Goal: Task Accomplishment & Management: Manage account settings

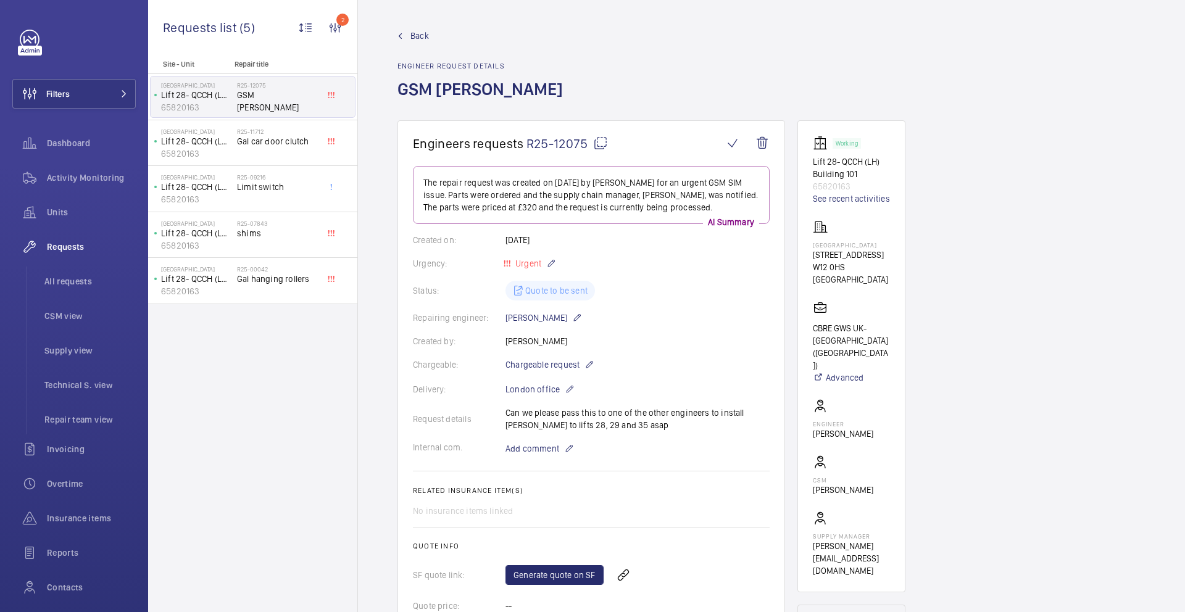
scroll to position [295, 0]
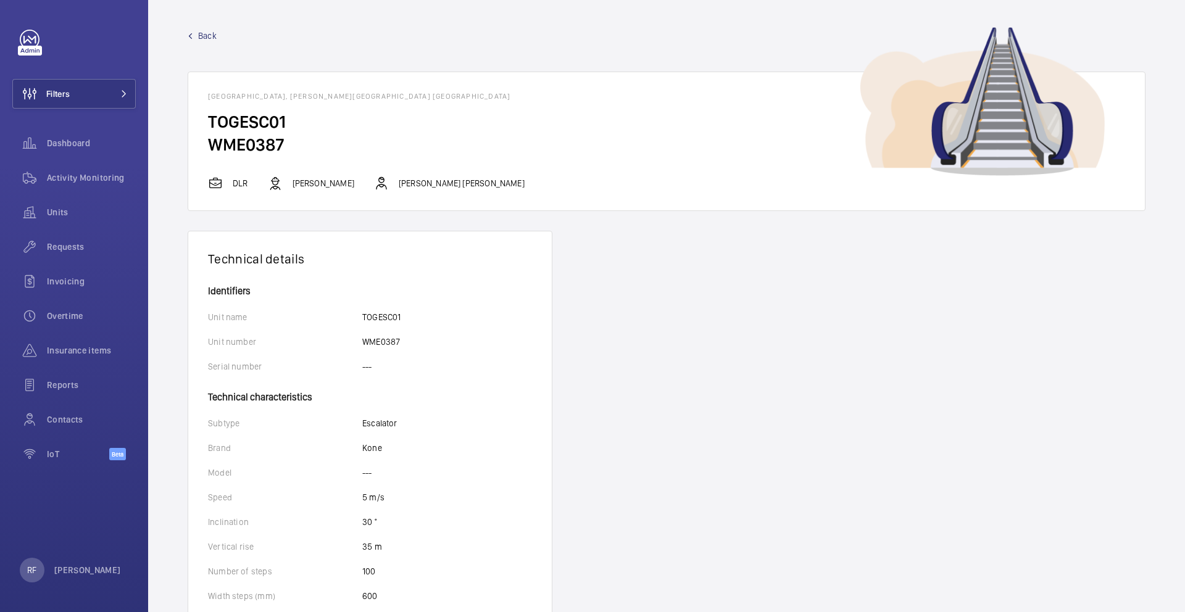
click at [266, 144] on h2 "WME0387" at bounding box center [666, 144] width 917 height 23
copy h2 "WME0387"
click at [433, 98] on h1 "[GEOGRAPHIC_DATA], [PERSON_NAME][GEOGRAPHIC_DATA] [GEOGRAPHIC_DATA]" at bounding box center [666, 96] width 917 height 9
click at [429, 98] on h1 "[GEOGRAPHIC_DATA], [PERSON_NAME][GEOGRAPHIC_DATA] [GEOGRAPHIC_DATA]" at bounding box center [666, 96] width 917 height 9
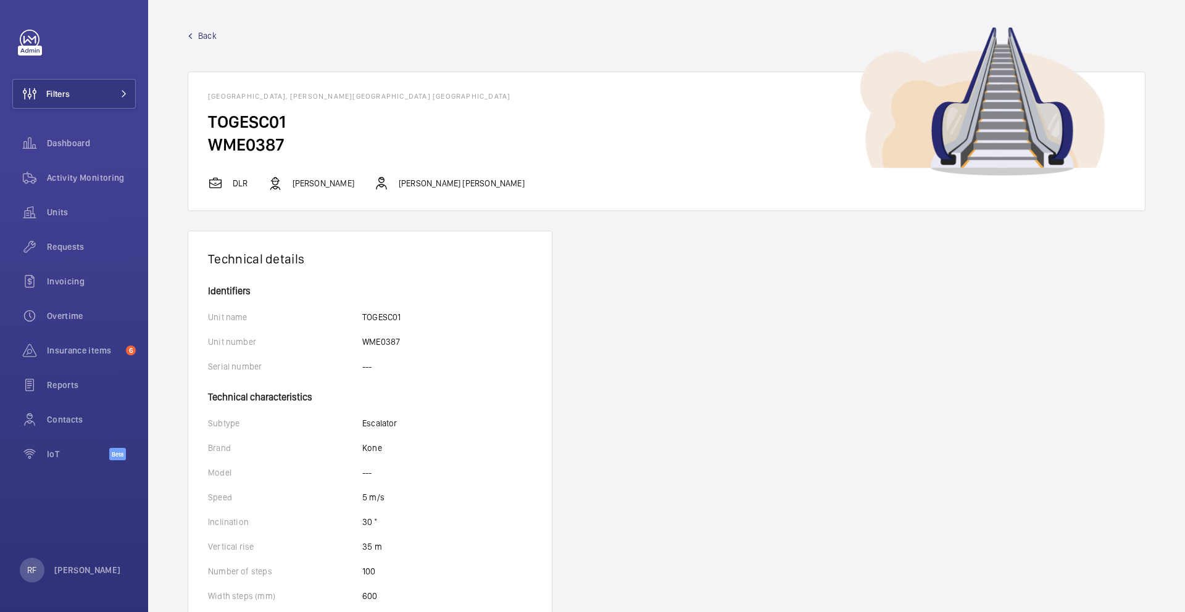
click at [429, 98] on h1 "Tower Gateway - Tower Gateway, Goodman's Yard, E1 8AT LONDON" at bounding box center [666, 96] width 917 height 9
drag, startPoint x: 419, startPoint y: 96, endPoint x: 441, endPoint y: 99, distance: 23.0
click at [441, 99] on h1 "Tower Gateway - Tower Gateway, Goodman's Yard, E1 8AT LONDON" at bounding box center [666, 96] width 917 height 9
copy h1 "E1 8AT"
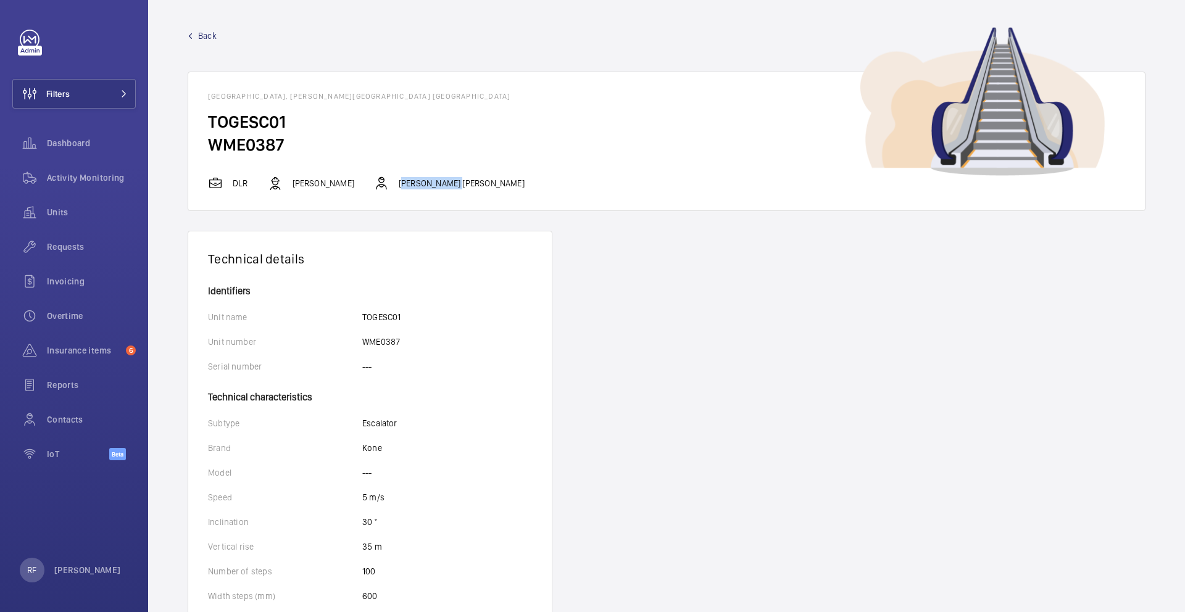
drag, startPoint x: 390, startPoint y: 184, endPoint x: 449, endPoint y: 185, distance: 58.7
click at [449, 185] on div "DLR Tommy Spicer Connor Tarpey" at bounding box center [666, 183] width 917 height 15
copy p "Connor Tarpey"
click at [301, 183] on p "Tommy Spicer" at bounding box center [324, 183] width 62 height 12
drag, startPoint x: 295, startPoint y: 183, endPoint x: 306, endPoint y: 185, distance: 11.3
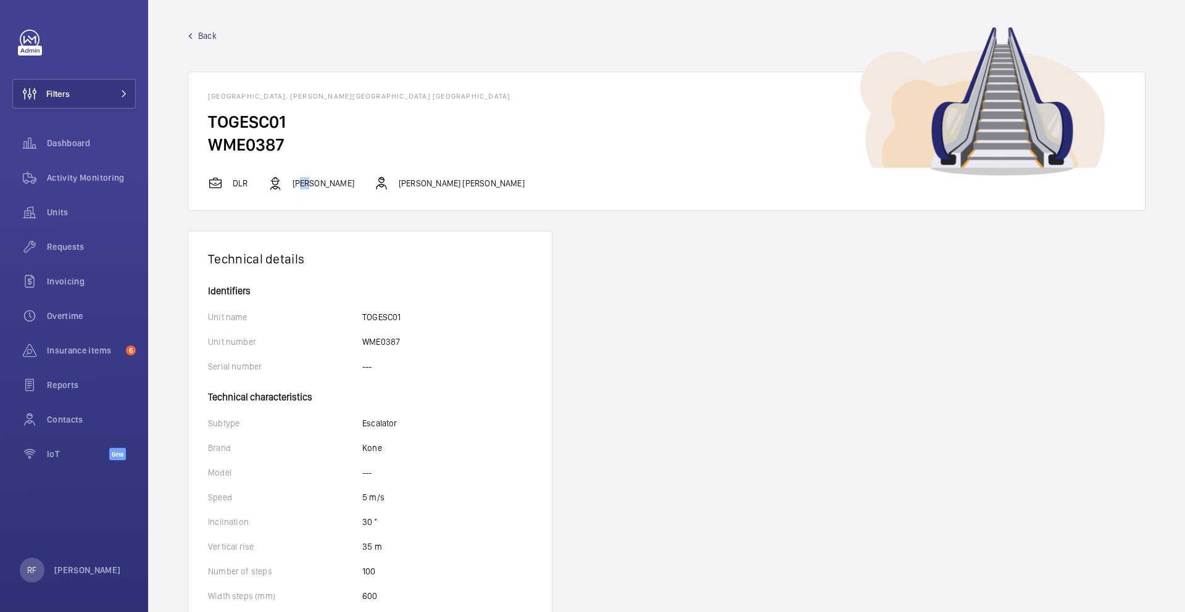
click at [306, 185] on p "Tommy Spicer" at bounding box center [324, 183] width 62 height 12
drag, startPoint x: 291, startPoint y: 184, endPoint x: 351, endPoint y: 186, distance: 59.3
click at [351, 186] on div "DLR Tommy Spicer Connor Tarpey" at bounding box center [666, 183] width 917 height 15
copy p "Tommy Spicer"
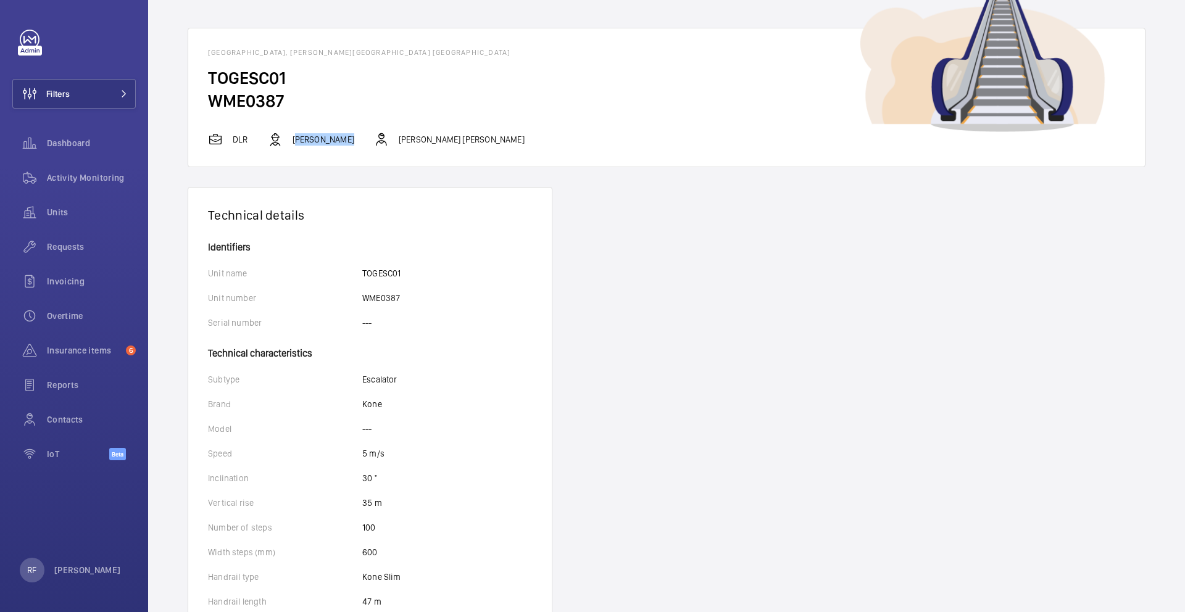
scroll to position [71, 0]
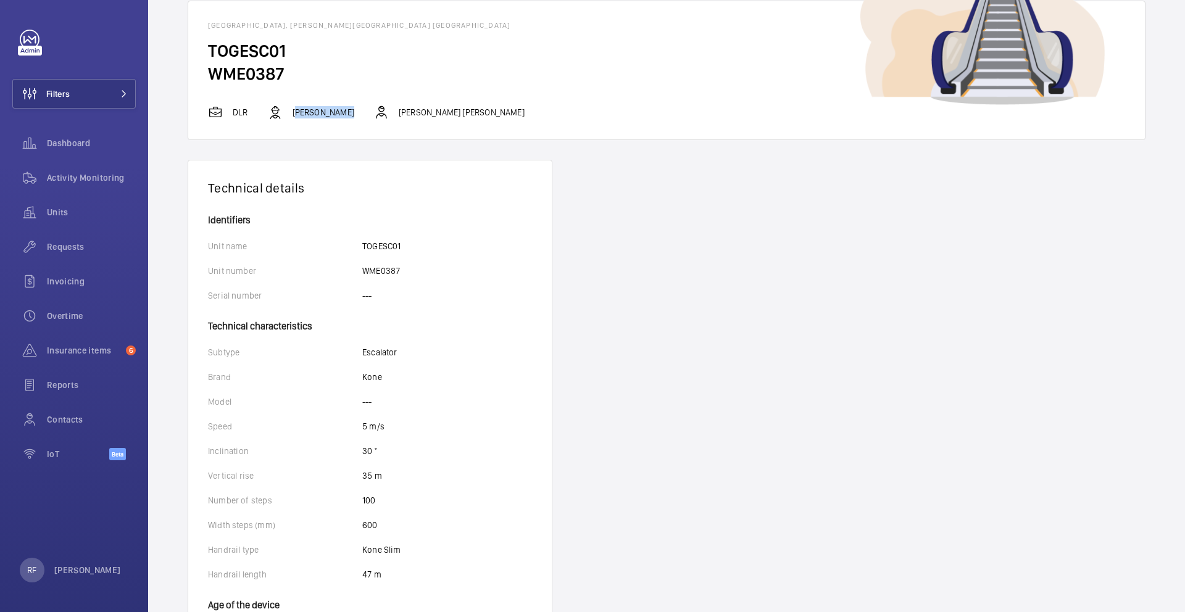
click at [377, 378] on p "Kone" at bounding box center [372, 377] width 20 height 12
copy p "Kone"
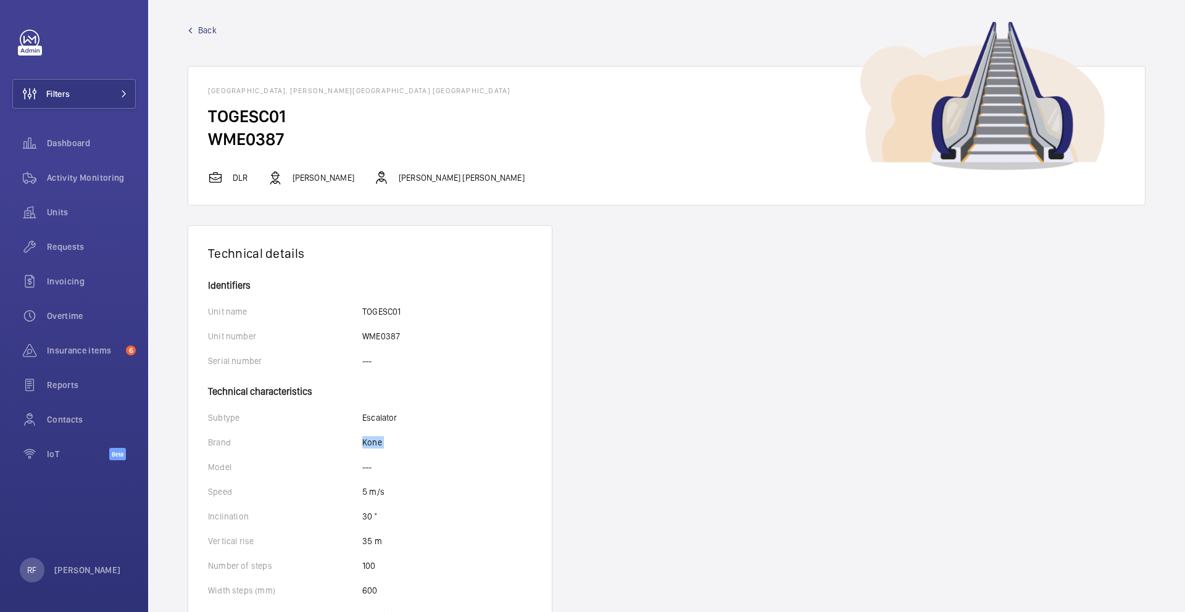
scroll to position [0, 0]
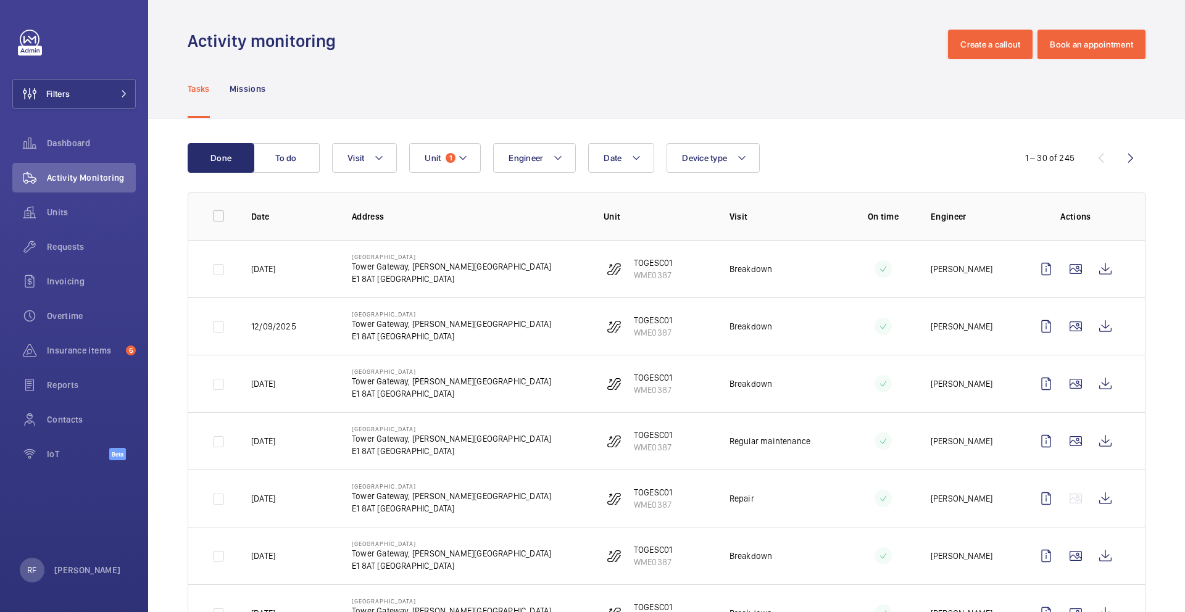
click at [271, 265] on p "14/09/2025" at bounding box center [263, 269] width 24 height 12
copy p "14/09/2025"
click at [1096, 269] on wm-front-icon-button at bounding box center [1106, 269] width 30 height 30
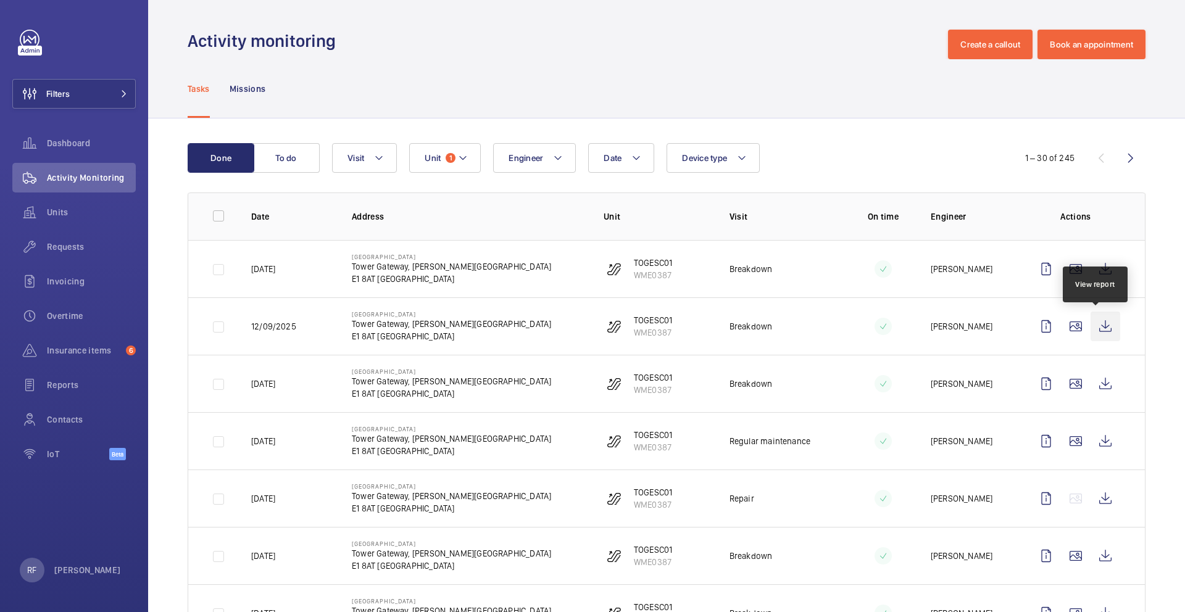
click at [1104, 328] on wm-front-icon-button at bounding box center [1106, 327] width 30 height 30
click at [1091, 388] on wm-front-icon-button at bounding box center [1106, 384] width 30 height 30
click at [79, 254] on div "Requests" at bounding box center [73, 247] width 123 height 30
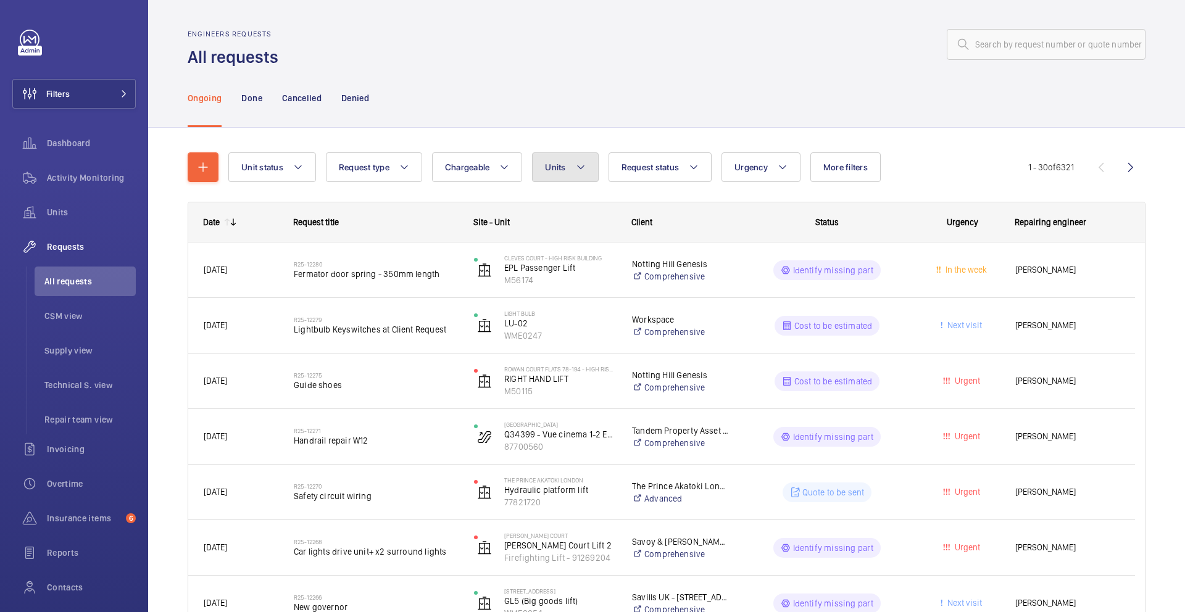
click at [551, 170] on span "Units" at bounding box center [555, 167] width 20 height 10
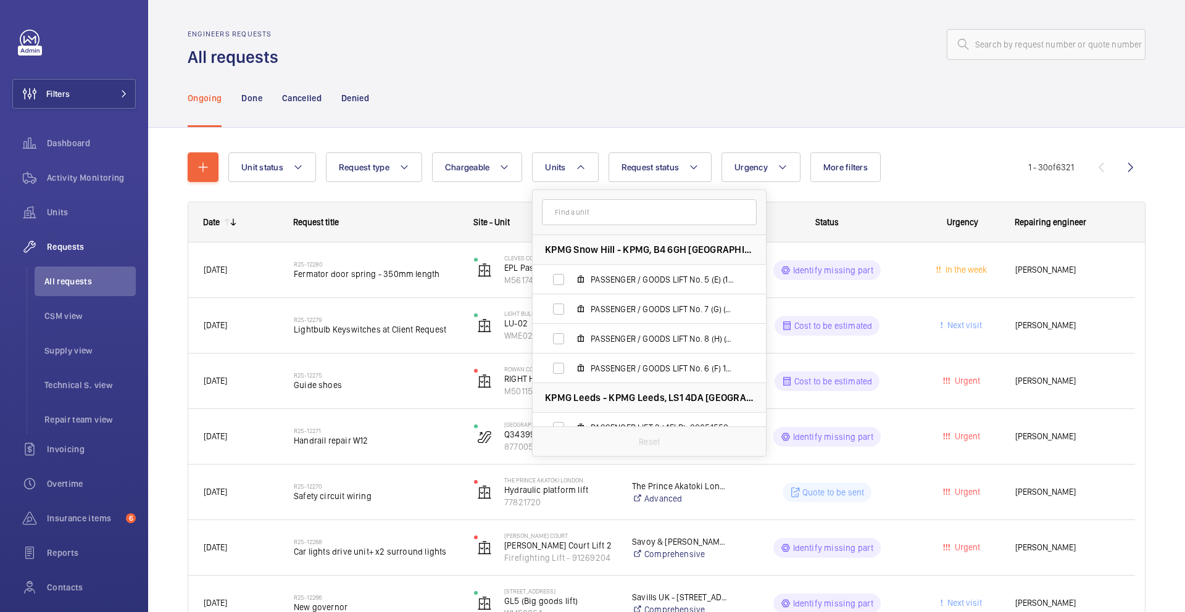
click at [563, 210] on input "text" at bounding box center [649, 212] width 215 height 26
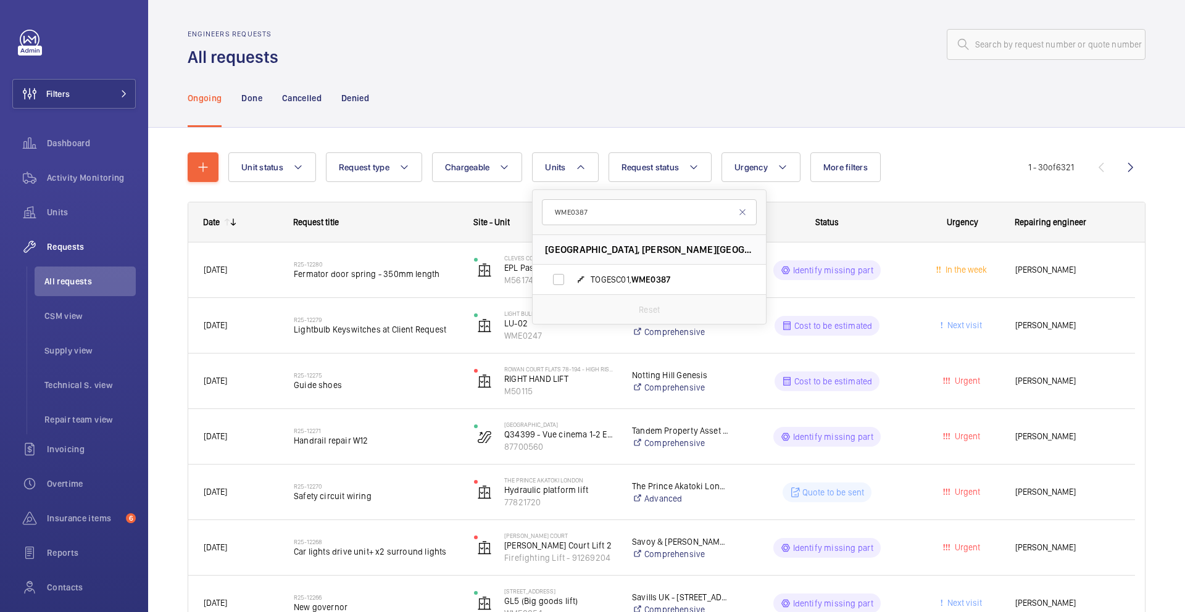
type input "WME0387"
click at [573, 280] on label "TOGESC01, WME0387" at bounding box center [640, 280] width 214 height 30
click at [571, 280] on input "TOGESC01, WME0387" at bounding box center [558, 279] width 25 height 25
checkbox input "true"
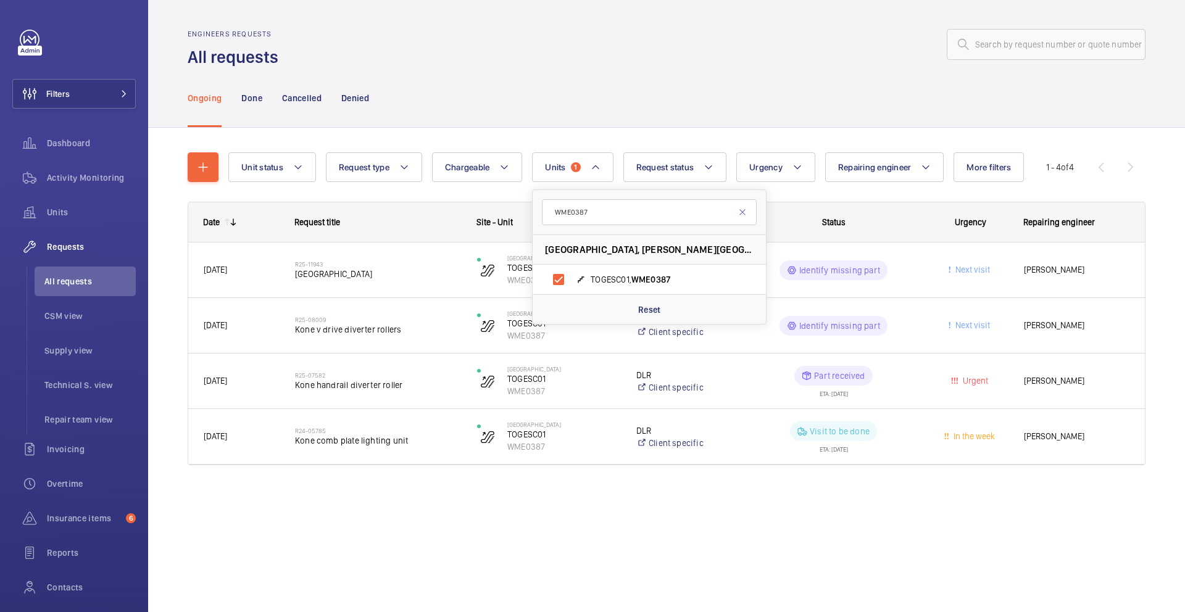
drag, startPoint x: 573, startPoint y: 280, endPoint x: 570, endPoint y: 555, distance: 275.3
click at [570, 555] on div "Engineers requests All requests Ongoing Done Cancelled Denied Unit status Reque…" at bounding box center [666, 306] width 1037 height 612
click at [573, 283] on p "WME0387" at bounding box center [563, 280] width 113 height 12
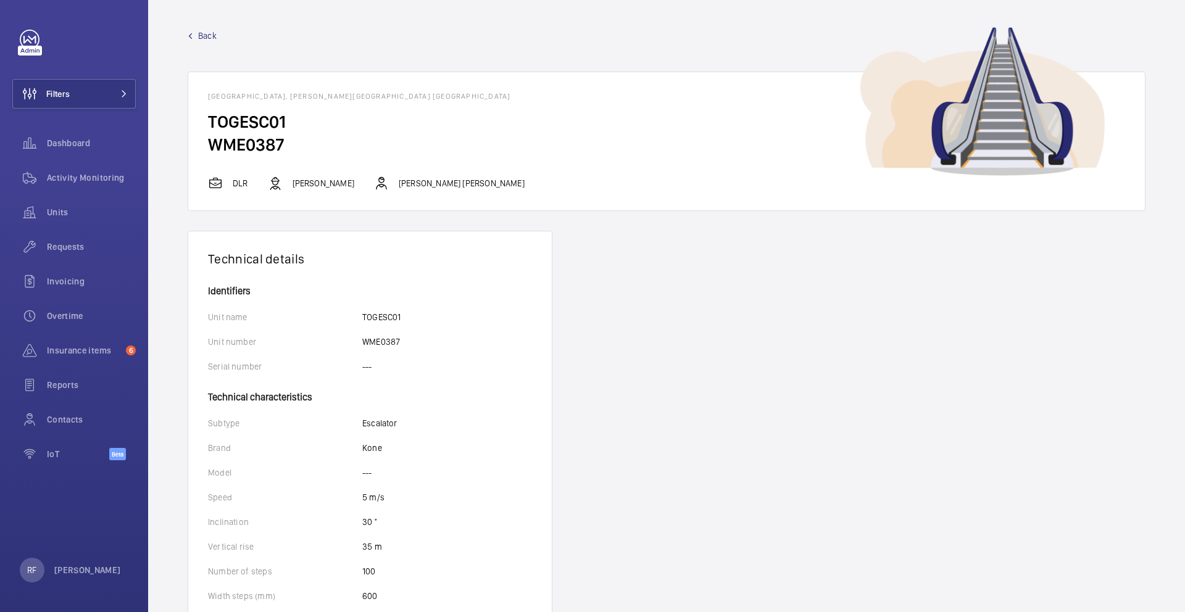
drag, startPoint x: 570, startPoint y: 555, endPoint x: 231, endPoint y: 146, distance: 531.4
click at [231, 146] on h2 "WME0387" at bounding box center [666, 144] width 917 height 23
click at [231, 147] on h2 "WME0387" at bounding box center [666, 144] width 917 height 23
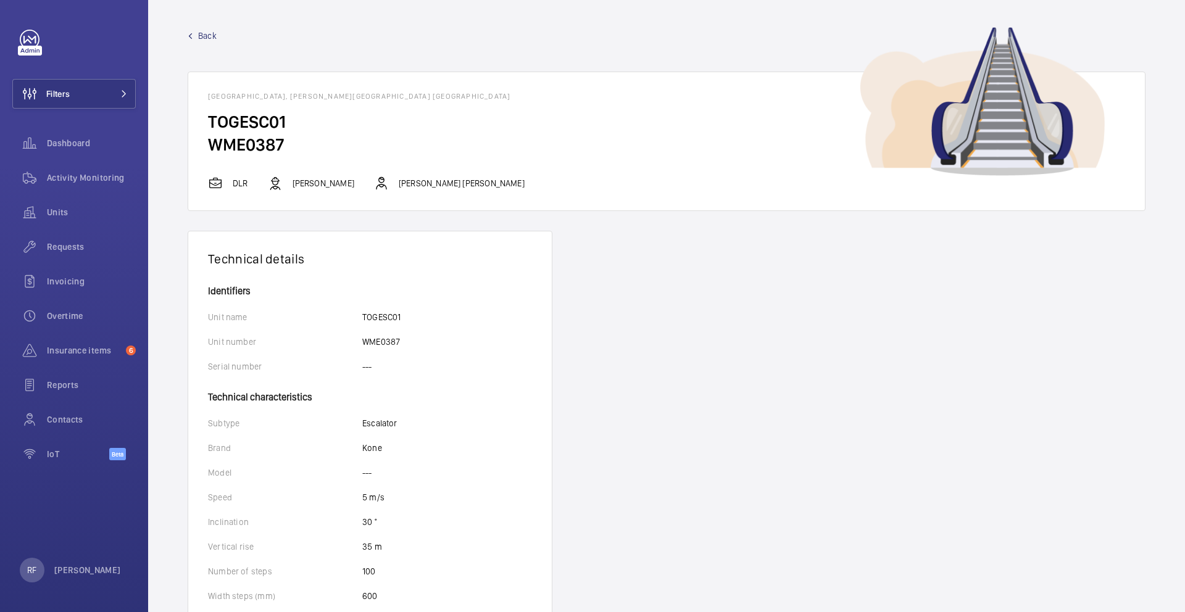
copy h2 "WME0387"
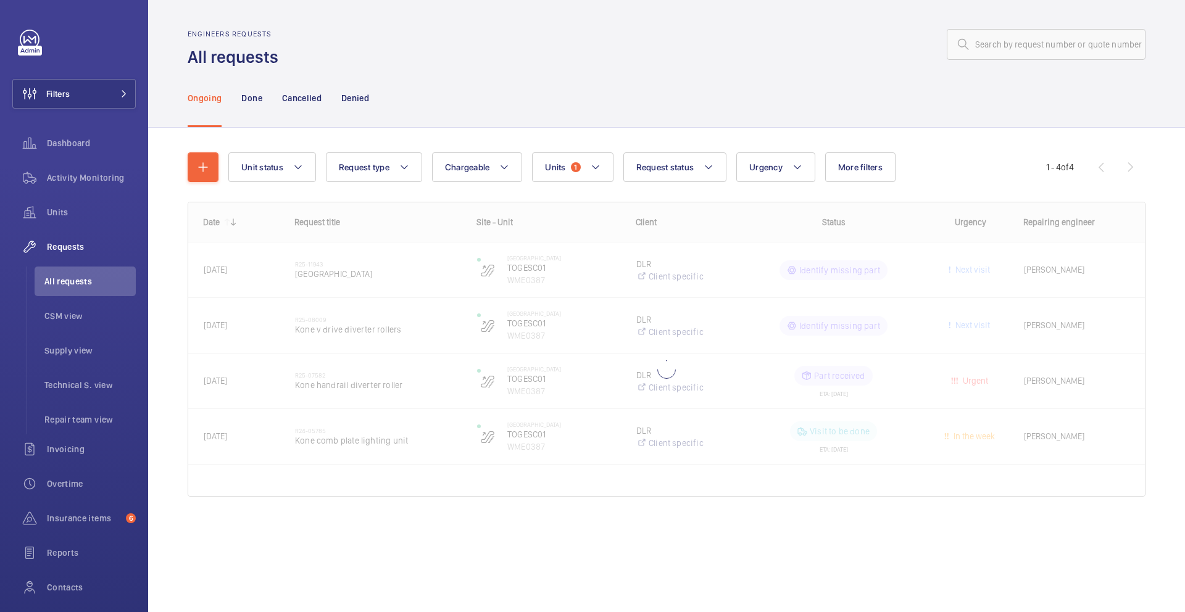
click at [751, 276] on div at bounding box center [666, 349] width 957 height 294
click at [413, 264] on div at bounding box center [666, 349] width 957 height 294
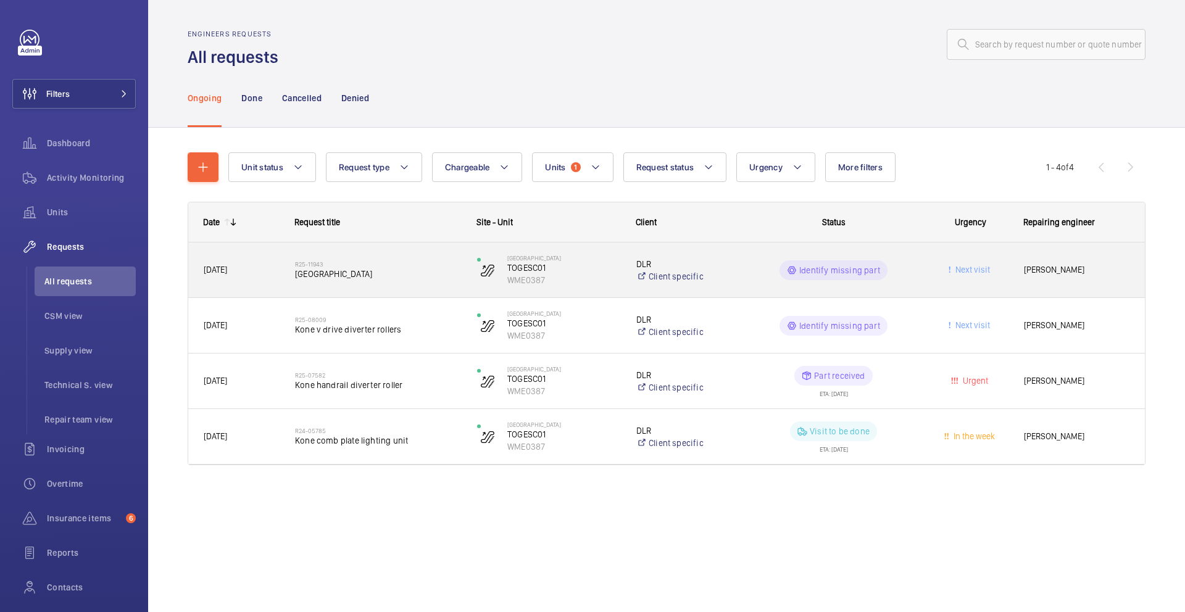
click at [408, 269] on span "E1 Tower gateway" at bounding box center [378, 274] width 166 height 12
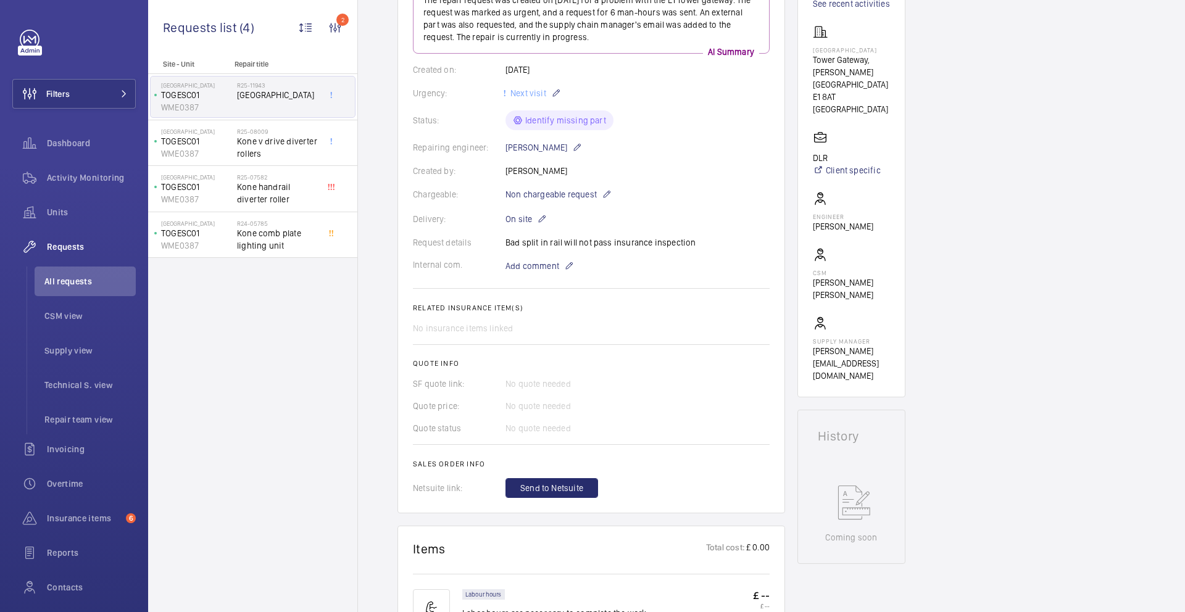
scroll to position [190, 0]
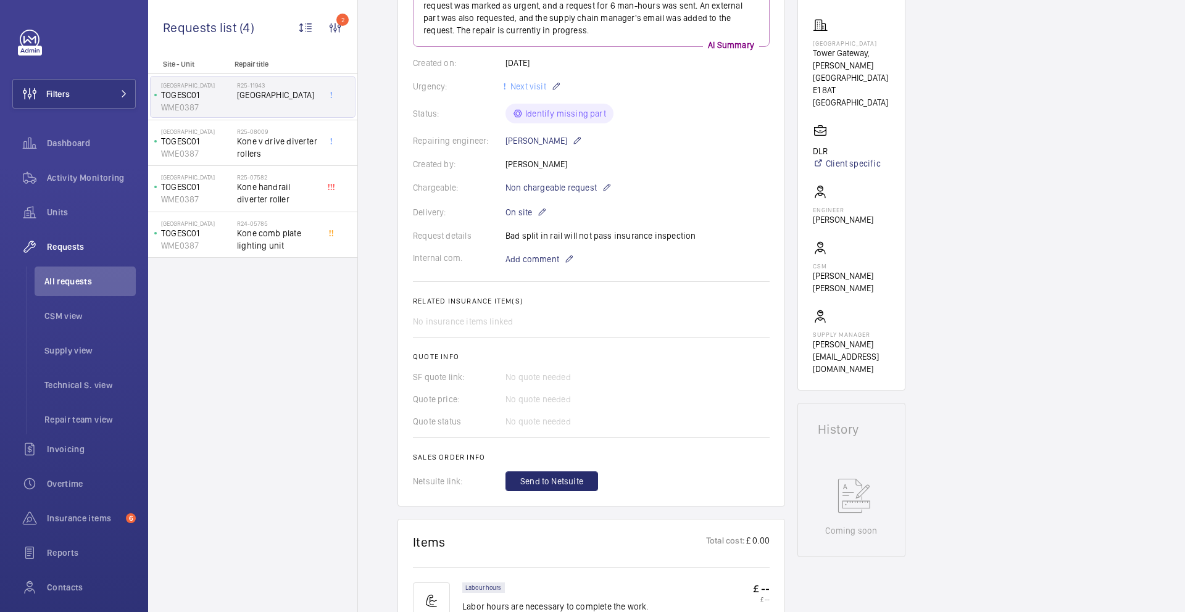
click at [545, 236] on div "Request details Bad split in rail will not pass insurance inspection" at bounding box center [591, 236] width 357 height 12
copy p "Bad split in rail will not pass insurance inspection"
click at [730, 238] on div "Request details Bad split in rail will not pass insurance inspection" at bounding box center [591, 236] width 357 height 12
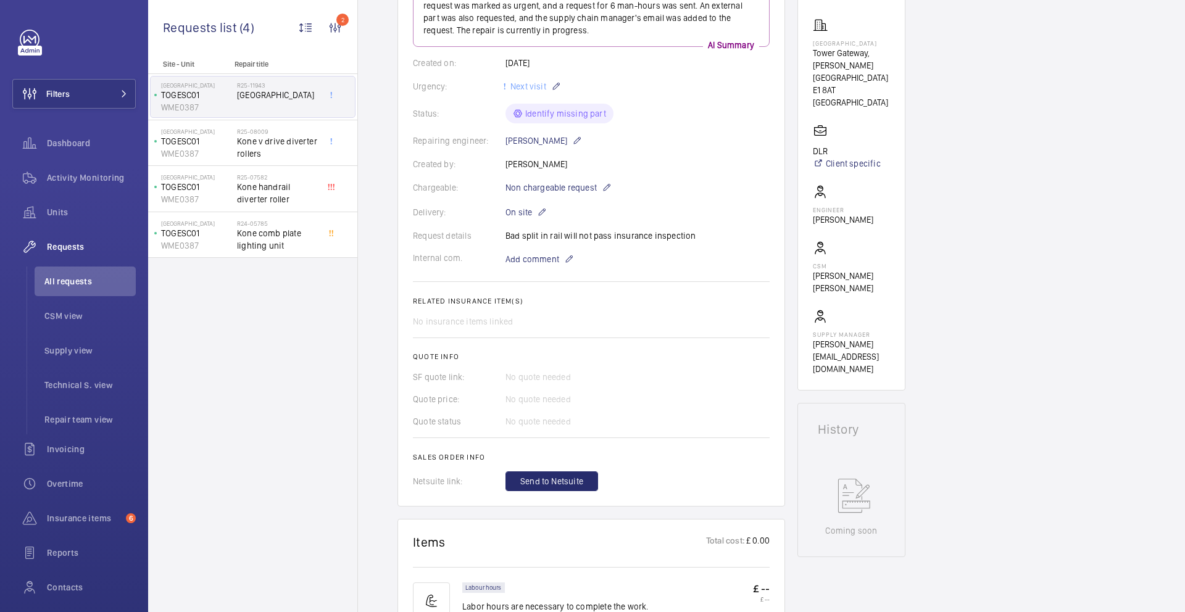
click at [647, 236] on div "Request details Bad split in rail will not pass insurance inspection" at bounding box center [591, 236] width 357 height 12
click at [646, 236] on div "Request details Bad split in rail will not pass insurance inspection" at bounding box center [591, 236] width 357 height 12
copy p "Bad split in rail will not pass insurance inspection"
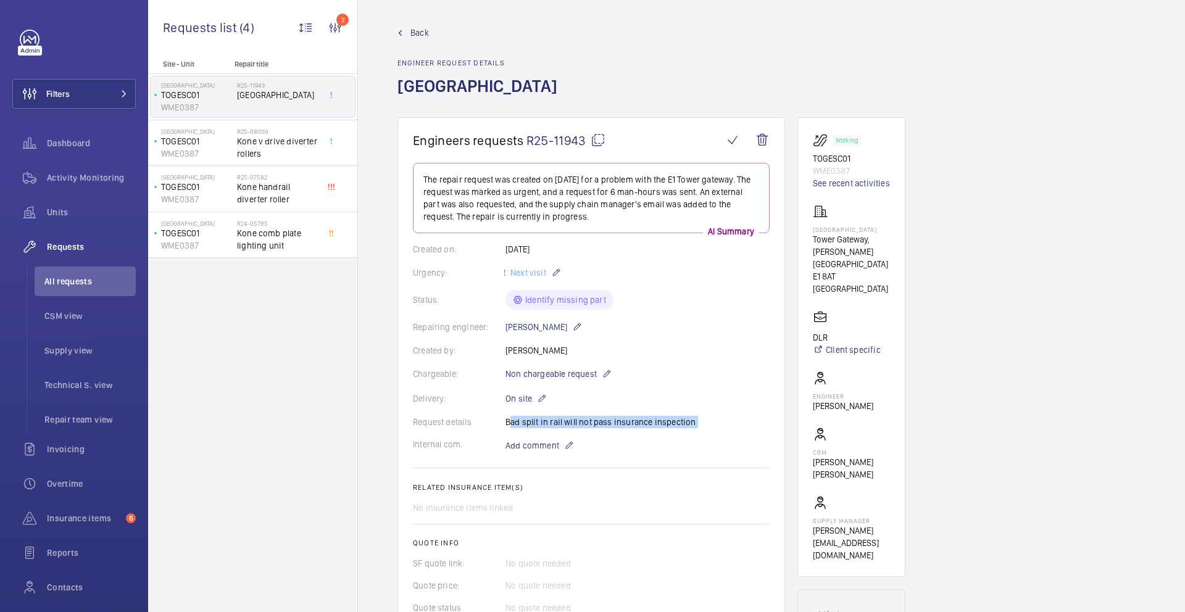
scroll to position [0, 0]
click at [601, 142] on mat-icon at bounding box center [598, 143] width 15 height 15
copy p "Bad split in rail will not pass insurance inspection"
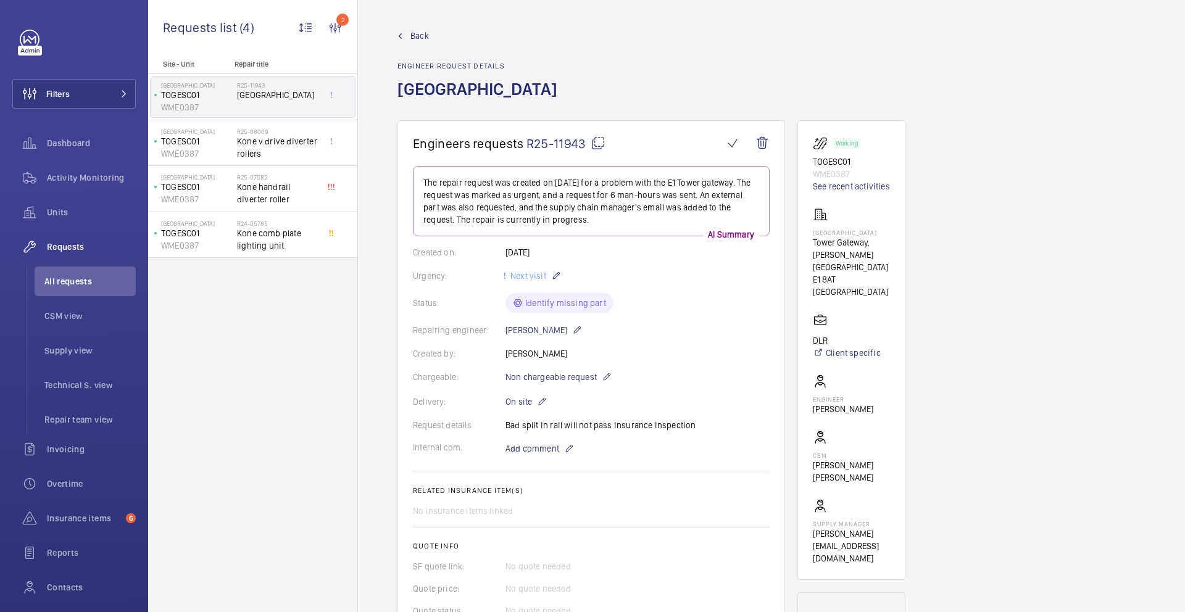
click at [535, 253] on div "Created on: 08/09/2025" at bounding box center [591, 252] width 357 height 12
click at [534, 253] on div "Created on: 08/09/2025" at bounding box center [591, 252] width 357 height 12
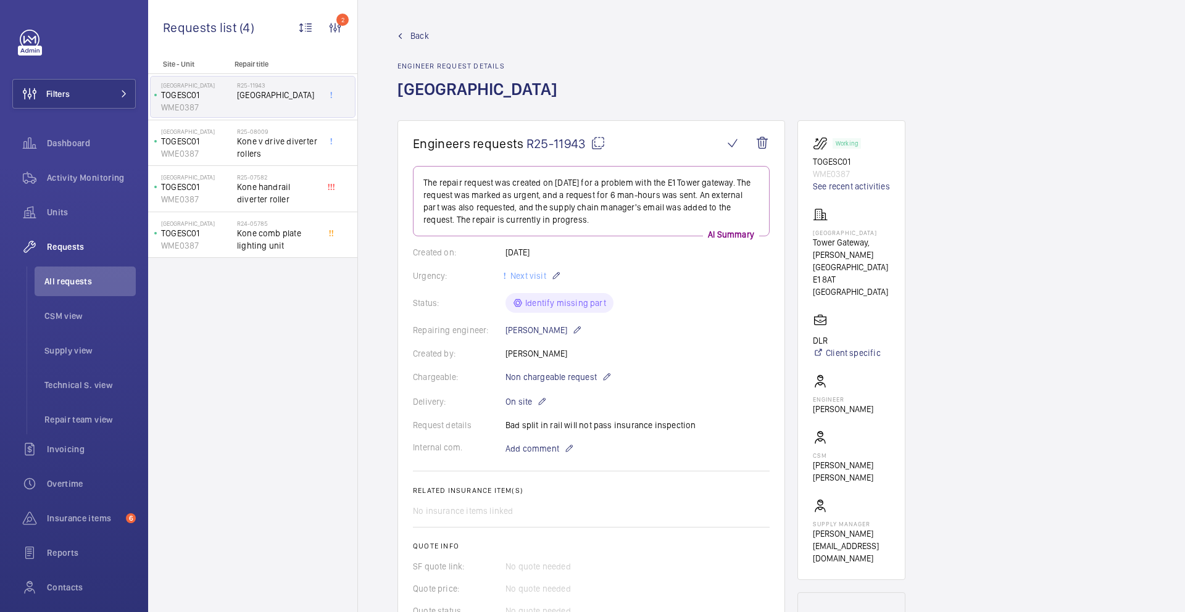
drag, startPoint x: 501, startPoint y: 250, endPoint x: 550, endPoint y: 254, distance: 49.6
click at [550, 254] on div "Created on: 08/09/2025" at bounding box center [591, 252] width 357 height 12
copy div "08/09/2025"
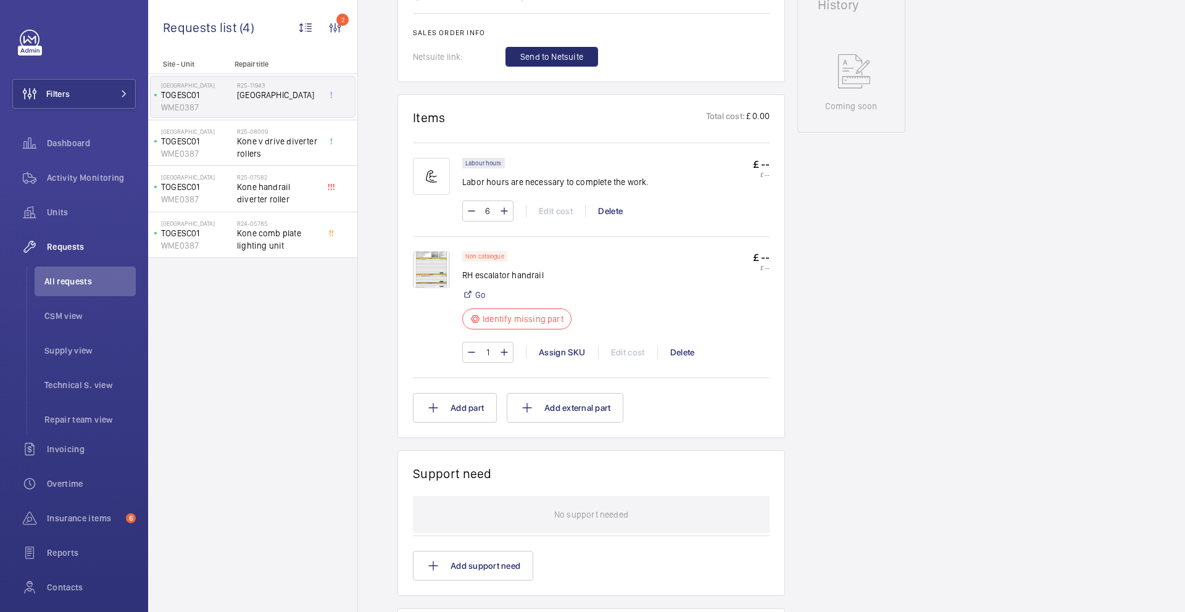
scroll to position [642, 0]
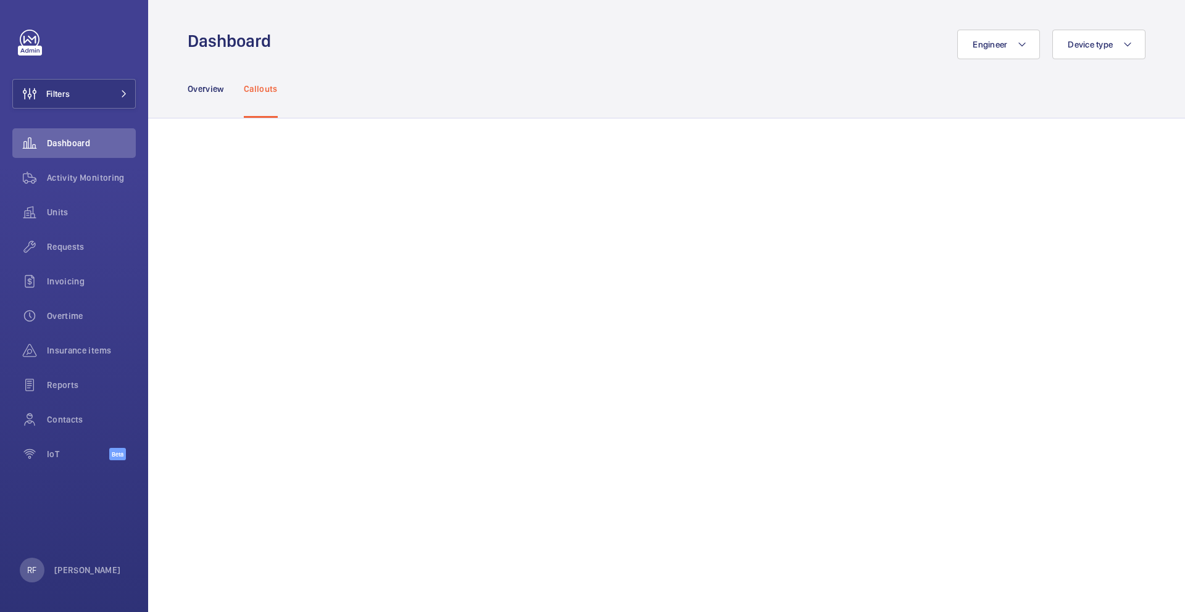
scroll to position [872, 0]
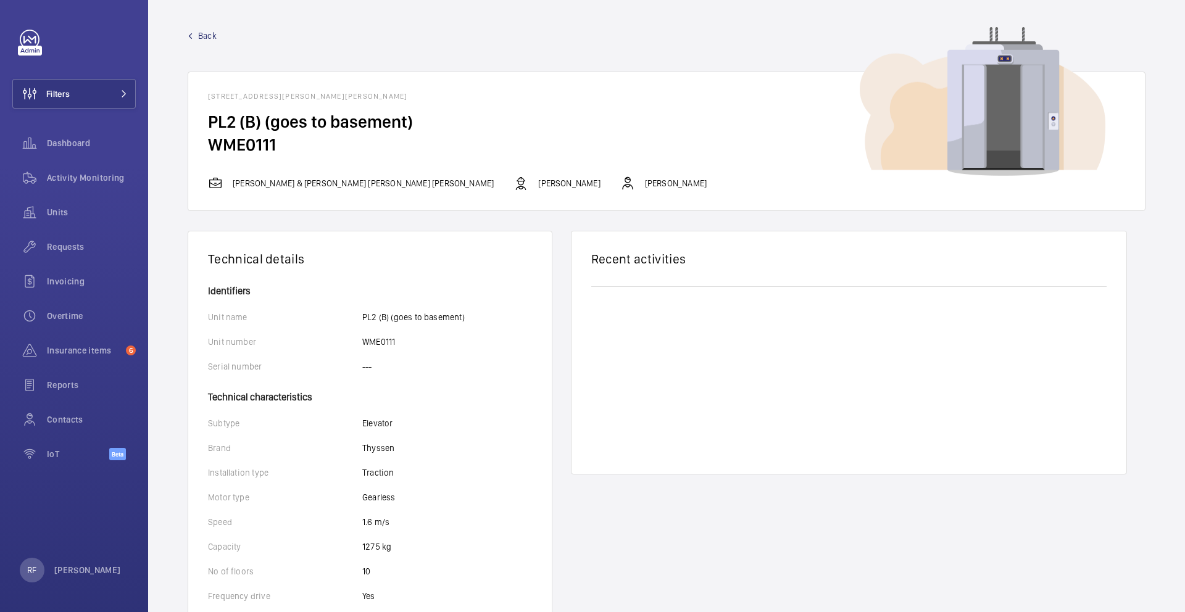
click at [269, 143] on h2 "WME0111" at bounding box center [666, 144] width 917 height 23
copy h2 "WME0111"
click at [370, 451] on p "Thyssen" at bounding box center [378, 448] width 32 height 12
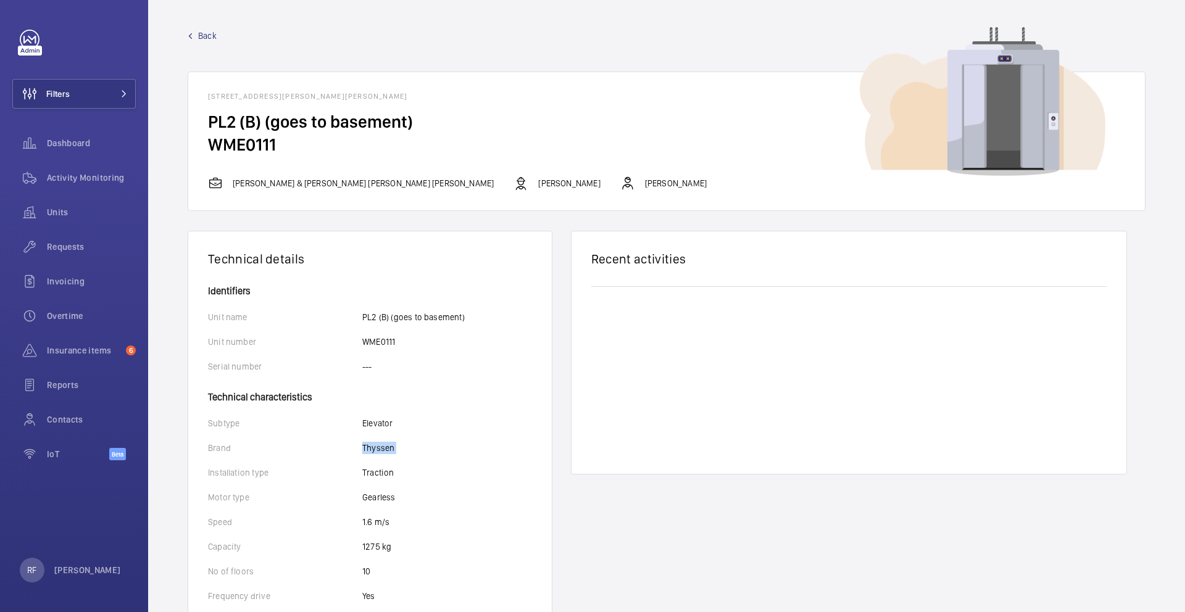
click at [370, 451] on p "Thyssen" at bounding box center [378, 448] width 32 height 12
copy p "Thyssen"
click at [404, 96] on h1 "[STREET_ADDRESS][PERSON_NAME][PERSON_NAME][PERSON_NAME]" at bounding box center [666, 96] width 917 height 9
drag, startPoint x: 435, startPoint y: 96, endPoint x: 399, endPoint y: 98, distance: 35.2
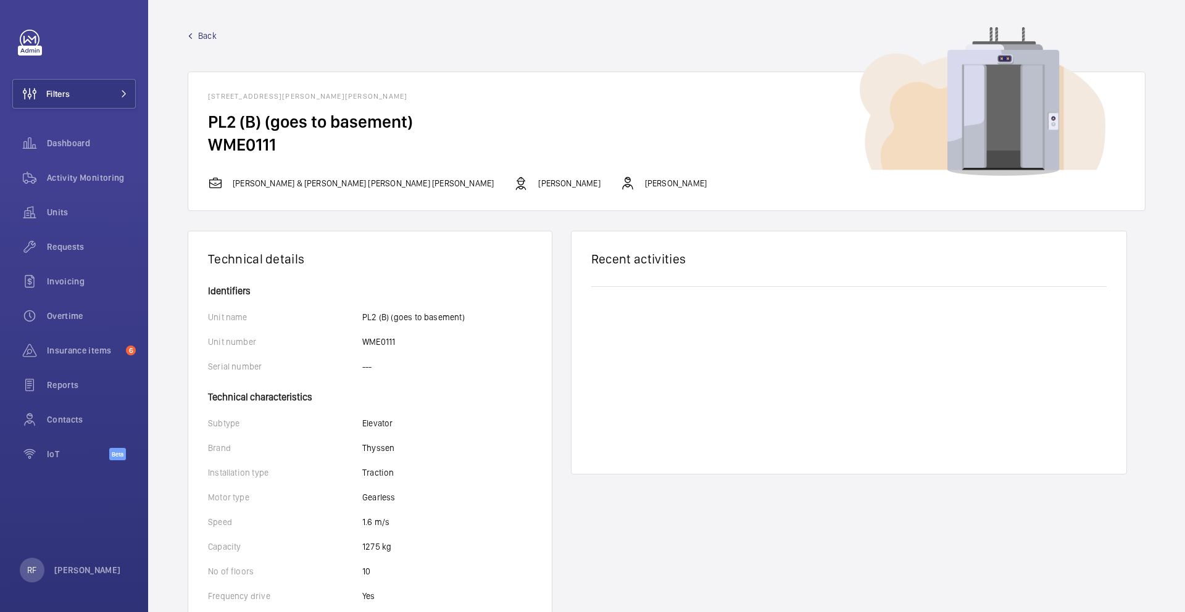
click at [399, 98] on h1 "[STREET_ADDRESS][PERSON_NAME][PERSON_NAME][PERSON_NAME]" at bounding box center [666, 96] width 917 height 9
copy h1 "EC4N 7AR"
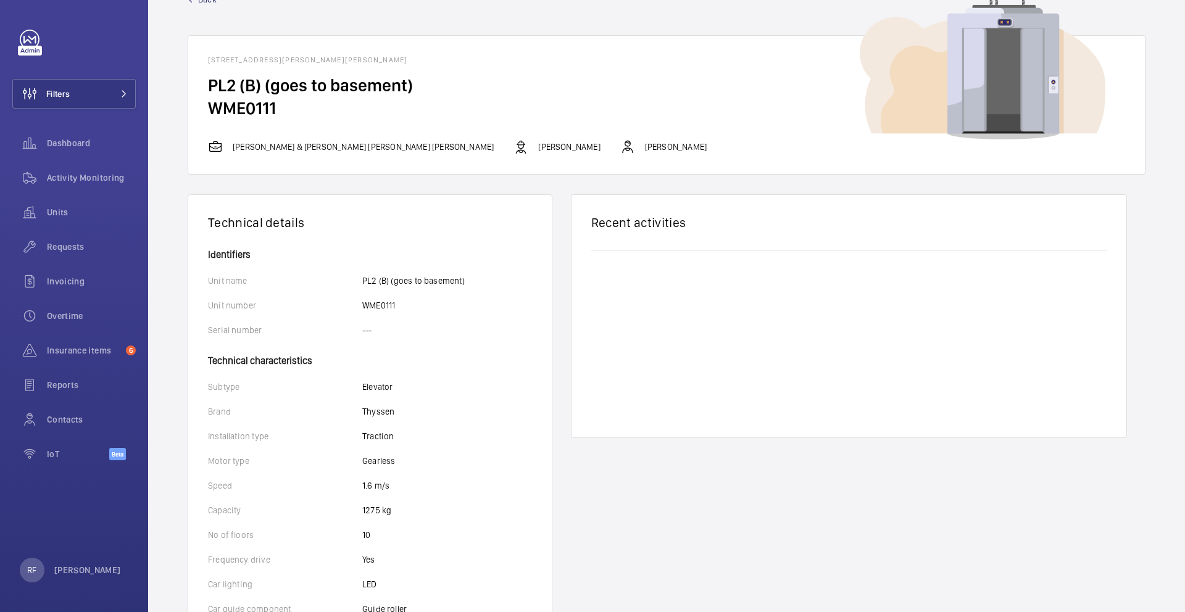
scroll to position [44, 0]
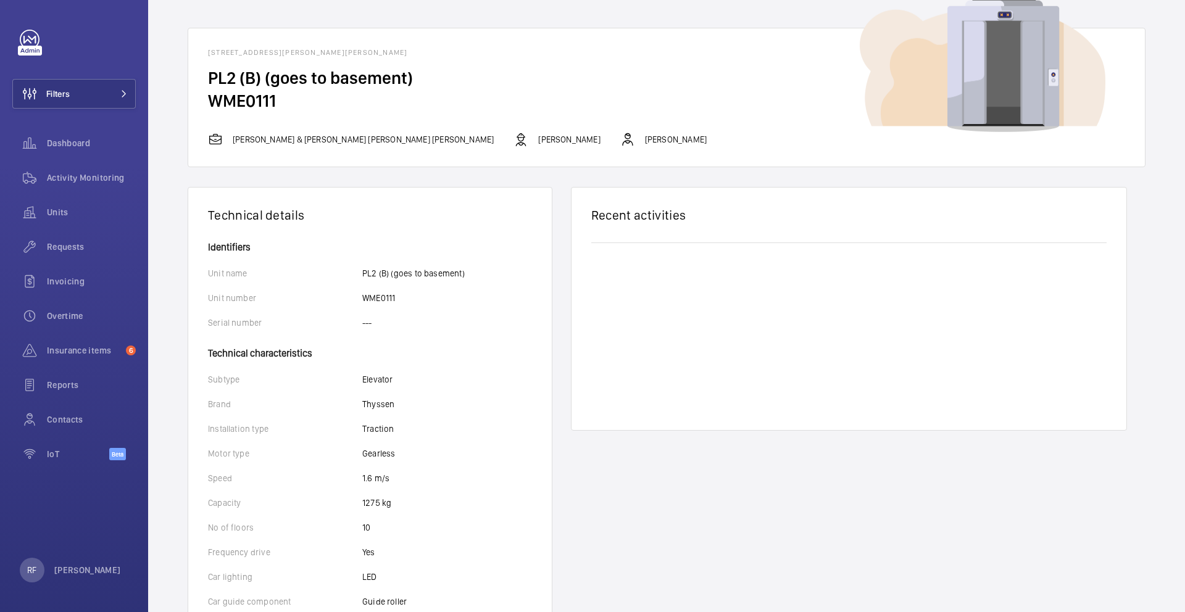
click at [538, 139] on p "Josh James" at bounding box center [569, 139] width 62 height 12
drag, startPoint x: 453, startPoint y: 140, endPoint x: 408, endPoint y: 139, distance: 45.1
click at [408, 139] on div "Cushman & Wakefield King William Josh James Alex Waterman" at bounding box center [666, 139] width 917 height 15
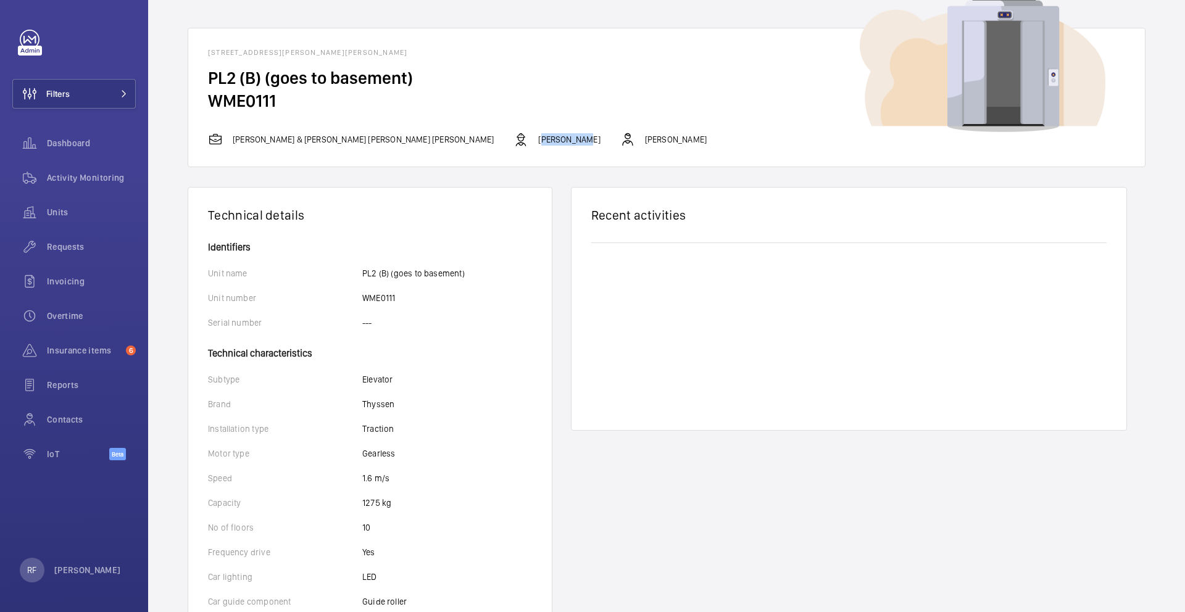
copy p "Josh James"
click at [645, 139] on p "Alex Waterman" at bounding box center [676, 139] width 62 height 12
drag, startPoint x: 497, startPoint y: 138, endPoint x: 555, endPoint y: 139, distance: 58.0
click at [555, 139] on div "Cushman & Wakefield King William Josh James Alex Waterman" at bounding box center [666, 139] width 917 height 15
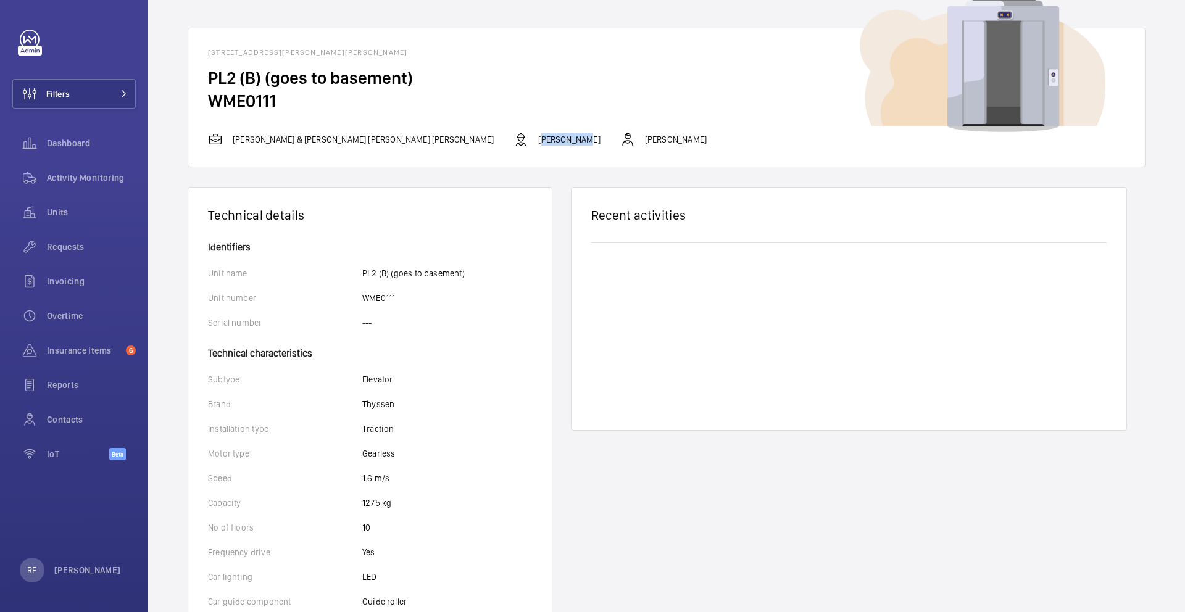
copy p "Alex Waterman"
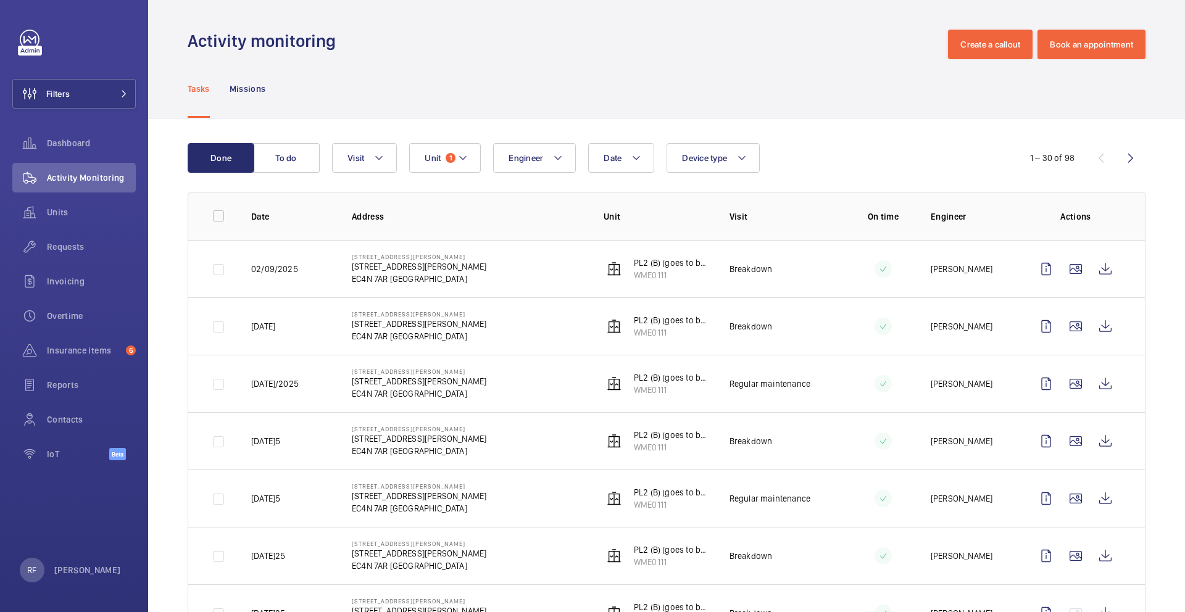
click at [267, 268] on p "02/09/2025" at bounding box center [274, 269] width 47 height 12
click at [268, 269] on p "02/09/2025" at bounding box center [274, 269] width 47 height 12
click at [270, 269] on p "02/09/2025" at bounding box center [274, 269] width 47 height 12
drag, startPoint x: 299, startPoint y: 270, endPoint x: 250, endPoint y: 272, distance: 48.8
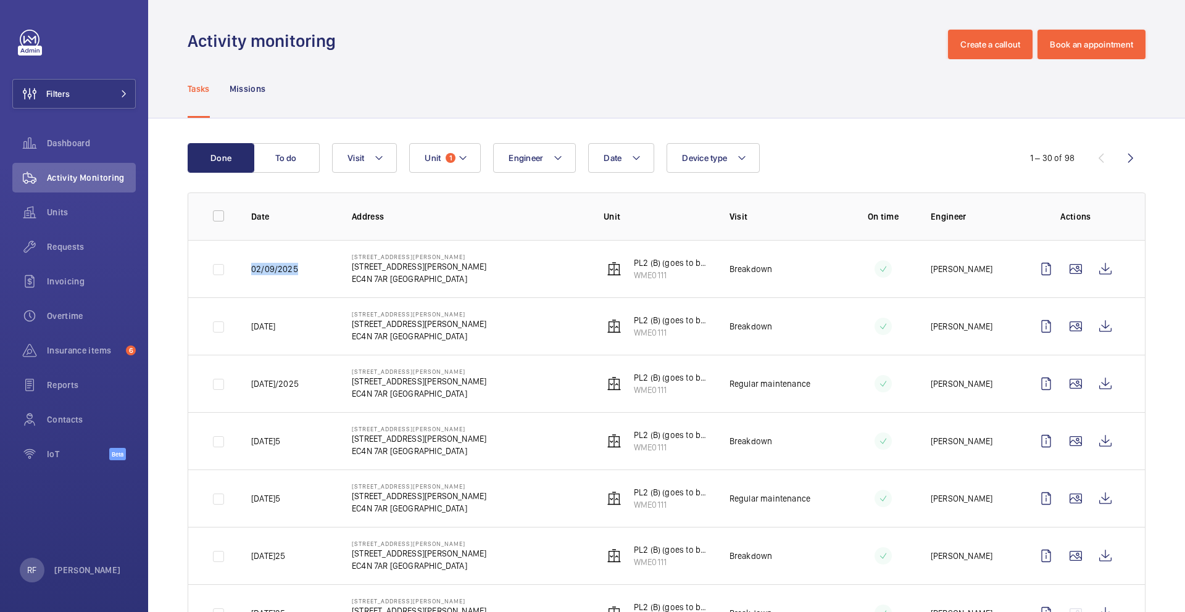
click at [250, 272] on td "02/09/2025" at bounding box center [281, 268] width 101 height 57
copy p "02/09/2025"
click at [1096, 269] on wm-front-icon-button at bounding box center [1106, 269] width 30 height 30
click at [1105, 333] on wm-front-icon-button at bounding box center [1106, 327] width 30 height 30
click at [1098, 389] on wm-front-icon-button at bounding box center [1106, 384] width 30 height 30
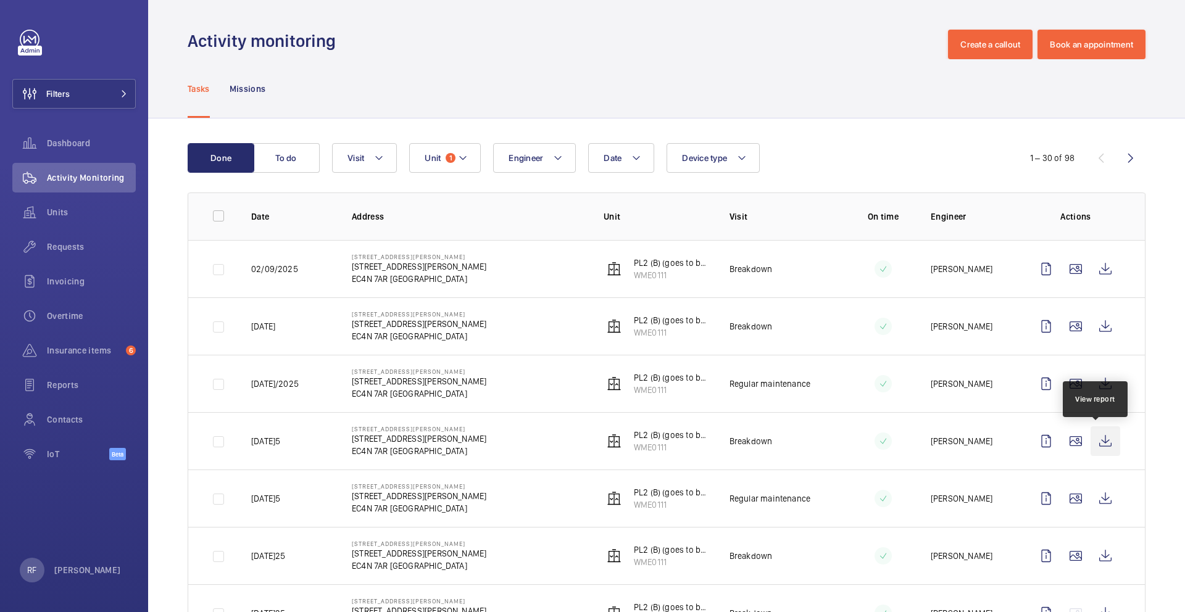
click at [1098, 448] on wm-front-icon-button at bounding box center [1106, 442] width 30 height 30
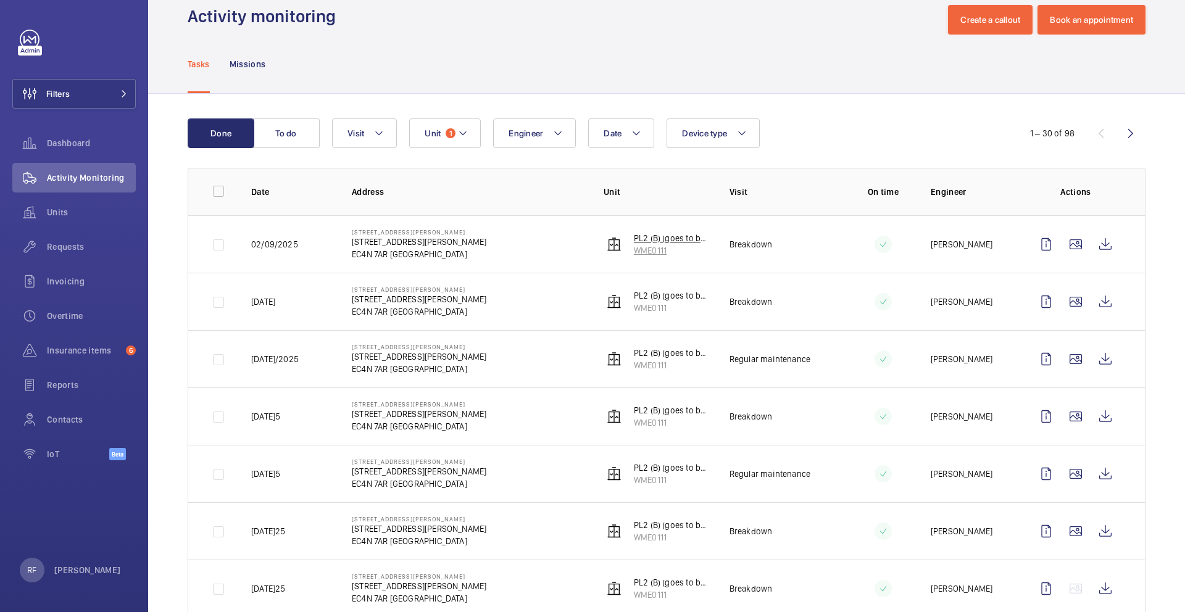
click at [649, 252] on p "WME0111" at bounding box center [672, 250] width 76 height 12
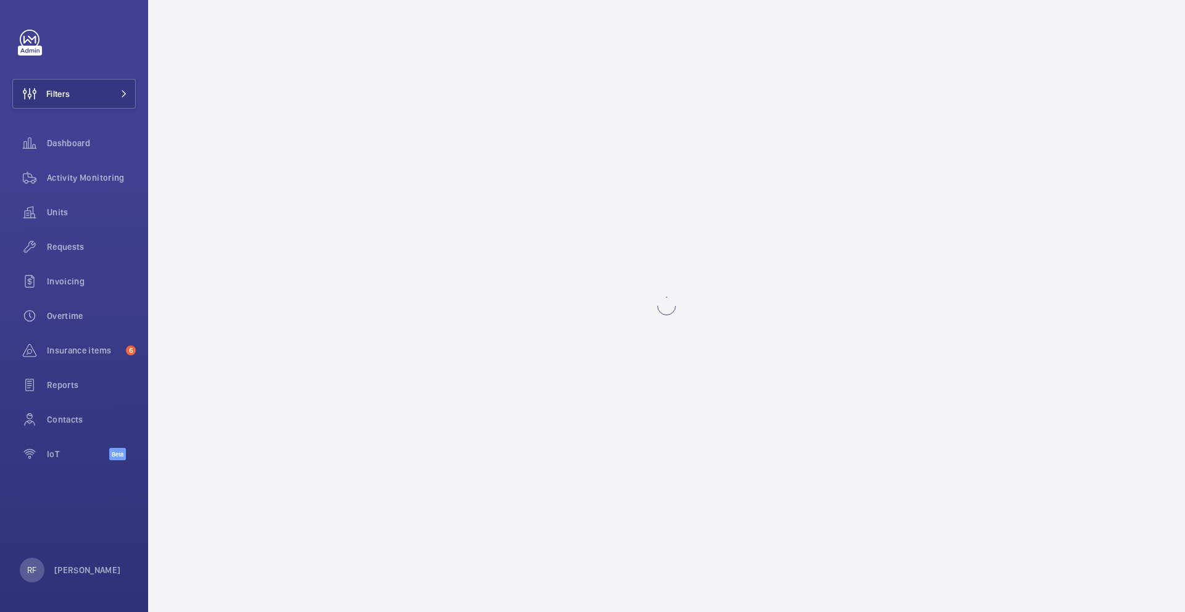
click at [649, 252] on wm-front-async-data-loader at bounding box center [667, 306] width 958 height 553
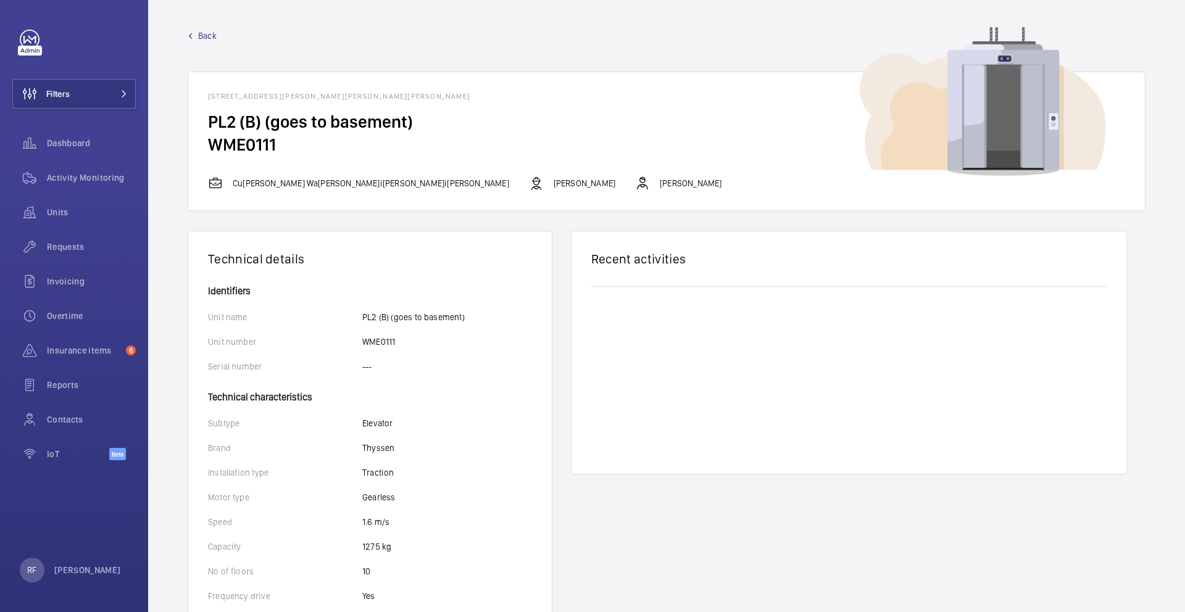
click at [271, 143] on h2 "WME0111" at bounding box center [666, 144] width 917 height 23
click at [270, 143] on h2 "WME0111" at bounding box center [666, 144] width 917 height 23
copy h2
click at [83, 251] on span "Requests" at bounding box center [91, 247] width 89 height 12
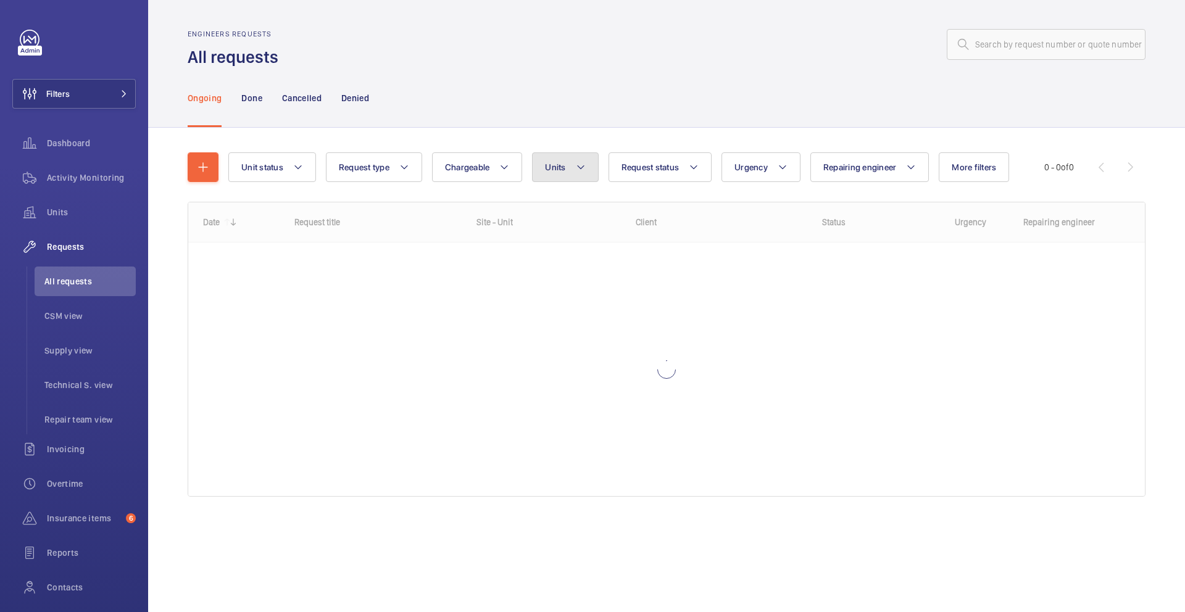
click at [554, 180] on button "Units" at bounding box center [565, 167] width 66 height 30
click at [564, 213] on input "text" at bounding box center [649, 212] width 215 height 26
type input "WME0111"
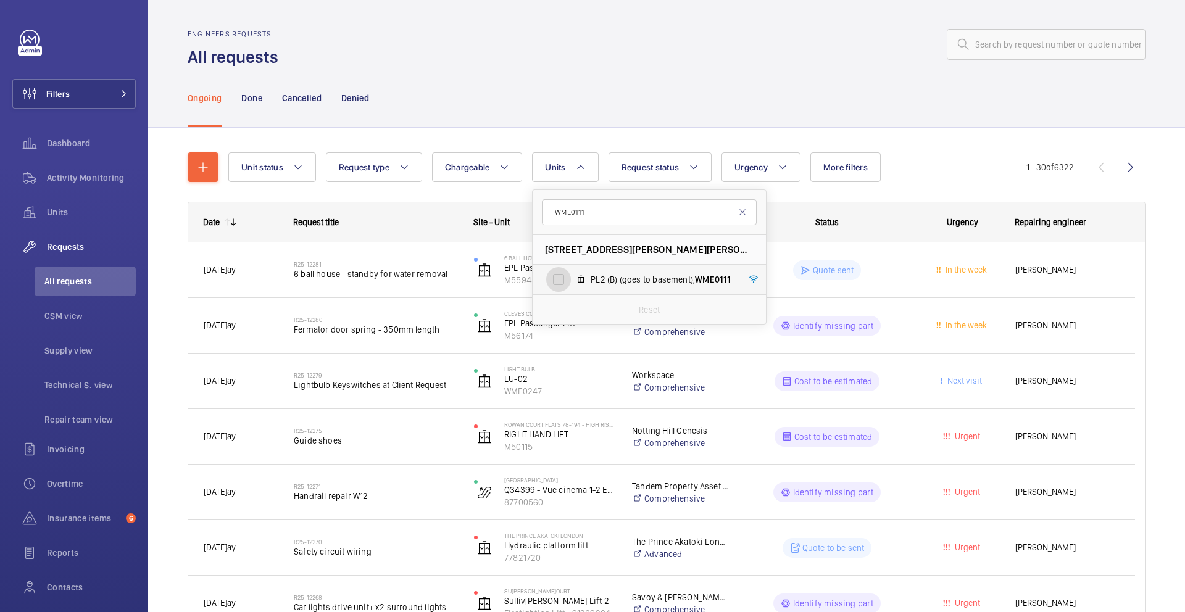
click at [564, 280] on input "PL2 (B) (goes to basement), WME0111" at bounding box center [558, 279] width 25 height 25
checkbox input "true"
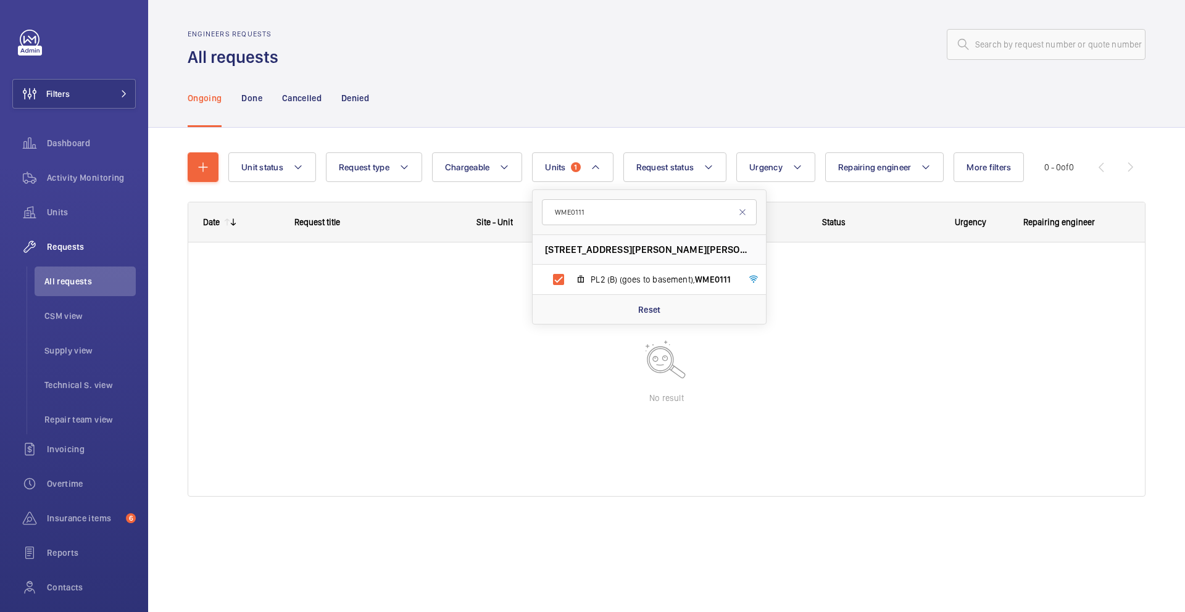
click at [832, 269] on div at bounding box center [666, 258] width 957 height 31
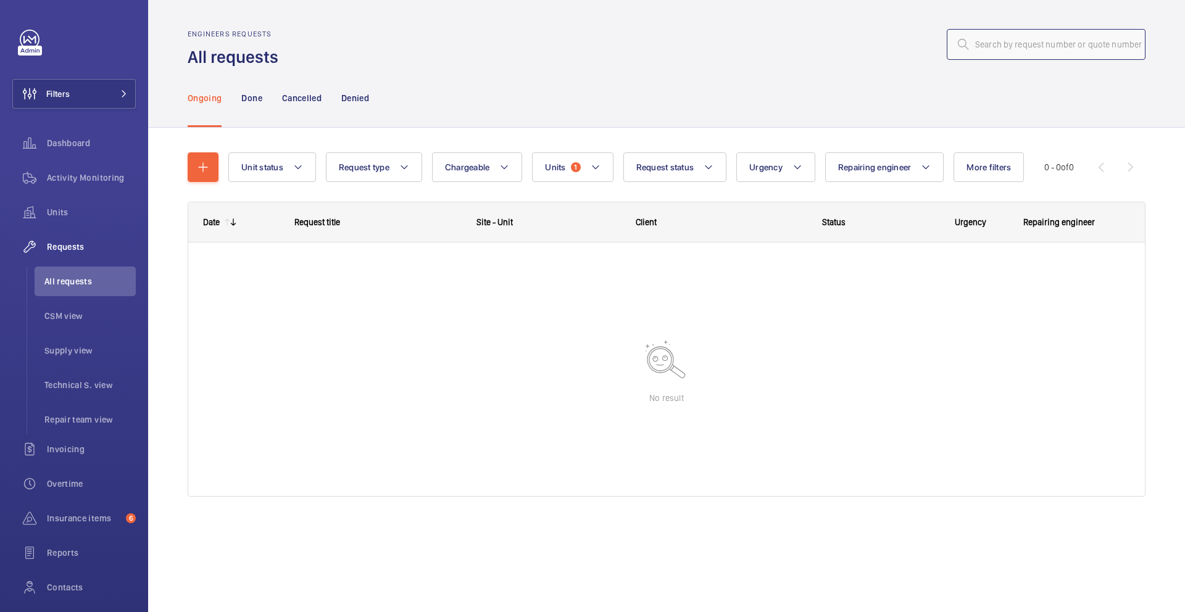
click at [1010, 48] on input "text" at bounding box center [1046, 44] width 199 height 31
type input "R25-12279"
click at [583, 166] on button "Units 1" at bounding box center [572, 167] width 81 height 30
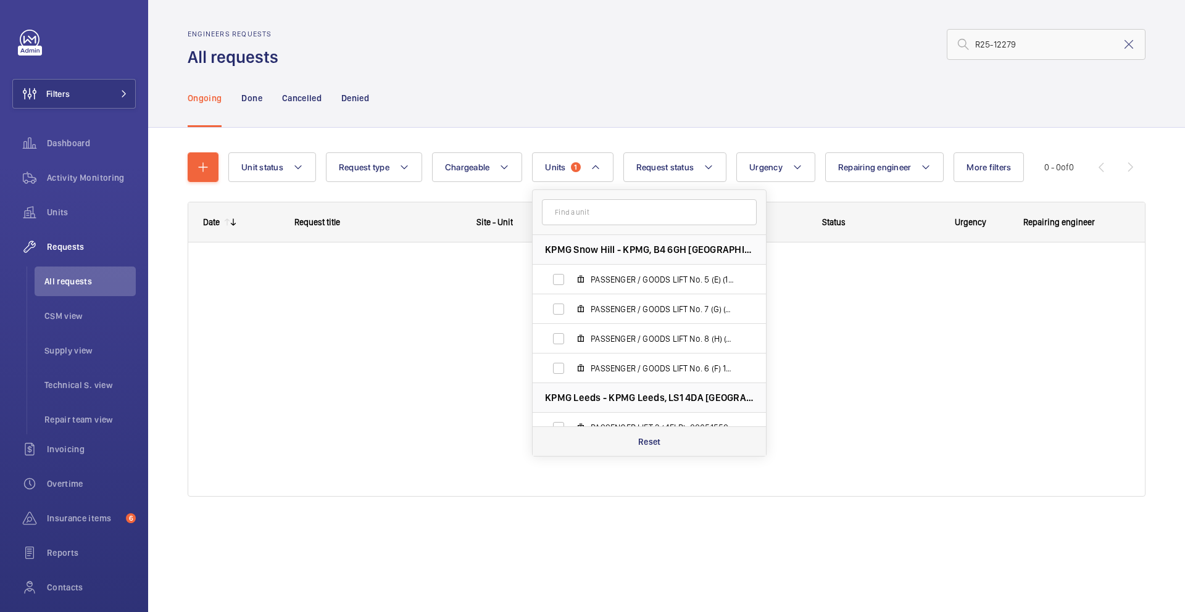
click at [659, 443] on p "Reset" at bounding box center [649, 442] width 23 height 12
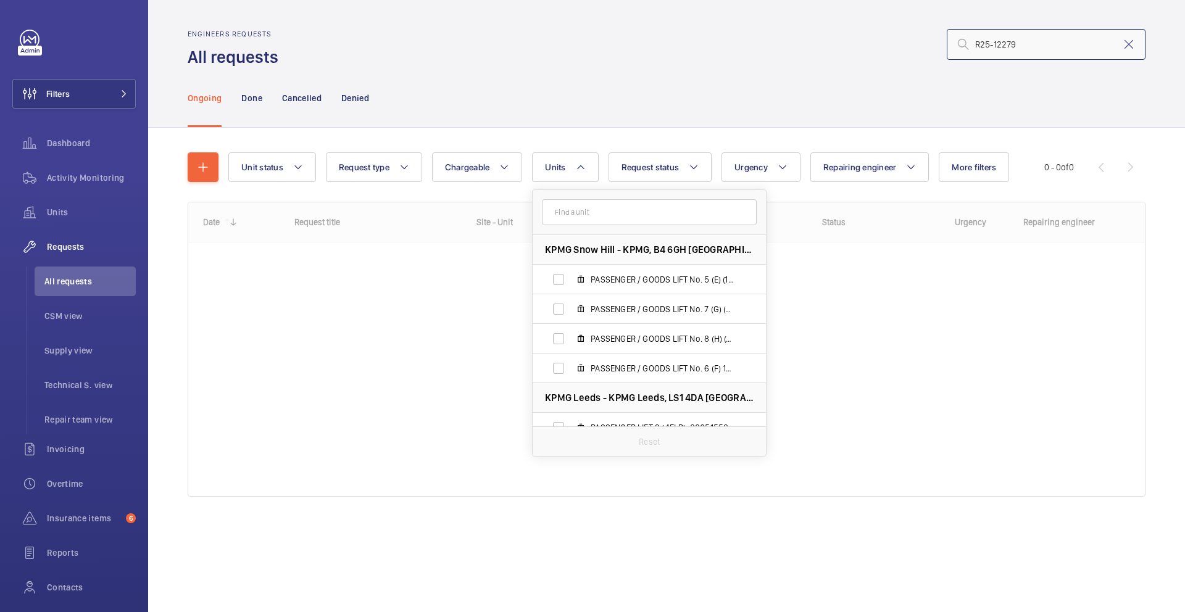
click at [1049, 44] on input "R25-12279" at bounding box center [1046, 44] width 199 height 31
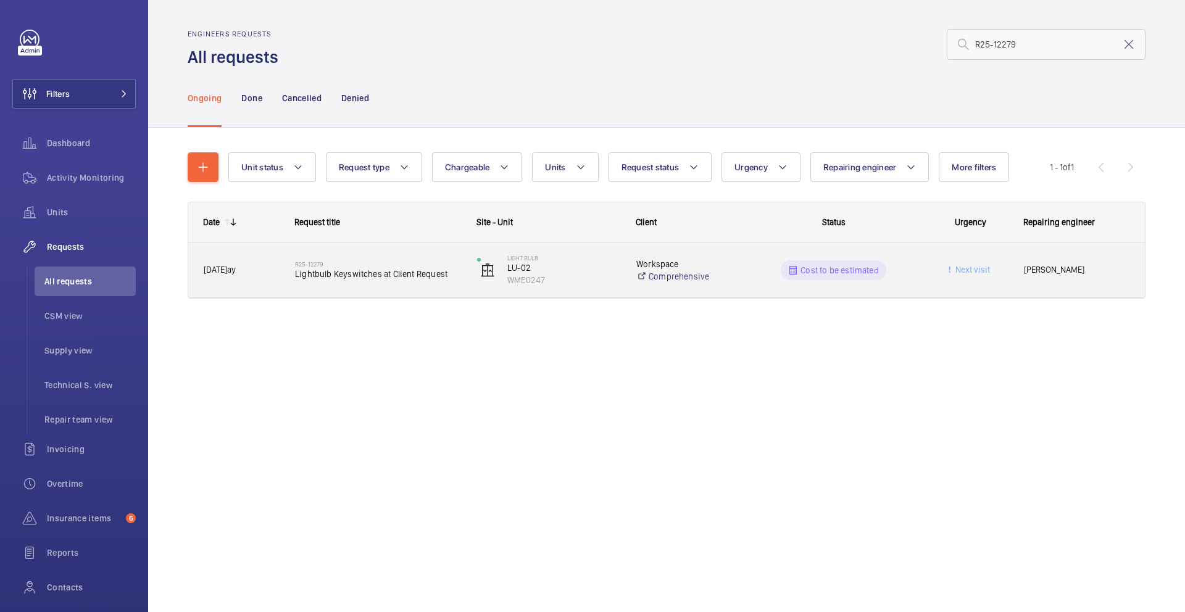
click at [407, 285] on div "R25-12279 Lightbulb Keyswitches at Client Request" at bounding box center [378, 270] width 166 height 36
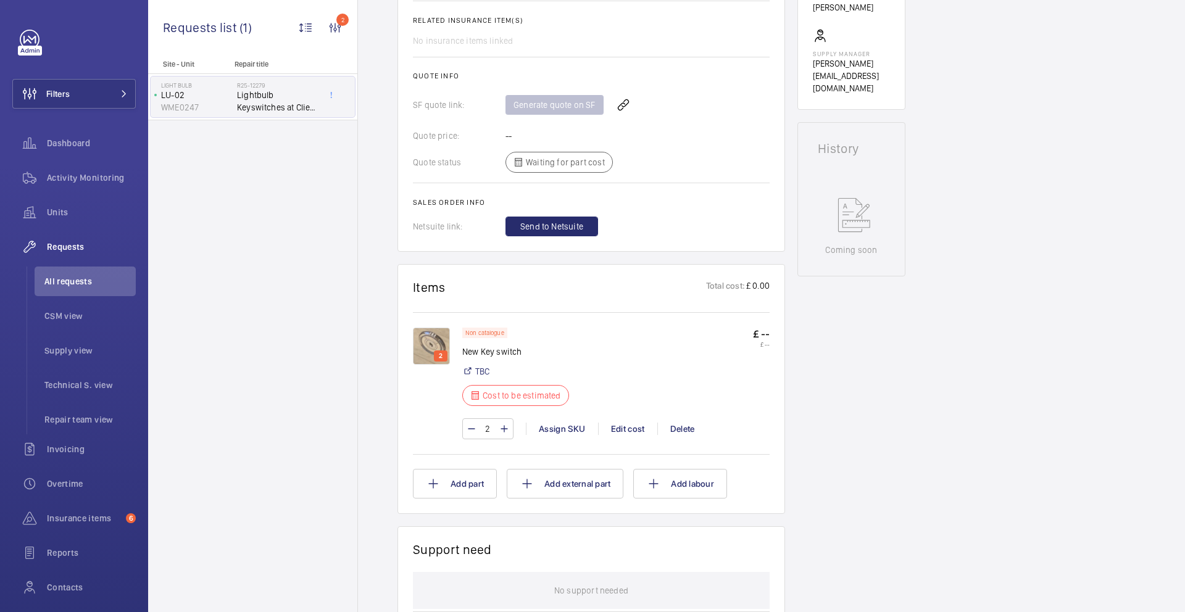
scroll to position [540, 0]
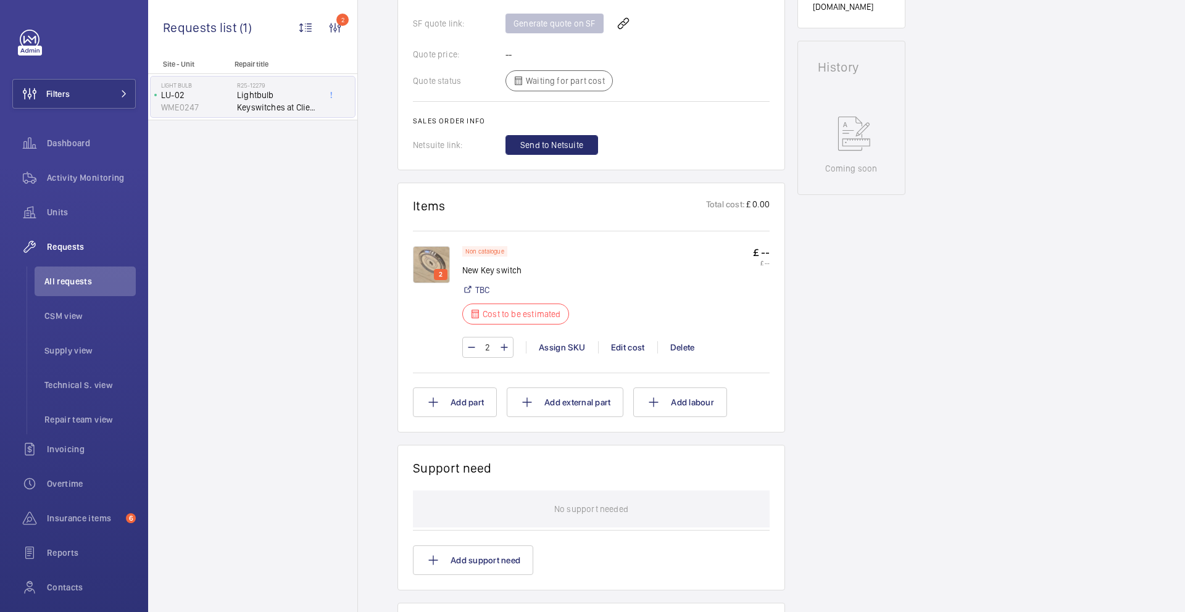
click at [441, 260] on img at bounding box center [431, 264] width 37 height 37
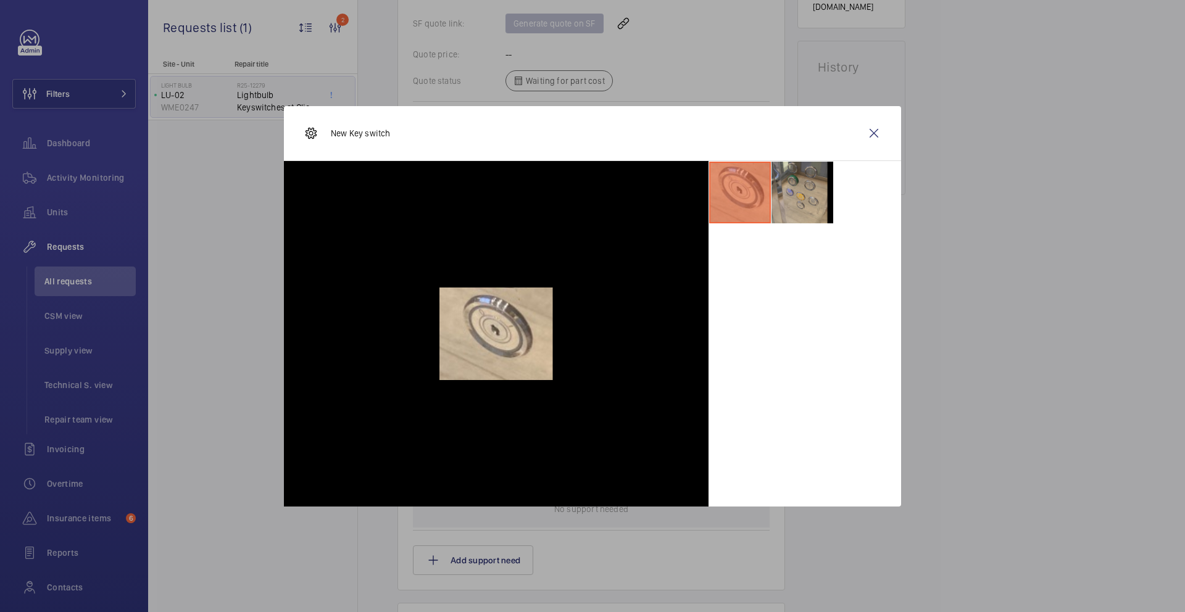
click at [780, 198] on li at bounding box center [803, 193] width 62 height 62
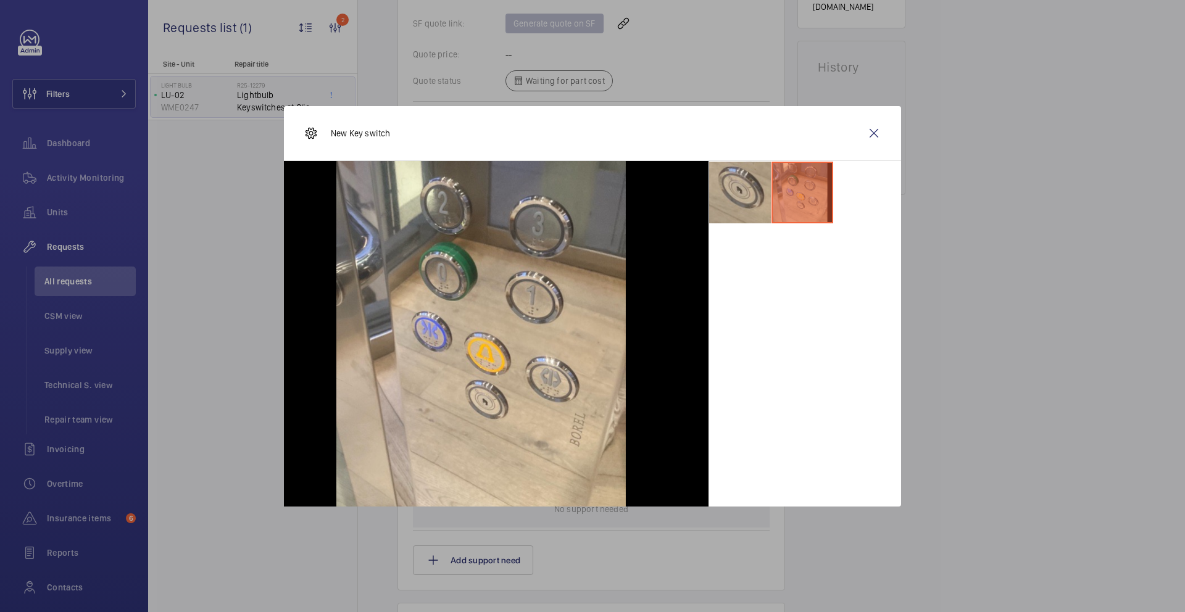
click at [743, 196] on li at bounding box center [740, 193] width 62 height 62
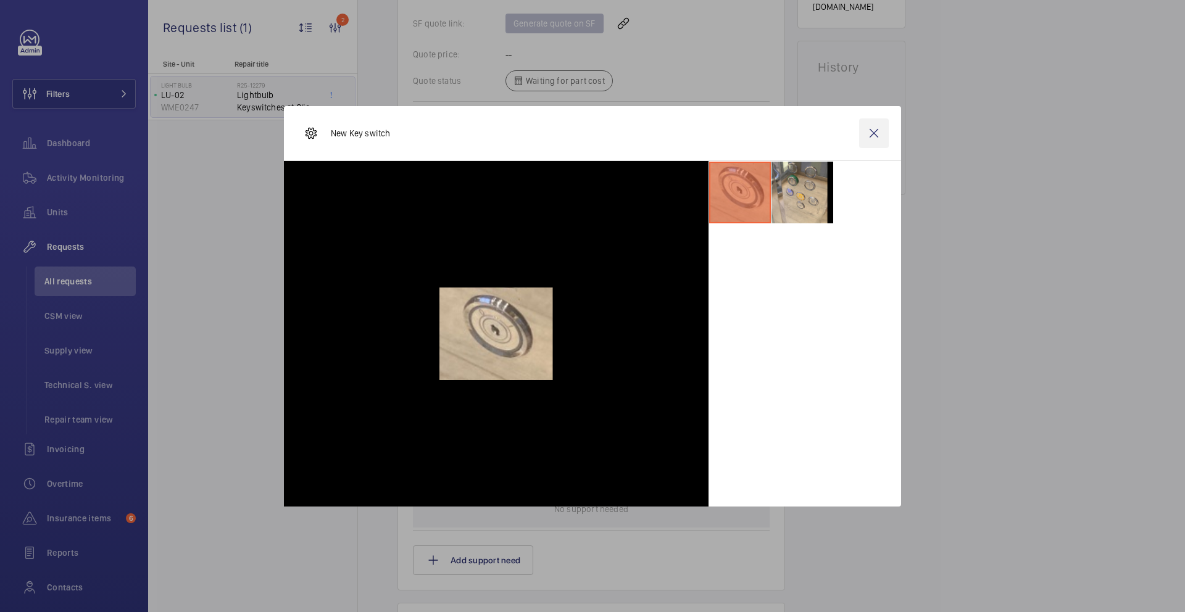
click at [877, 131] on wm-front-icon-button at bounding box center [874, 134] width 30 height 30
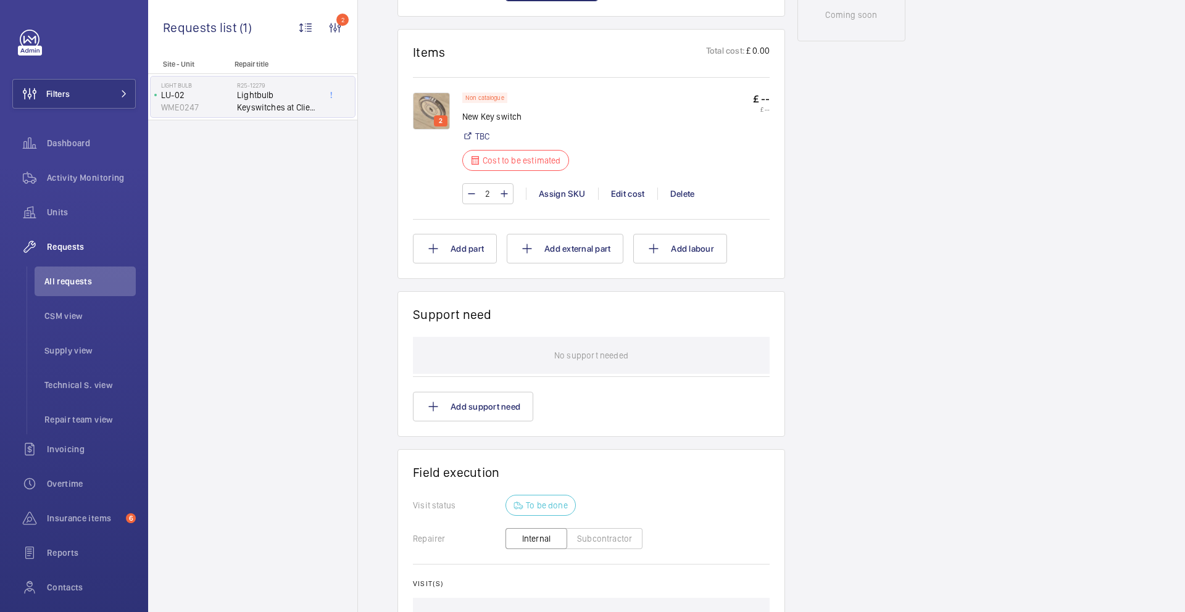
scroll to position [660, 0]
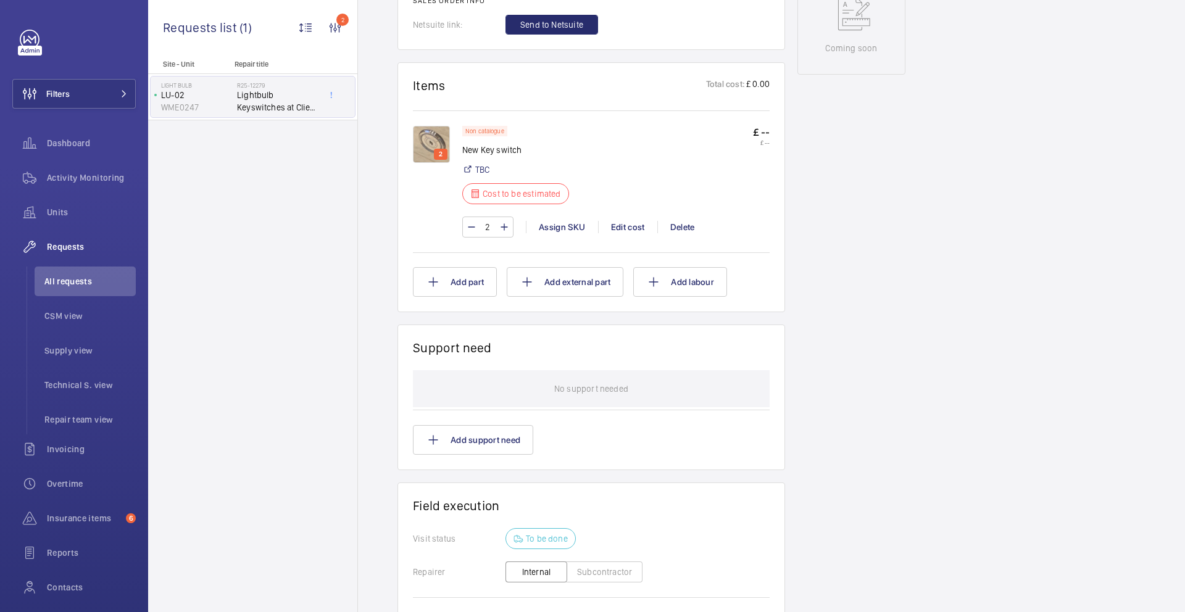
click at [423, 140] on img at bounding box center [431, 144] width 37 height 37
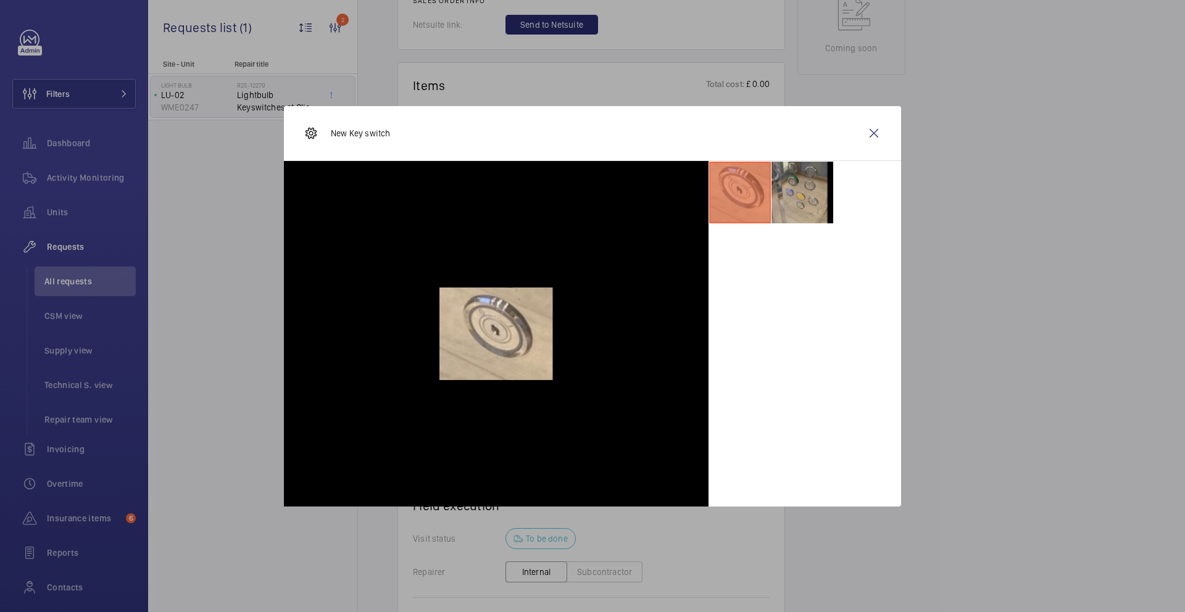
click at [801, 173] on li at bounding box center [803, 193] width 62 height 62
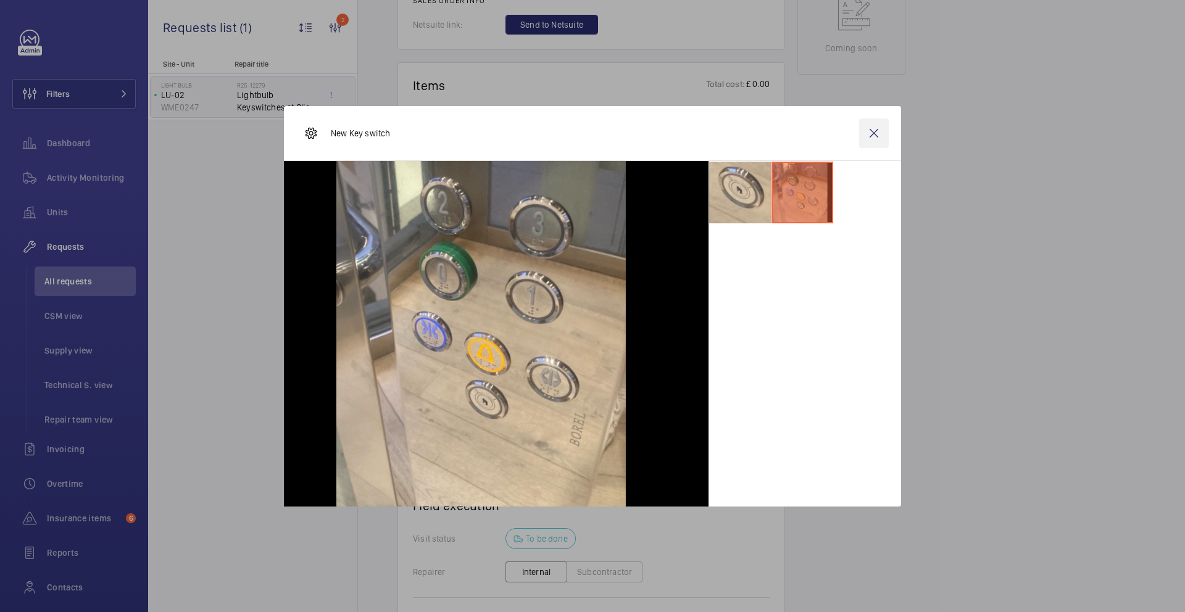
click at [877, 139] on wm-front-icon-button at bounding box center [874, 134] width 30 height 30
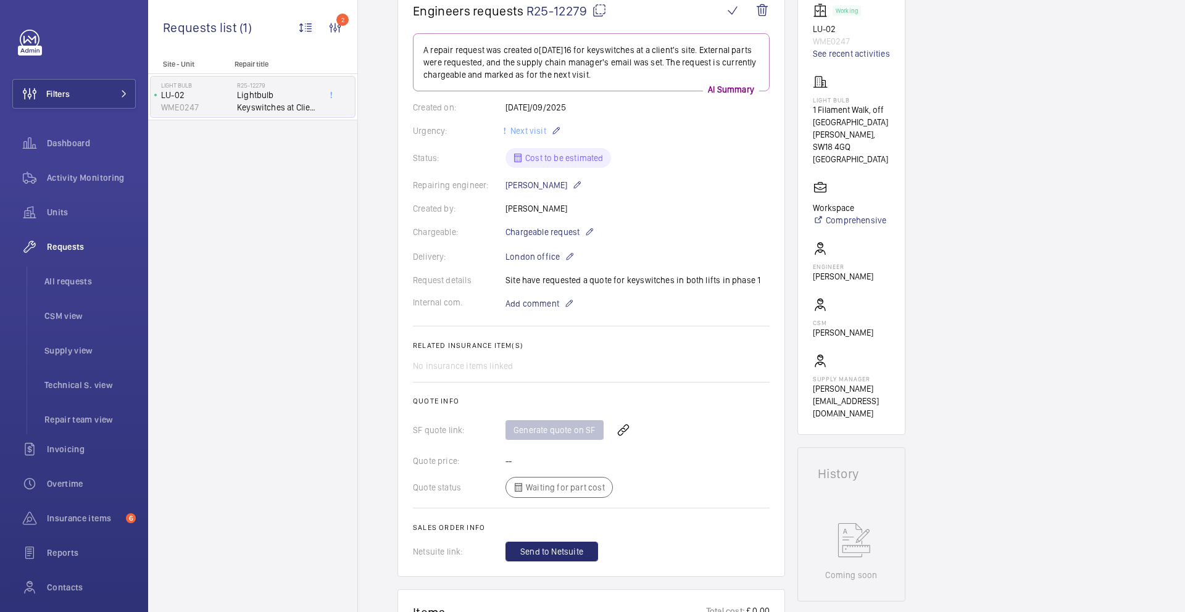
scroll to position [129, 0]
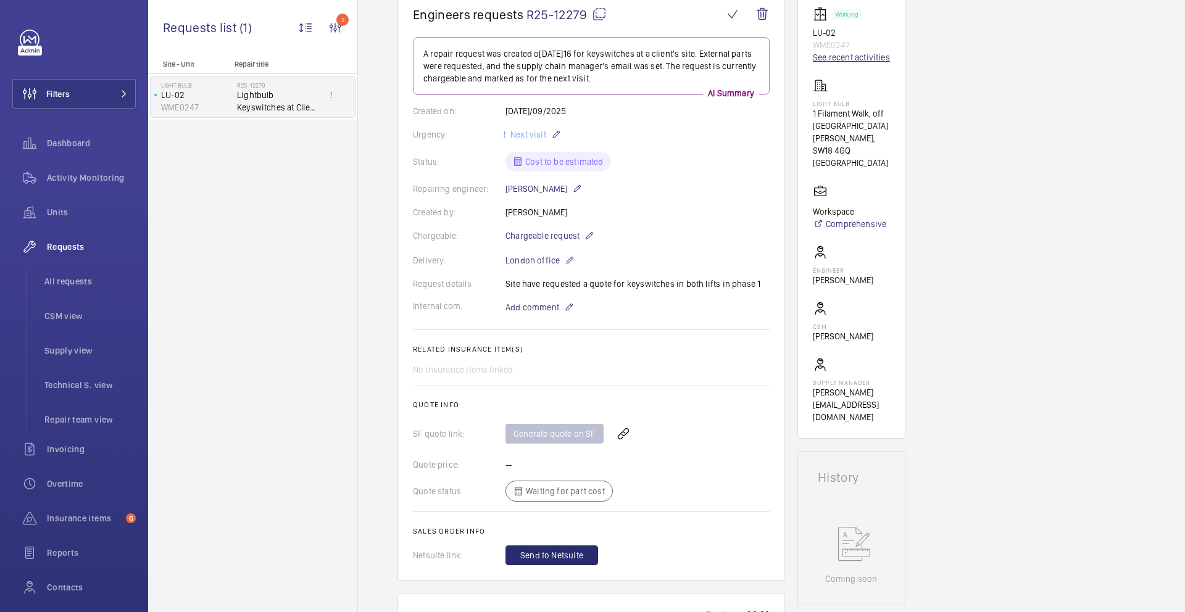
click at [872, 61] on link "See recent activities" at bounding box center [851, 57] width 77 height 12
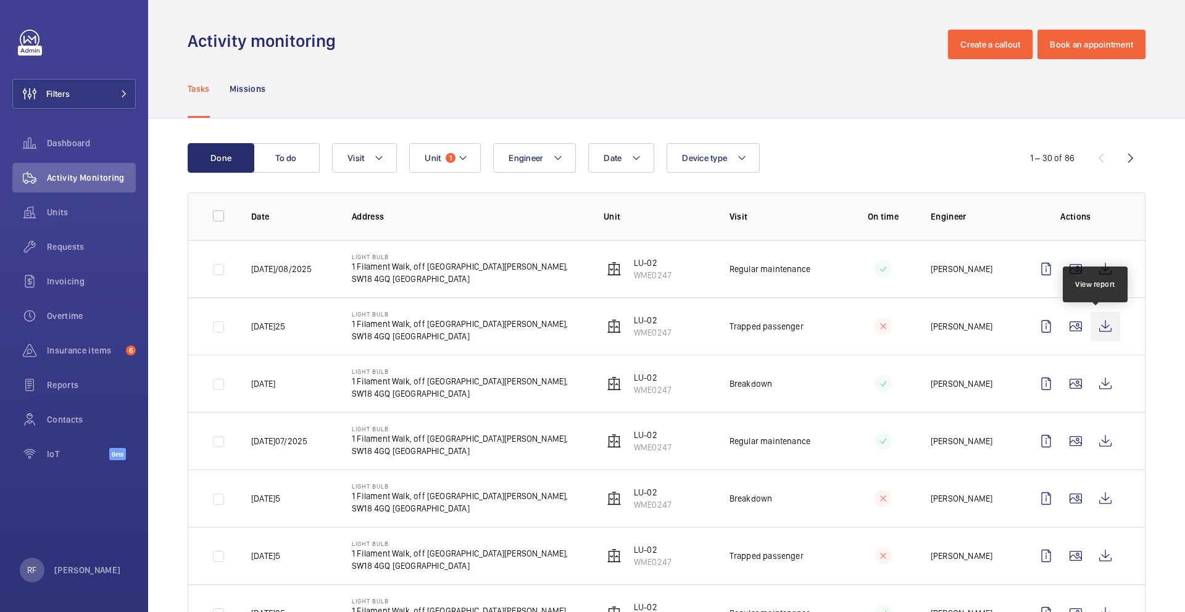
click at [1093, 330] on wm-front-icon-button at bounding box center [1106, 327] width 30 height 30
click at [641, 277] on p "WME0247" at bounding box center [653, 275] width 38 height 12
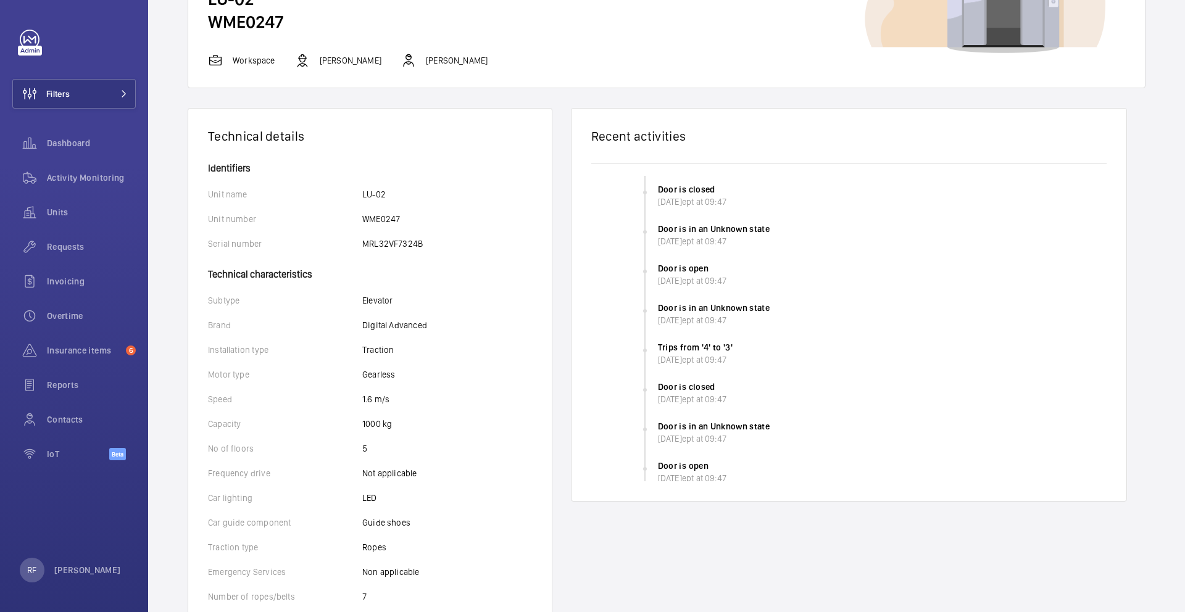
scroll to position [131, 0]
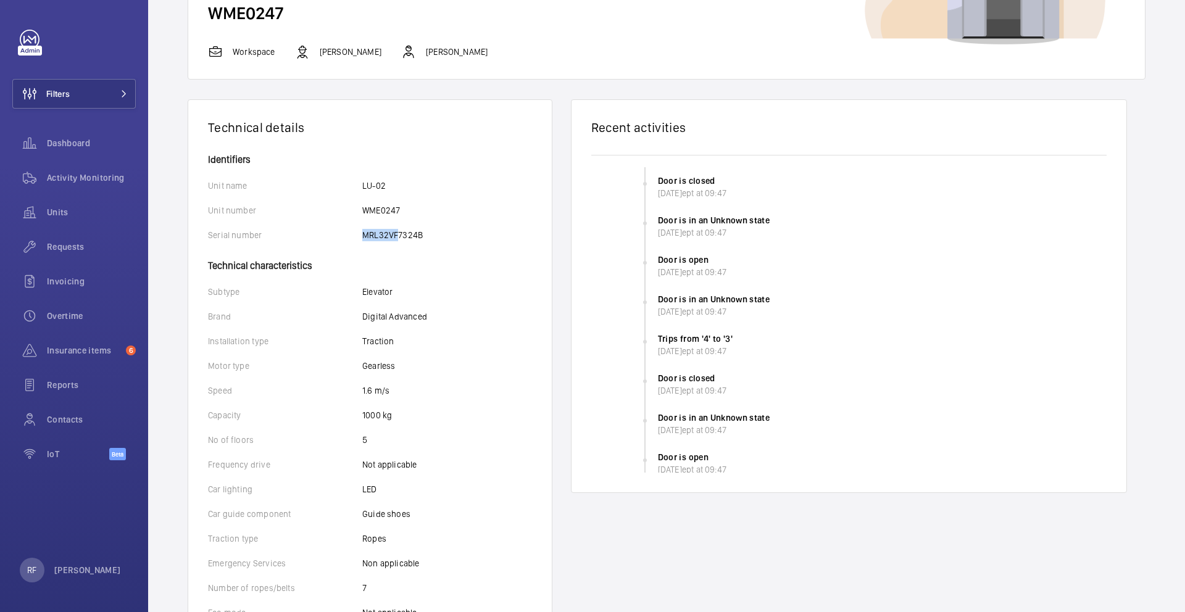
drag, startPoint x: 360, startPoint y: 236, endPoint x: 399, endPoint y: 239, distance: 39.0
click at [399, 239] on div "Serial number MRL32VF7324B" at bounding box center [370, 235] width 324 height 12
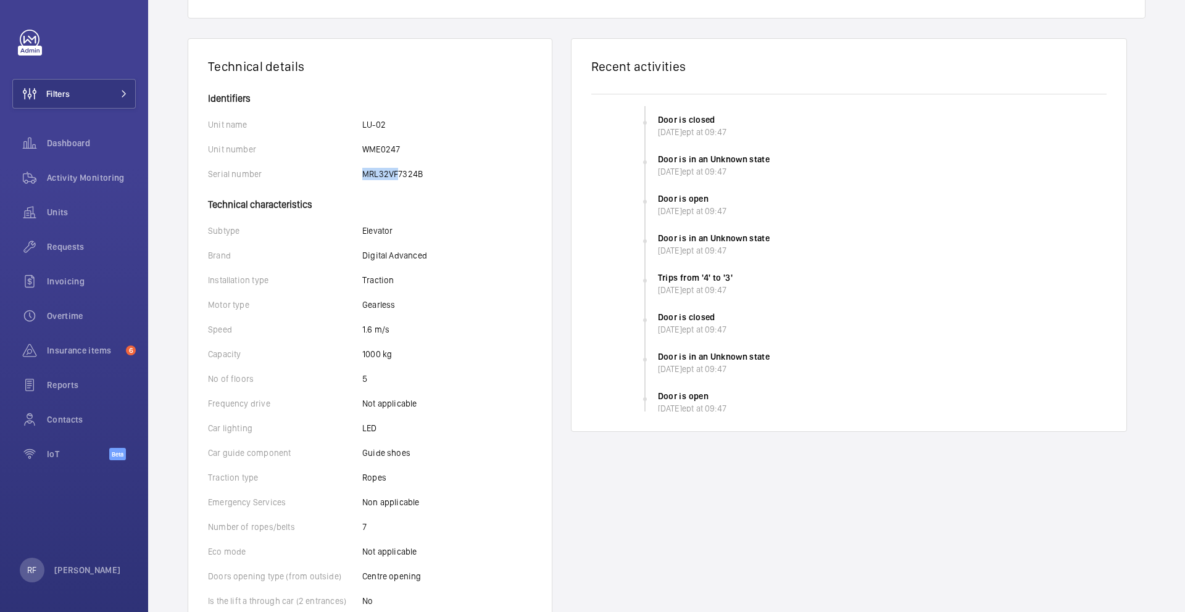
scroll to position [191, 0]
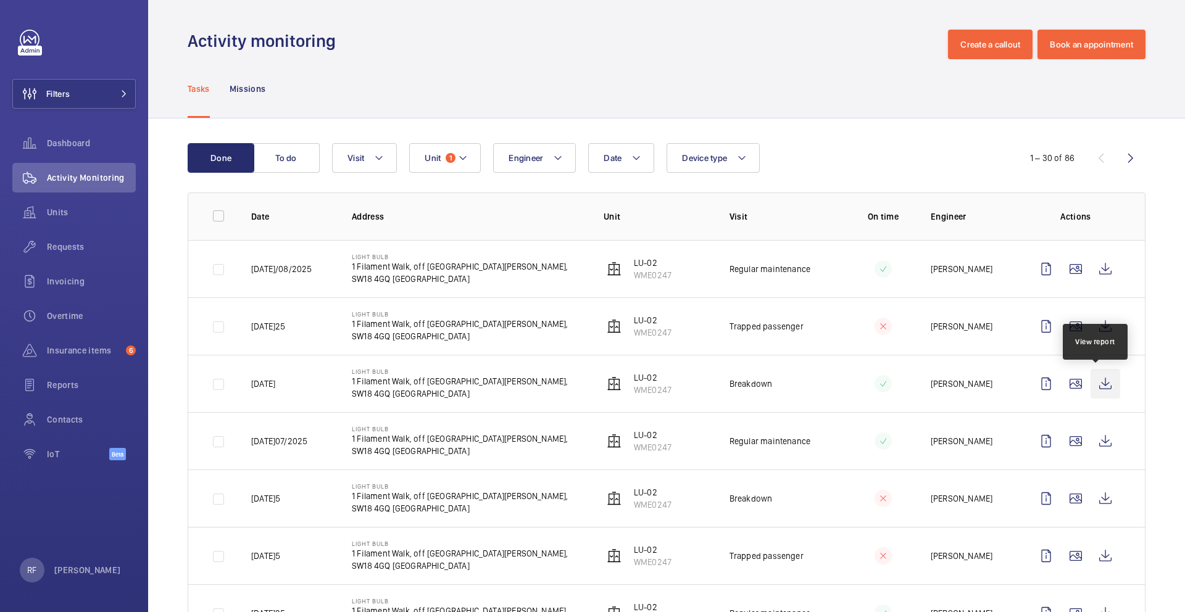
click at [1099, 386] on wm-front-icon-button at bounding box center [1106, 384] width 30 height 30
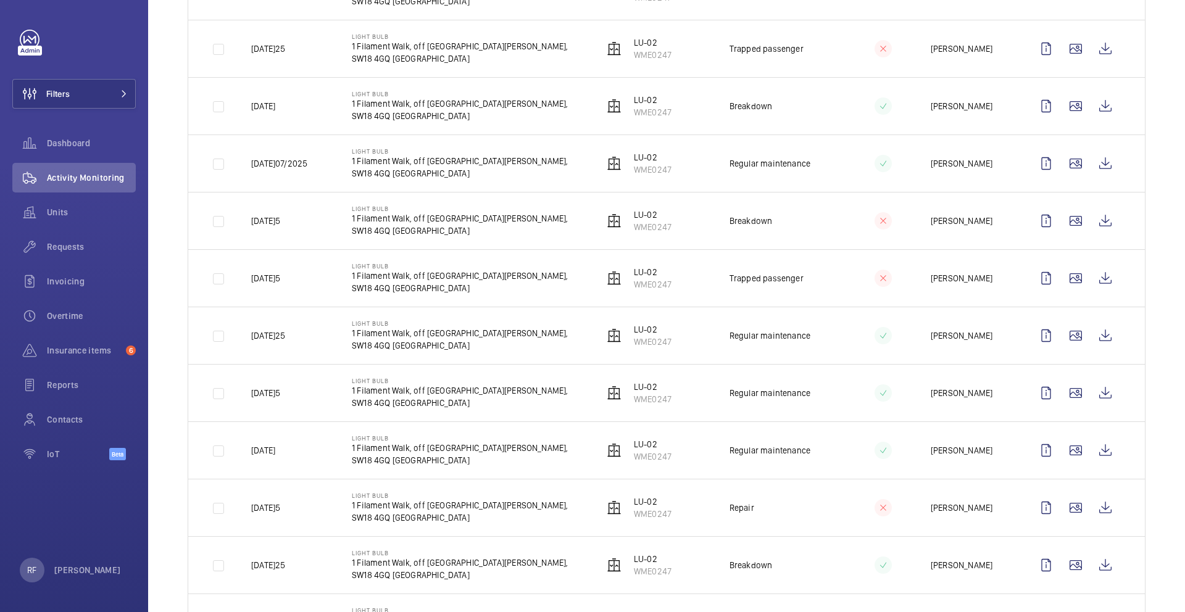
scroll to position [315, 0]
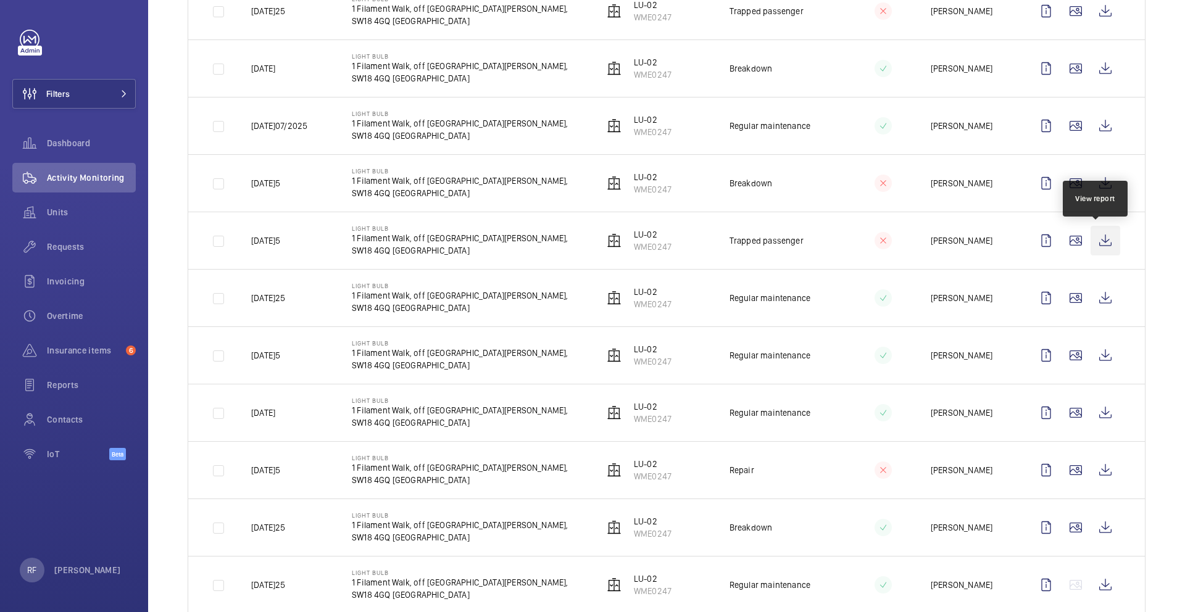
click at [1102, 244] on wm-front-icon-button at bounding box center [1106, 241] width 30 height 30
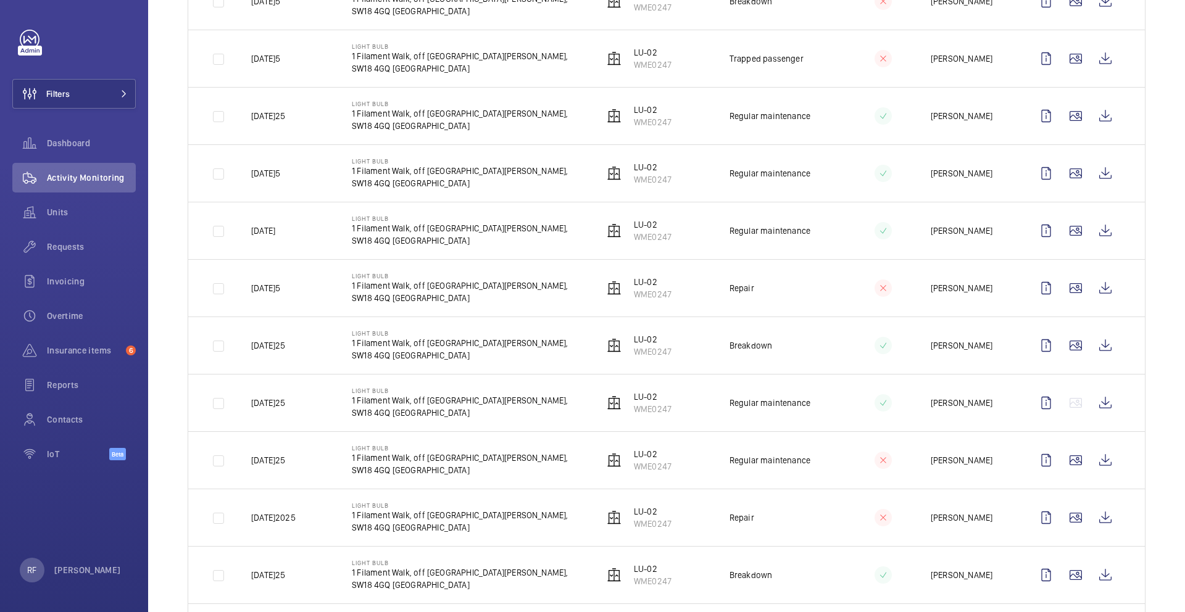
scroll to position [803, 0]
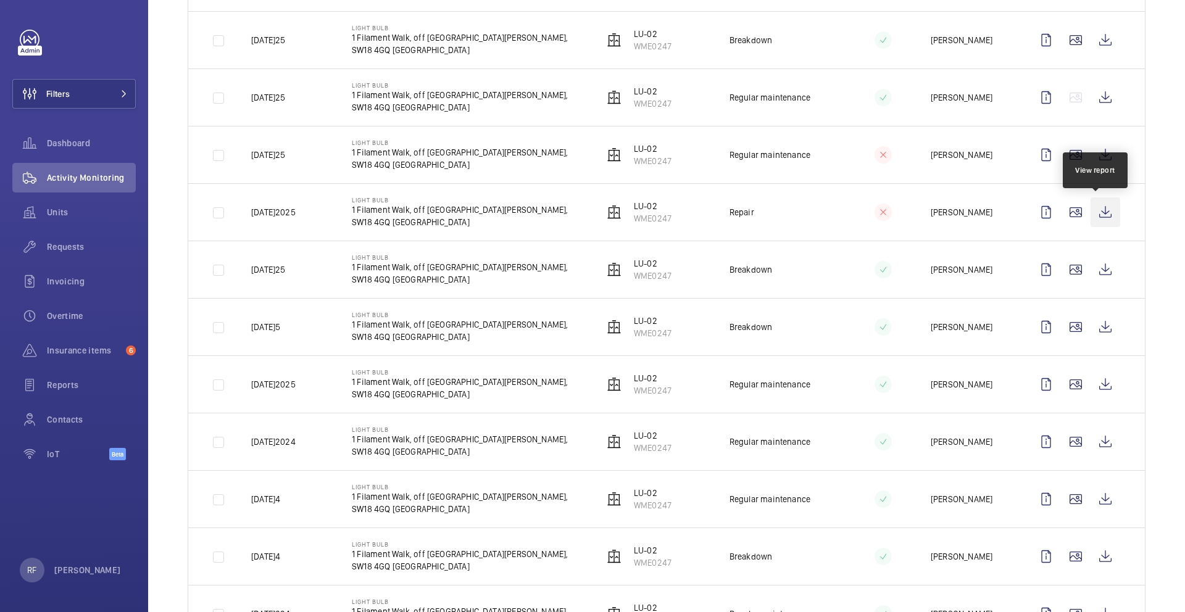
click at [1094, 217] on wm-front-icon-button at bounding box center [1106, 213] width 30 height 30
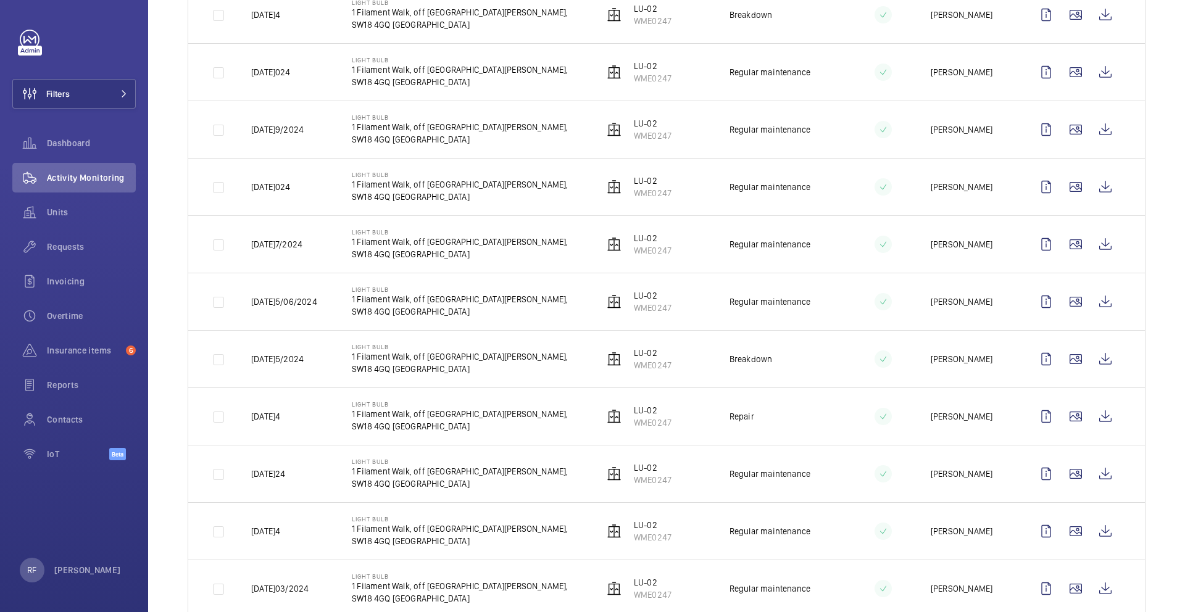
scroll to position [1380, 0]
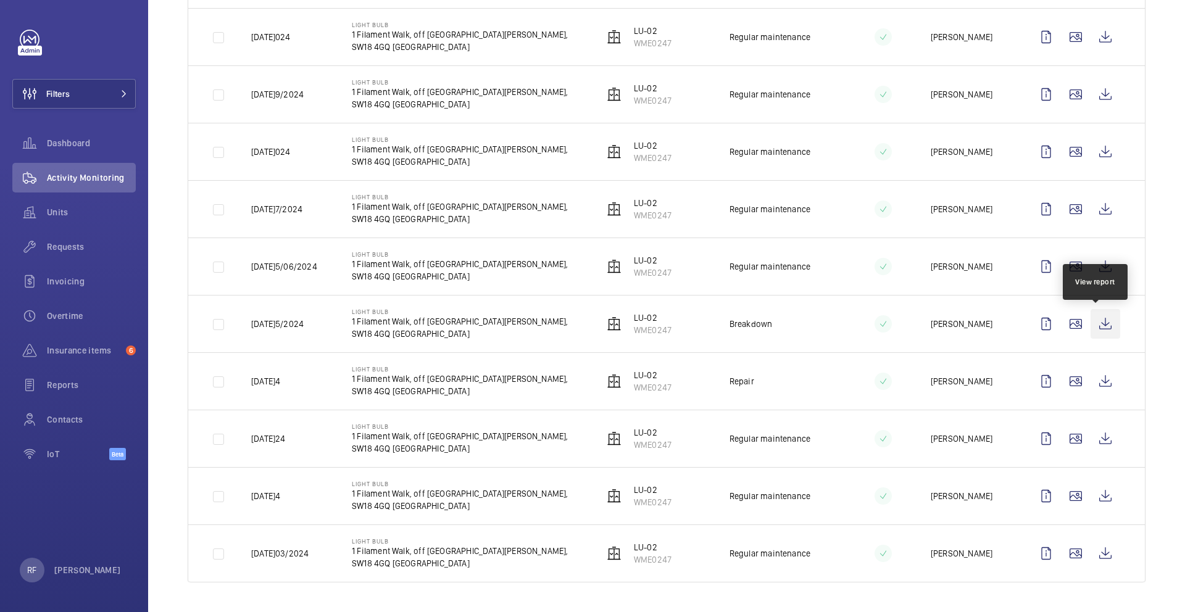
click at [1099, 329] on wm-front-icon-button at bounding box center [1106, 324] width 30 height 30
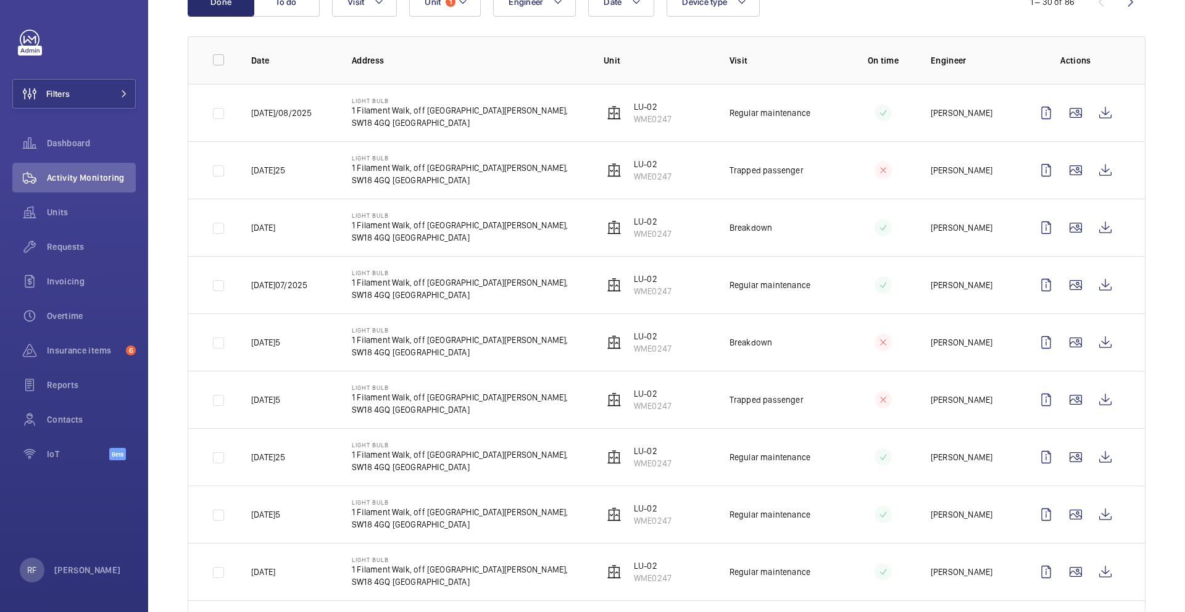
scroll to position [155, 0]
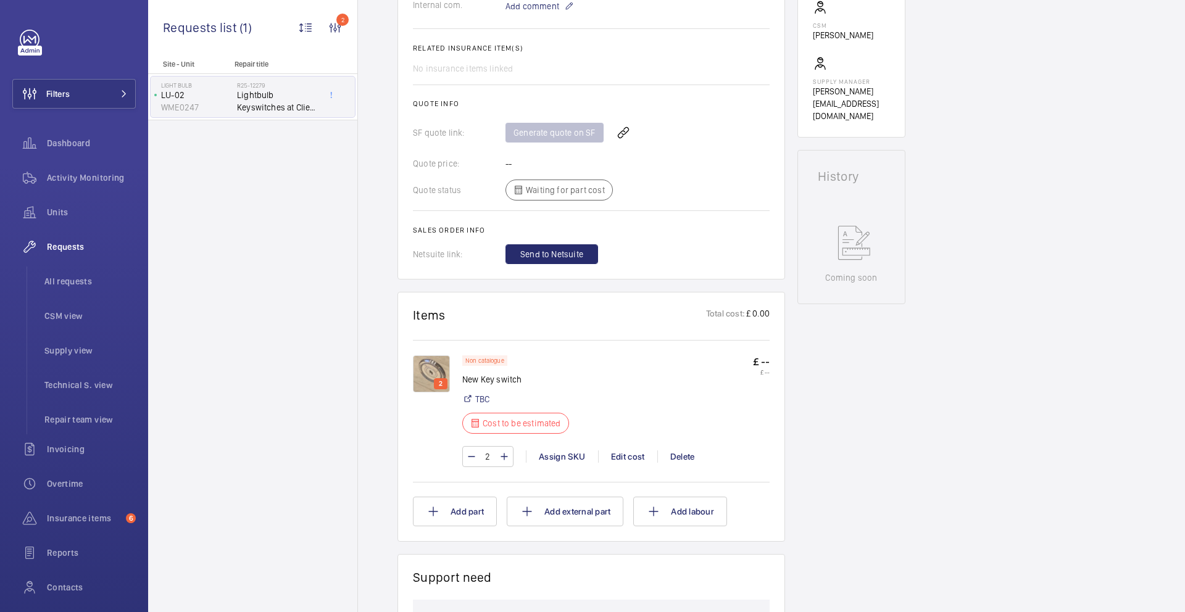
scroll to position [485, 0]
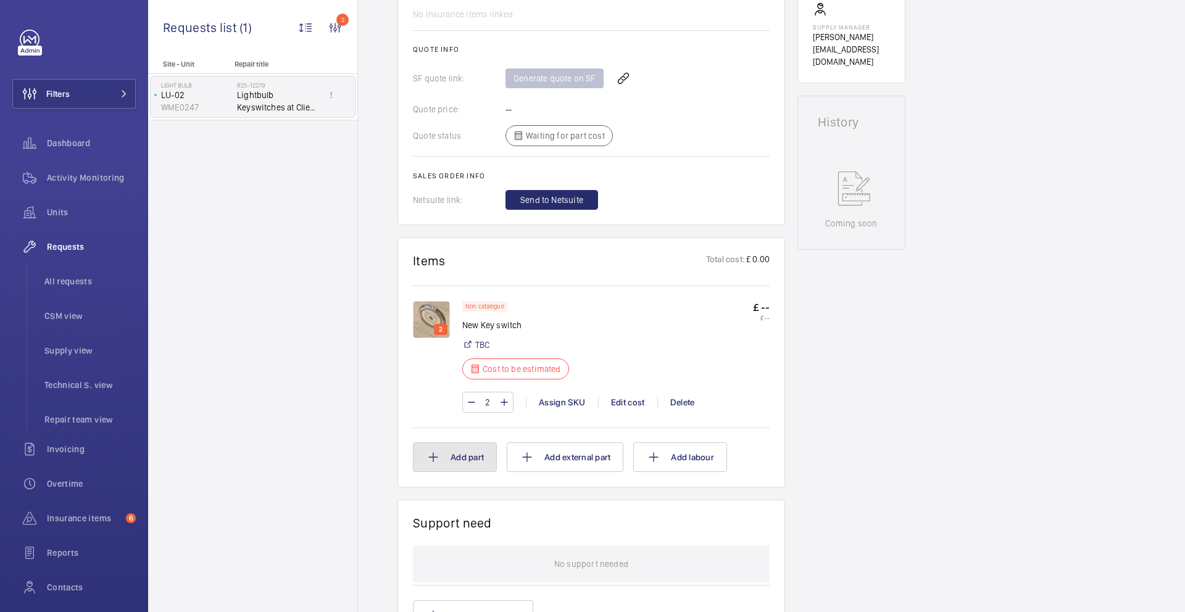
click at [459, 464] on button "Add part" at bounding box center [455, 458] width 84 height 30
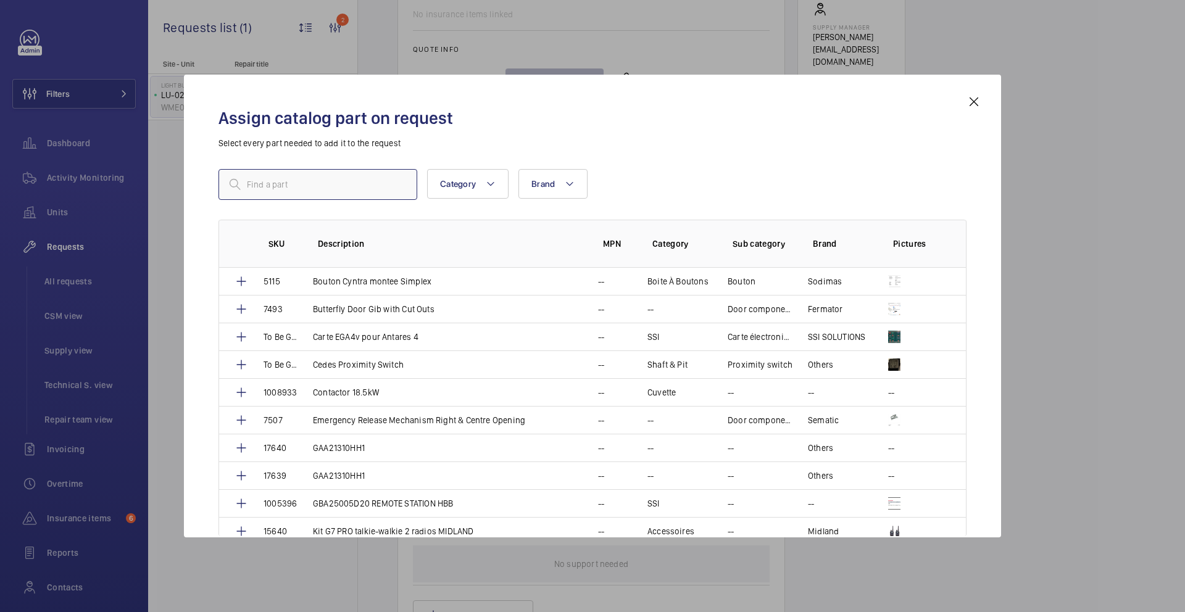
click at [360, 188] on input "text" at bounding box center [318, 184] width 199 height 31
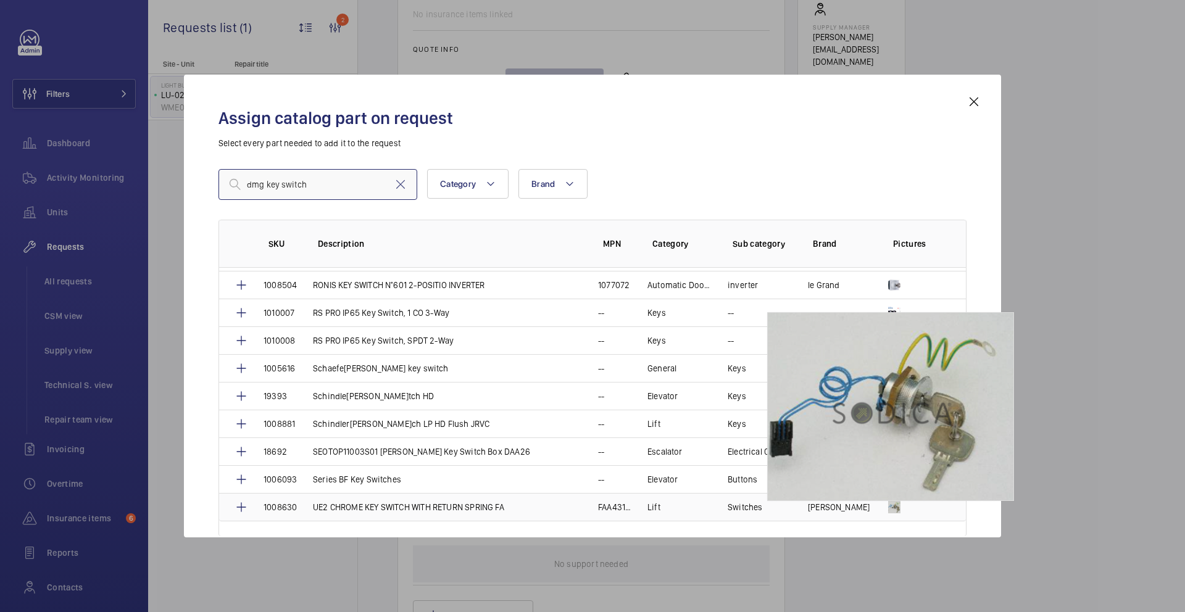
scroll to position [1037, 0]
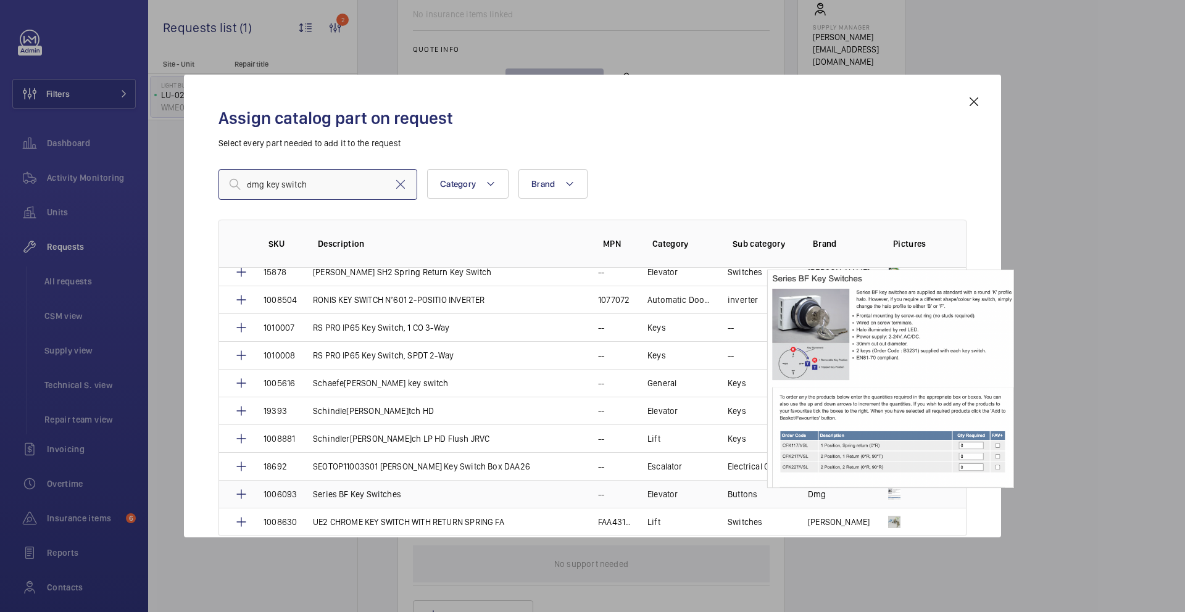
type input "dmg key switch"
click at [889, 494] on img at bounding box center [894, 494] width 12 height 12
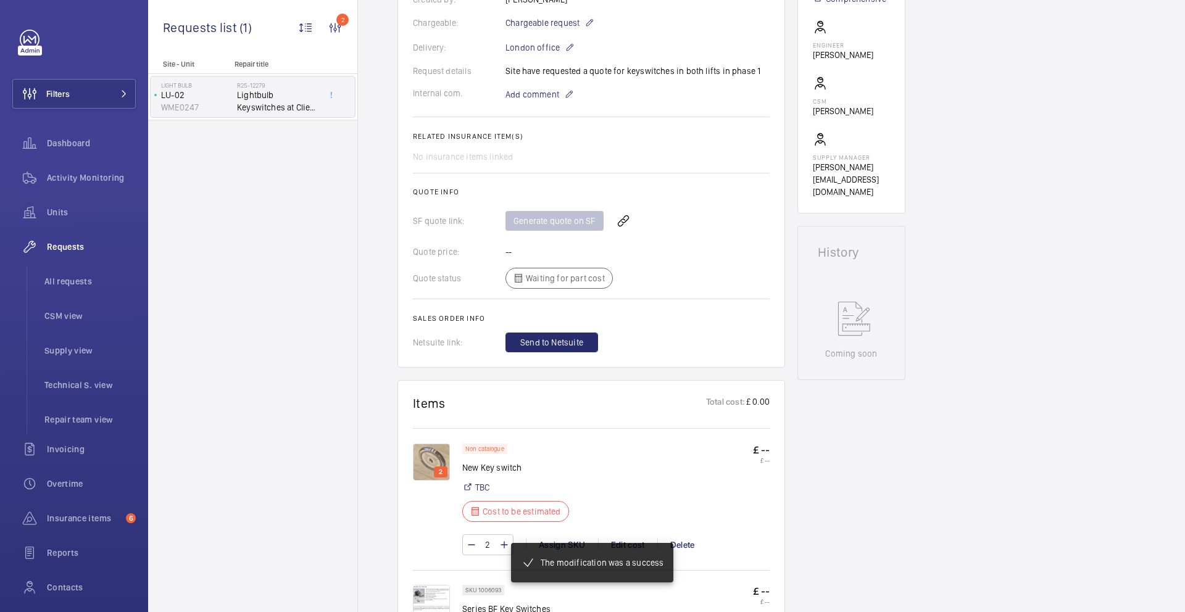
scroll to position [520, 0]
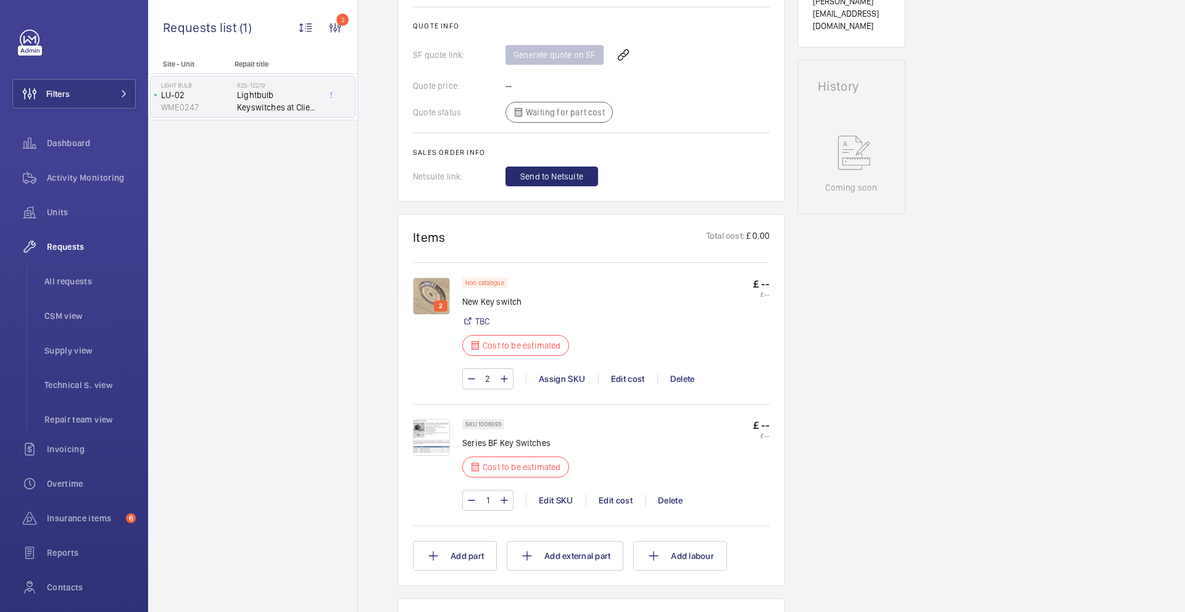
click at [423, 438] on img at bounding box center [431, 437] width 37 height 37
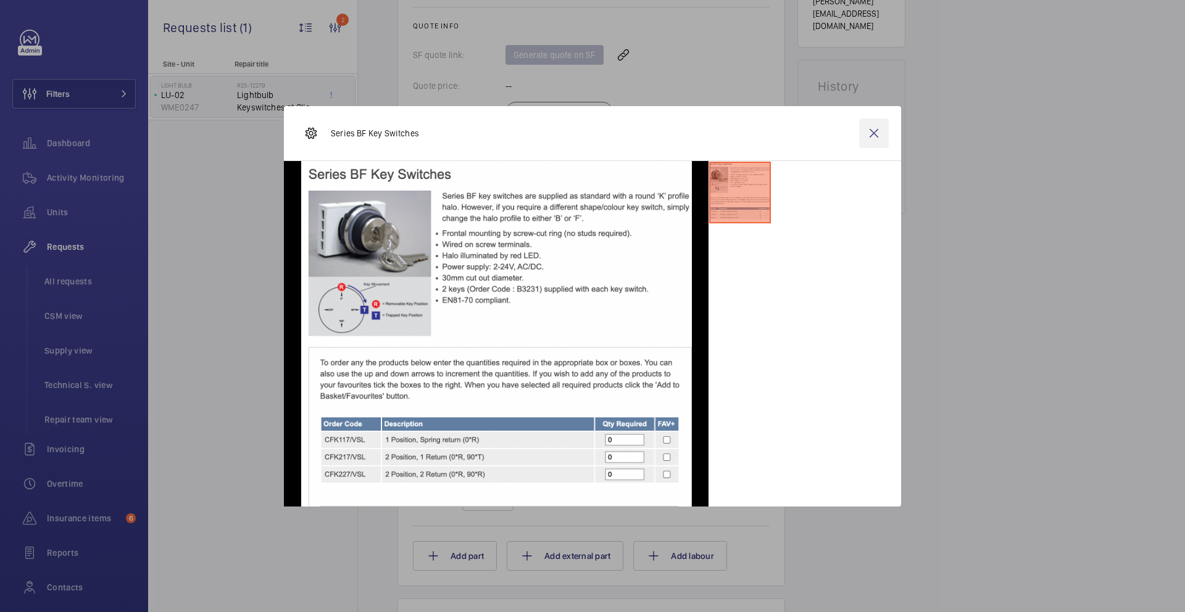
click at [881, 133] on wm-front-icon-button at bounding box center [874, 134] width 30 height 30
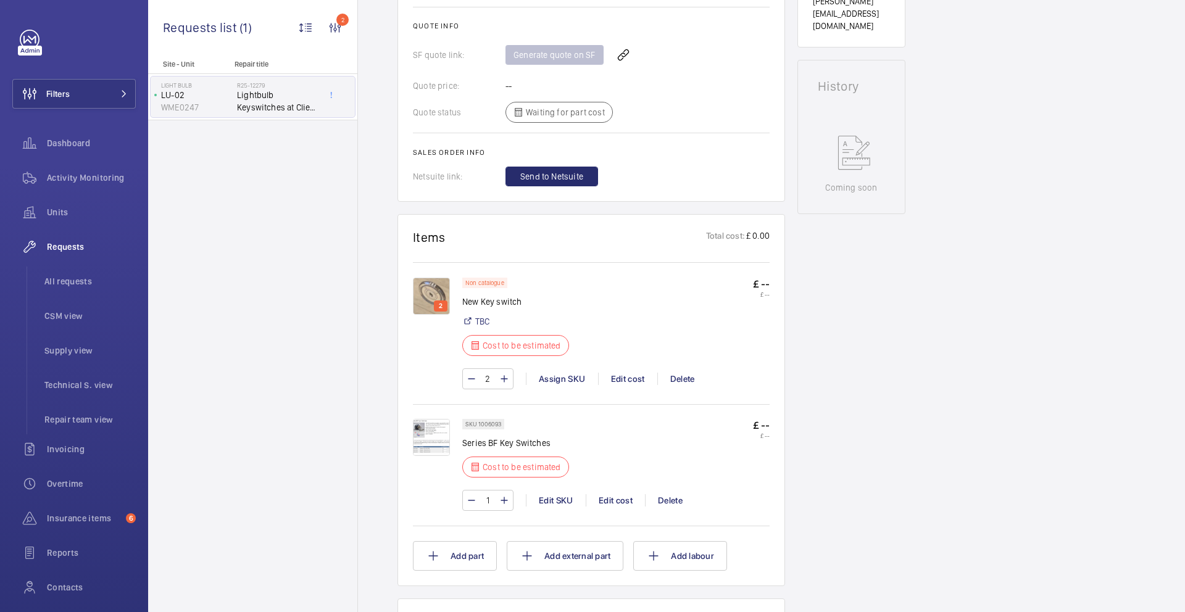
click at [466, 448] on p "Series BF Key Switches" at bounding box center [519, 443] width 114 height 12
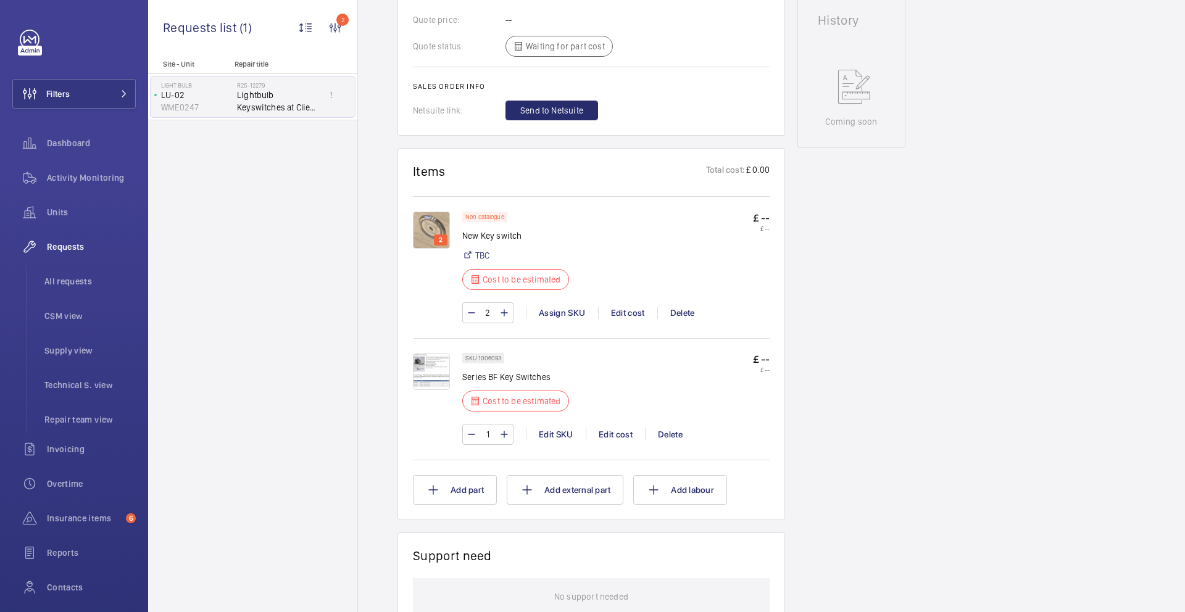
scroll to position [588, 0]
click at [437, 368] on img at bounding box center [431, 369] width 37 height 37
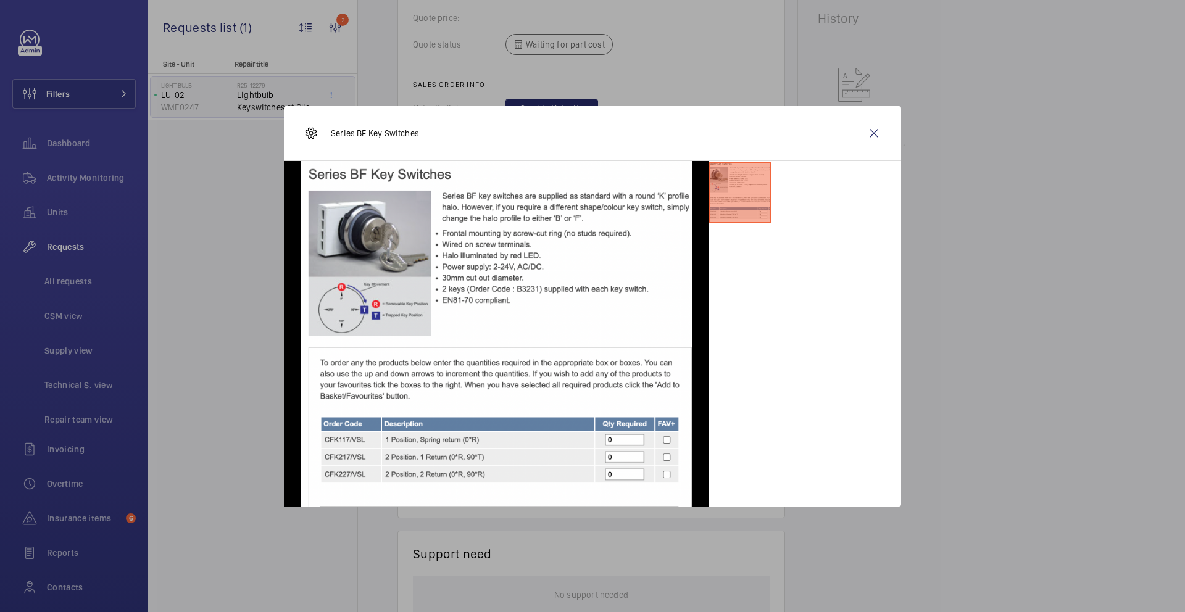
click at [755, 199] on li at bounding box center [740, 193] width 62 height 62
click at [876, 137] on wm-front-icon-button at bounding box center [874, 134] width 30 height 30
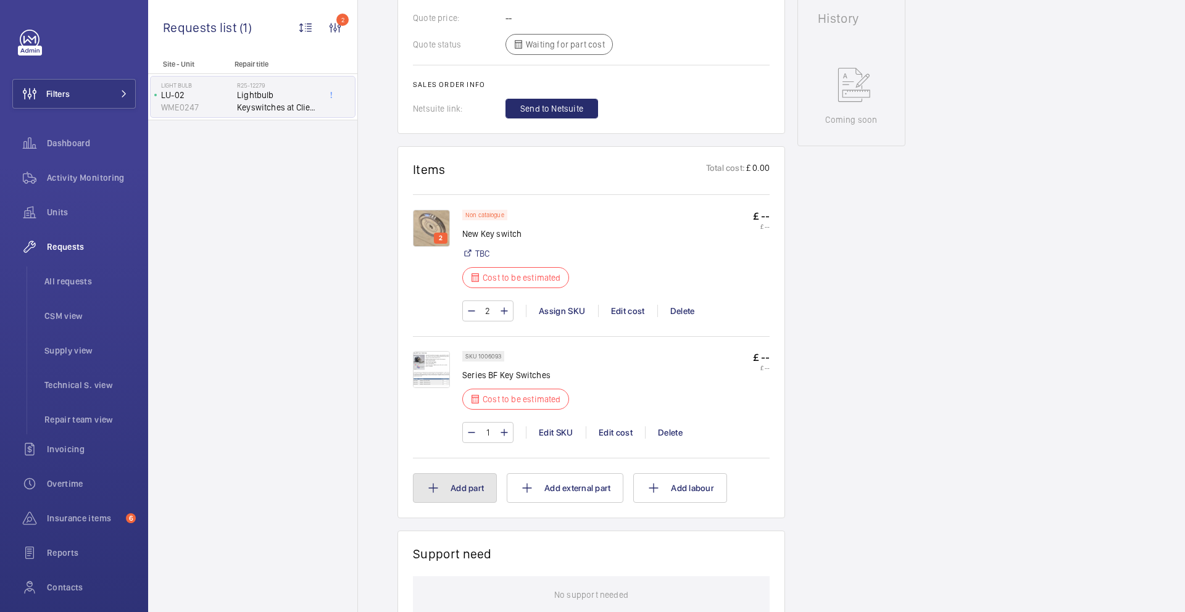
click at [443, 495] on button "Add part" at bounding box center [455, 488] width 84 height 30
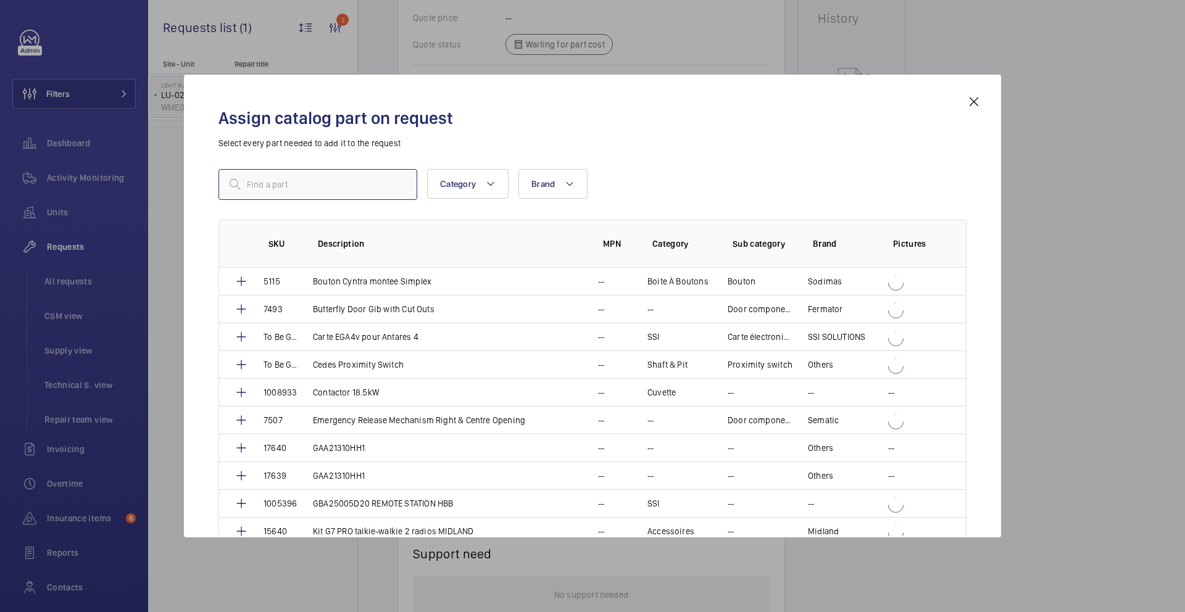
click at [332, 186] on input "text" at bounding box center [318, 184] width 199 height 31
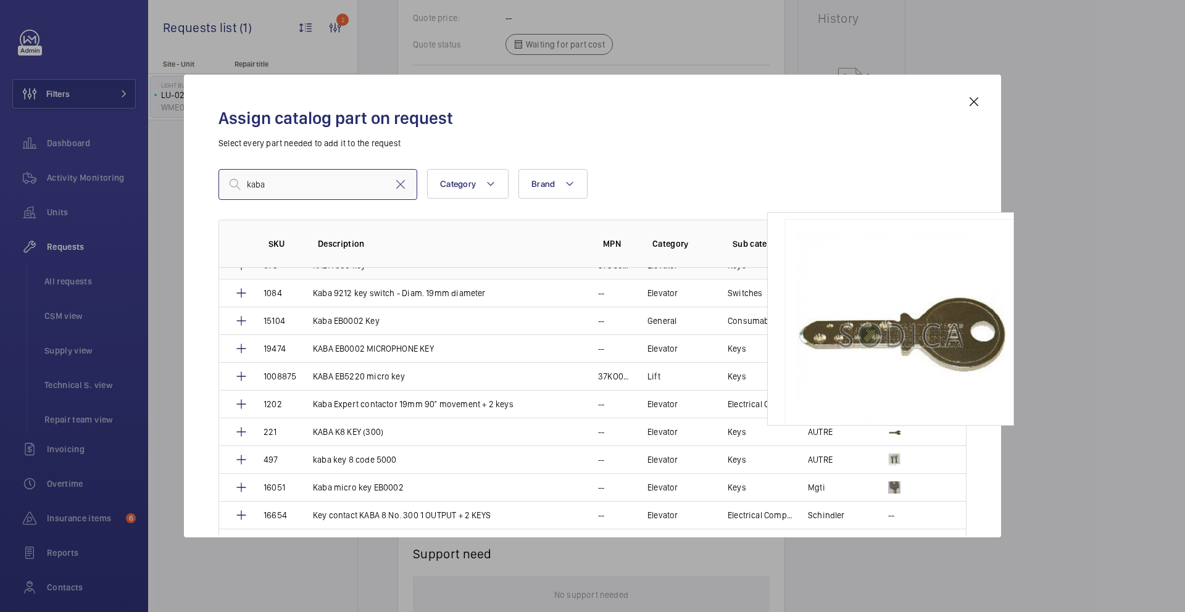
scroll to position [347, 0]
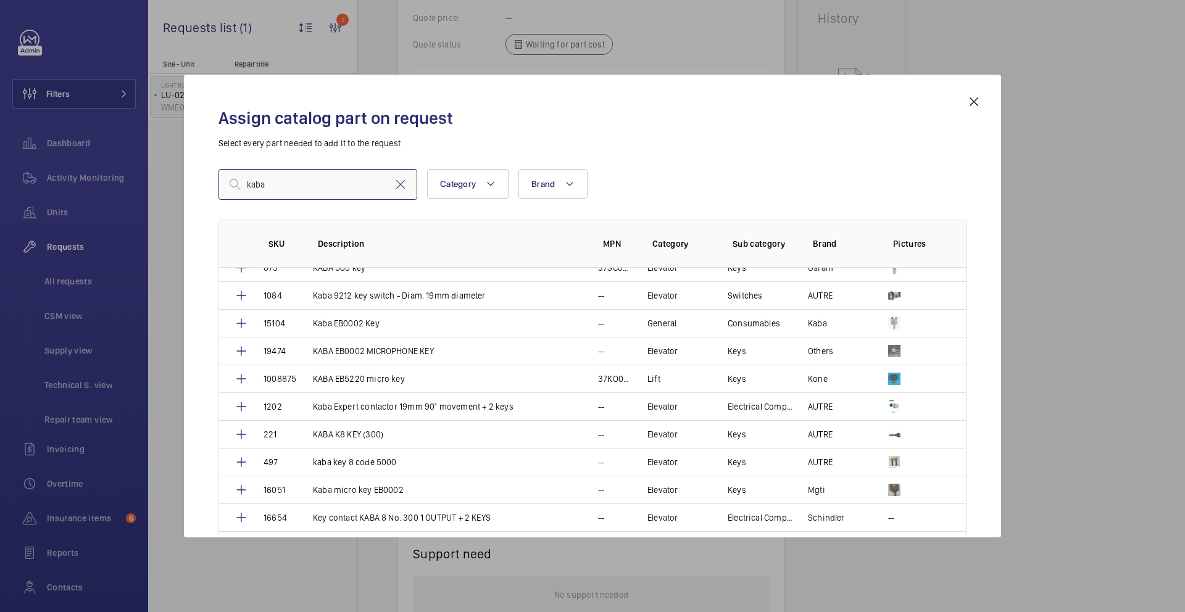
click at [322, 185] on input "kaba" at bounding box center [318, 184] width 199 height 31
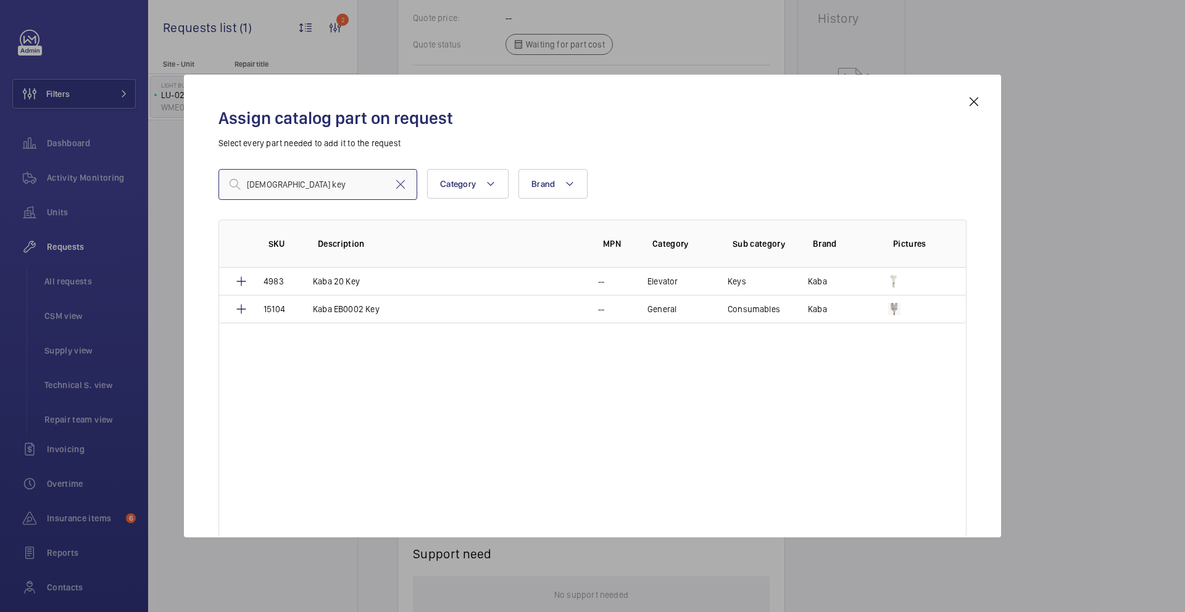
click at [266, 186] on input "kabba key" at bounding box center [318, 184] width 199 height 31
click at [302, 177] on input "kaba key" at bounding box center [318, 184] width 199 height 31
click at [307, 190] on input "kaba key" at bounding box center [318, 184] width 199 height 31
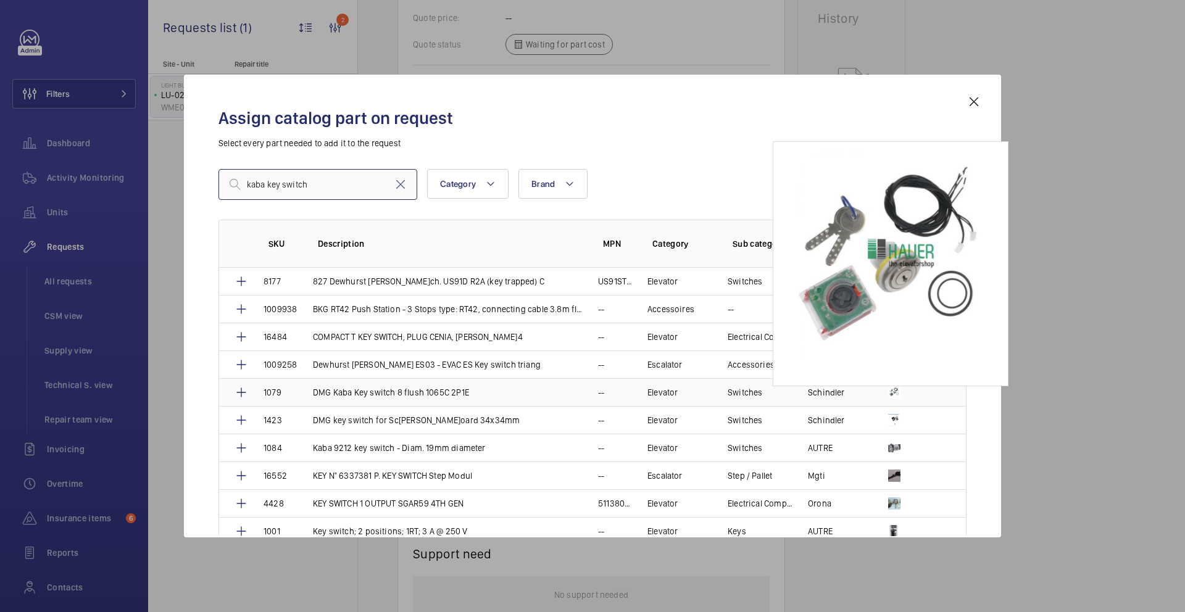
type input "kaba key switch"
click at [890, 393] on img at bounding box center [894, 392] width 12 height 12
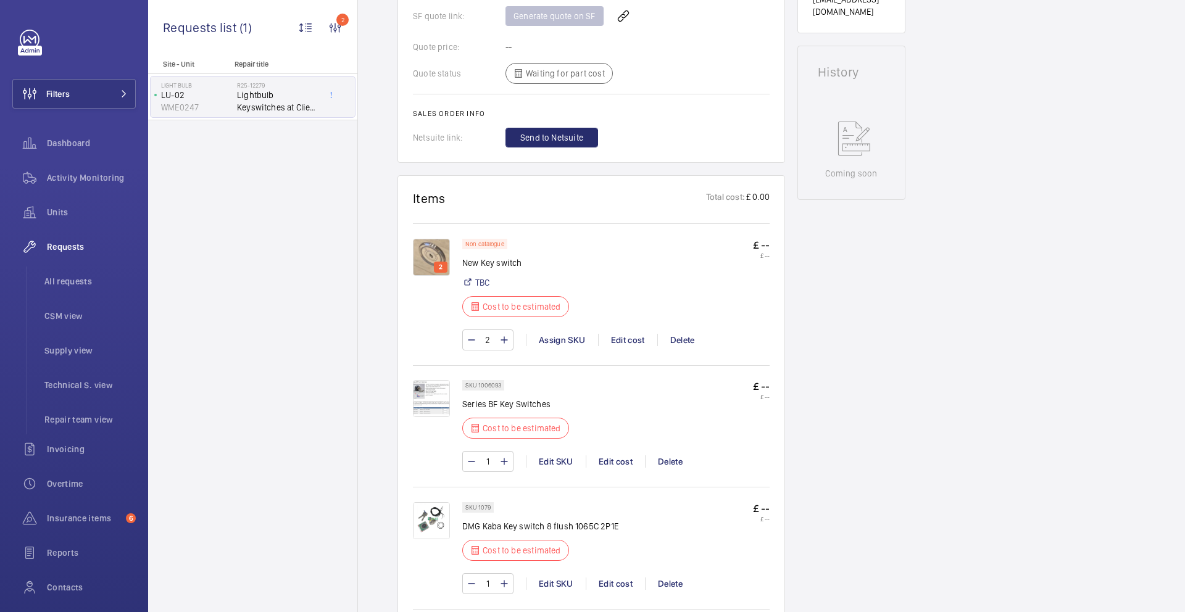
scroll to position [537, 0]
click at [443, 512] on img at bounding box center [431, 518] width 37 height 37
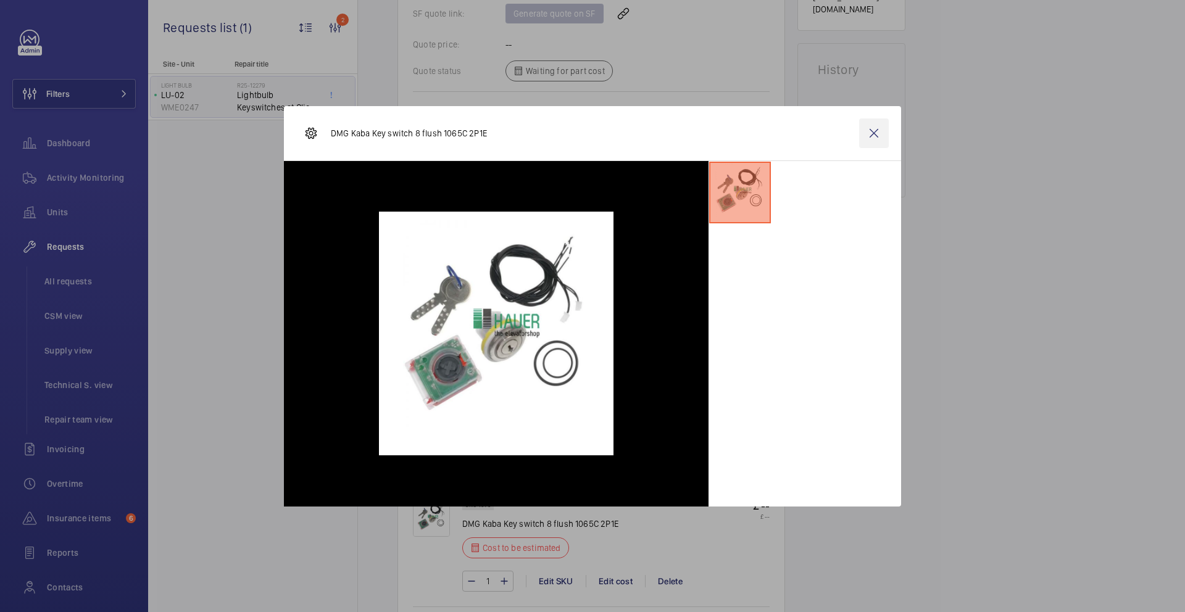
click at [883, 126] on wm-front-icon-button at bounding box center [874, 134] width 30 height 30
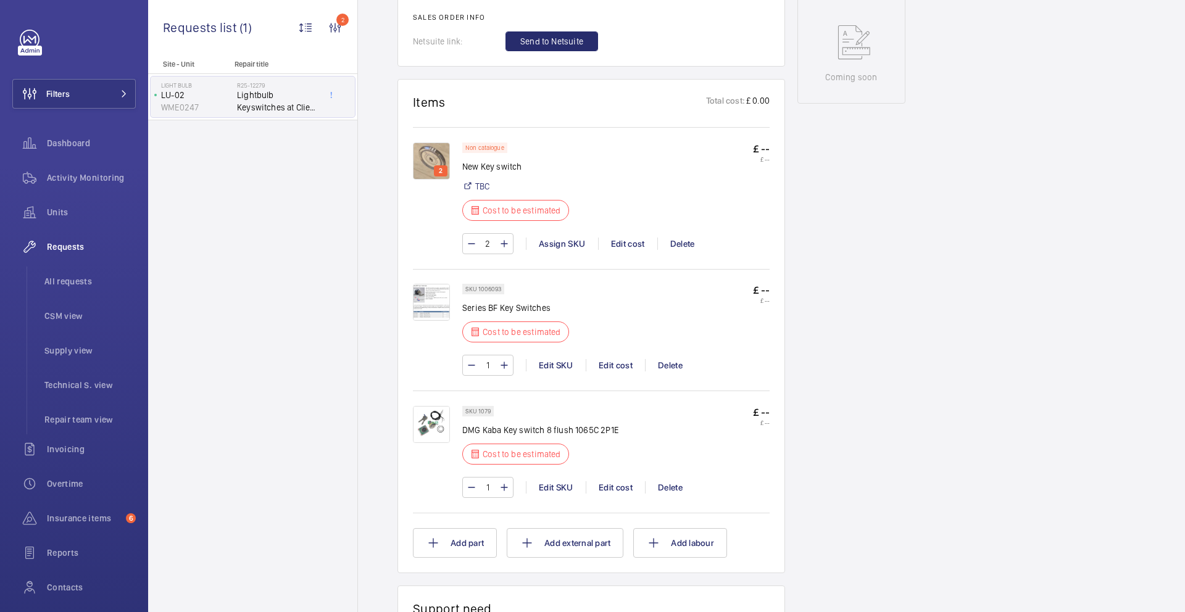
scroll to position [691, 0]
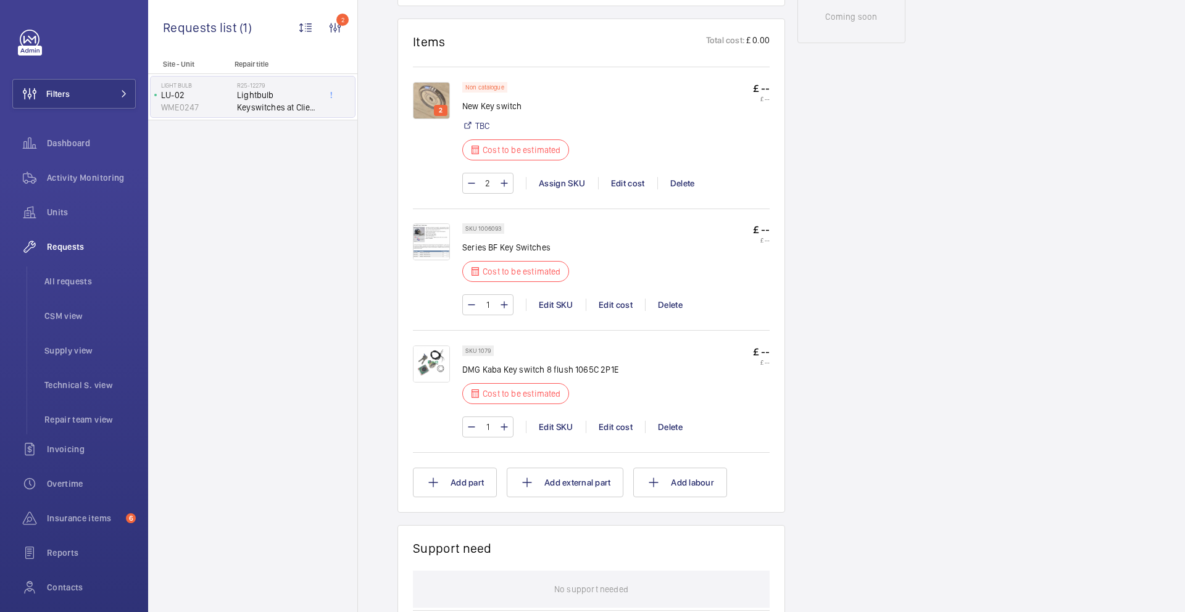
click at [424, 235] on img at bounding box center [431, 241] width 37 height 37
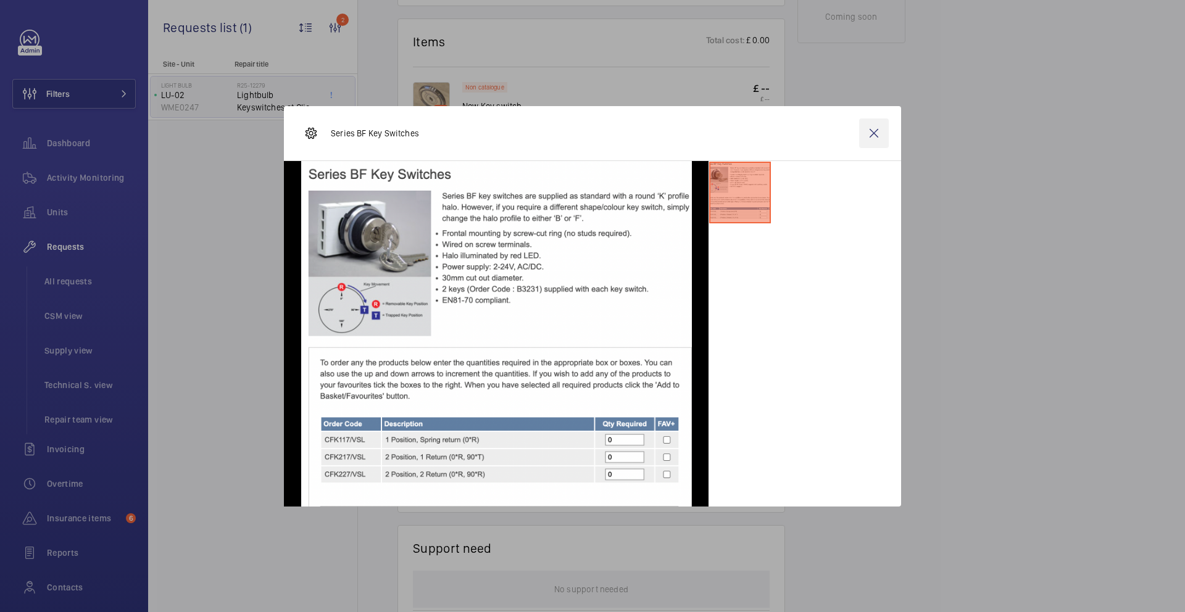
click at [874, 135] on wm-front-icon-button at bounding box center [874, 134] width 30 height 30
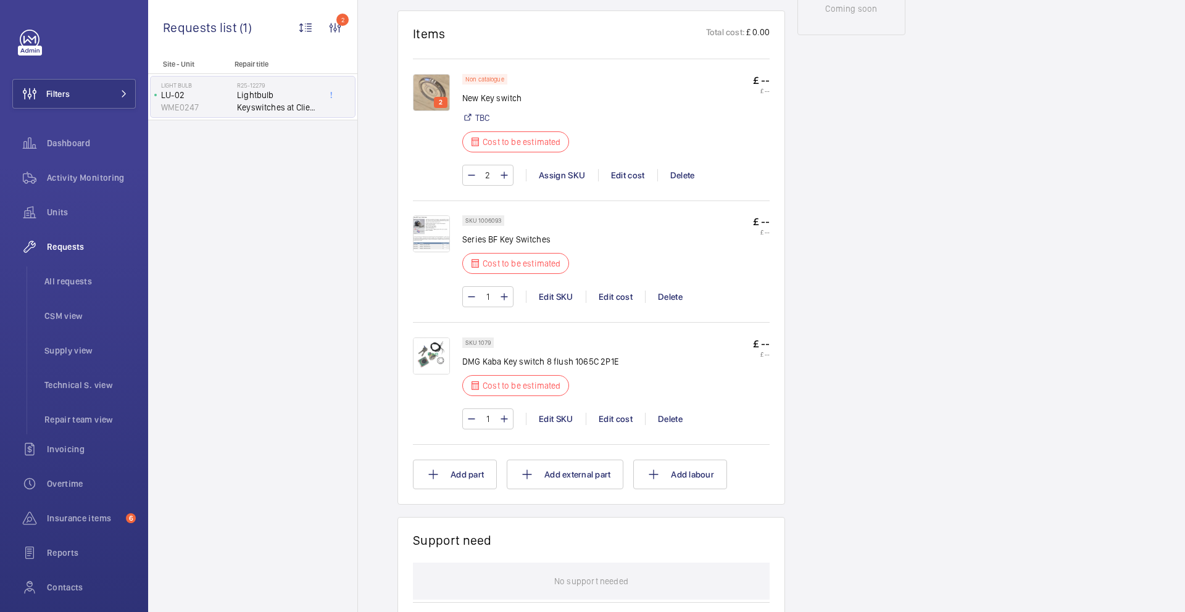
scroll to position [709, 0]
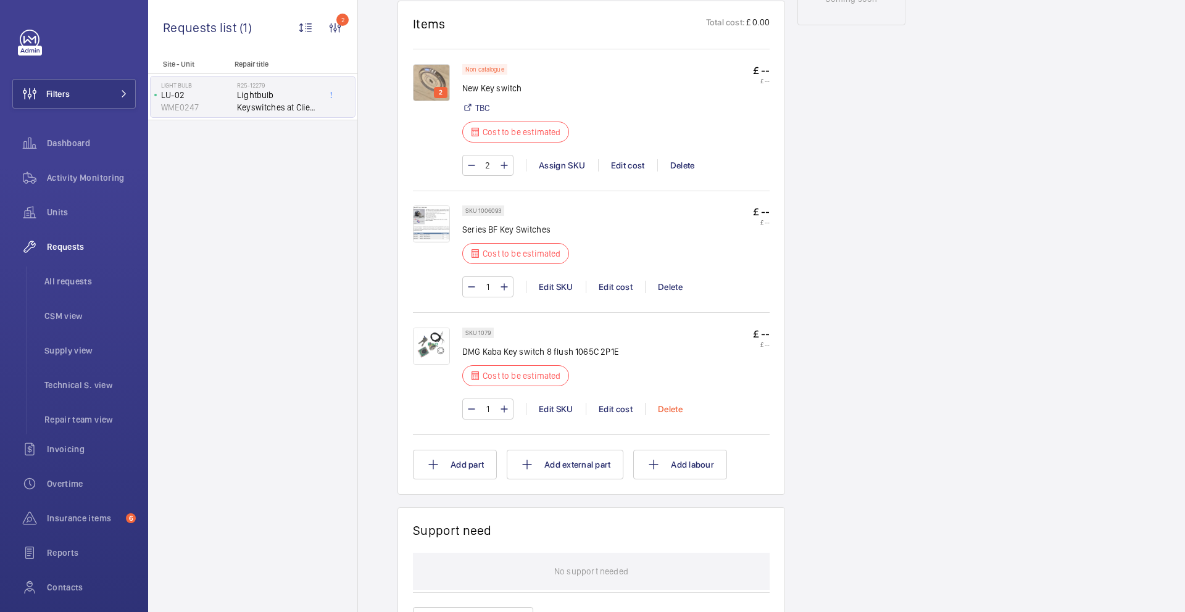
click at [672, 410] on div "Delete" at bounding box center [670, 409] width 50 height 12
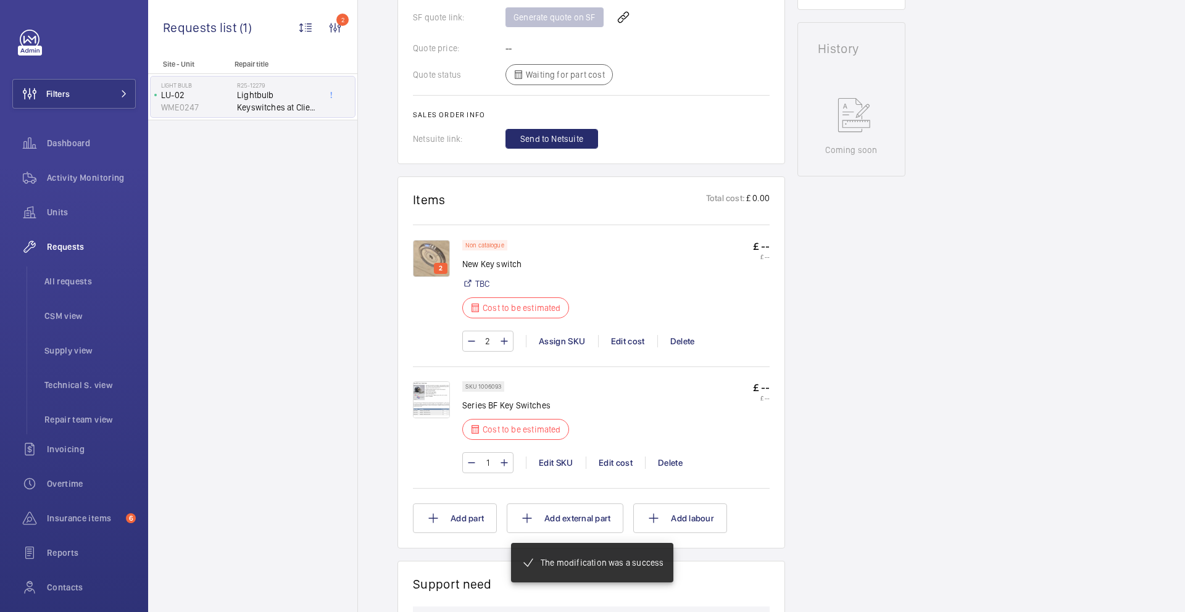
scroll to position [561, 0]
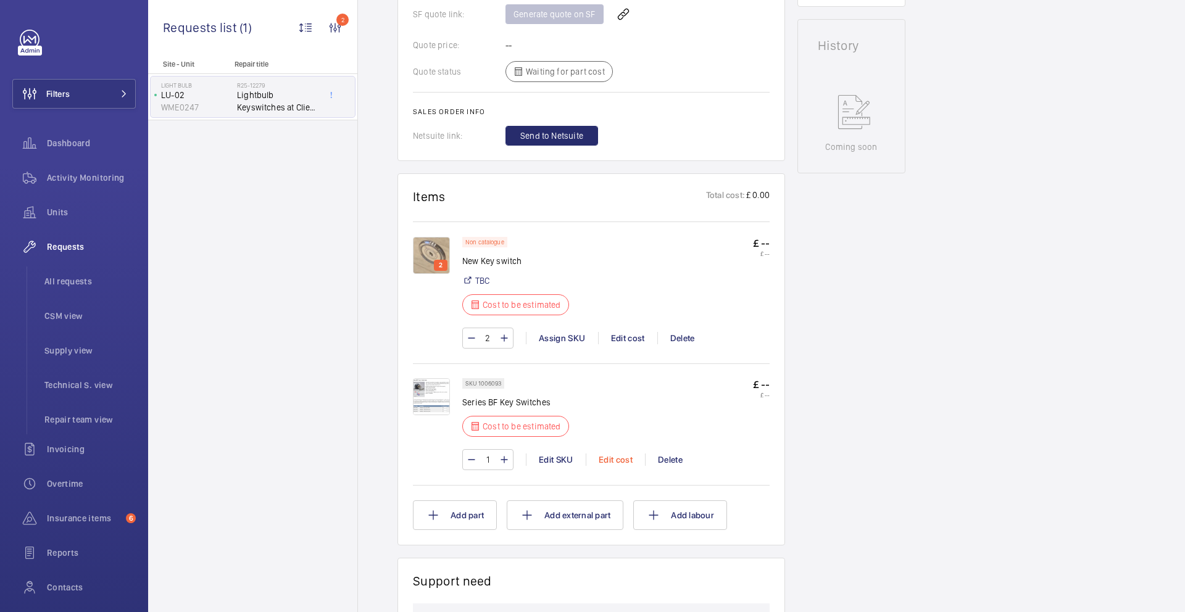
click at [625, 460] on div "Edit cost" at bounding box center [615, 460] width 59 height 12
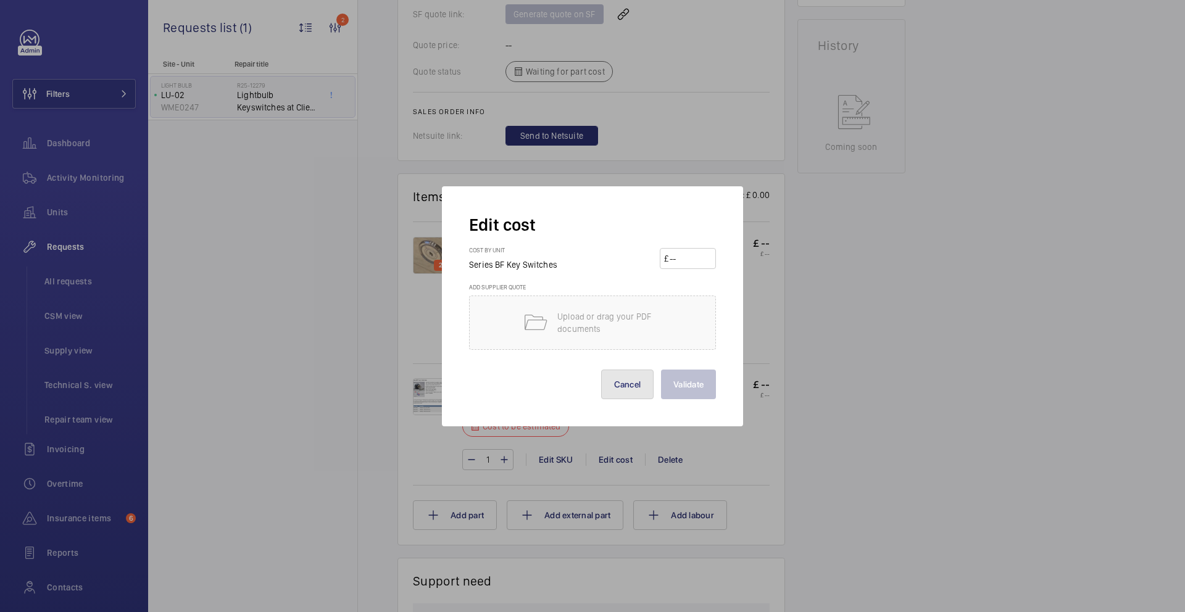
click at [631, 394] on button "Cancel" at bounding box center [627, 385] width 53 height 30
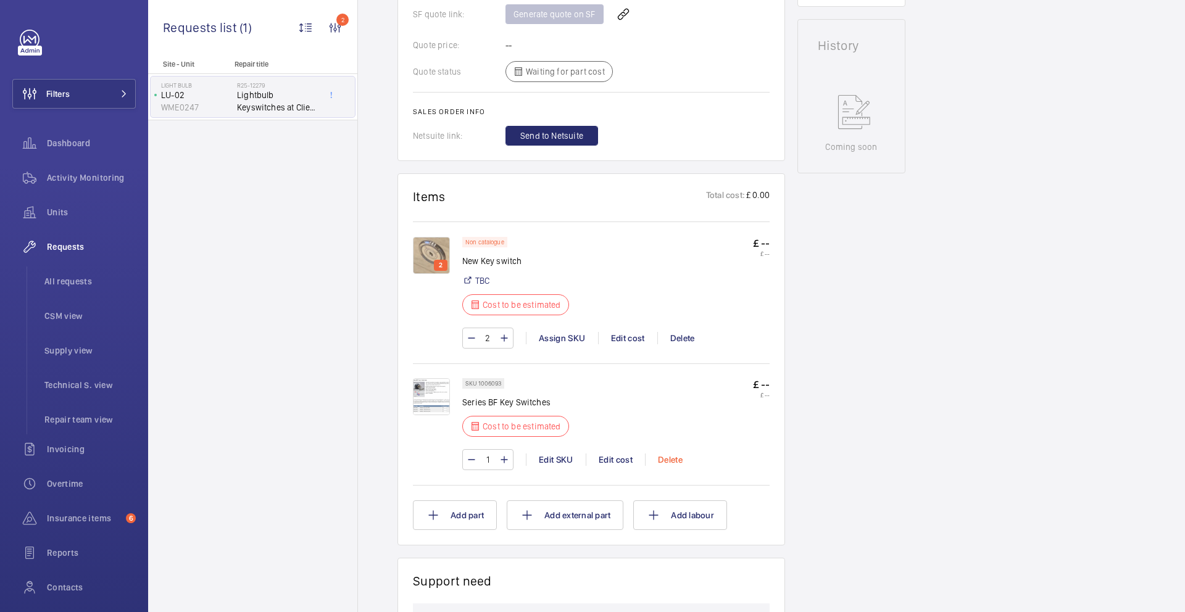
click at [679, 456] on div "Delete" at bounding box center [670, 460] width 50 height 12
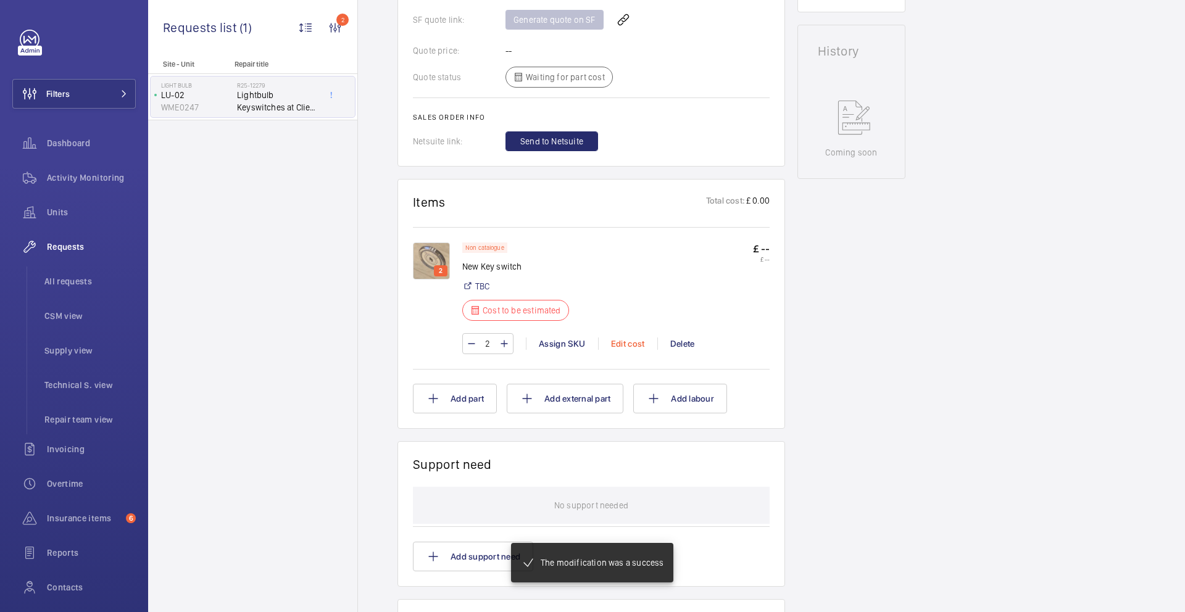
scroll to position [568, 0]
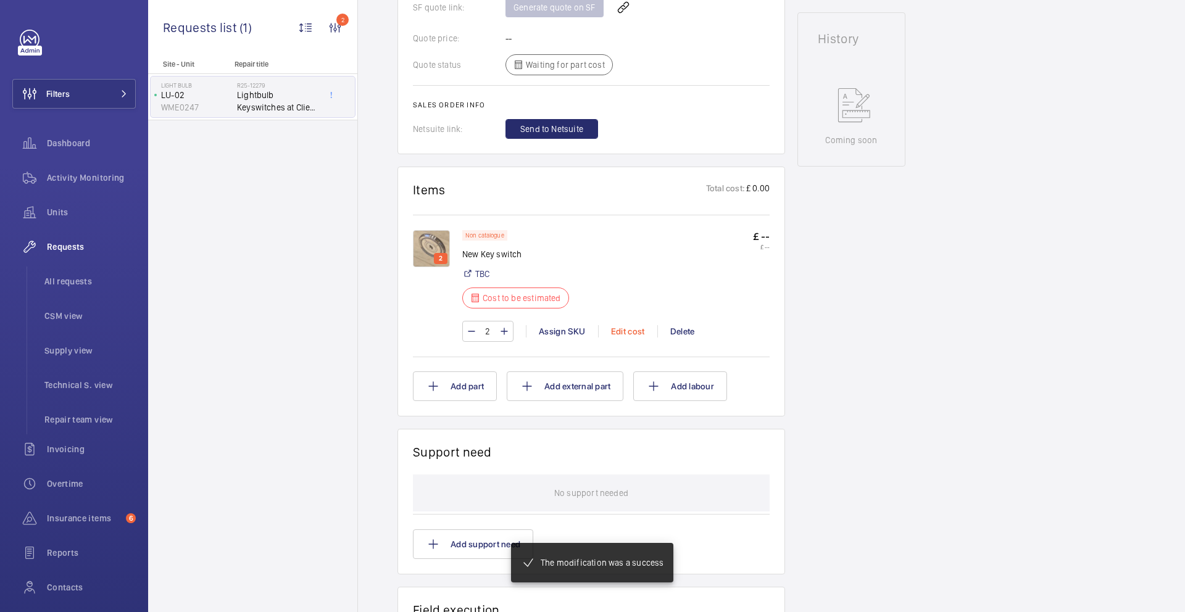
click at [628, 331] on div "Edit cost" at bounding box center [627, 331] width 59 height 12
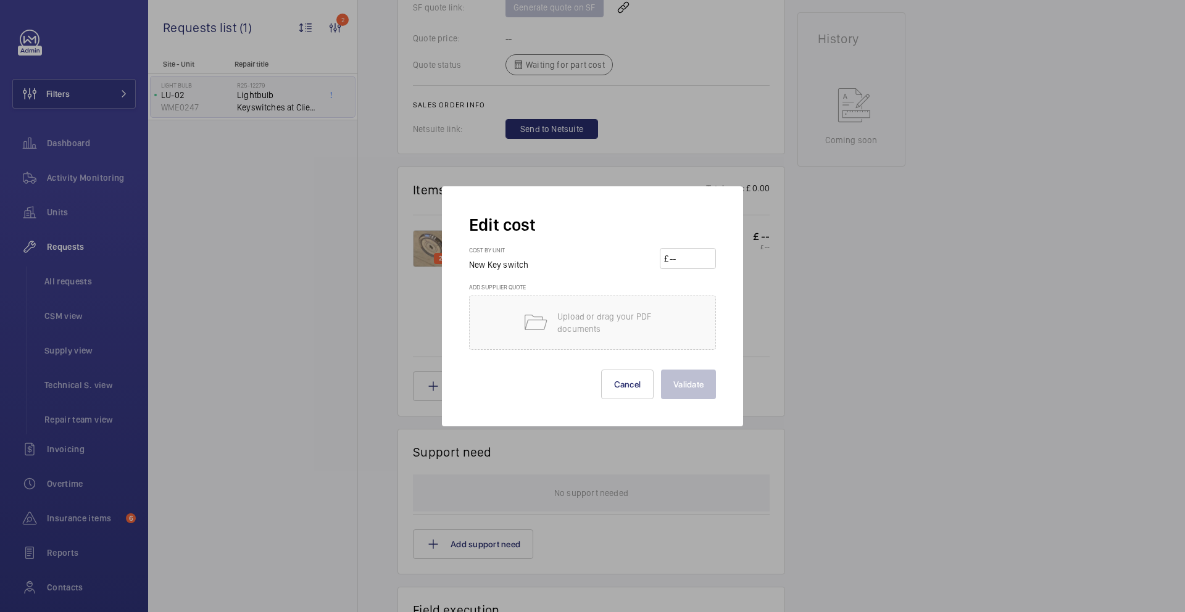
click at [680, 267] on input "number" at bounding box center [690, 259] width 43 height 20
click at [683, 263] on input "number" at bounding box center [690, 259] width 43 height 20
type input "225"
click at [703, 378] on button "Validate" at bounding box center [688, 385] width 55 height 30
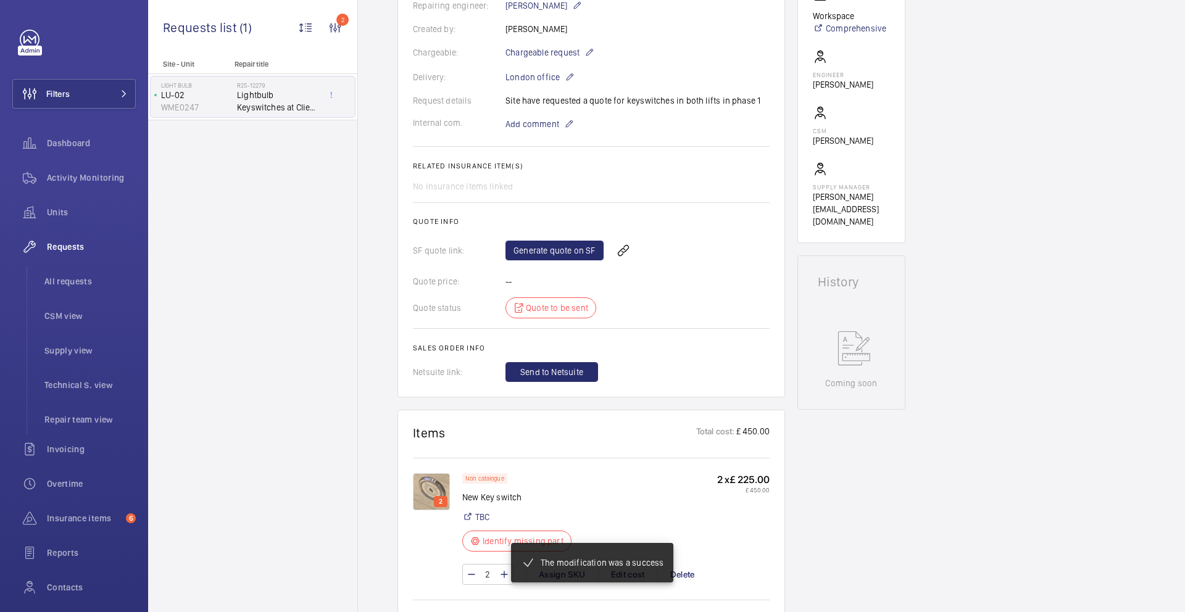
scroll to position [372, 0]
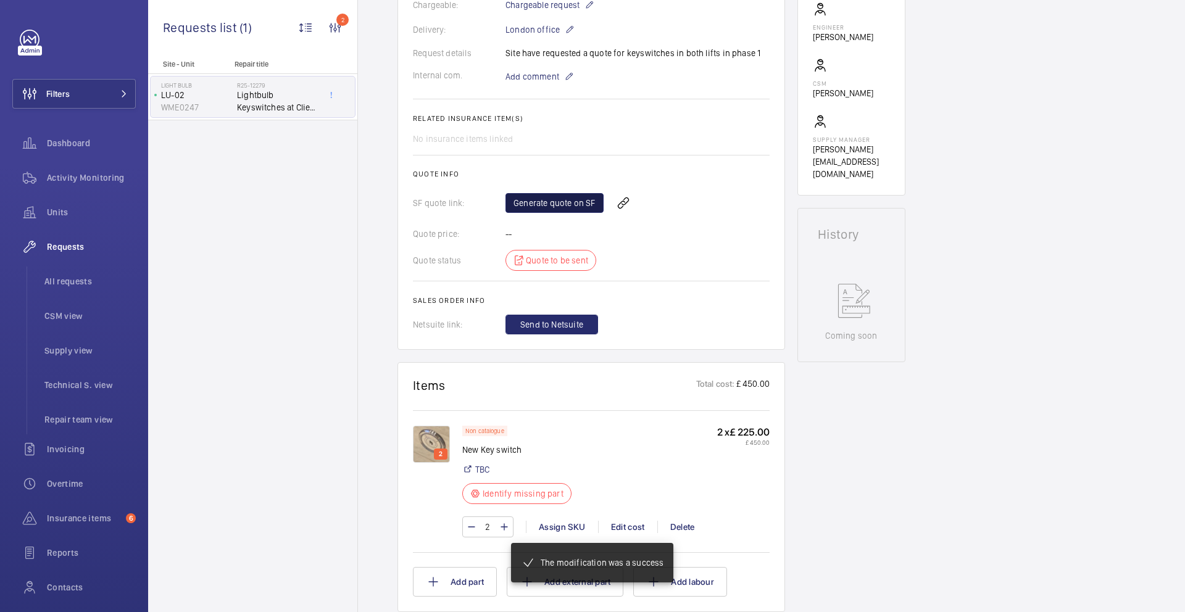
click at [546, 199] on link "Generate quote on SF" at bounding box center [555, 203] width 98 height 20
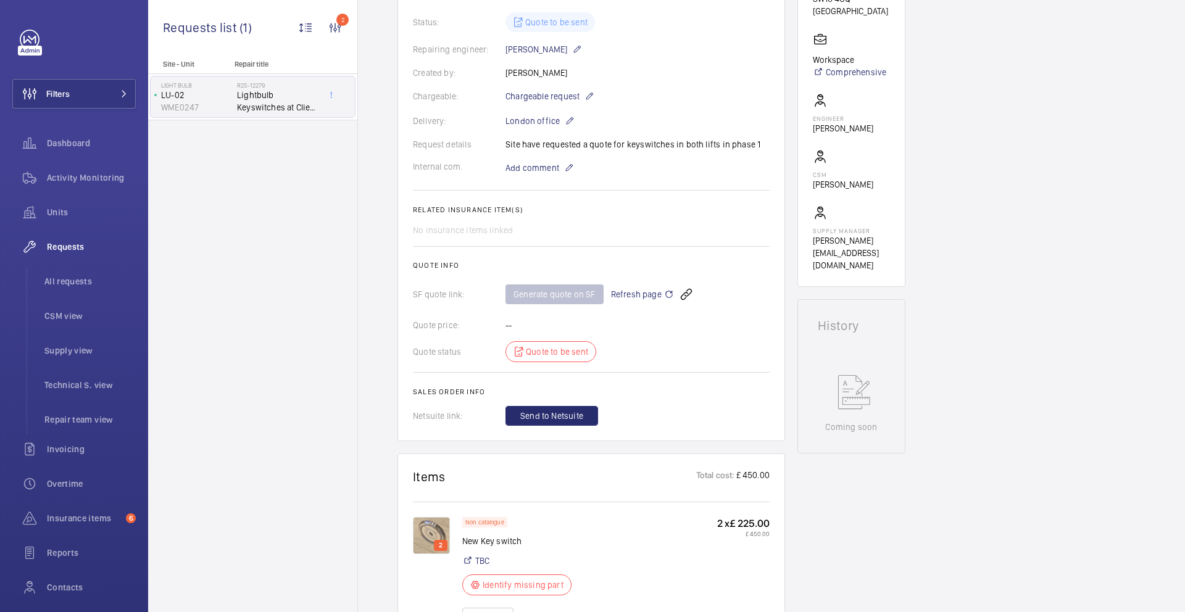
scroll to position [0, 0]
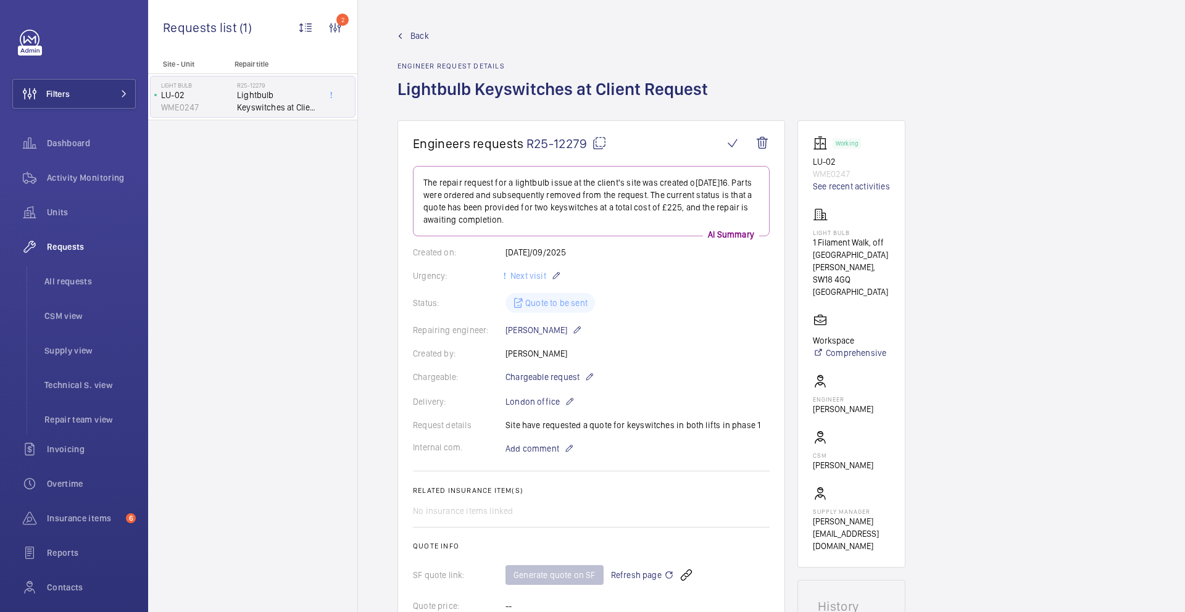
click at [602, 141] on mat-icon at bounding box center [599, 143] width 15 height 15
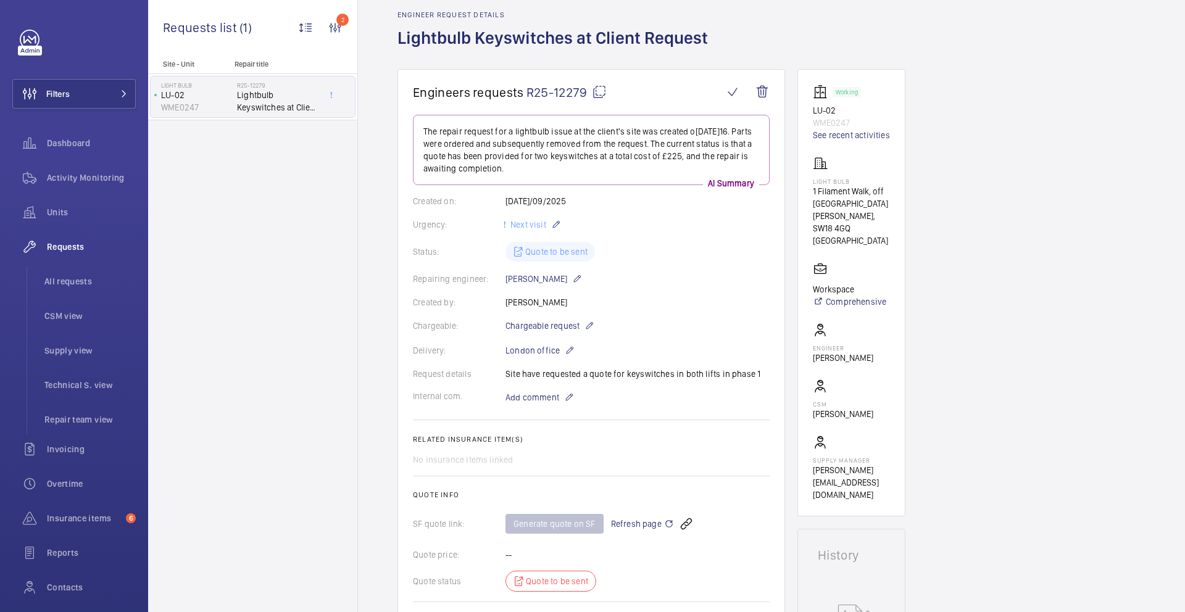
scroll to position [72, 0]
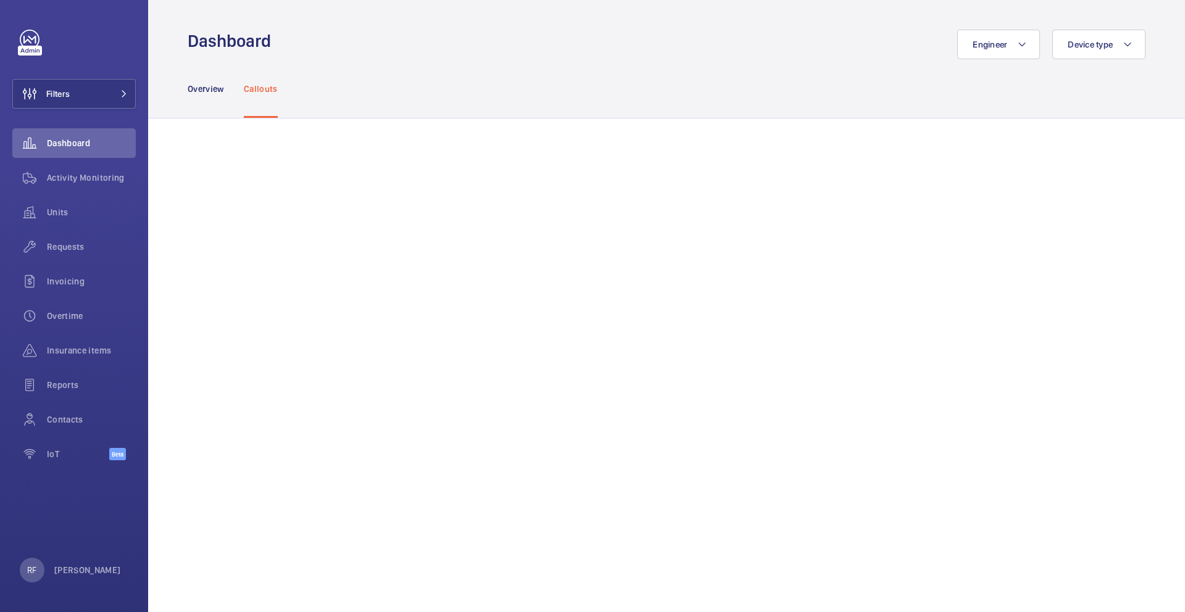
scroll to position [872, 0]
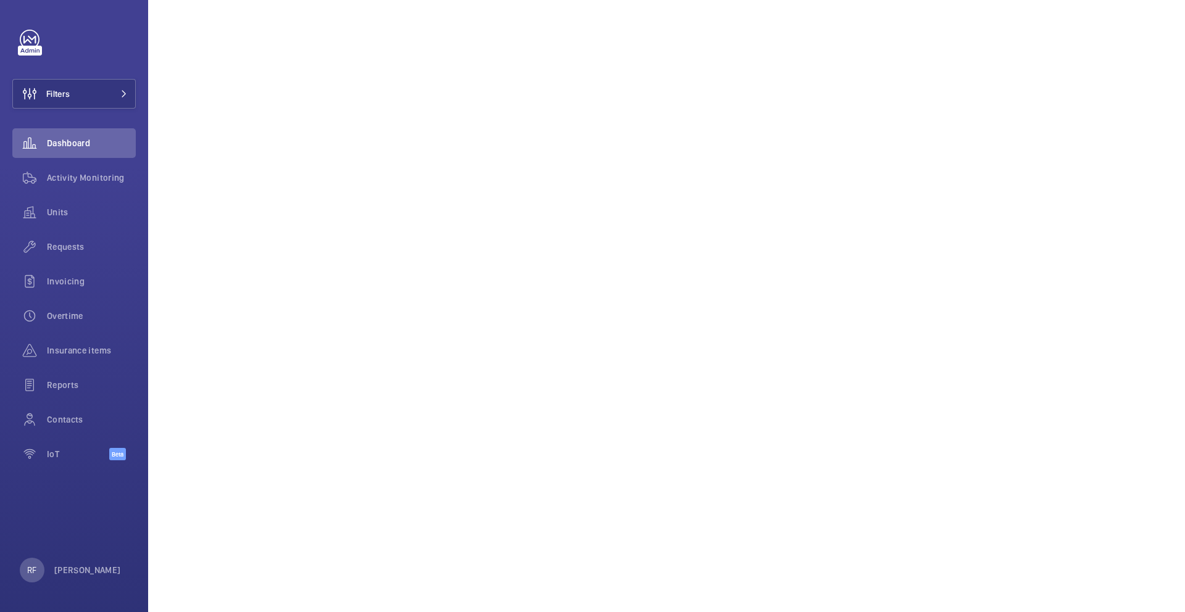
scroll to position [877, 0]
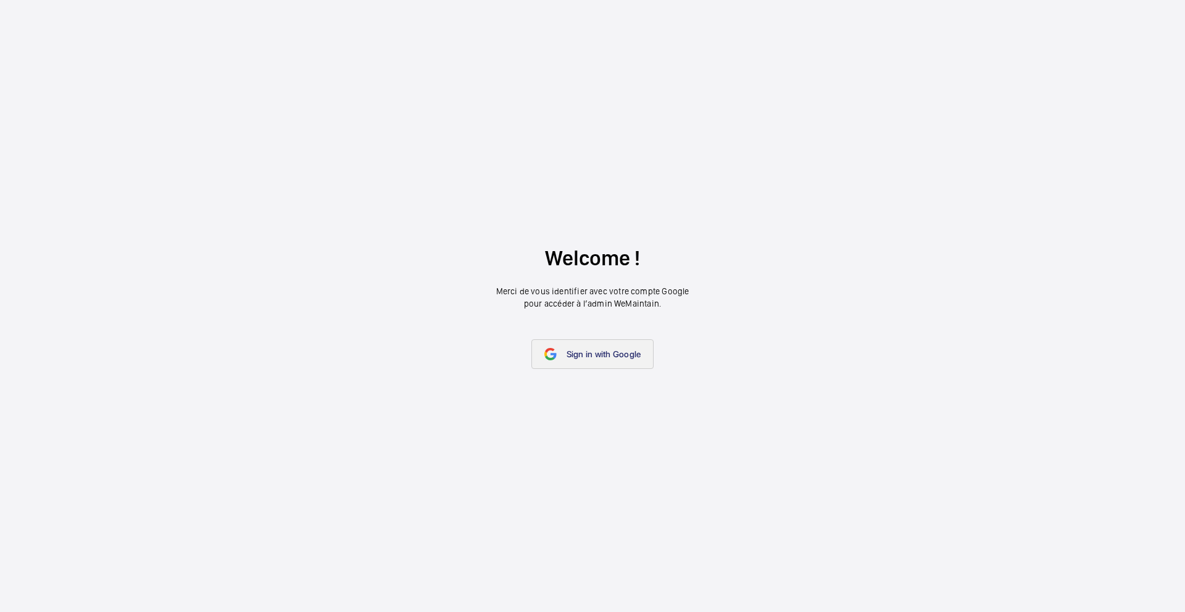
click at [609, 364] on link "Sign in with Google" at bounding box center [592, 355] width 123 height 30
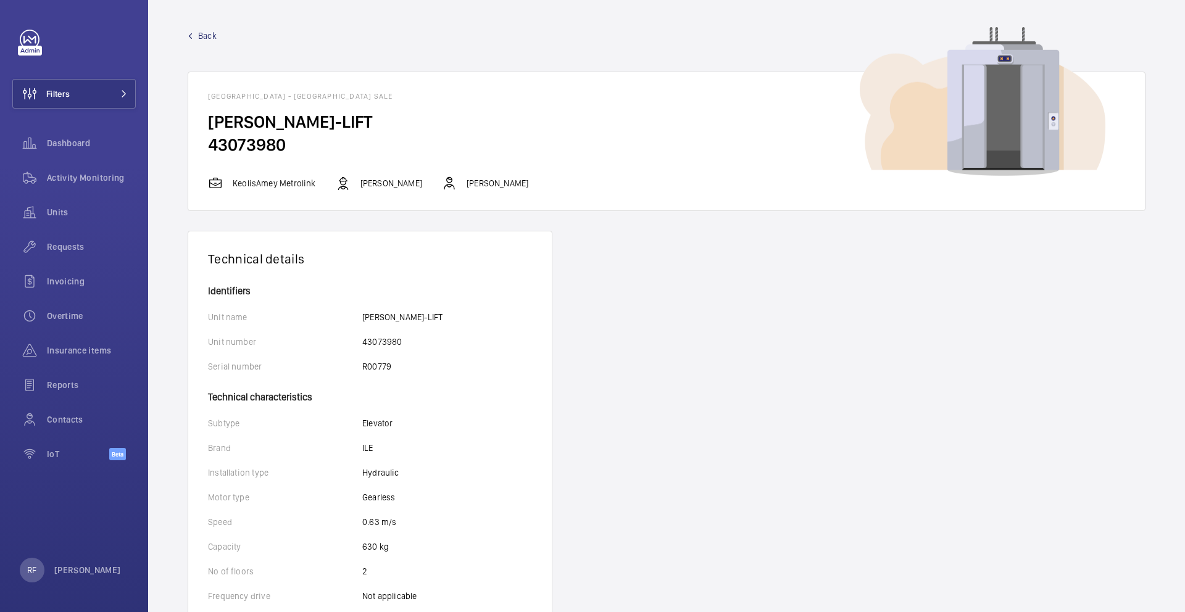
click at [241, 146] on h2 "43073980" at bounding box center [666, 144] width 917 height 23
copy h2
click at [454, 97] on h1 "Dane Road Railway Station - Dane Road Railway Station,, M33 2AU SALE" at bounding box center [666, 96] width 917 height 9
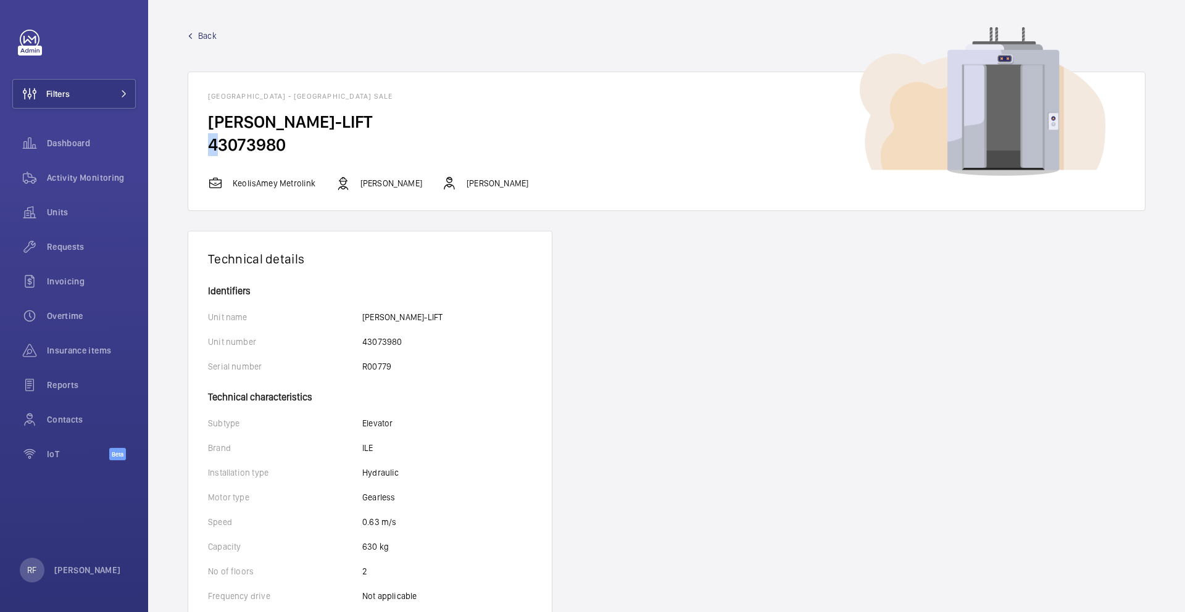
click at [454, 97] on h1 "Dane Road Railway Station - Dane Road Railway Station,, M33 2AU SALE" at bounding box center [666, 96] width 917 height 9
drag, startPoint x: 480, startPoint y: 95, endPoint x: 448, endPoint y: 93, distance: 31.5
click at [448, 93] on h1 "Dane Road Railway Station - Dane Road Railway Station,, M33 2AU SALE" at bounding box center [666, 96] width 917 height 9
copy h1 "M33 2AU"
drag, startPoint x: 462, startPoint y: 184, endPoint x: 527, endPoint y: 178, distance: 65.1
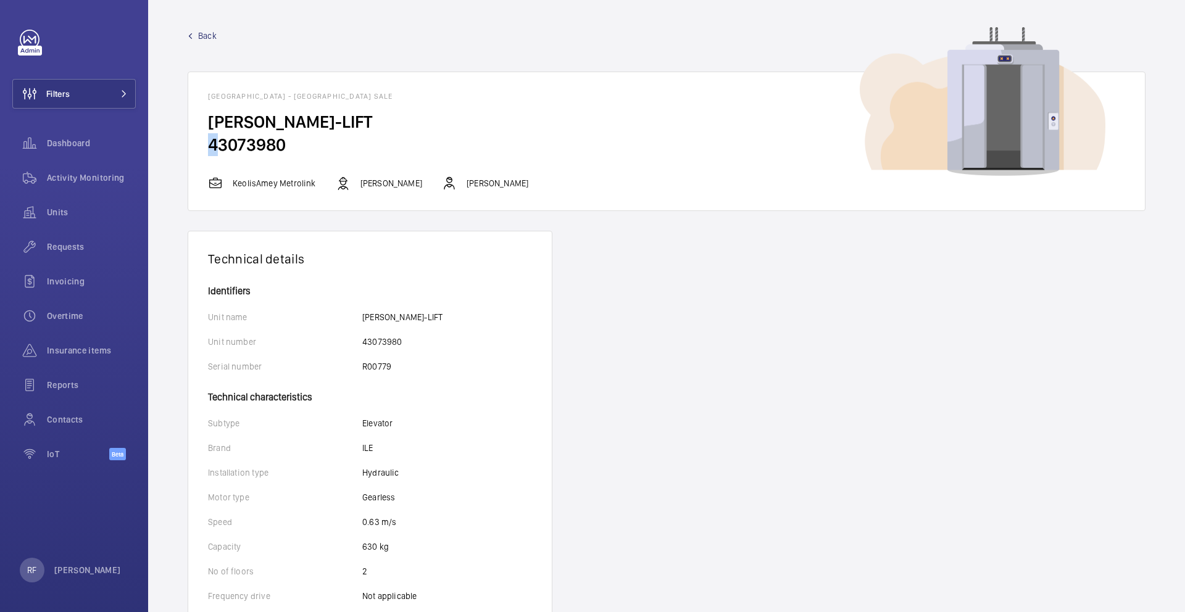
click at [527, 178] on div "KeolisAmey Metrolink Anthony Ruane Connor Dudley" at bounding box center [666, 183] width 917 height 15
copy p "[PERSON_NAME]"
click at [373, 183] on p "Anthony Ruane" at bounding box center [391, 183] width 62 height 12
click at [378, 183] on p "Anthony Ruane" at bounding box center [391, 183] width 62 height 12
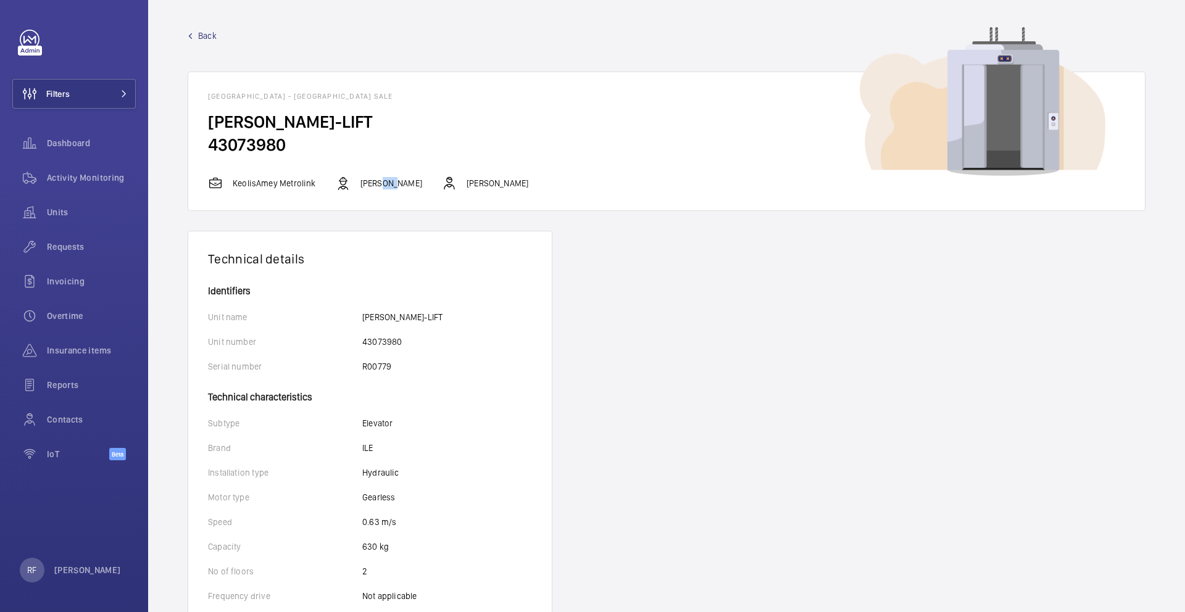
drag, startPoint x: 417, startPoint y: 185, endPoint x: 360, endPoint y: 182, distance: 56.8
click at [360, 182] on div "KeolisAmey Metrolink Anthony Ruane Connor Dudley" at bounding box center [666, 183] width 917 height 15
copy p "Anthony Ruane"
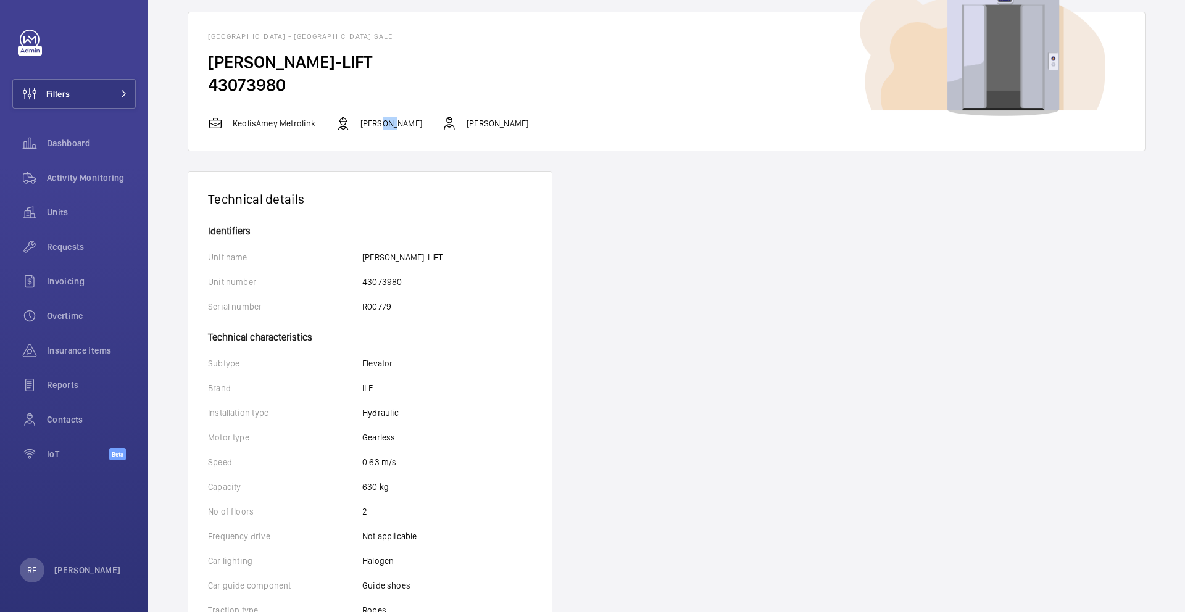
scroll to position [70, 0]
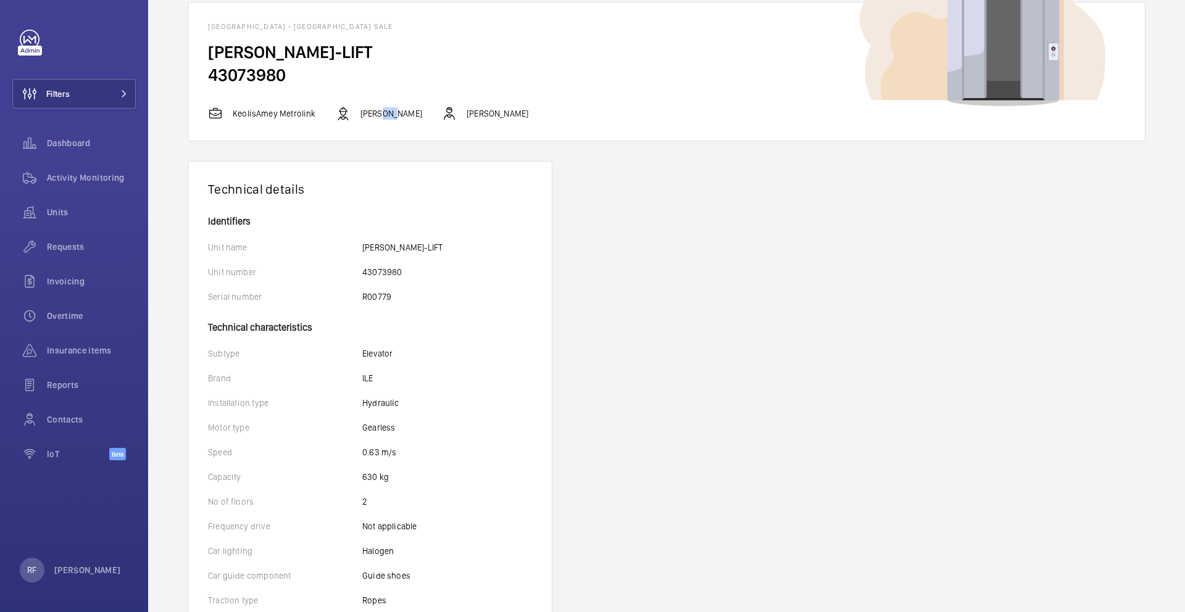
click at [367, 379] on p "ILE" at bounding box center [367, 378] width 11 height 12
copy p "ILE"
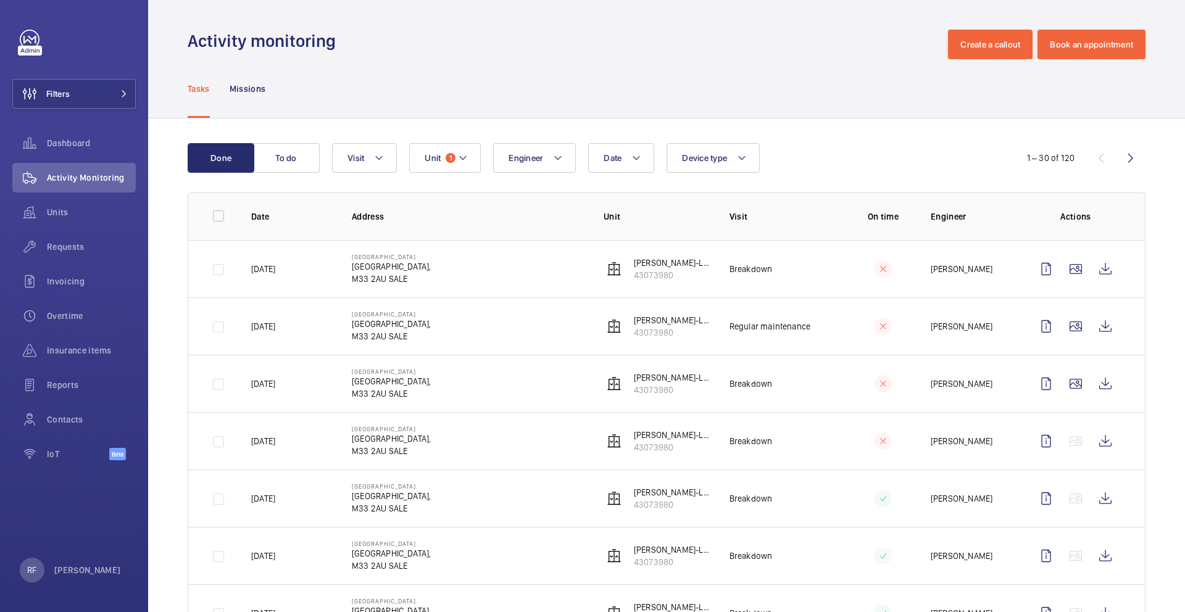
click at [267, 267] on p "[DATE]" at bounding box center [263, 269] width 24 height 12
copy p "[DATE]"
click at [1099, 274] on wm-front-icon-button at bounding box center [1106, 269] width 30 height 30
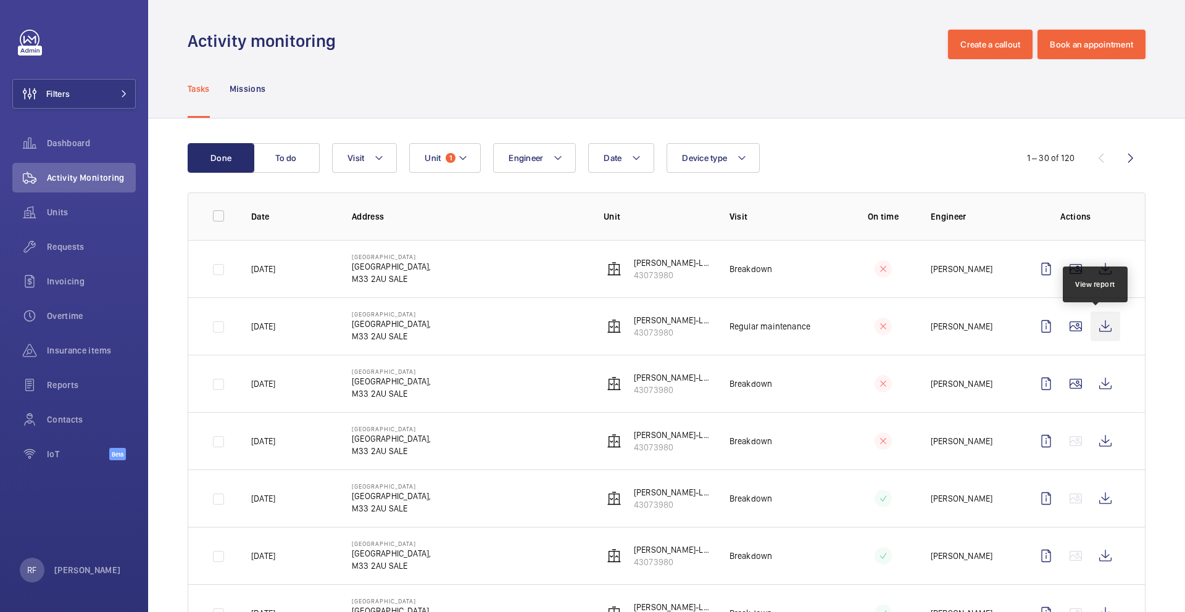
click at [1101, 331] on wm-front-icon-button at bounding box center [1106, 327] width 30 height 30
click at [1101, 387] on wm-front-icon-button at bounding box center [1106, 384] width 30 height 30
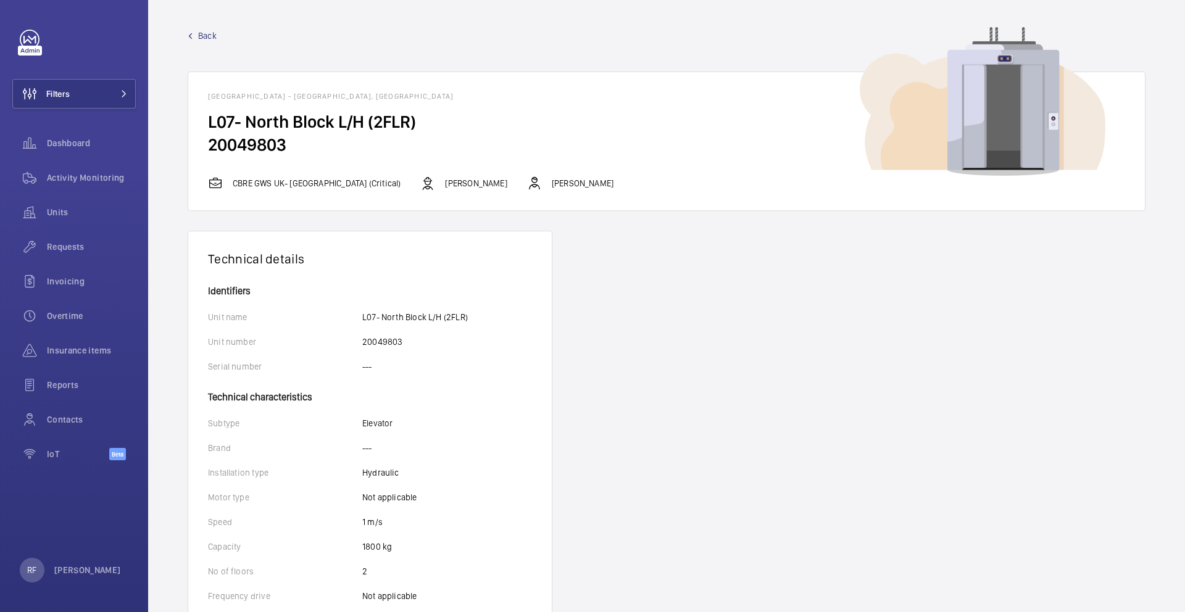
click at [257, 141] on h2 "20049803" at bounding box center [666, 144] width 917 height 23
click at [256, 141] on h2 "20049803" at bounding box center [666, 144] width 917 height 23
copy h2 "20049803"
click at [396, 98] on h1 "[GEOGRAPHIC_DATA] - [GEOGRAPHIC_DATA], [GEOGRAPHIC_DATA]" at bounding box center [666, 96] width 917 height 9
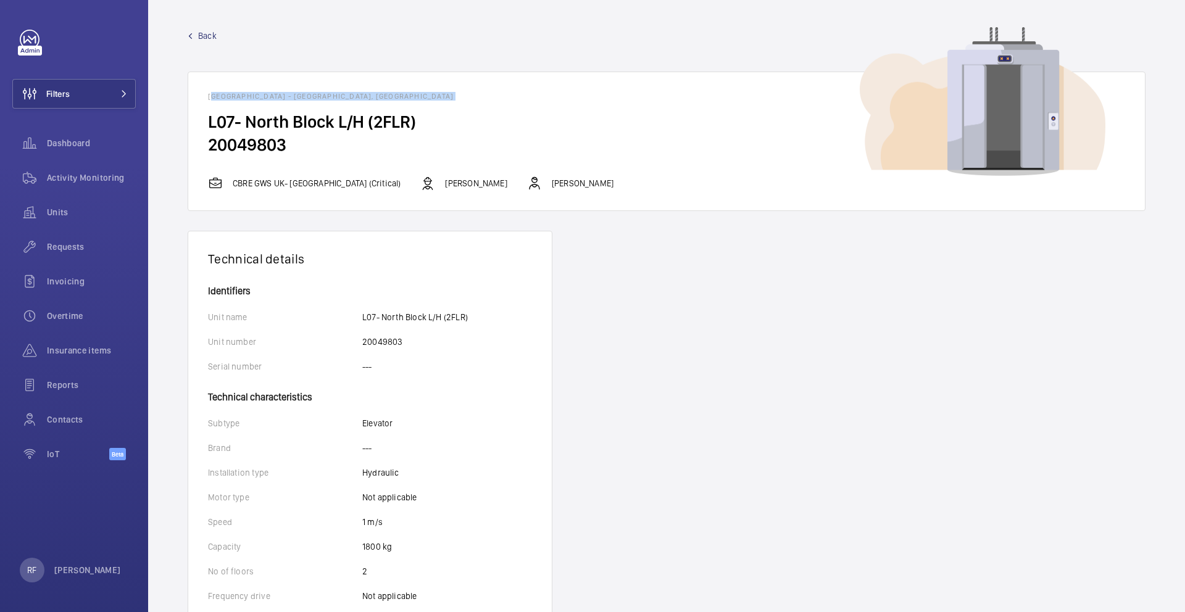
click at [396, 98] on h1 "[GEOGRAPHIC_DATA] - [GEOGRAPHIC_DATA], [GEOGRAPHIC_DATA]" at bounding box center [666, 96] width 917 height 9
click at [397, 99] on h1 "[GEOGRAPHIC_DATA] - [GEOGRAPHIC_DATA], [GEOGRAPHIC_DATA]" at bounding box center [666, 96] width 917 height 9
click at [414, 101] on wm-front-card-header "[GEOGRAPHIC_DATA] - [GEOGRAPHIC_DATA], [GEOGRAPHIC_DATA]" at bounding box center [666, 91] width 957 height 38
drag, startPoint x: 411, startPoint y: 96, endPoint x: 385, endPoint y: 97, distance: 26.0
click at [385, 97] on h1 "[GEOGRAPHIC_DATA] - [GEOGRAPHIC_DATA], [GEOGRAPHIC_DATA]" at bounding box center [666, 96] width 917 height 9
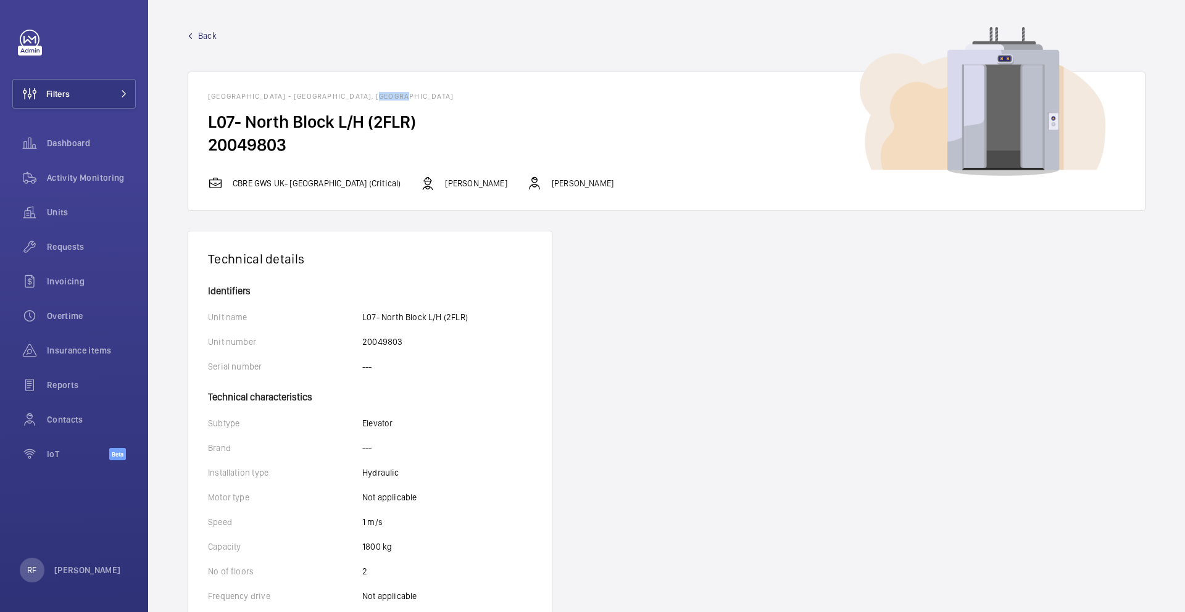
copy h1 "E9 6BU"
click at [458, 182] on p "[PERSON_NAME]" at bounding box center [476, 183] width 62 height 12
click at [459, 182] on p "[PERSON_NAME]" at bounding box center [476, 183] width 62 height 12
click at [469, 184] on p "[PERSON_NAME]" at bounding box center [476, 183] width 62 height 12
drag, startPoint x: 481, startPoint y: 180, endPoint x: 441, endPoint y: 185, distance: 41.0
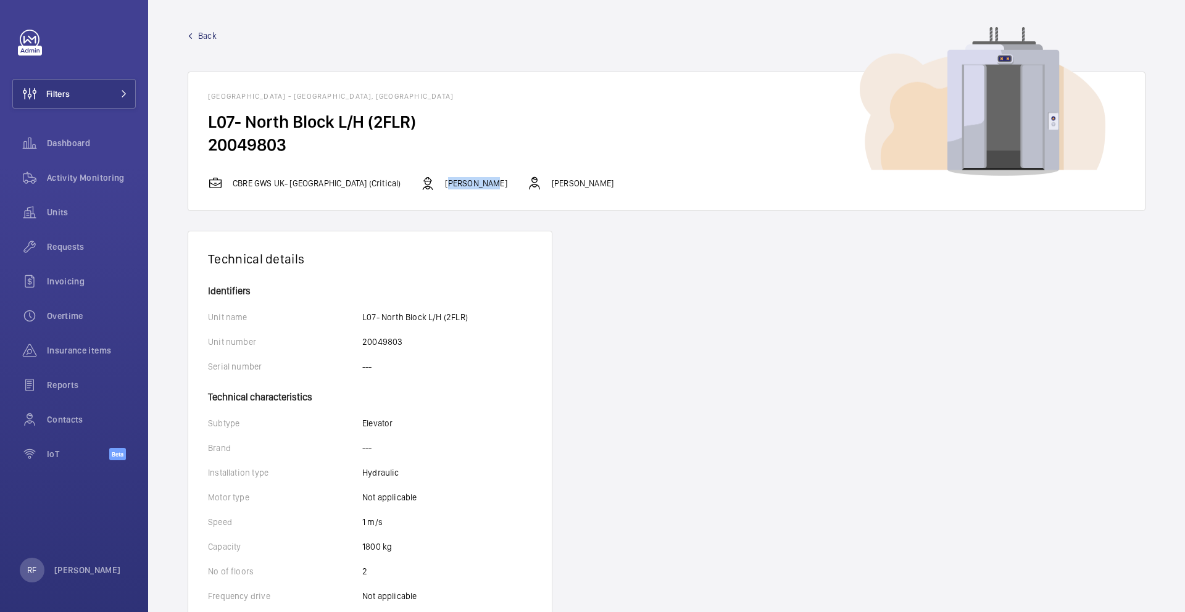
click at [441, 185] on div "CBRE GWS UK- [GEOGRAPHIC_DATA] (Critical) [PERSON_NAME] [PERSON_NAME]" at bounding box center [666, 183] width 917 height 15
copy p "[PERSON_NAME]"
click at [559, 183] on p "[PERSON_NAME]" at bounding box center [583, 183] width 62 height 12
click at [557, 183] on p "[PERSON_NAME]" at bounding box center [583, 183] width 62 height 12
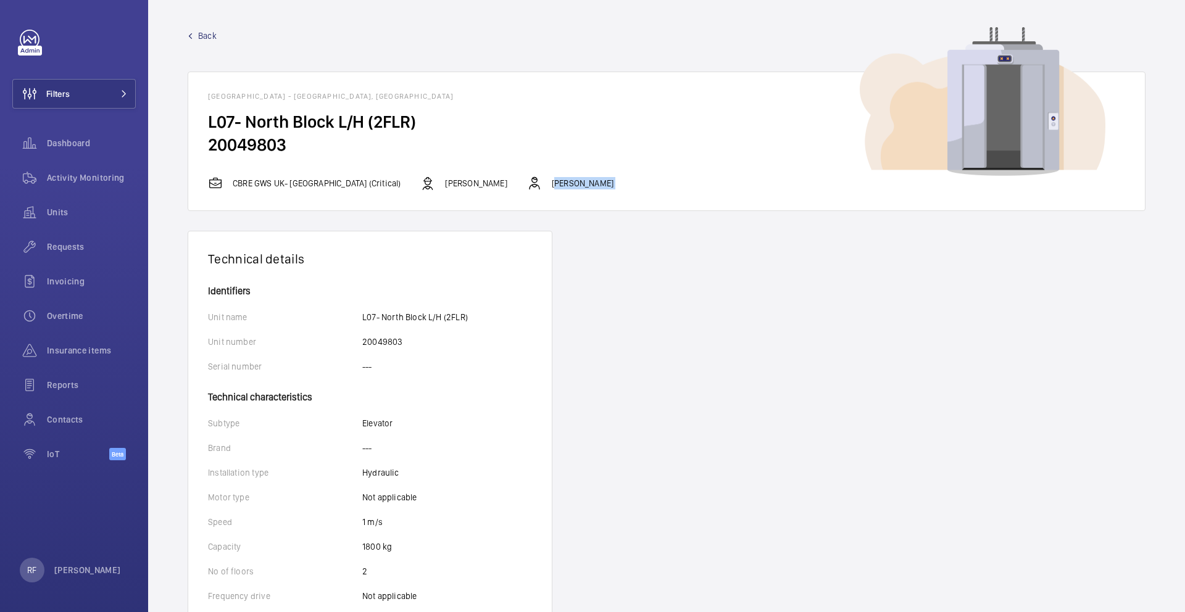
copy p "[PERSON_NAME]"
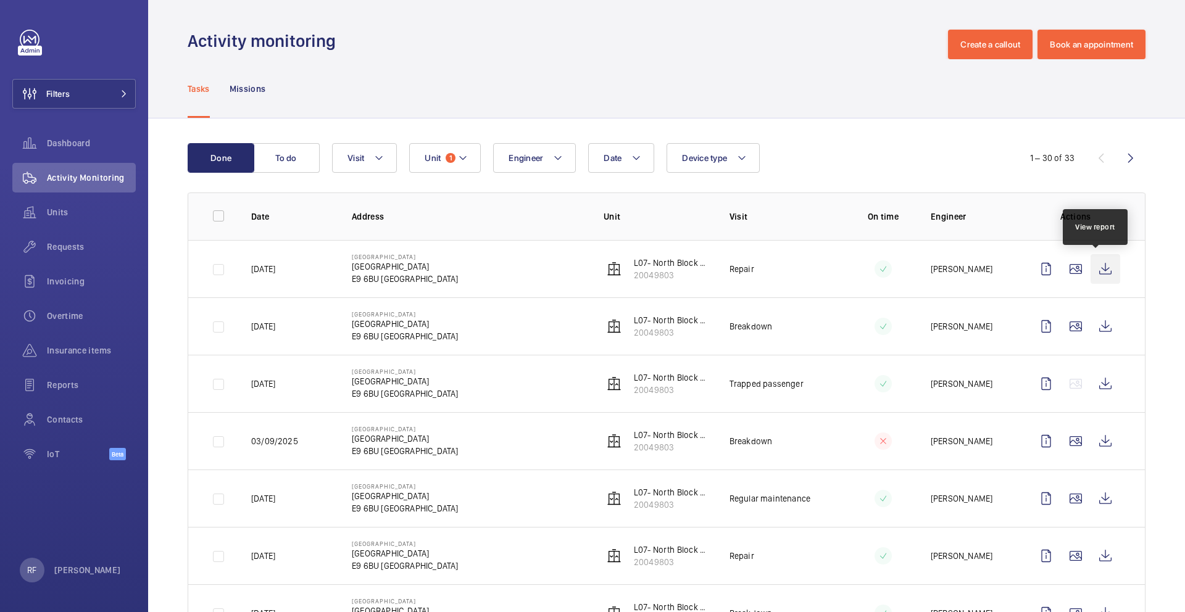
click at [1096, 269] on wm-front-icon-button at bounding box center [1106, 269] width 30 height 30
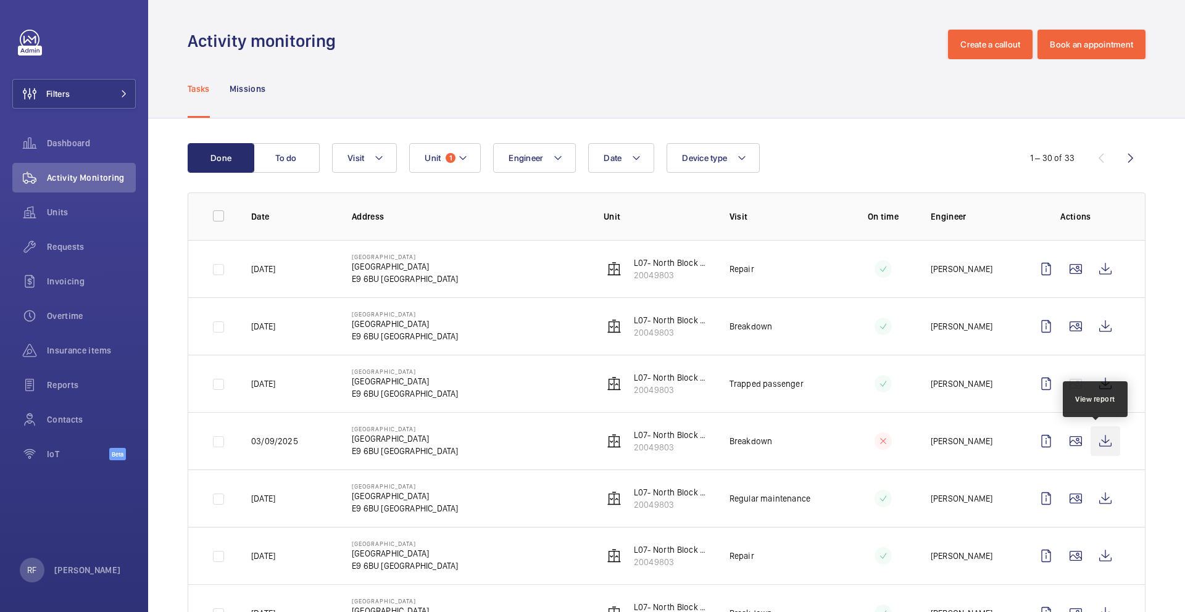
click at [1098, 443] on wm-front-icon-button at bounding box center [1106, 442] width 30 height 30
click at [1102, 333] on wm-front-icon-button at bounding box center [1106, 327] width 30 height 30
click at [275, 330] on p "[DATE]" at bounding box center [263, 326] width 24 height 12
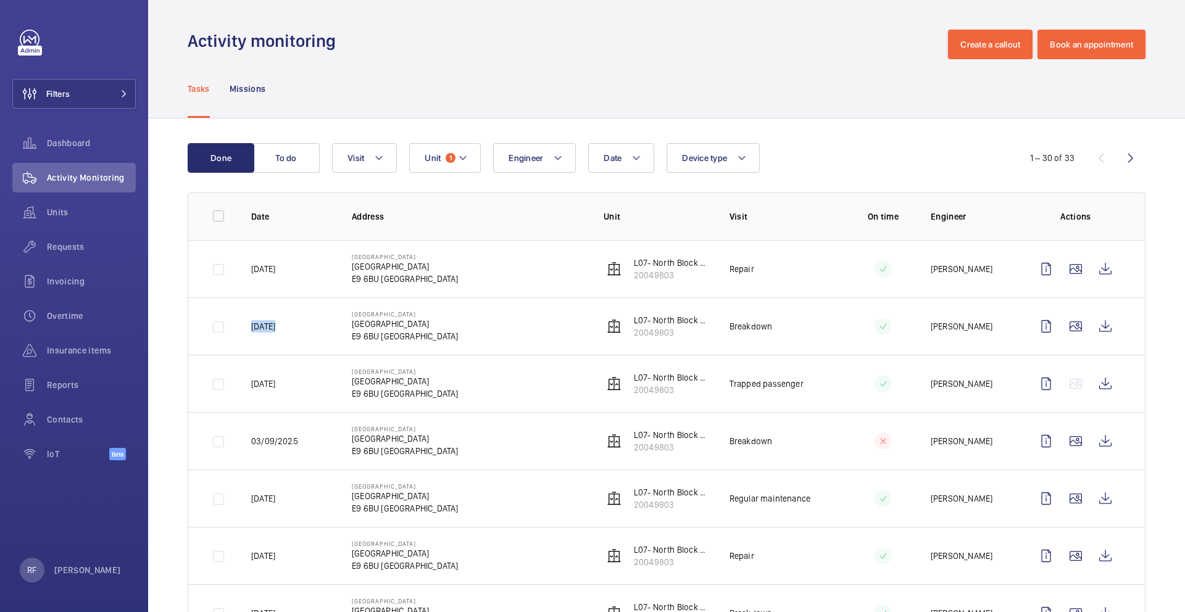
copy p "[DATE]"
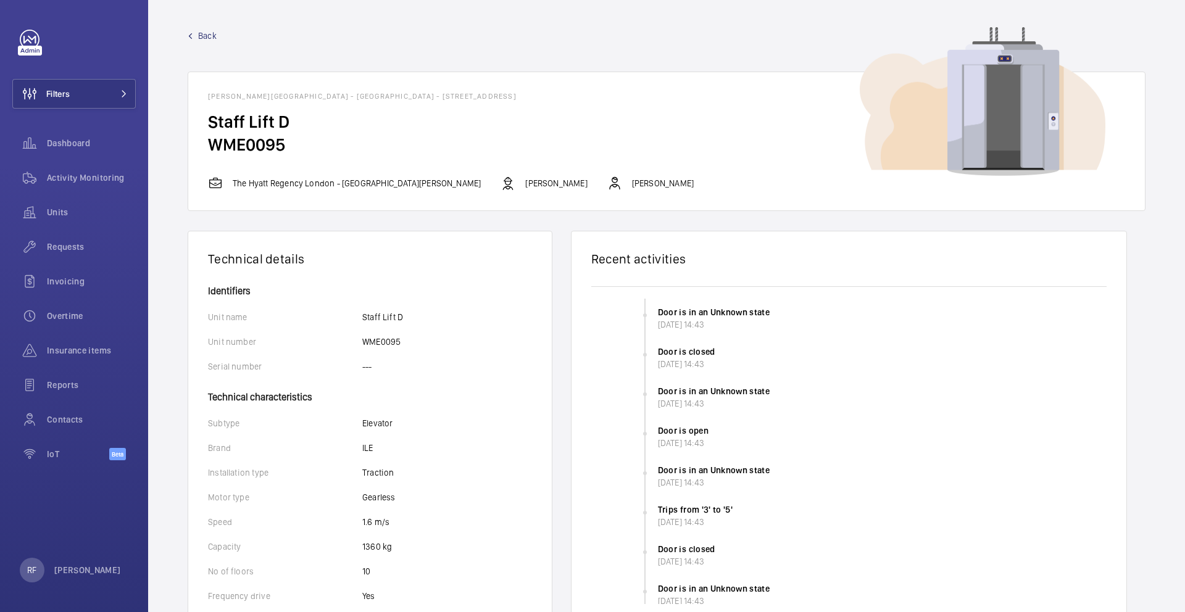
click at [215, 149] on h2 "WME0095" at bounding box center [666, 144] width 917 height 23
copy h2
click at [506, 96] on h1 "Churchill Hotel - The Hyatt Regency London - 30 Portman Square, W1H 7BH LONDON" at bounding box center [666, 96] width 917 height 9
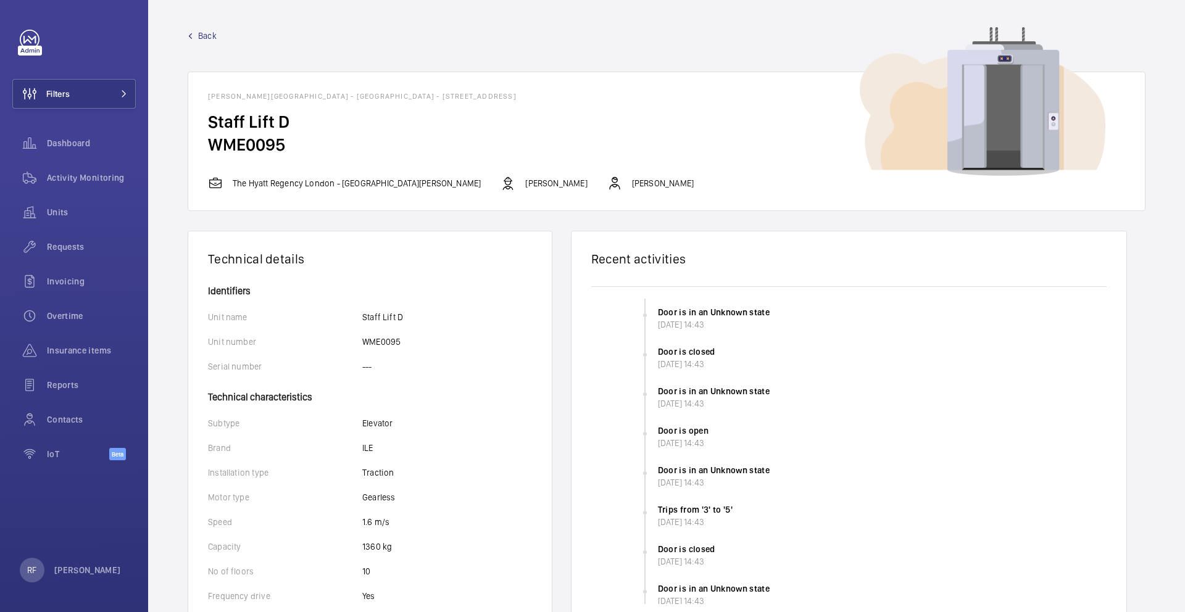
drag, startPoint x: 494, startPoint y: 98, endPoint x: 525, endPoint y: 99, distance: 30.9
click at [525, 99] on h1 "Churchill Hotel - The Hyatt Regency London - 30 Portman Square, W1H 7BH LONDON" at bounding box center [666, 96] width 917 height 9
copy h1 "W1H 7BH"
drag, startPoint x: 557, startPoint y: 183, endPoint x: 615, endPoint y: 183, distance: 58.0
click at [615, 183] on div "The Hyatt Regency London - The Churchill Hotel David Hamblin Alex Waterman" at bounding box center [666, 183] width 917 height 15
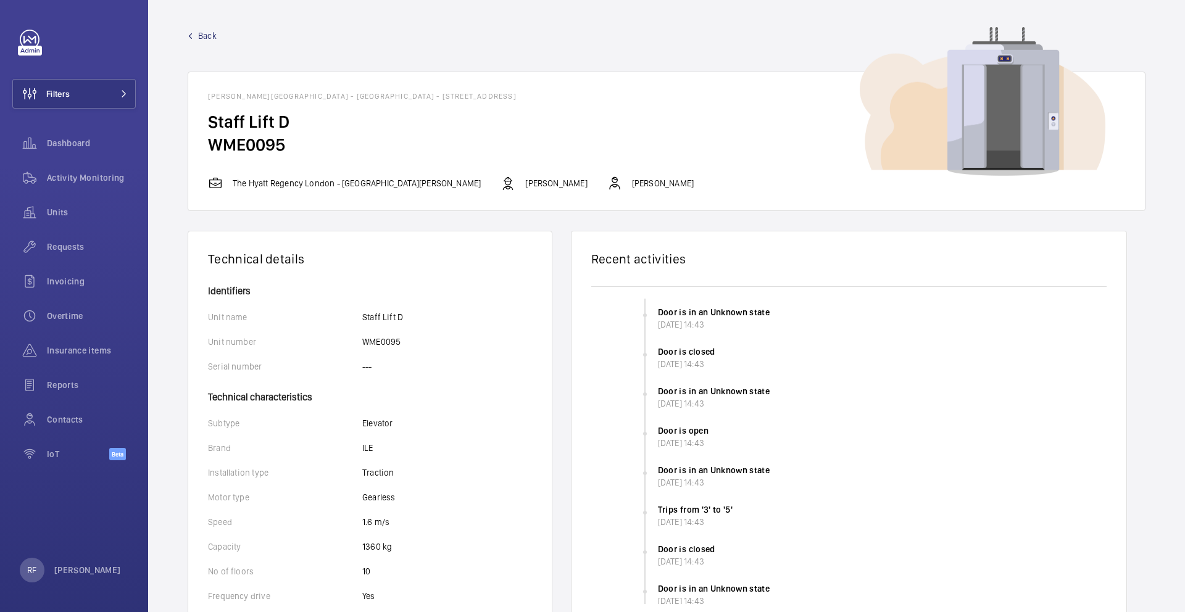
copy p "[PERSON_NAME]"
click at [525, 185] on p "David Hamblin" at bounding box center [556, 183] width 62 height 12
copy div "David Hamblin"
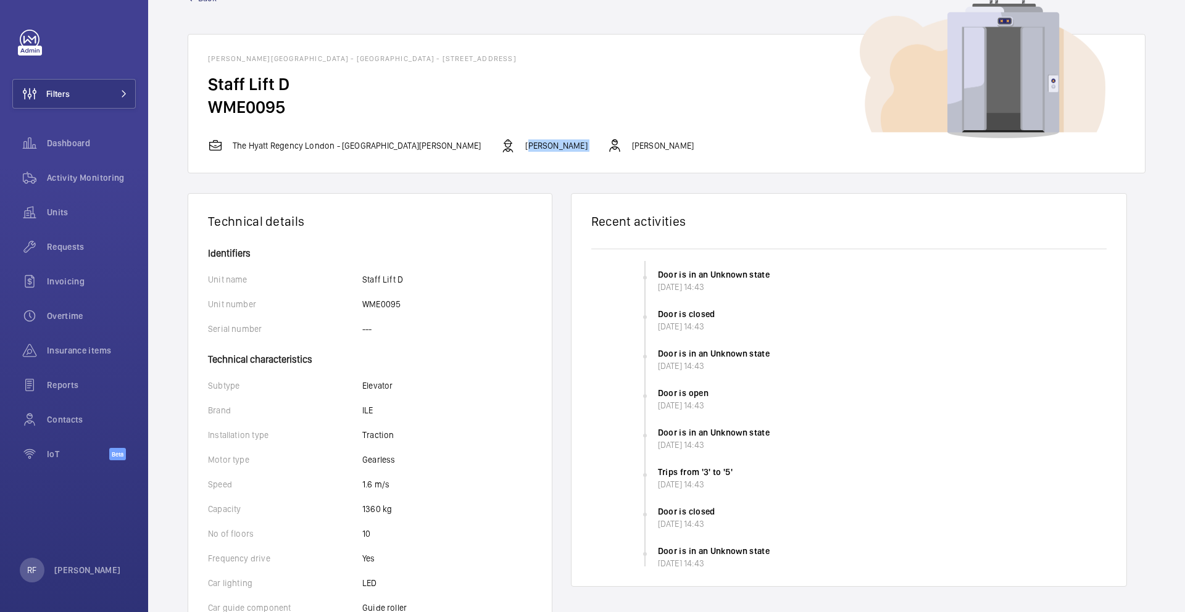
scroll to position [54, 0]
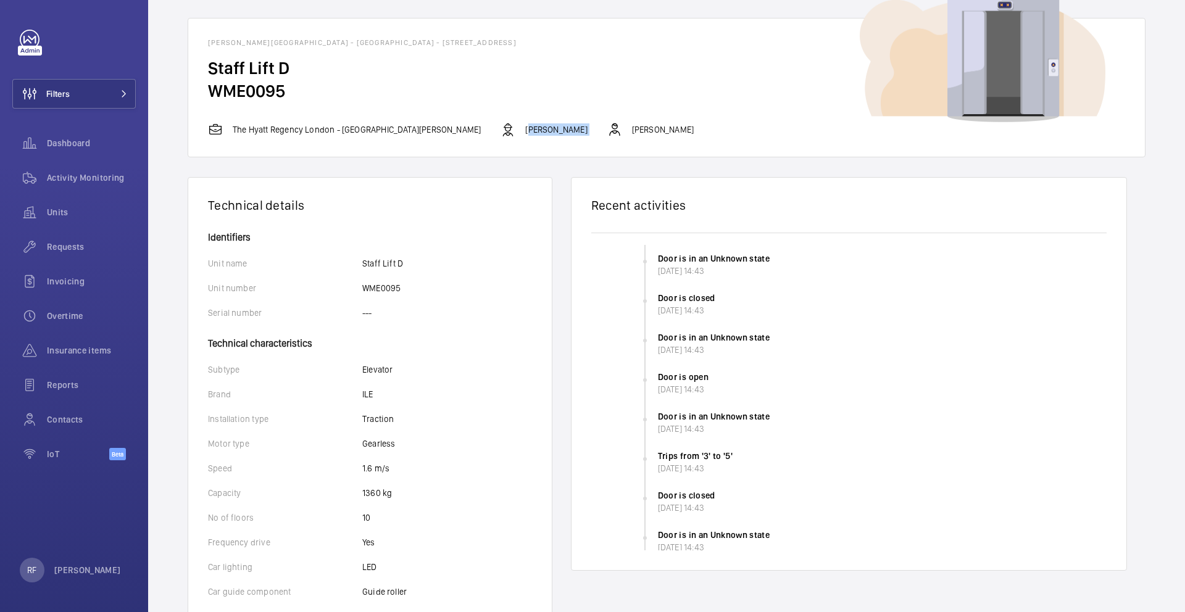
click at [365, 396] on p "ILE" at bounding box center [367, 394] width 11 height 12
click at [366, 396] on p "ILE" at bounding box center [367, 394] width 11 height 12
copy p "ILE"
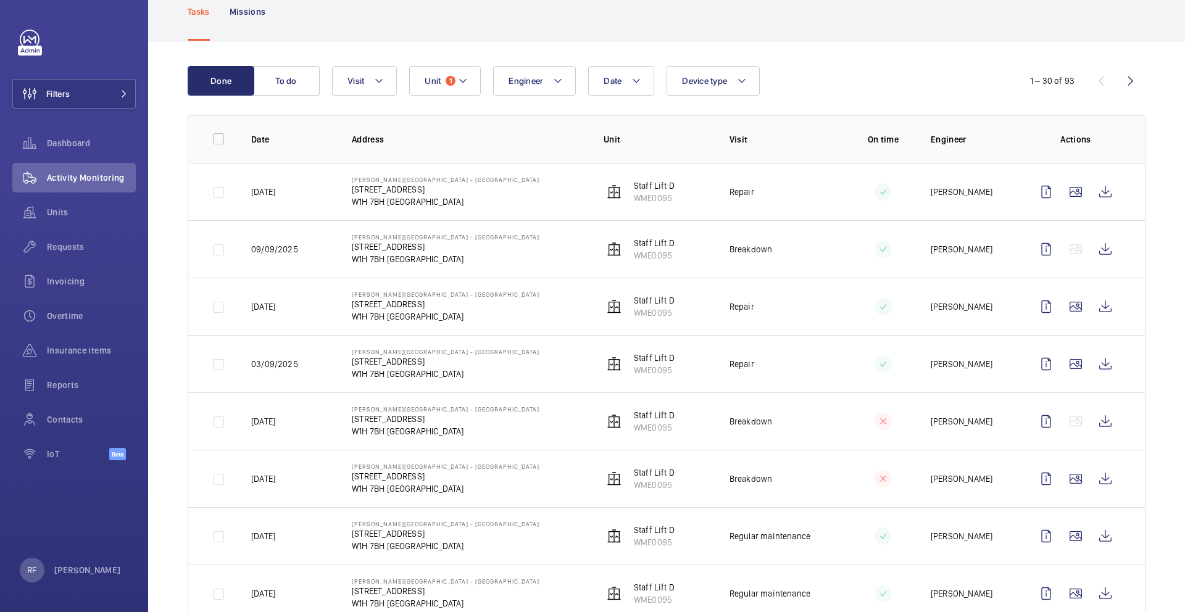
scroll to position [78, 0]
click at [1101, 193] on wm-front-icon-button at bounding box center [1106, 192] width 30 height 30
click at [1098, 251] on wm-front-icon-button at bounding box center [1106, 249] width 30 height 30
click at [1097, 425] on wm-front-icon-button at bounding box center [1106, 421] width 30 height 30
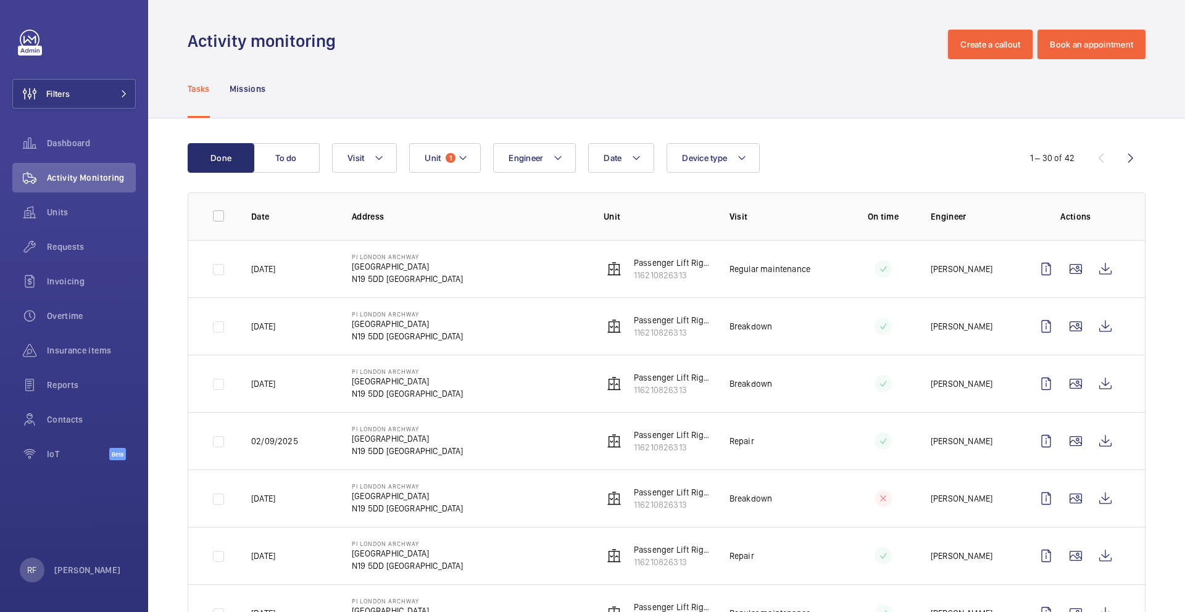
click at [275, 327] on p "[DATE]" at bounding box center [263, 326] width 24 height 12
copy p "[DATE]"
click at [1096, 326] on wm-front-icon-button at bounding box center [1106, 327] width 30 height 30
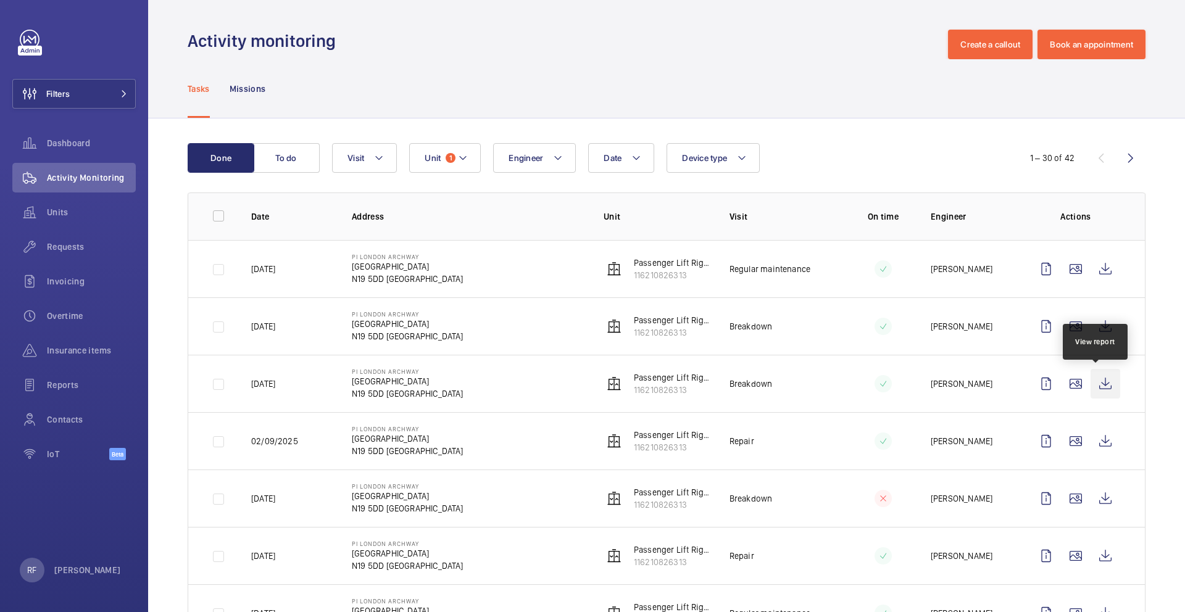
click at [1094, 386] on wm-front-icon-button at bounding box center [1106, 384] width 30 height 30
click at [87, 256] on div "Requests" at bounding box center [73, 247] width 123 height 30
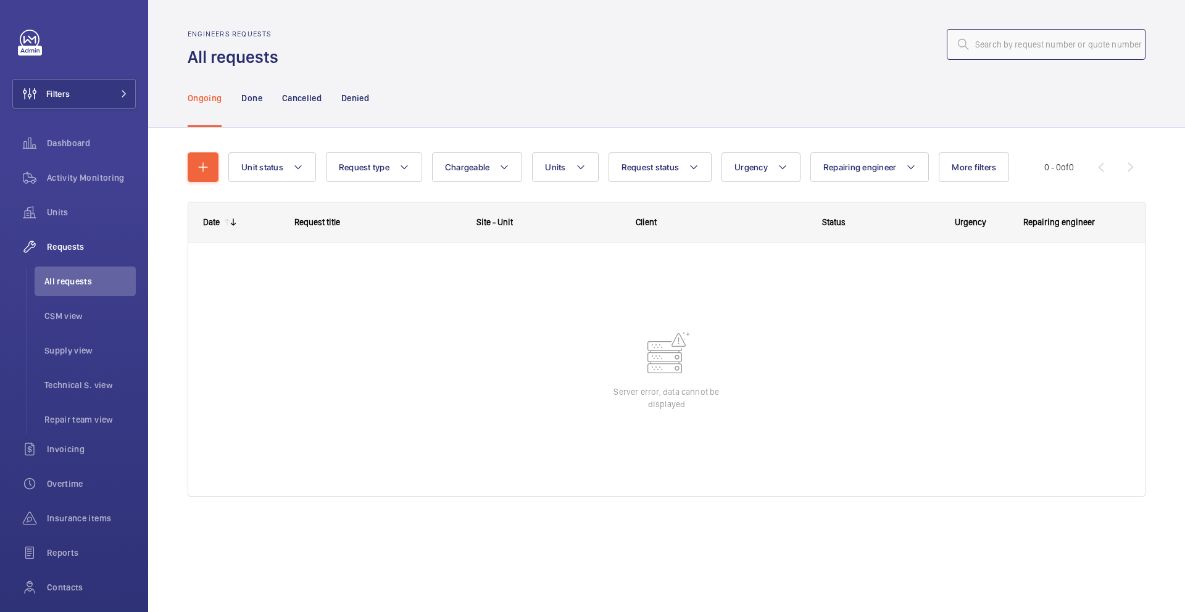
click at [1000, 48] on input "text" at bounding box center [1046, 44] width 199 height 31
paste input "R25-08086"
type input "R25-08086"
click at [117, 85] on button "Filters" at bounding box center [73, 94] width 123 height 30
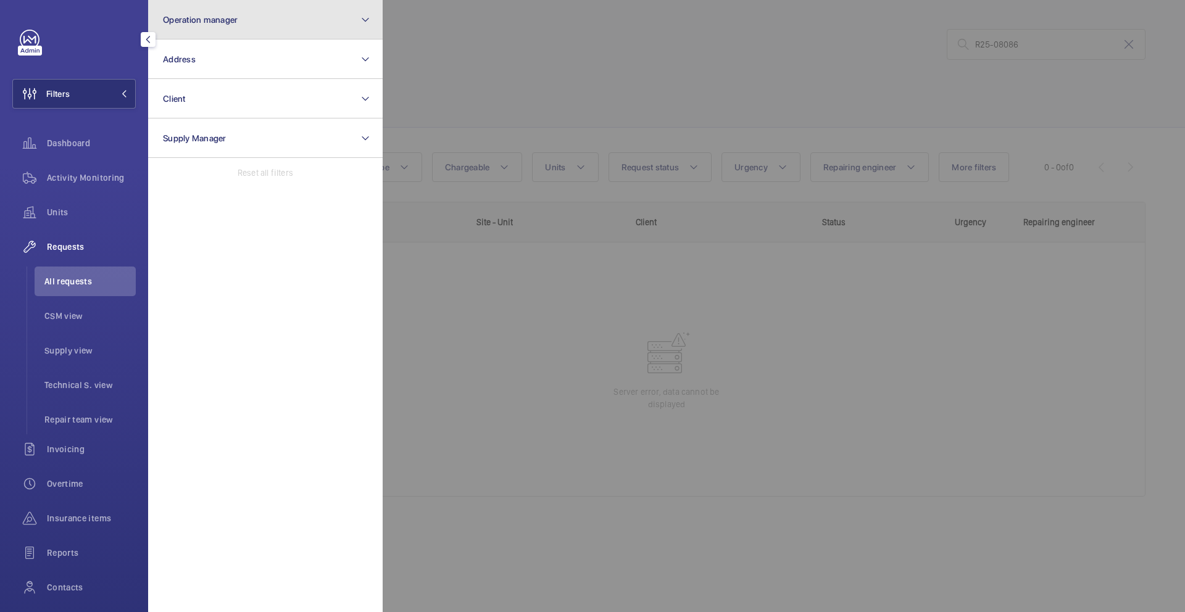
click at [240, 17] on button "Operation manager" at bounding box center [265, 20] width 235 height 40
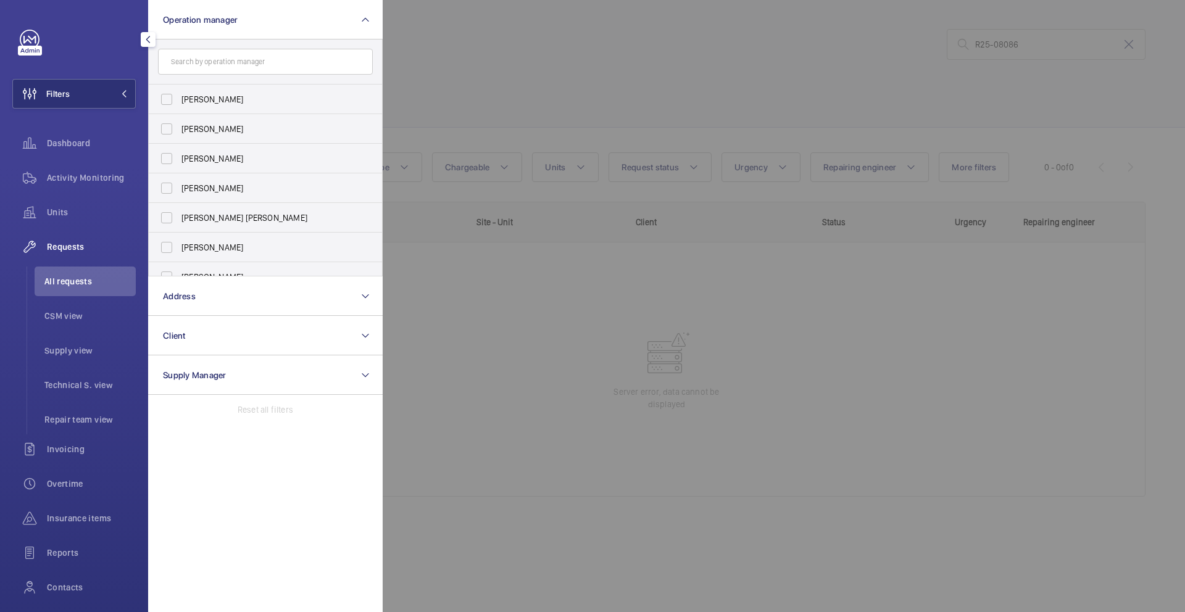
click at [473, 23] on div at bounding box center [975, 306] width 1185 height 612
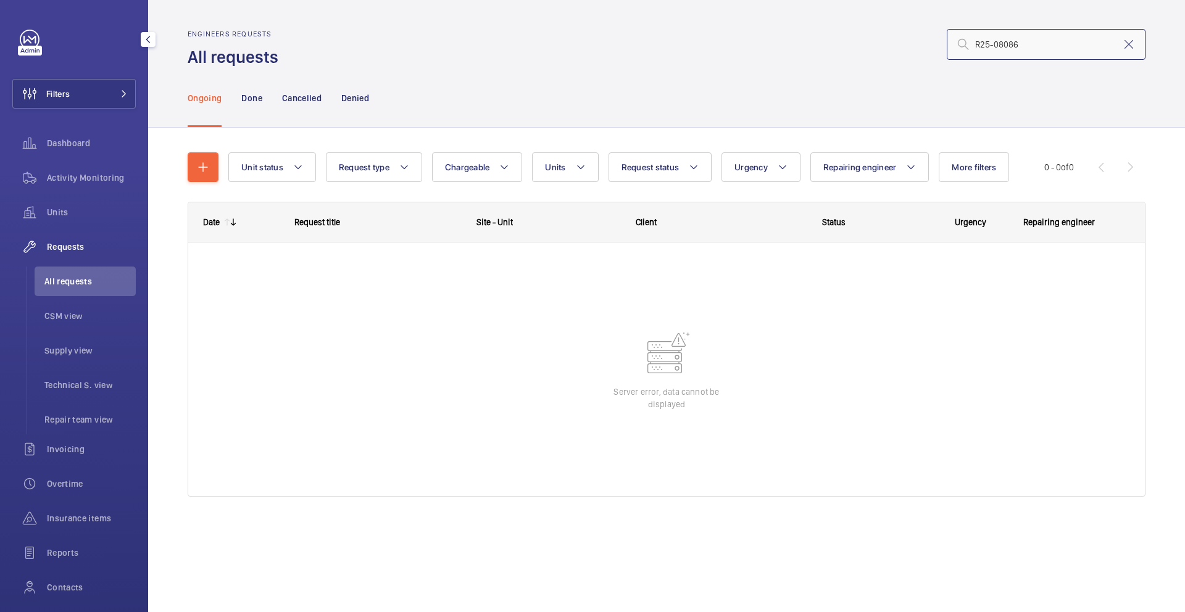
click at [1040, 47] on input "R25-08086" at bounding box center [1046, 44] width 199 height 31
click at [559, 172] on button "Units" at bounding box center [565, 167] width 66 height 30
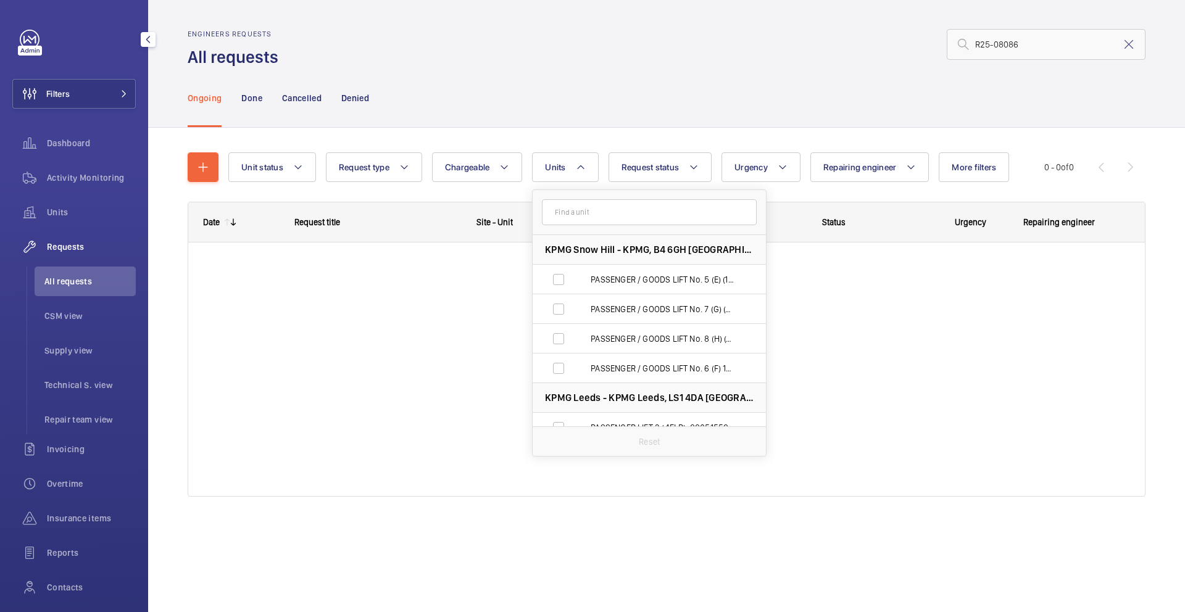
click at [575, 213] on input "text" at bounding box center [649, 212] width 215 height 26
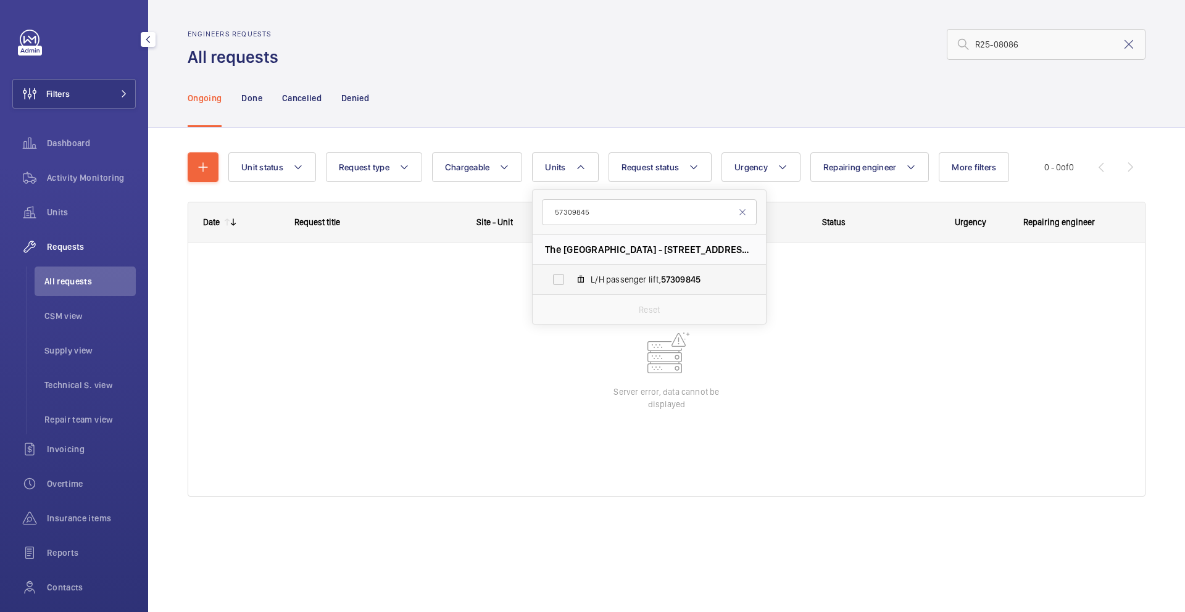
type input "57309845"
click at [614, 284] on span "L/H passenger lift, 57309845" at bounding box center [662, 279] width 143 height 12
click at [571, 284] on input "L/H passenger lift, 57309845" at bounding box center [558, 279] width 25 height 25
checkbox input "true"
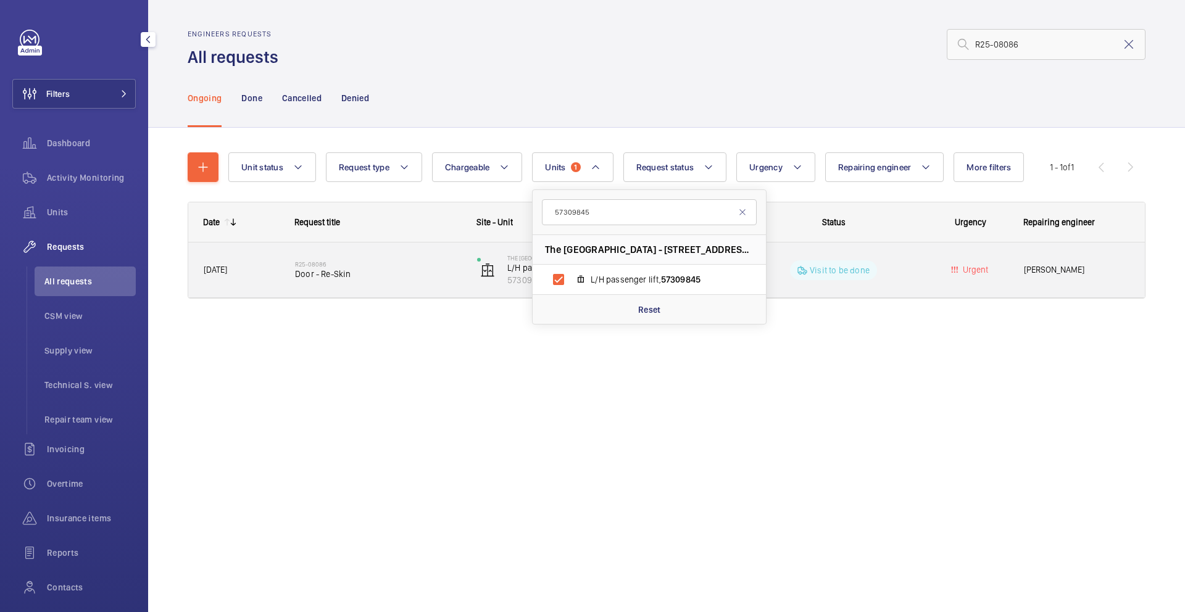
click at [919, 291] on div "Urgent" at bounding box center [962, 270] width 91 height 55
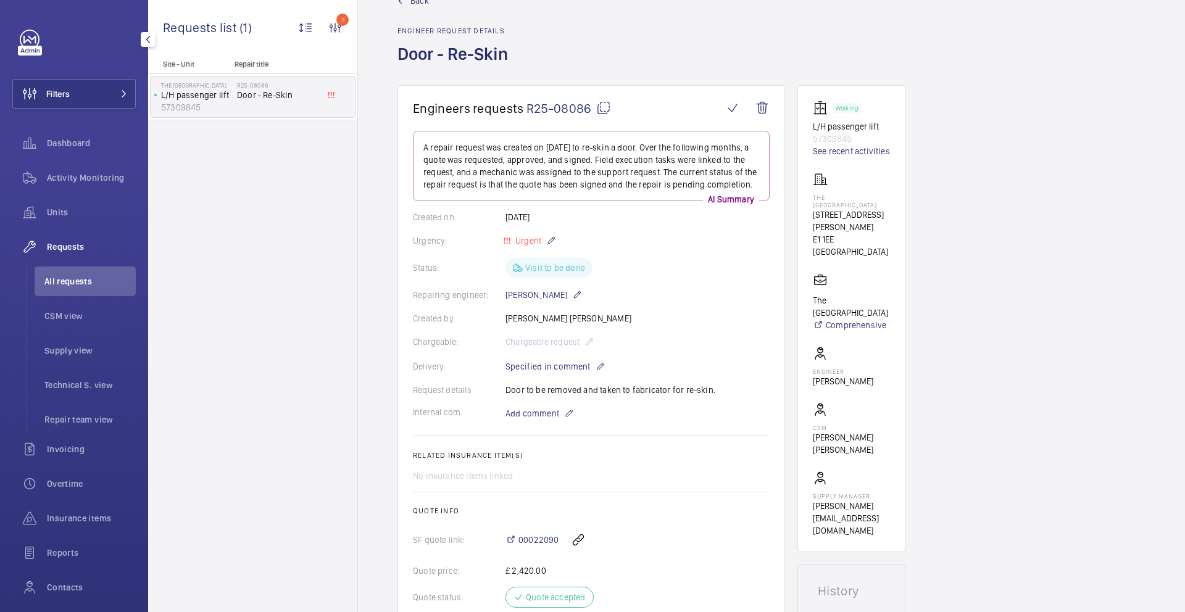
scroll to position [47, 0]
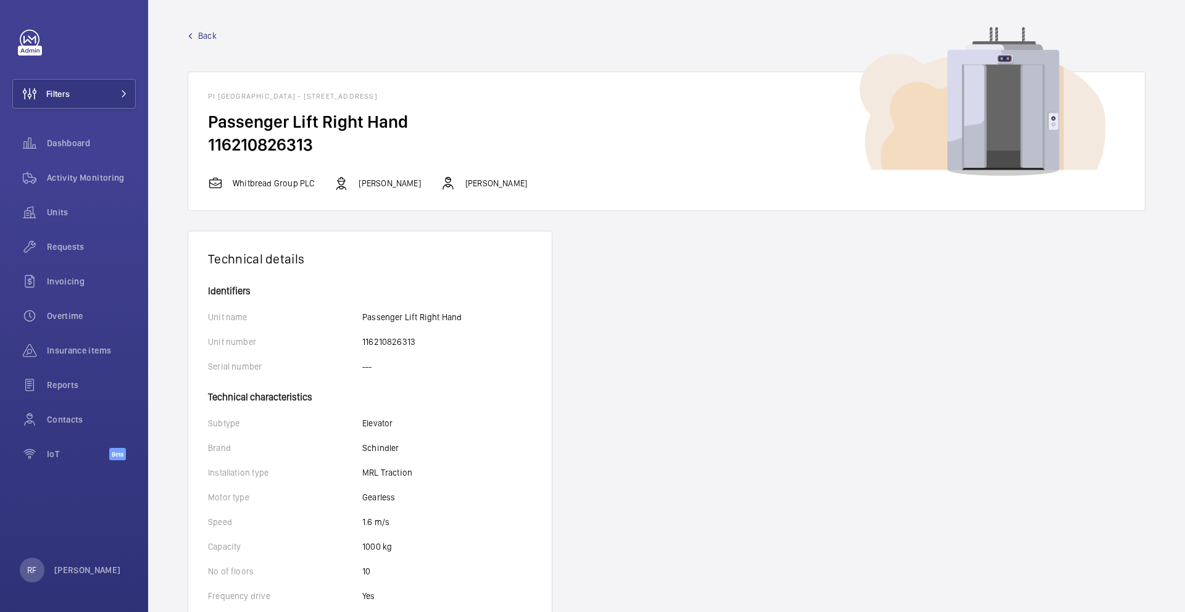
click at [274, 142] on h2 "116210826313" at bounding box center [666, 144] width 917 height 23
click at [273, 142] on h2 "116210826313" at bounding box center [666, 144] width 917 height 23
copy h2 "116210826313"
drag, startPoint x: 360, startPoint y: 96, endPoint x: 391, endPoint y: 100, distance: 31.2
click at [391, 100] on h1 "PI [GEOGRAPHIC_DATA] - [STREET_ADDRESS]" at bounding box center [666, 96] width 917 height 9
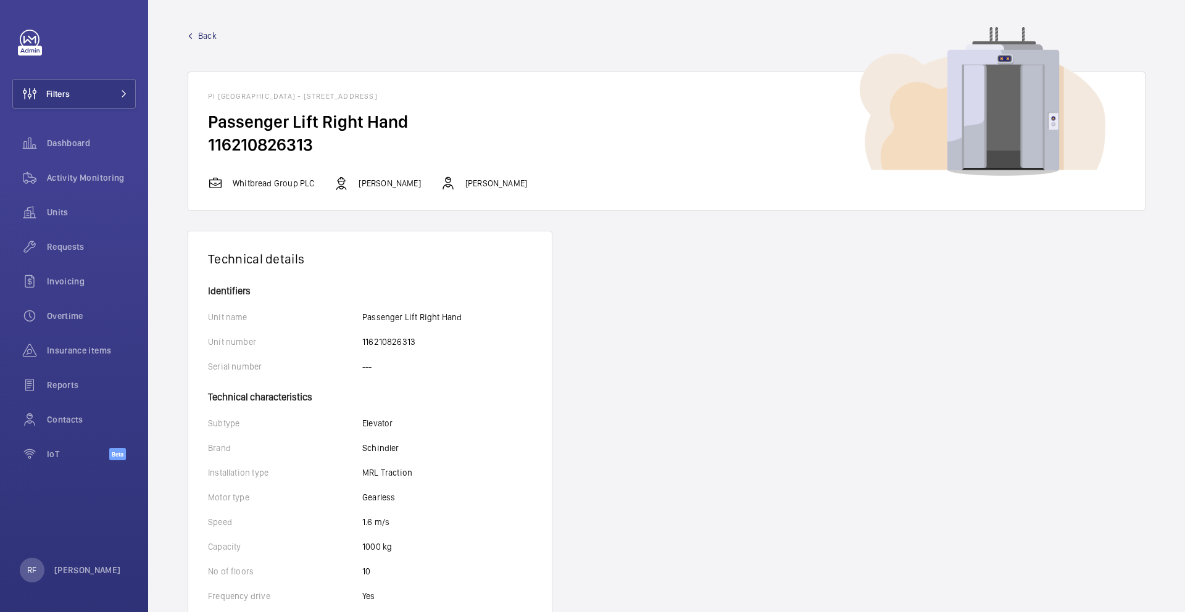
copy h1 "N19 5DD"
drag, startPoint x: 297, startPoint y: 98, endPoint x: 348, endPoint y: 99, distance: 51.3
click at [348, 99] on h1 "PI [GEOGRAPHIC_DATA] - [STREET_ADDRESS]" at bounding box center [666, 96] width 917 height 9
click at [369, 186] on p "David Clifford" at bounding box center [390, 183] width 62 height 12
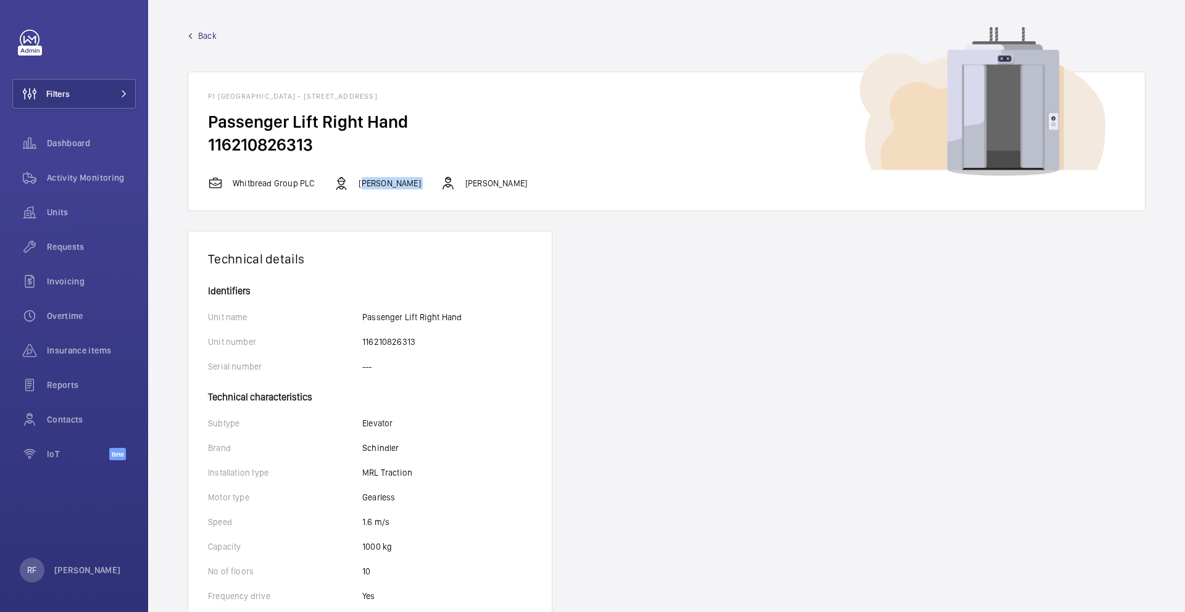
click at [369, 186] on p "David Clifford" at bounding box center [390, 183] width 62 height 12
copy div "David Clifford"
click at [465, 182] on p "Kirsten Kalaher" at bounding box center [496, 183] width 62 height 12
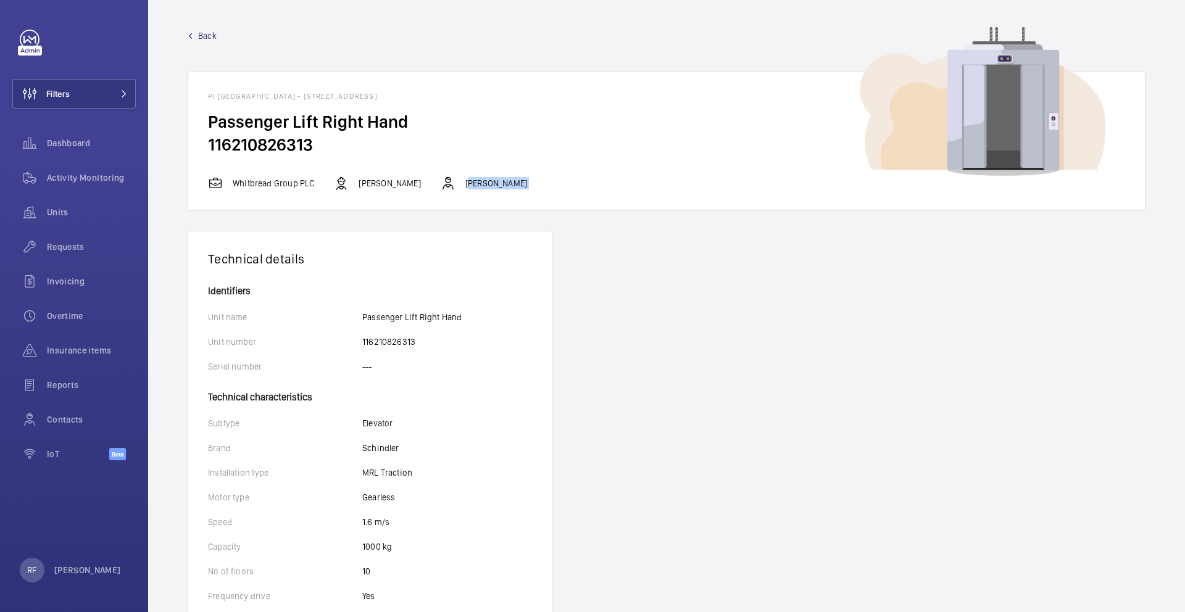
copy p "Kirsten Kalaher"
click at [379, 449] on p "Schindler" at bounding box center [380, 448] width 37 height 12
copy p "Schindler"
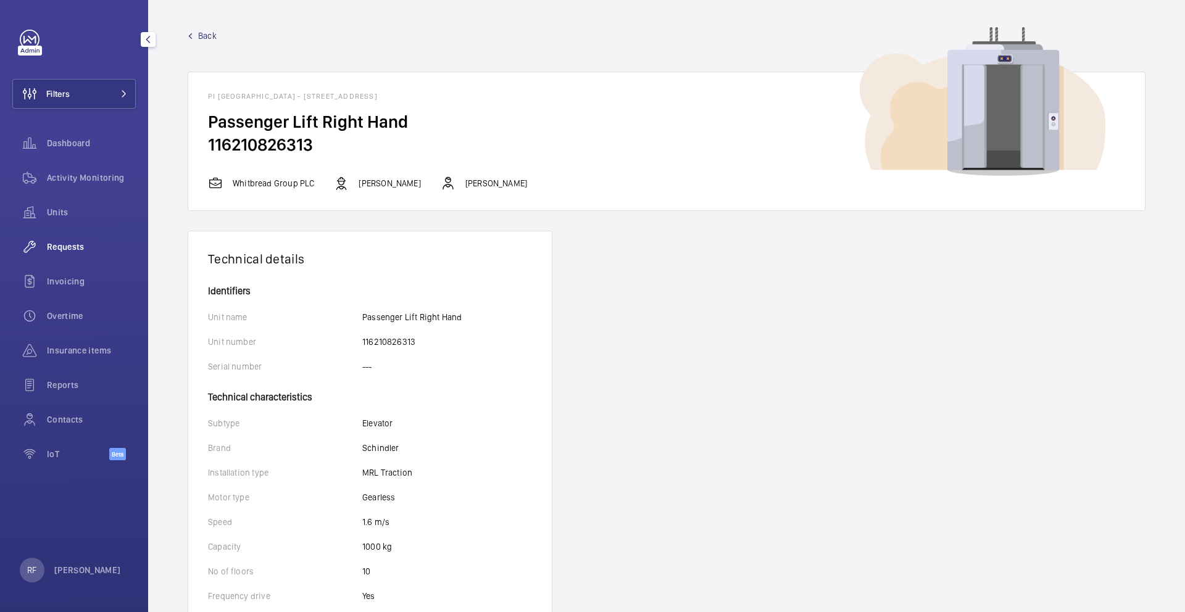
click at [85, 247] on span "Requests" at bounding box center [91, 247] width 89 height 12
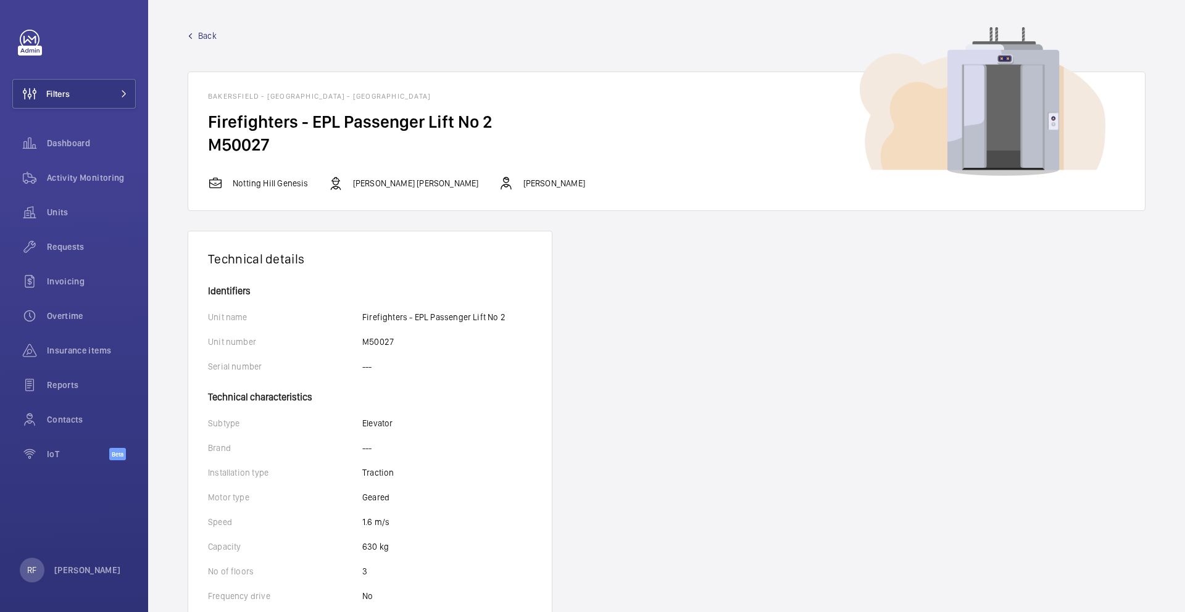
click at [227, 133] on h2 "M50027" at bounding box center [666, 144] width 917 height 23
click at [227, 143] on h2 "M50027" at bounding box center [666, 144] width 917 height 23
copy h2
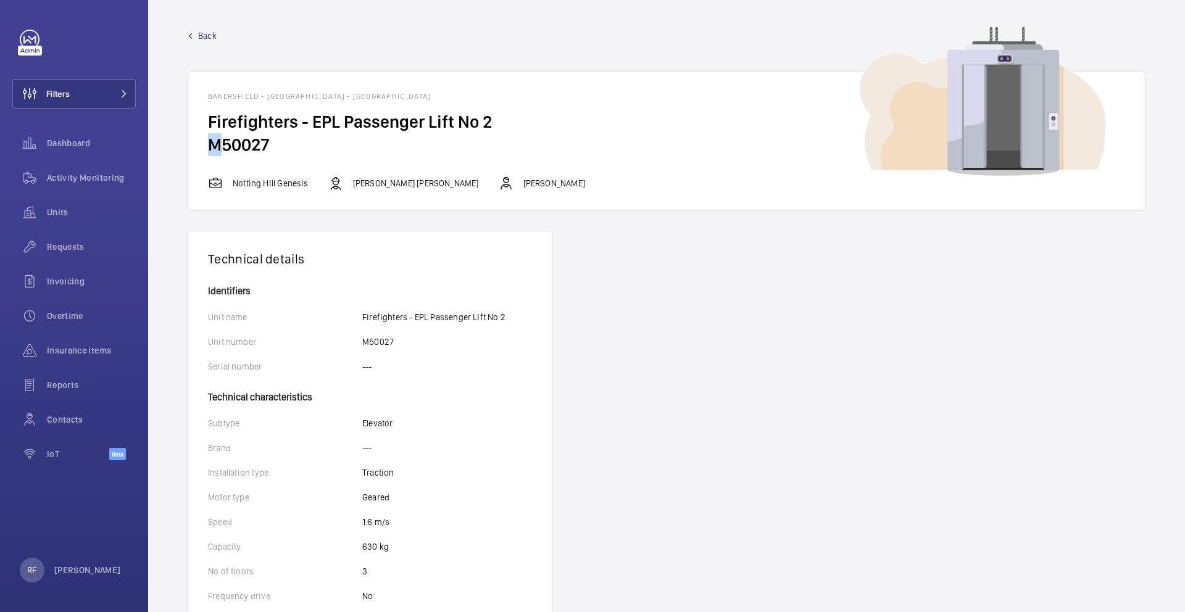
drag, startPoint x: 407, startPoint y: 98, endPoint x: 433, endPoint y: 97, distance: 25.9
click at [433, 97] on h1 "Bakersfield - [GEOGRAPHIC_DATA] - [GEOGRAPHIC_DATA]" at bounding box center [666, 96] width 917 height 9
copy h1 "N7 0LT"
click at [394, 183] on p "[PERSON_NAME] [PERSON_NAME]" at bounding box center [416, 183] width 126 height 12
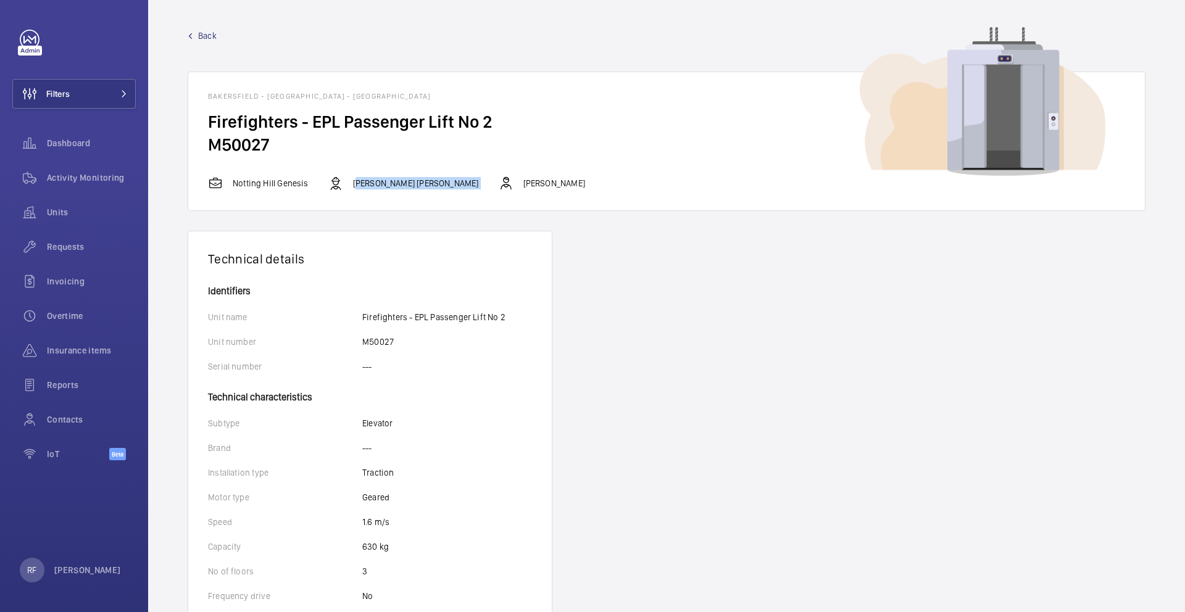
click at [394, 183] on p "[PERSON_NAME] [PERSON_NAME]" at bounding box center [416, 183] width 126 height 12
copy div "[PERSON_NAME] [PERSON_NAME]"
click at [523, 183] on p "[PERSON_NAME]" at bounding box center [554, 183] width 62 height 12
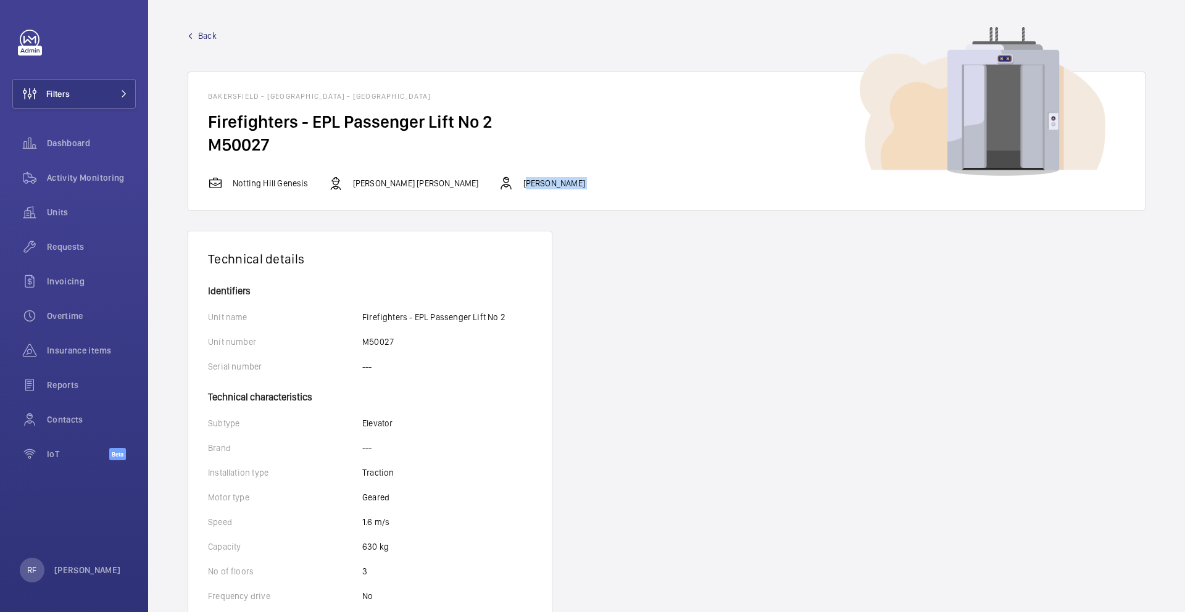
copy p "[PERSON_NAME]"
click at [75, 241] on span "Requests" at bounding box center [91, 247] width 89 height 12
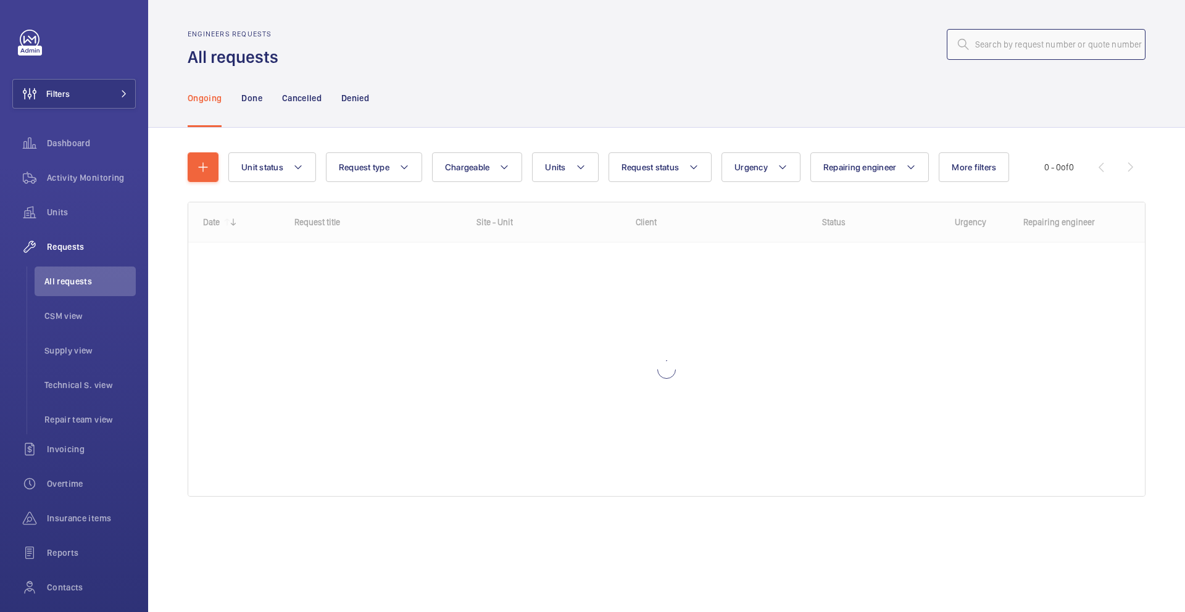
click at [983, 52] on input "text" at bounding box center [1046, 44] width 199 height 31
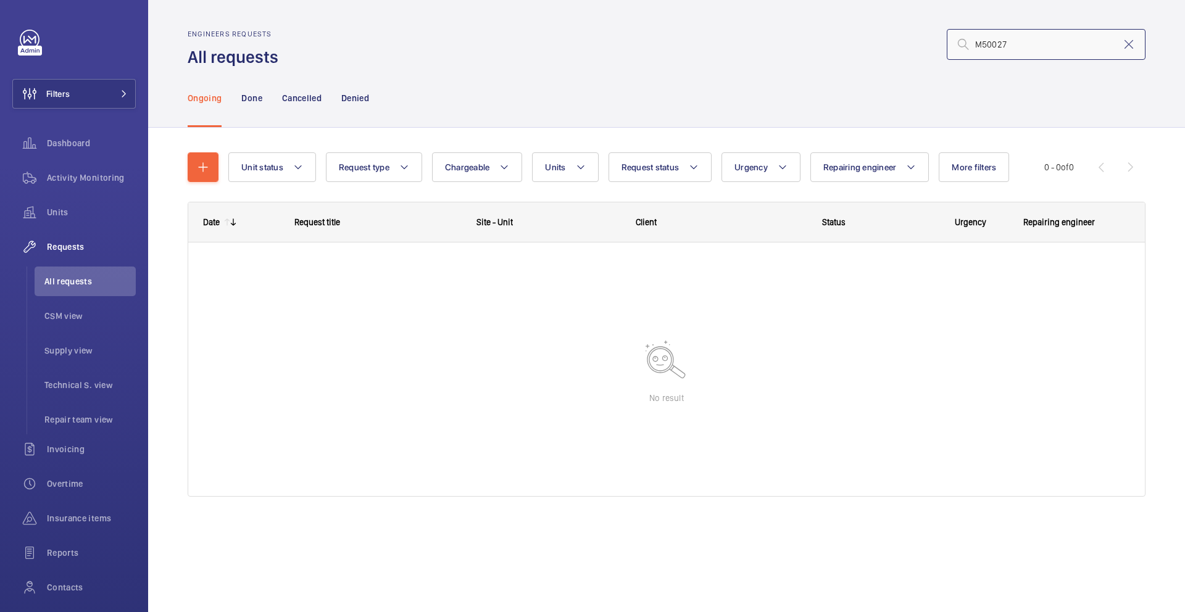
type input "M50027"
click at [663, 167] on span "Request status" at bounding box center [651, 167] width 58 height 10
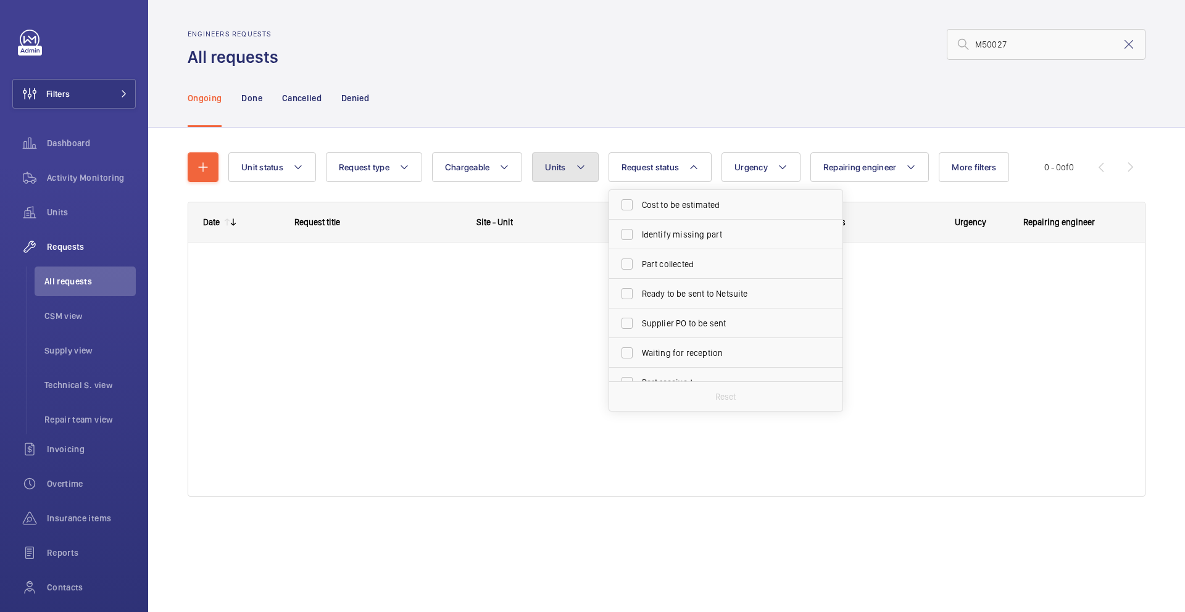
click at [575, 168] on button "Units" at bounding box center [565, 167] width 66 height 30
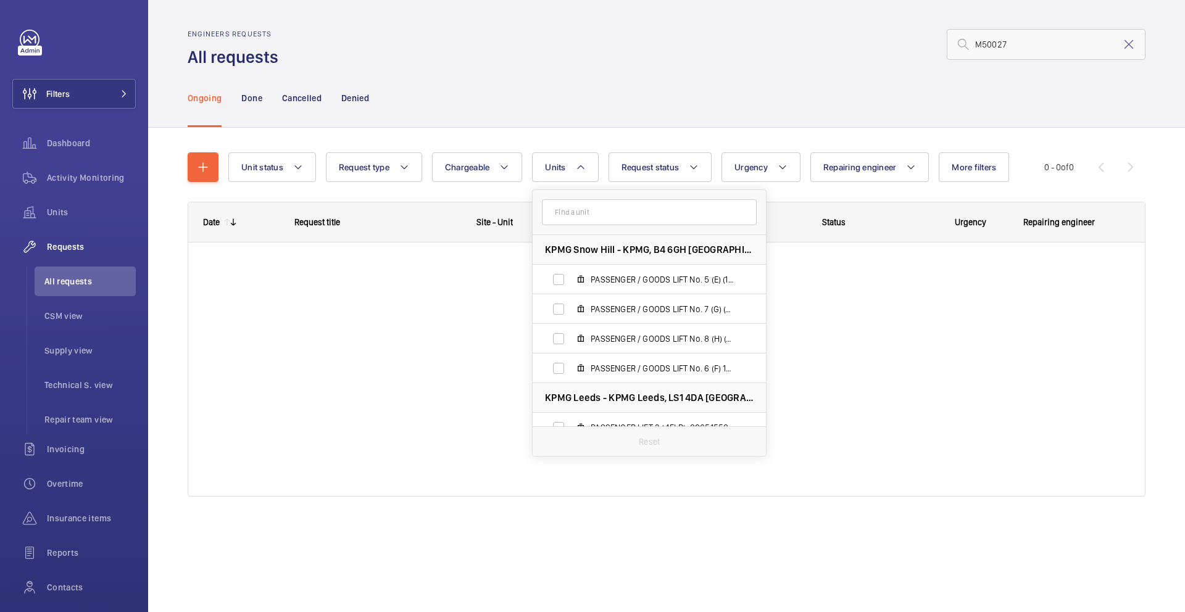
click at [585, 209] on input "text" at bounding box center [649, 212] width 215 height 26
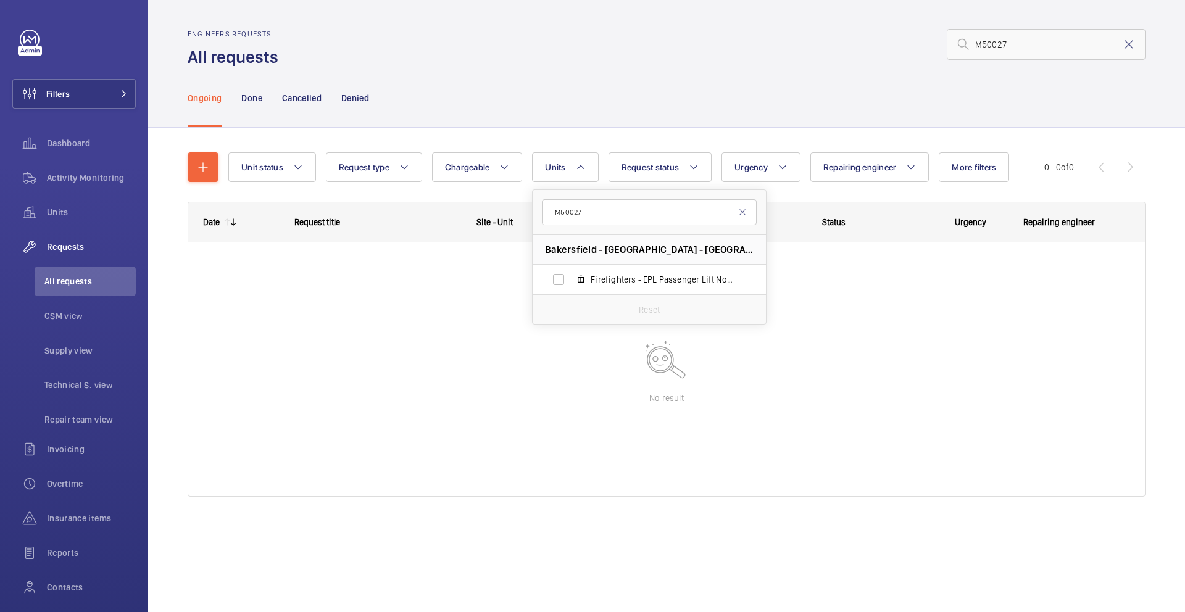
type input "M50027"
click at [612, 276] on span "Firefighters - EPL Passenger Lift No 2, M50027" at bounding box center [662, 279] width 143 height 12
click at [571, 276] on input "Firefighters - EPL Passenger Lift No 2, M50027" at bounding box center [558, 279] width 25 height 25
checkbox input "true"
click at [882, 301] on div at bounding box center [666, 370] width 957 height 254
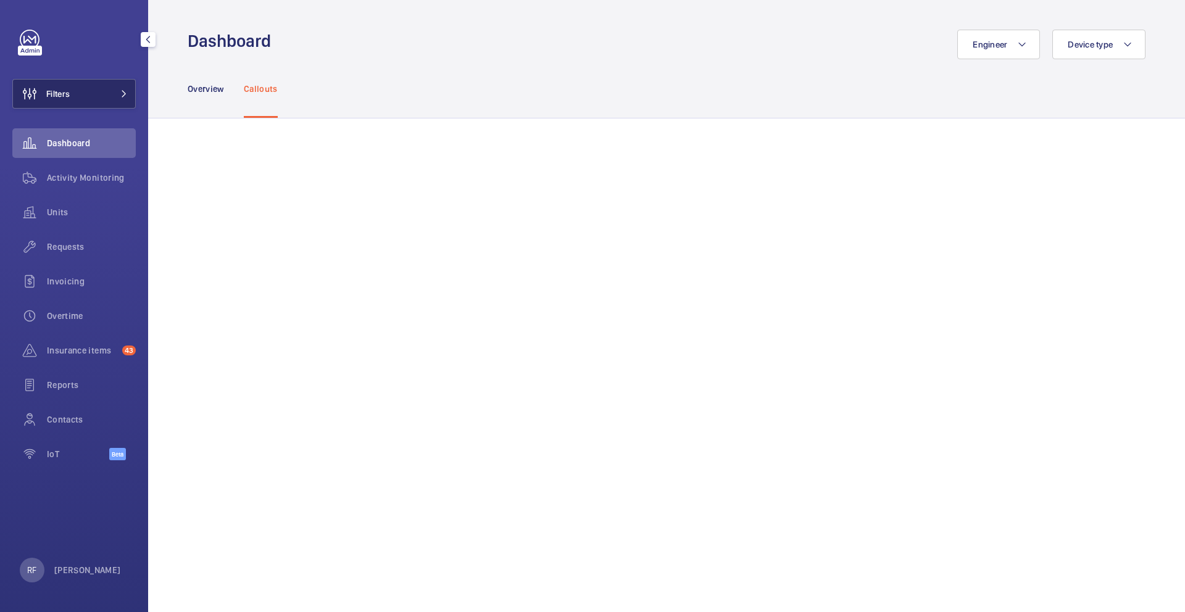
scroll to position [877, 0]
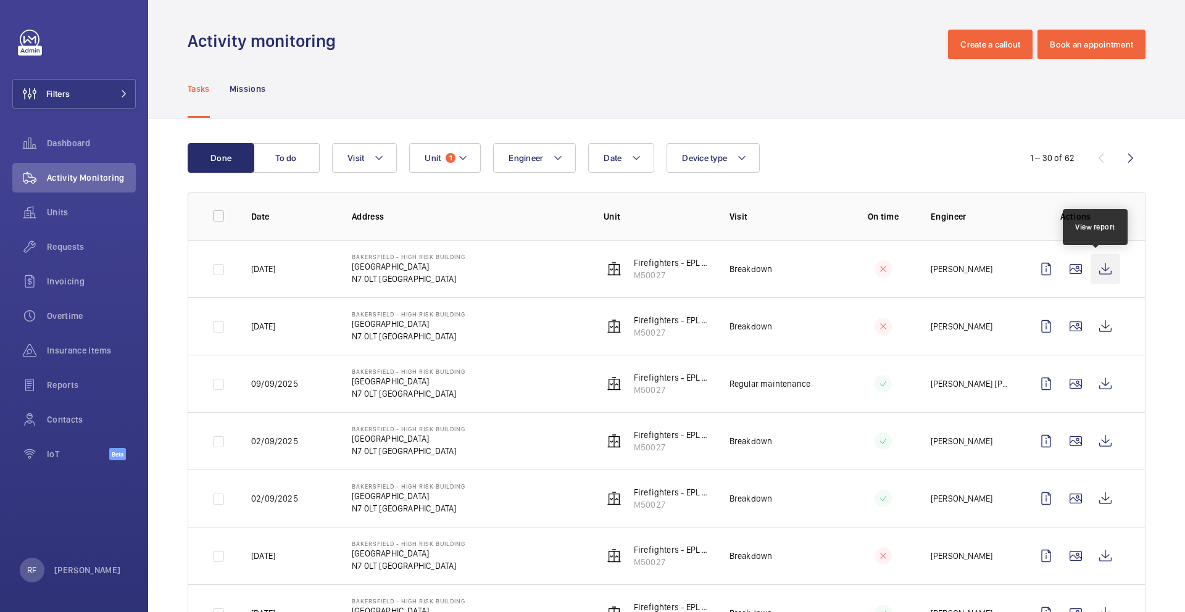
click at [1096, 281] on wm-front-icon-button at bounding box center [1106, 269] width 30 height 30
click at [1093, 330] on wm-front-icon-button at bounding box center [1106, 327] width 30 height 30
click at [1096, 380] on wm-front-icon-button at bounding box center [1106, 384] width 30 height 30
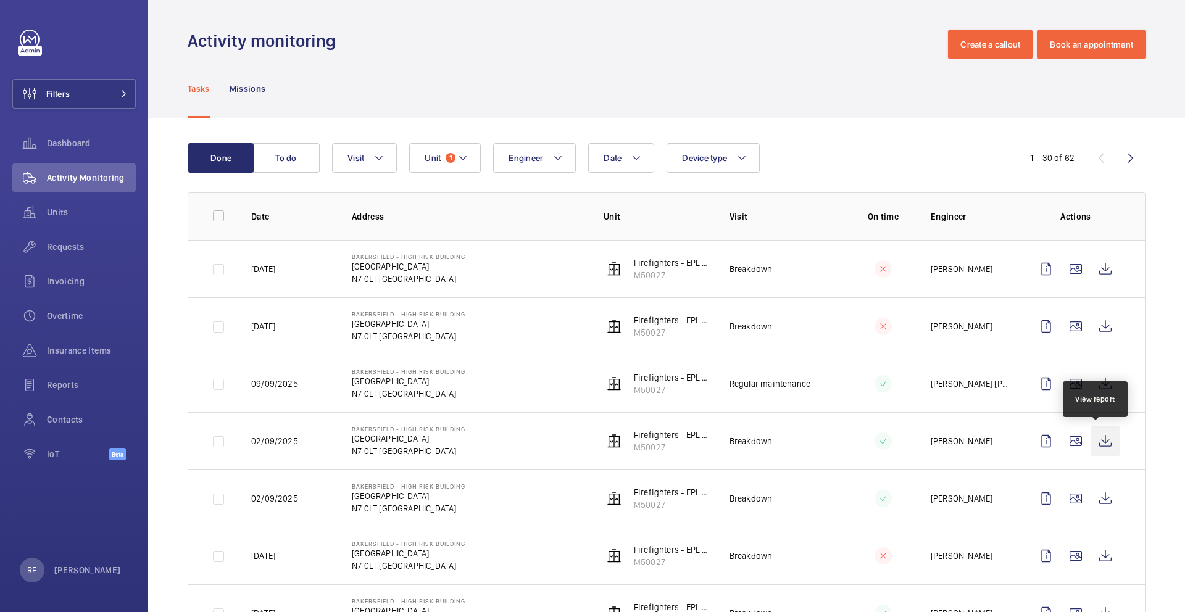
click at [1095, 446] on wm-front-icon-button at bounding box center [1106, 442] width 30 height 30
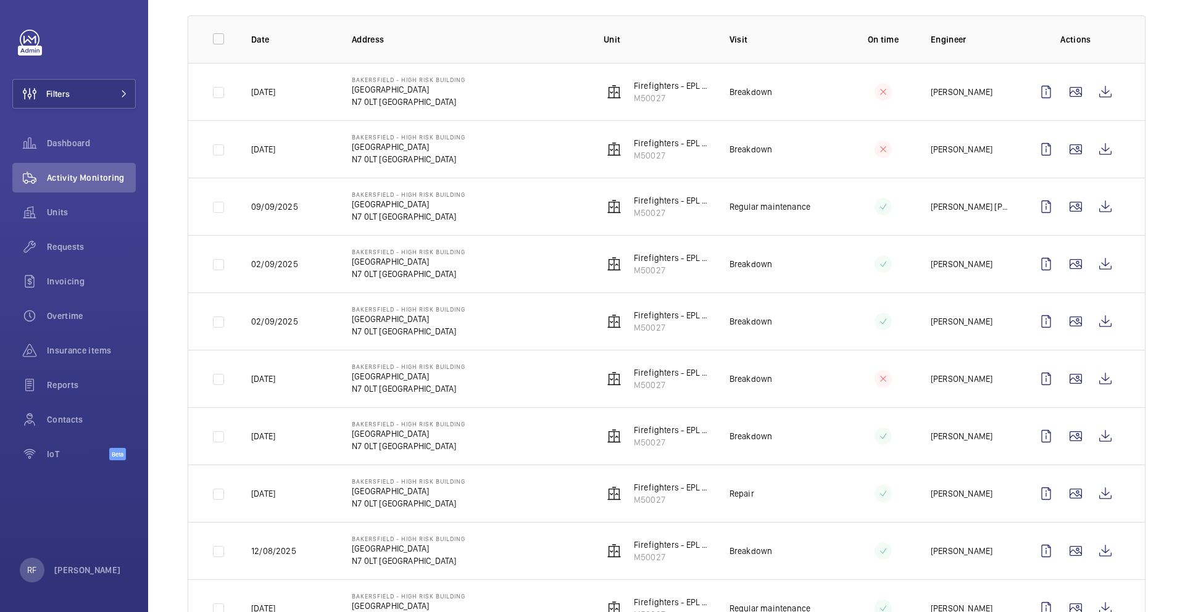
scroll to position [178, 0]
click at [1096, 321] on wm-front-icon-button at bounding box center [1106, 321] width 30 height 30
copy p "M50027"
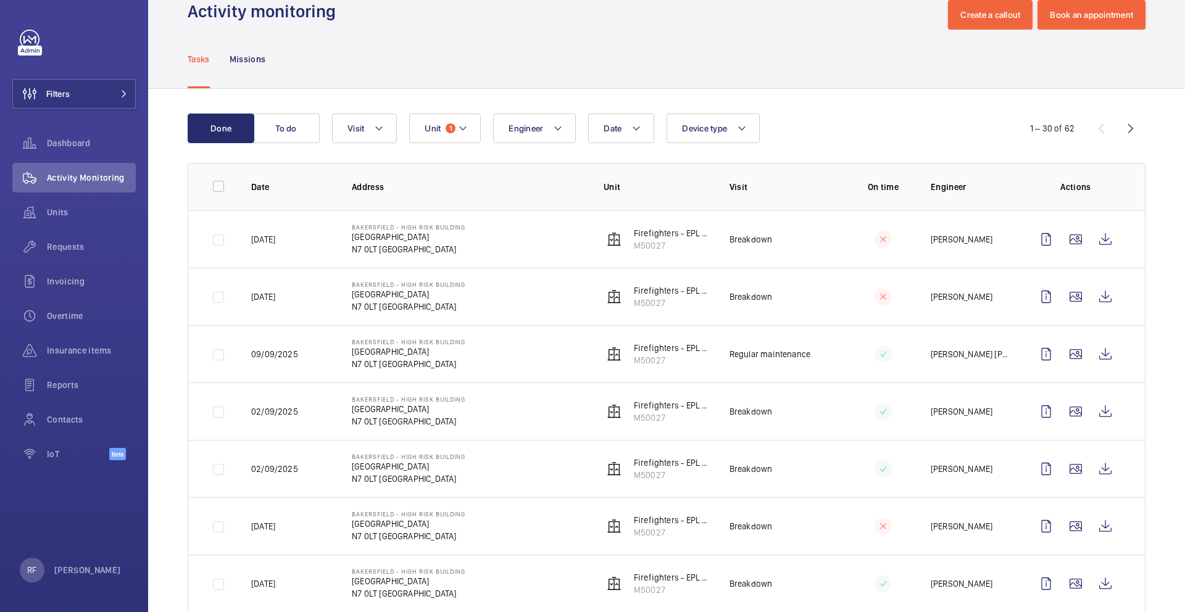
scroll to position [0, 0]
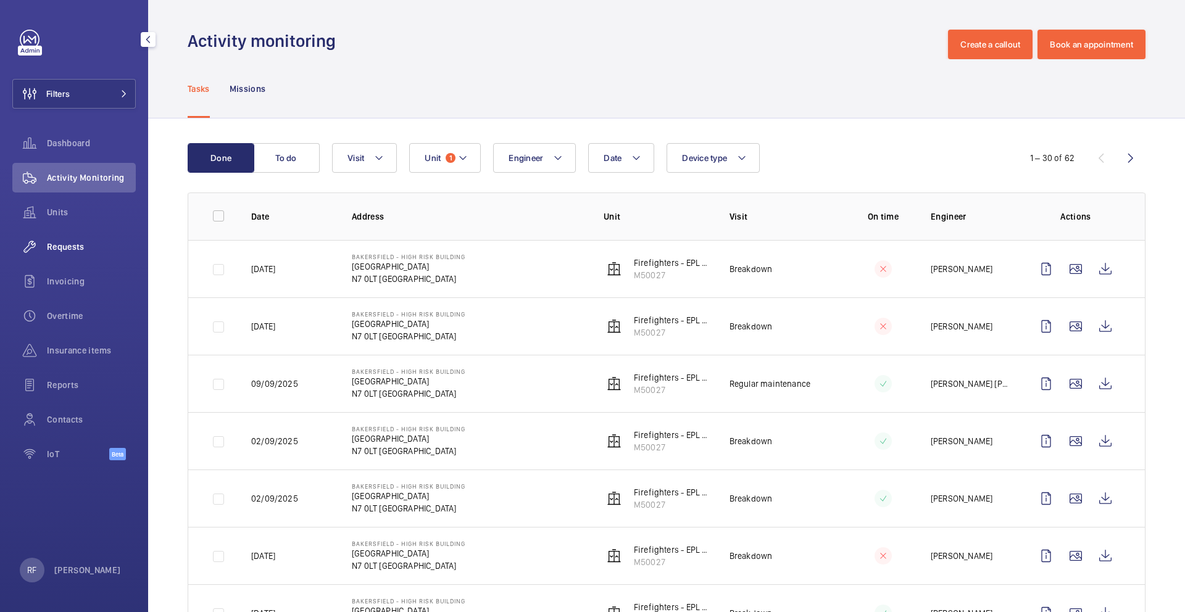
click at [76, 249] on span "Requests" at bounding box center [91, 247] width 89 height 12
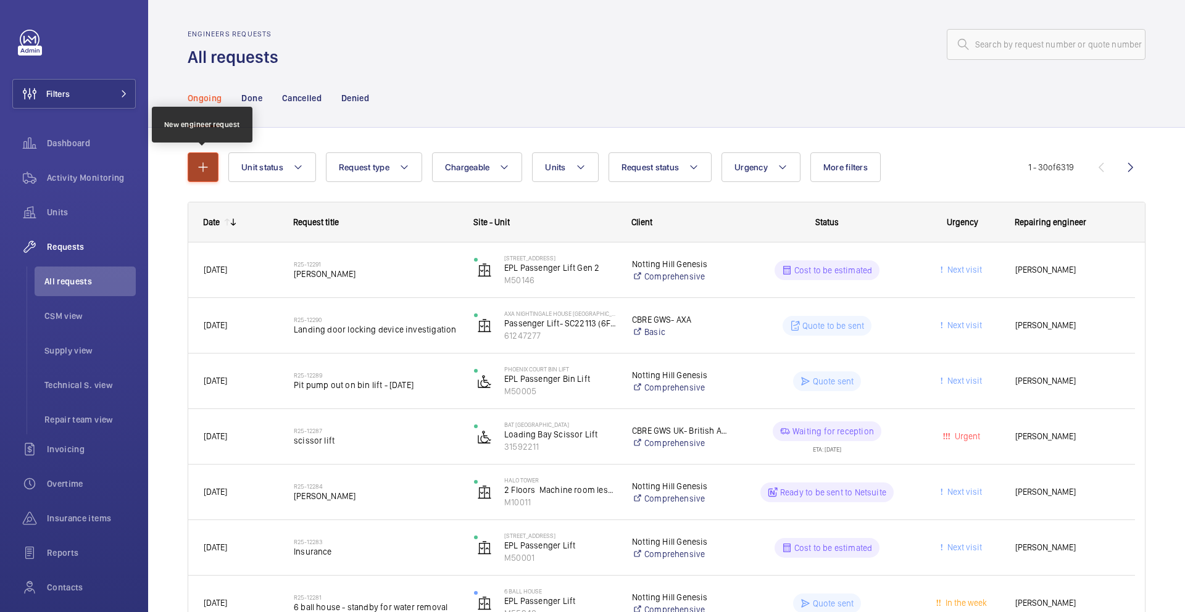
click at [206, 173] on mat-icon "button" at bounding box center [203, 167] width 15 height 15
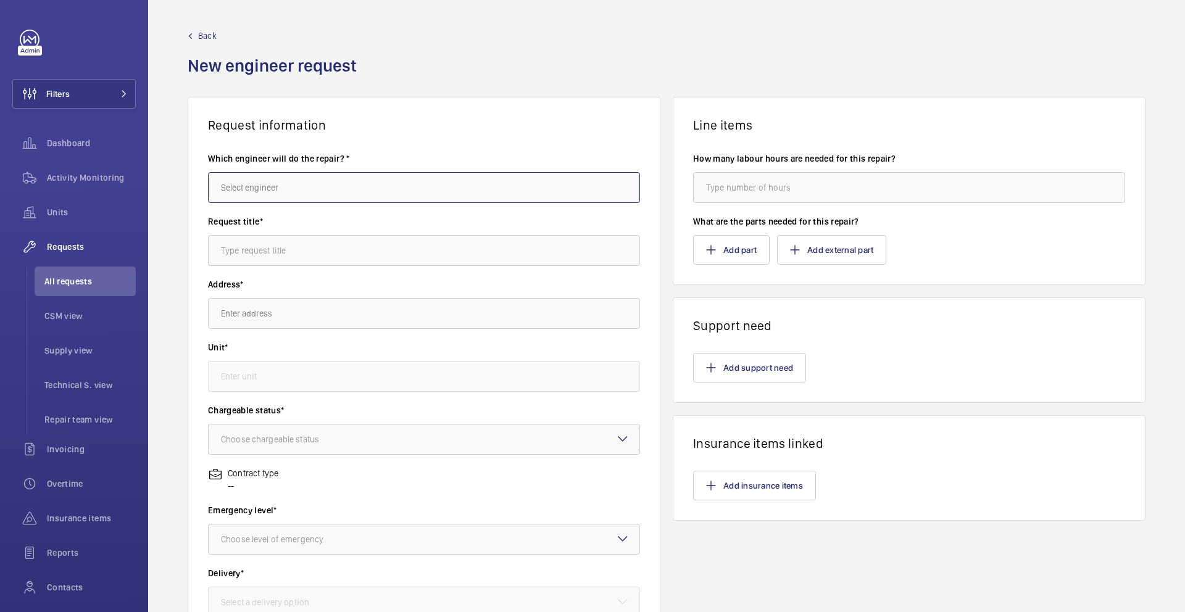
click at [262, 184] on input "text" at bounding box center [424, 187] width 432 height 31
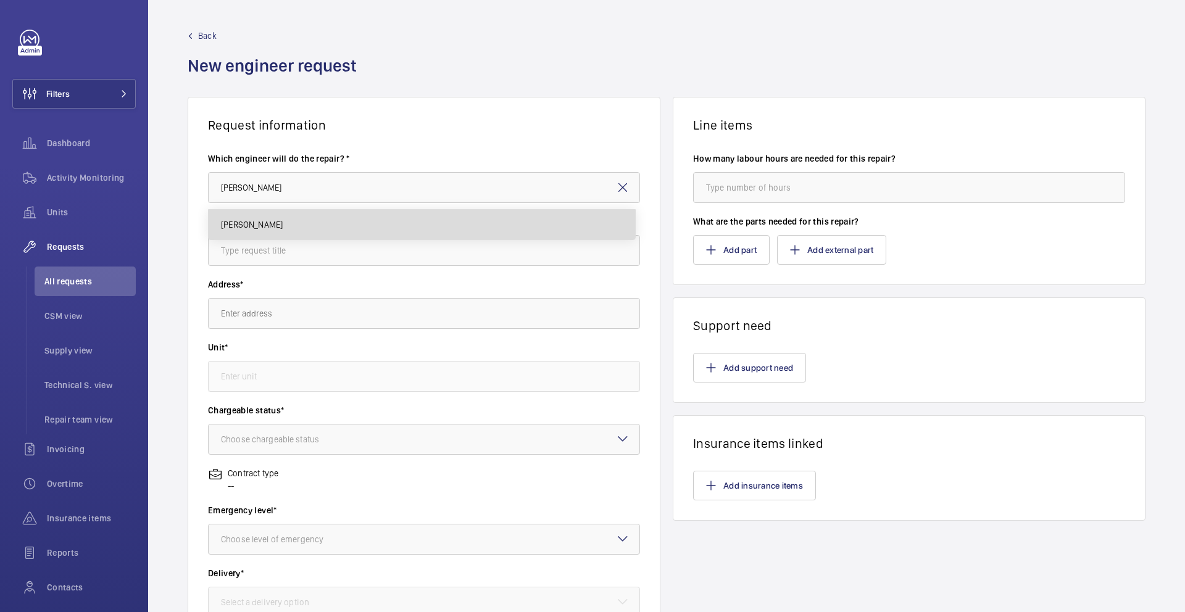
click at [299, 217] on mat-option "Simon Raymond" at bounding box center [422, 225] width 427 height 30
type input "Simon Raymond"
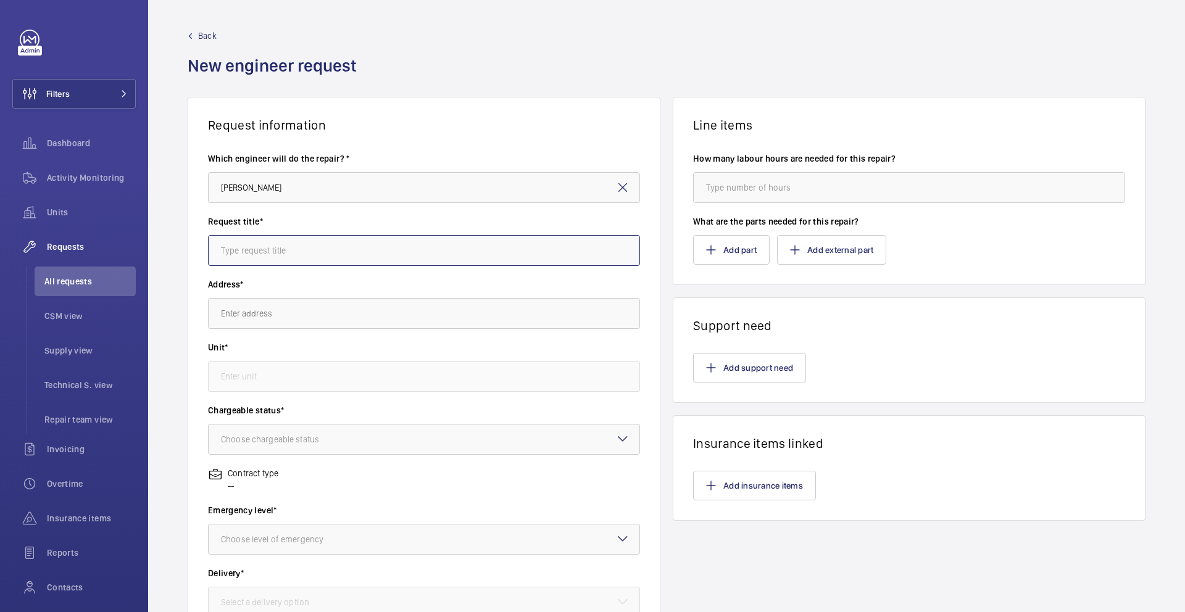
click at [294, 247] on input "text" at bounding box center [424, 250] width 432 height 31
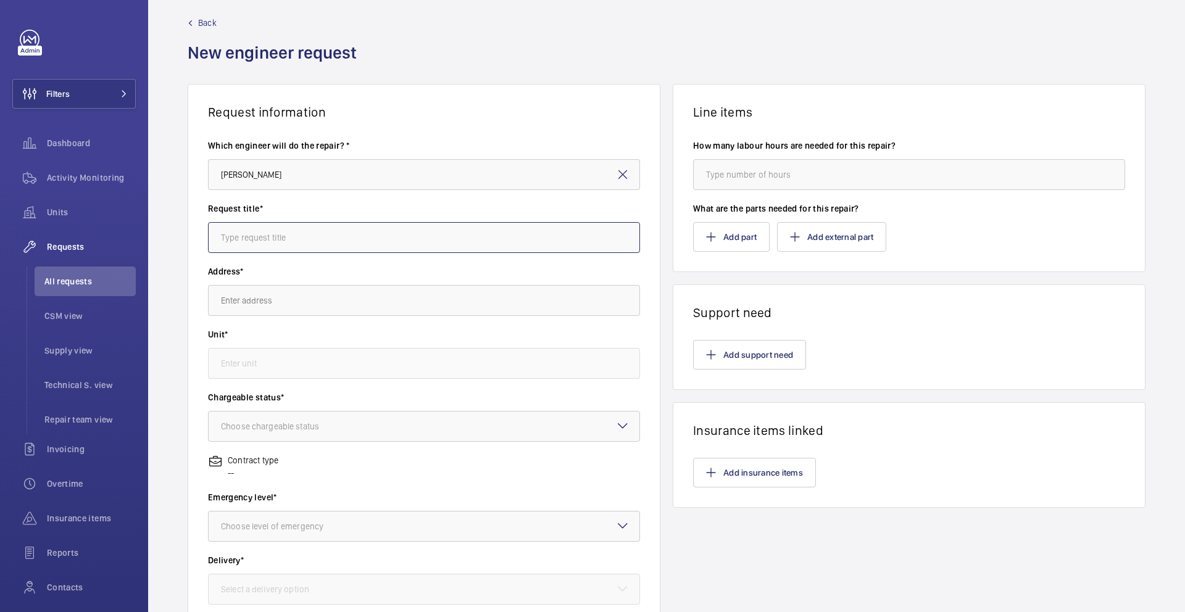
scroll to position [15, 0]
click at [341, 243] on input "text" at bounding box center [424, 235] width 432 height 31
type input "Tec"
click at [205, 23] on span "Back" at bounding box center [207, 21] width 19 height 12
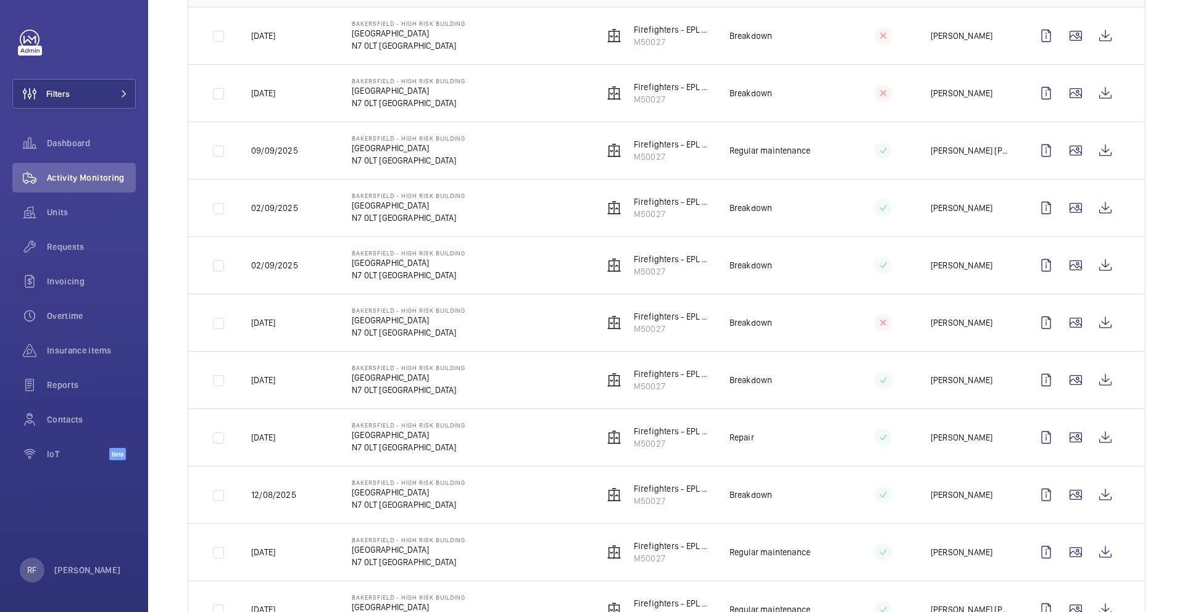
scroll to position [236, 0]
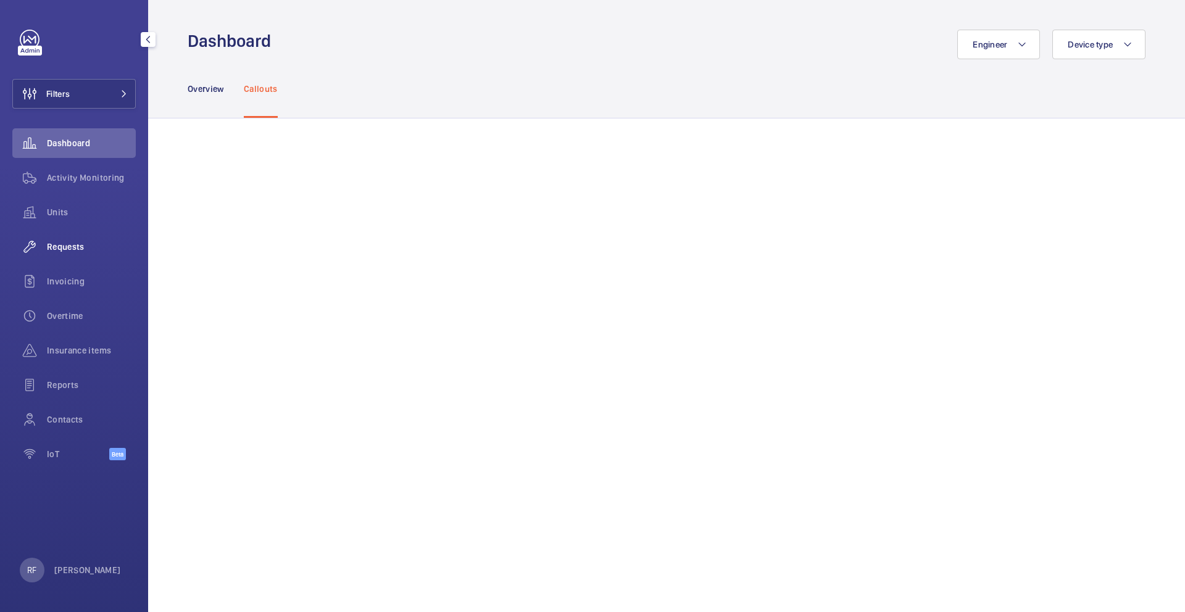
click at [69, 243] on span "Requests" at bounding box center [91, 247] width 89 height 12
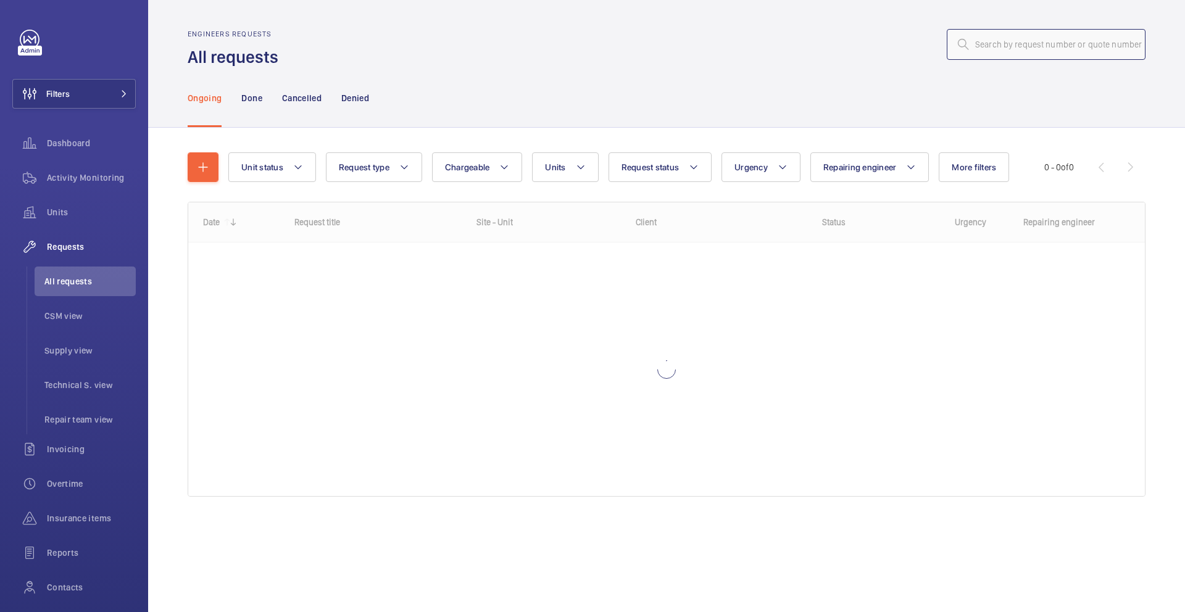
click at [986, 47] on input "text" at bounding box center [1046, 44] width 199 height 31
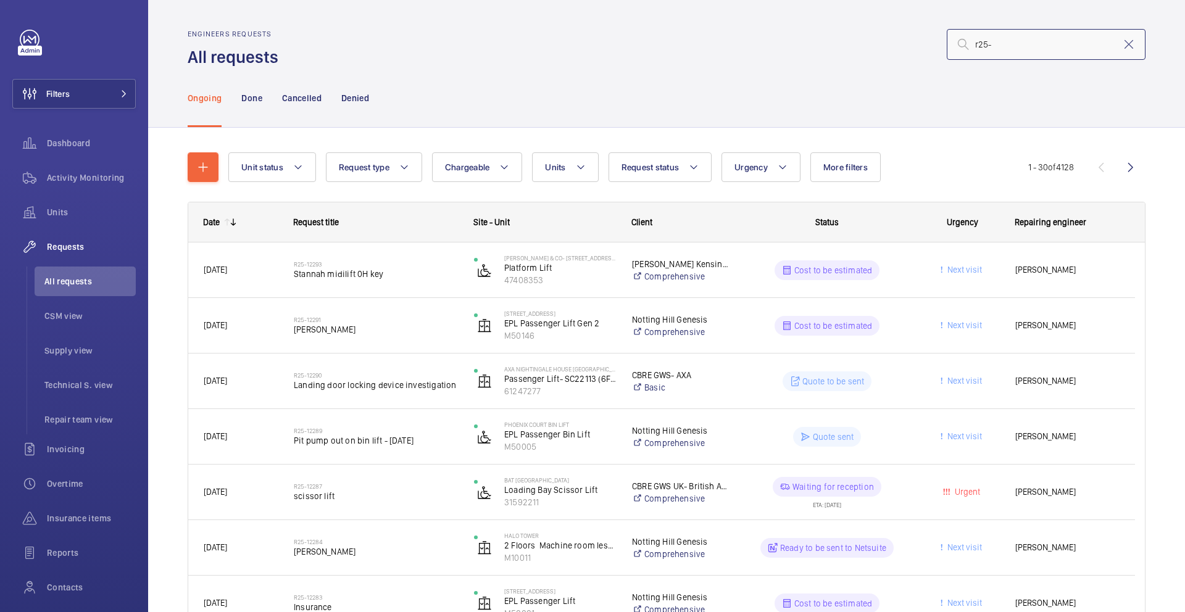
type input "r25-"
click at [69, 86] on span "Filters" at bounding box center [41, 94] width 57 height 30
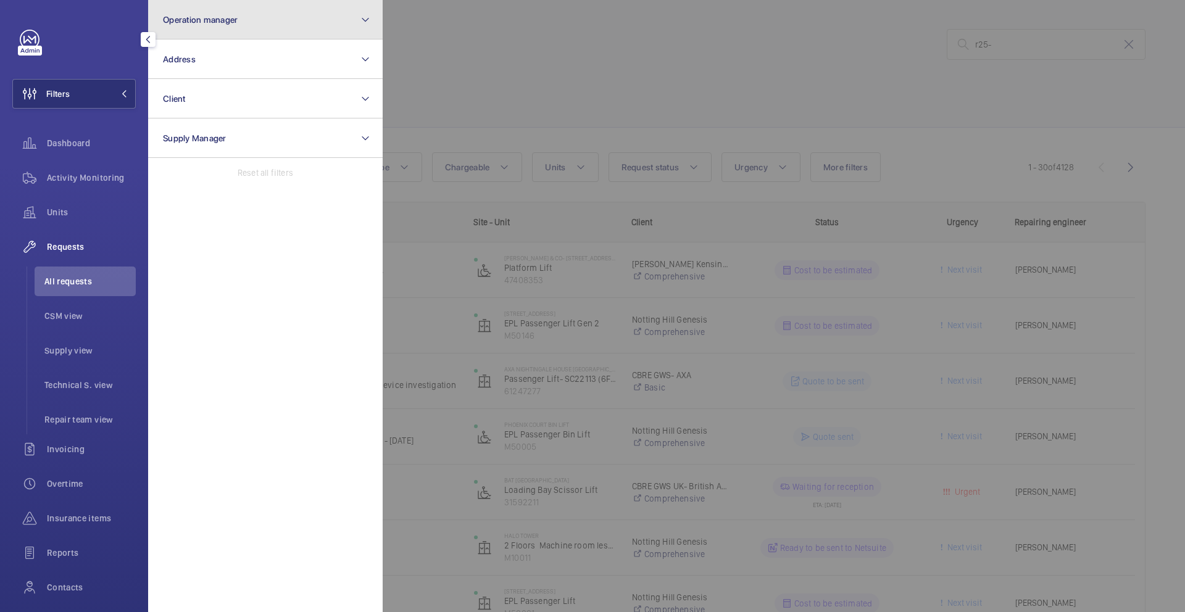
click at [228, 23] on span "Operation manager" at bounding box center [200, 20] width 75 height 10
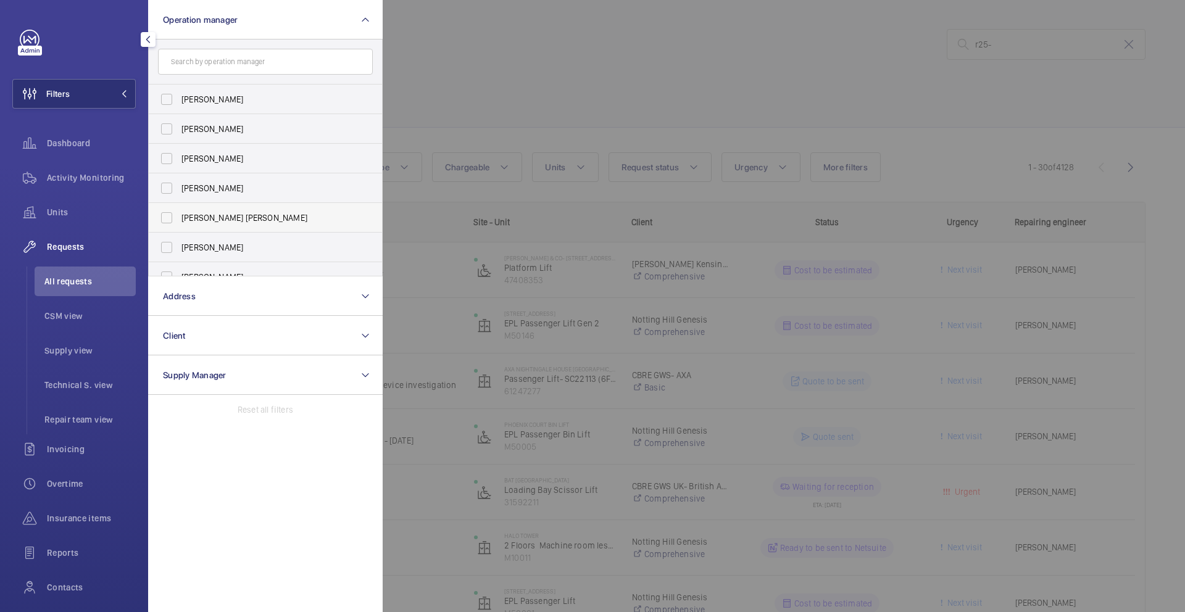
click at [217, 212] on span "Connor Tarpey" at bounding box center [266, 218] width 170 height 12
click at [179, 212] on input "Connor Tarpey" at bounding box center [166, 218] width 25 height 25
checkbox input "true"
click at [545, 76] on div at bounding box center [975, 306] width 1185 height 612
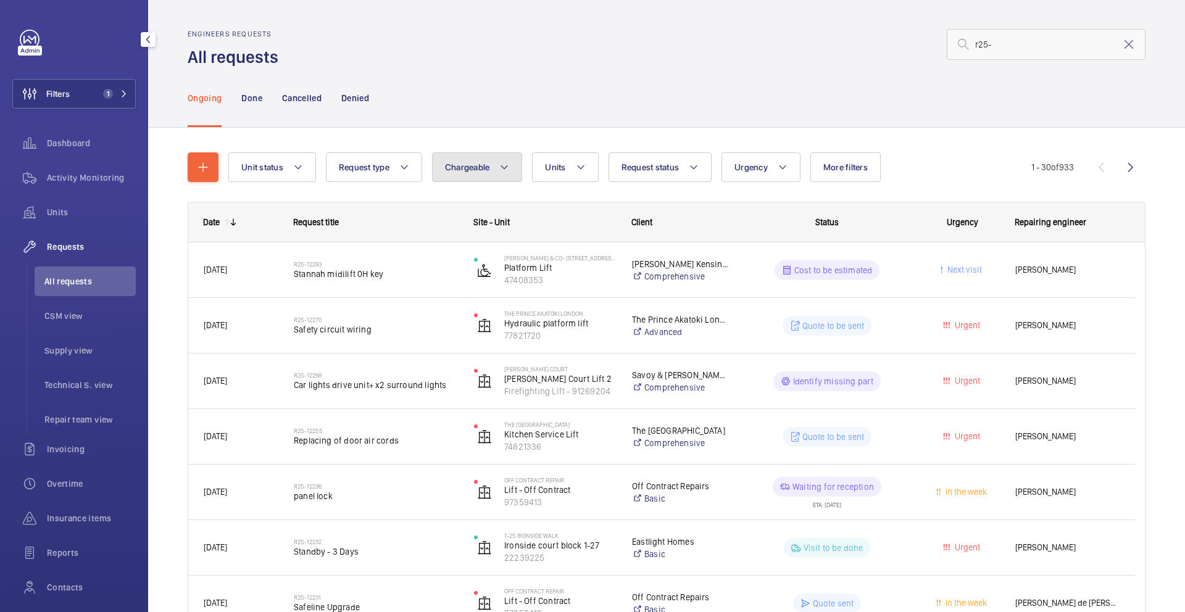
click at [452, 165] on span "Chargeable" at bounding box center [467, 167] width 45 height 10
click at [493, 207] on mat-radio-button "Chargeable" at bounding box center [549, 205] width 222 height 25
radio input "true"
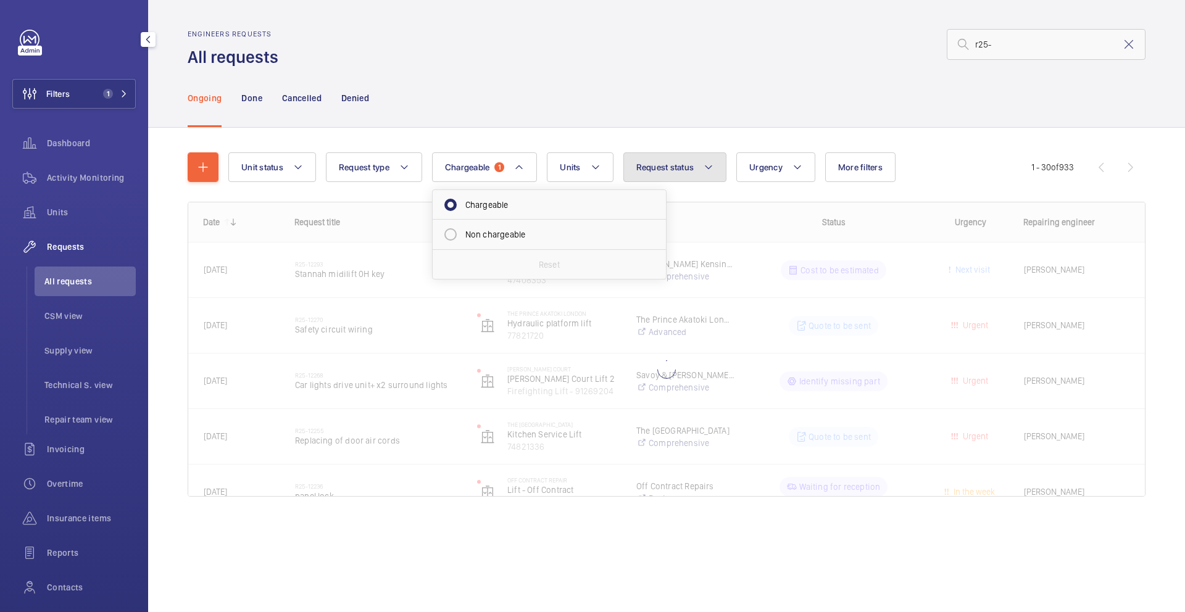
click at [700, 173] on button "Request status" at bounding box center [675, 167] width 104 height 30
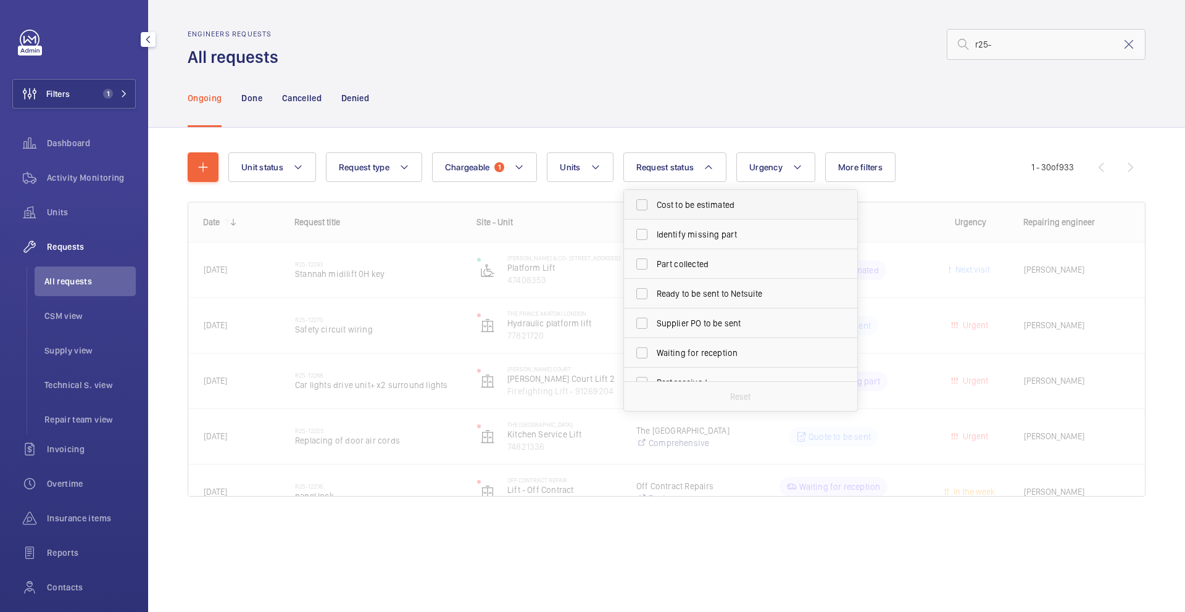
click at [710, 206] on span "Cost to be estimated" at bounding box center [742, 205] width 170 height 12
click at [654, 206] on input "Cost to be estimated" at bounding box center [642, 205] width 25 height 25
checkbox input "true"
click at [687, 239] on span "Identify missing part" at bounding box center [742, 234] width 170 height 12
click at [654, 239] on input "Identify missing part" at bounding box center [642, 234] width 25 height 25
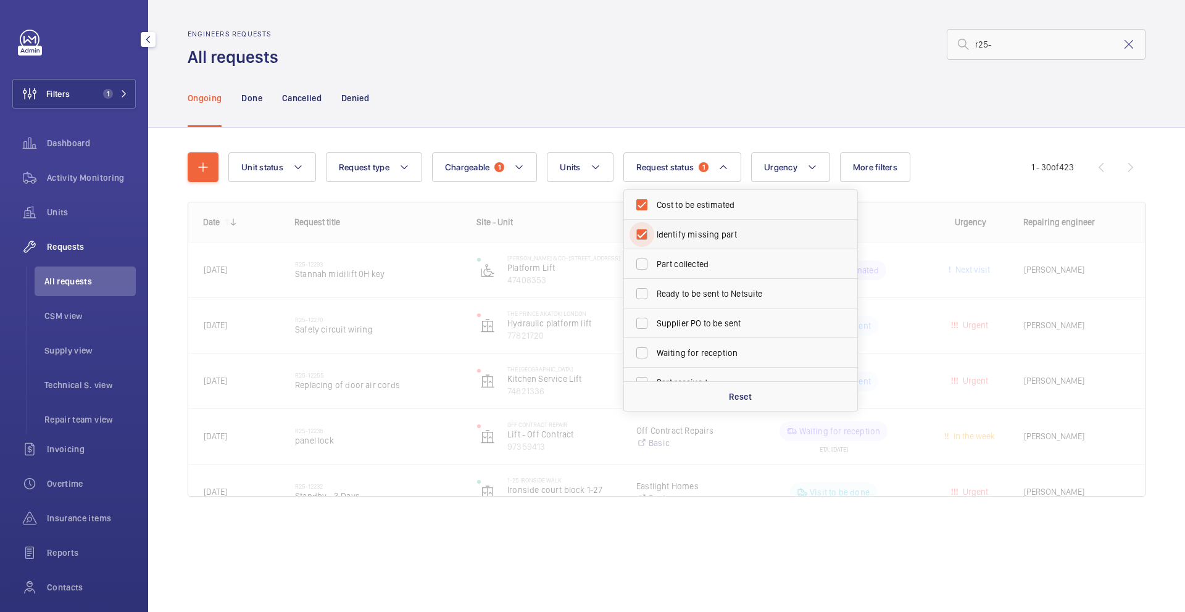
checkbox input "true"
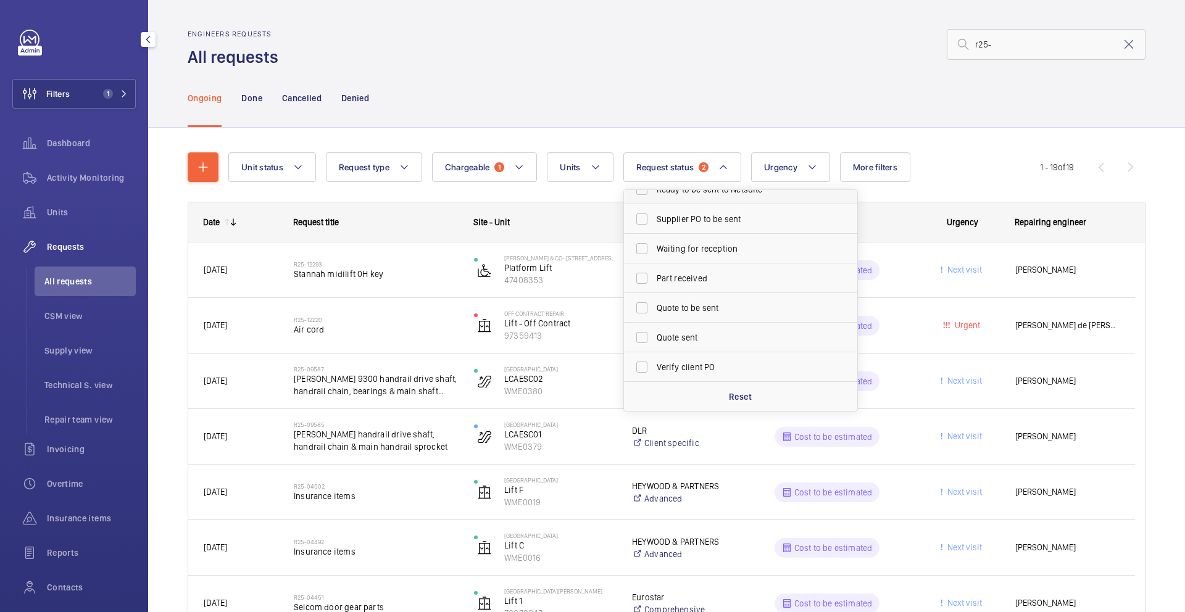
scroll to position [107, 0]
click at [698, 304] on span "Quote to be sent" at bounding box center [742, 305] width 170 height 12
click at [654, 304] on input "Quote to be sent" at bounding box center [642, 305] width 25 height 25
checkbox input "true"
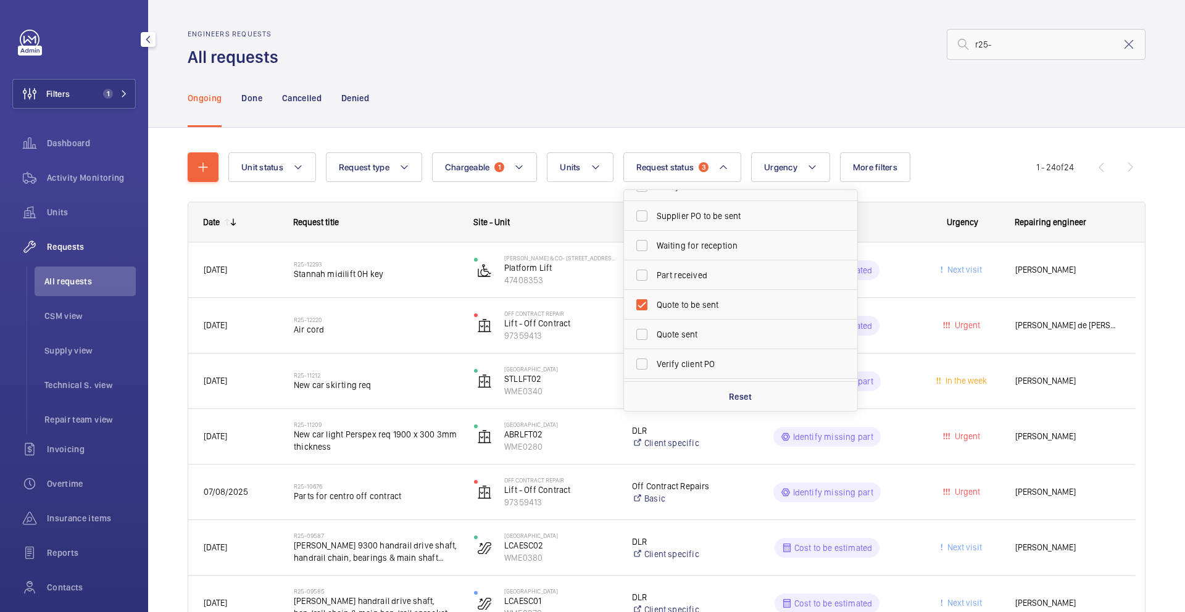
click at [690, 88] on div "Ongoing Done Cancelled Denied" at bounding box center [667, 98] width 958 height 59
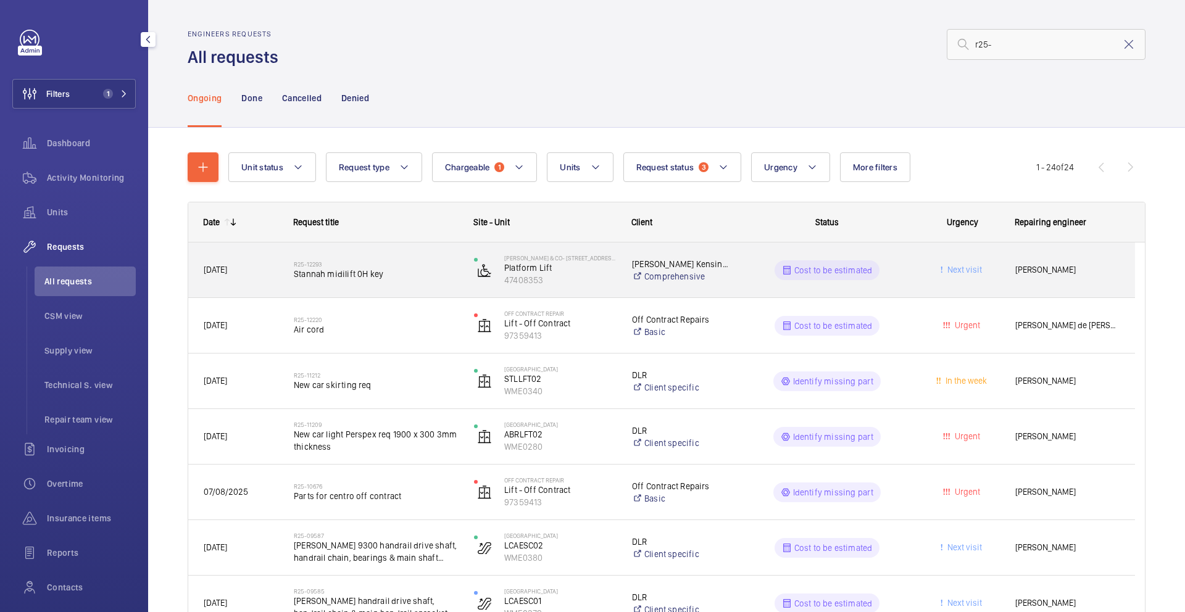
click at [273, 281] on div "Today" at bounding box center [233, 270] width 89 height 39
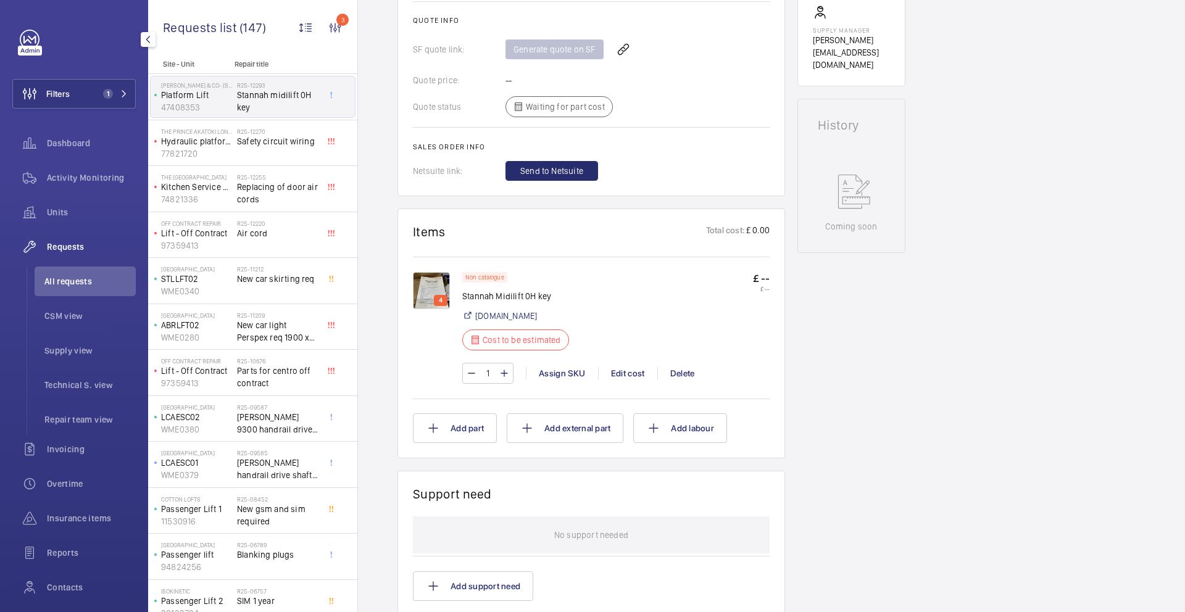
scroll to position [513, 0]
click at [438, 296] on p "4" at bounding box center [440, 301] width 9 height 11
click at [430, 291] on img at bounding box center [431, 291] width 37 height 37
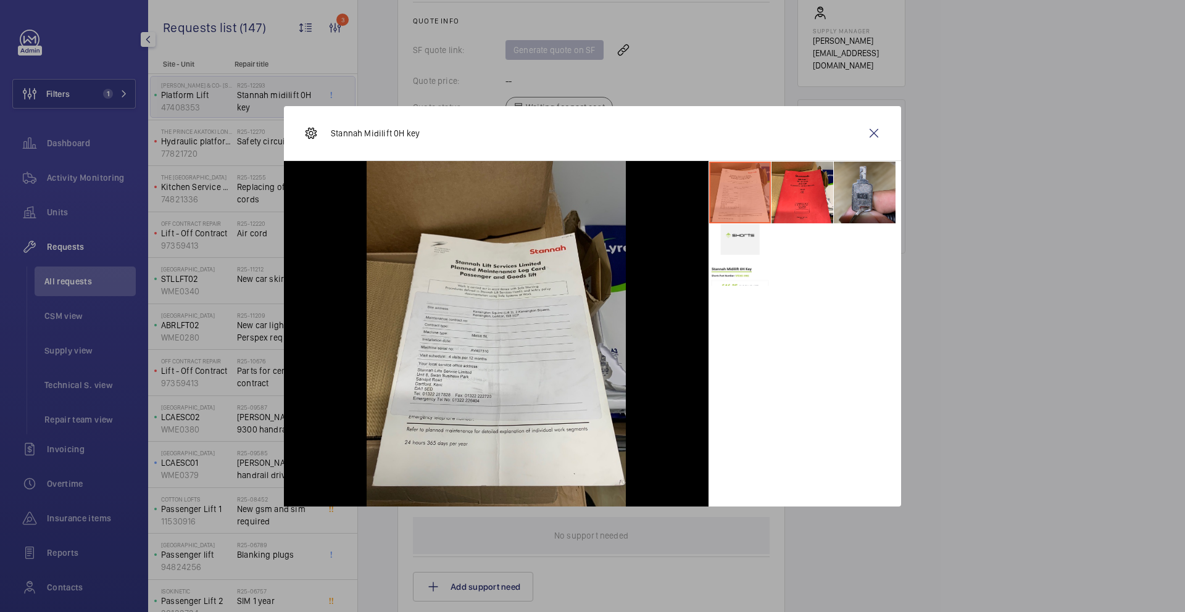
click at [861, 195] on li at bounding box center [865, 193] width 62 height 62
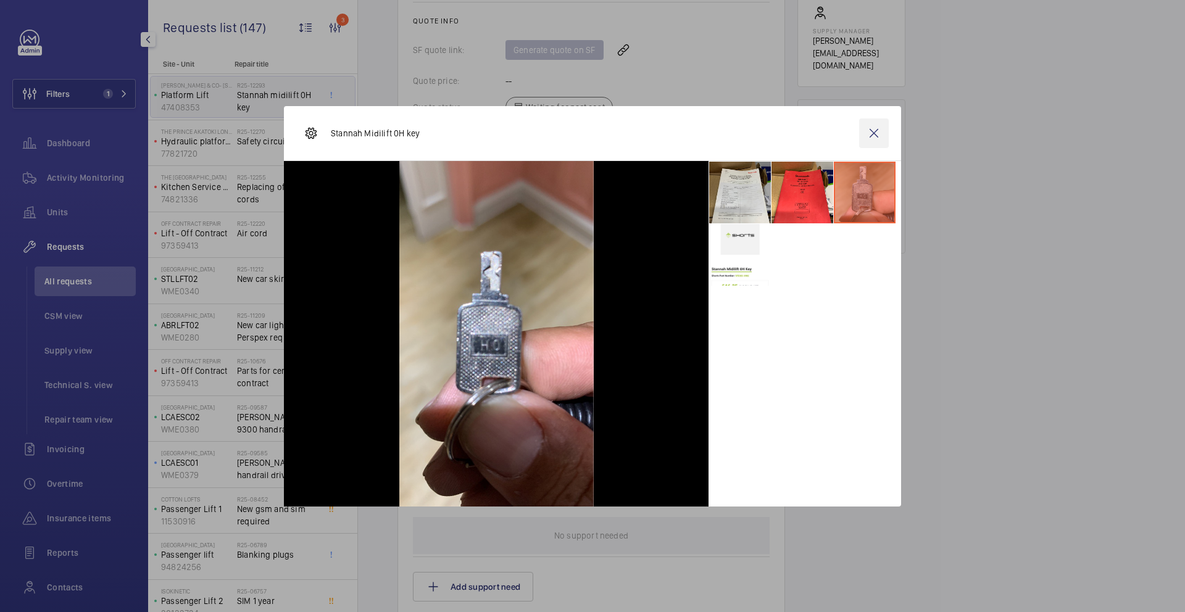
click at [873, 131] on wm-front-icon-button at bounding box center [874, 134] width 30 height 30
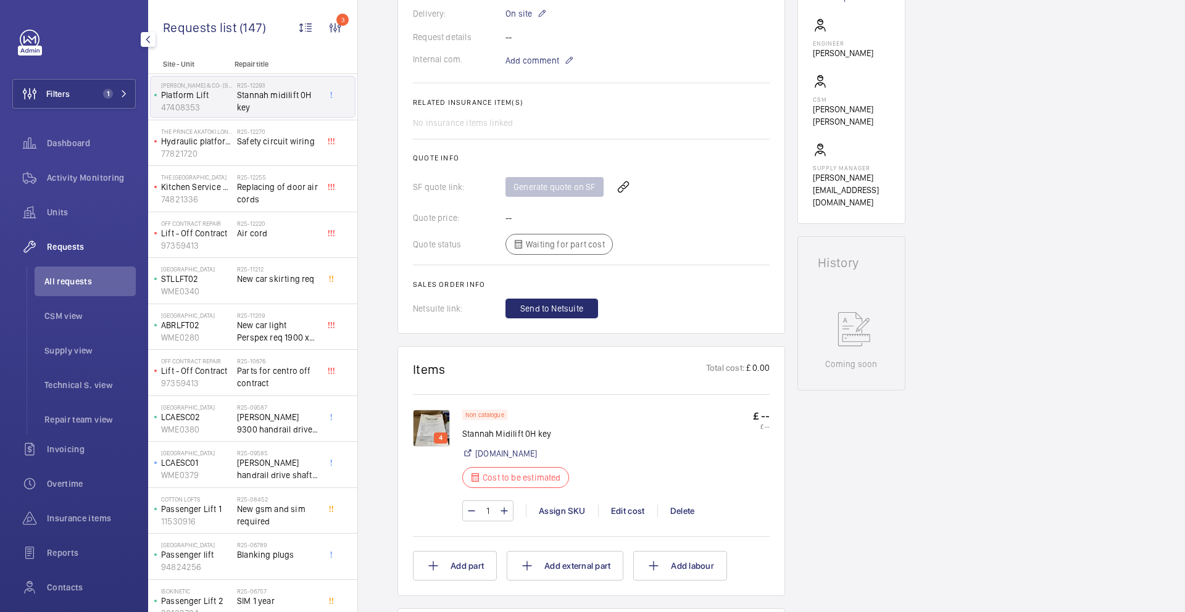
scroll to position [377, 0]
click at [509, 433] on p "Stannah Midilift 0H key" at bounding box center [519, 433] width 114 height 12
copy div "Stannah Midilift 0H key"
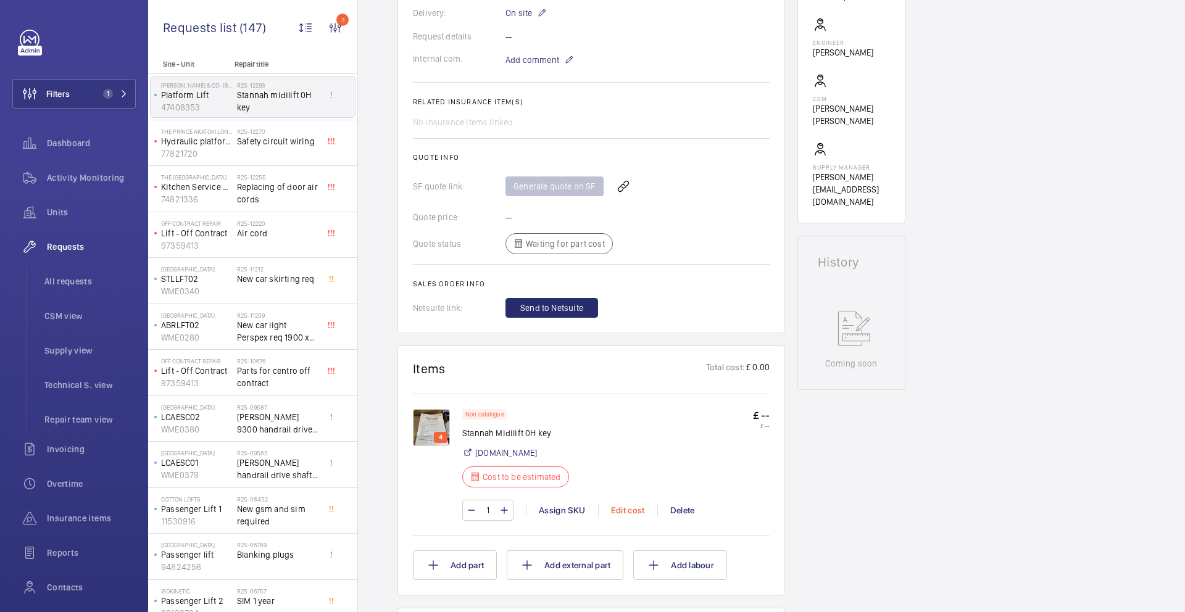
click at [623, 514] on div "Edit cost" at bounding box center [627, 510] width 59 height 12
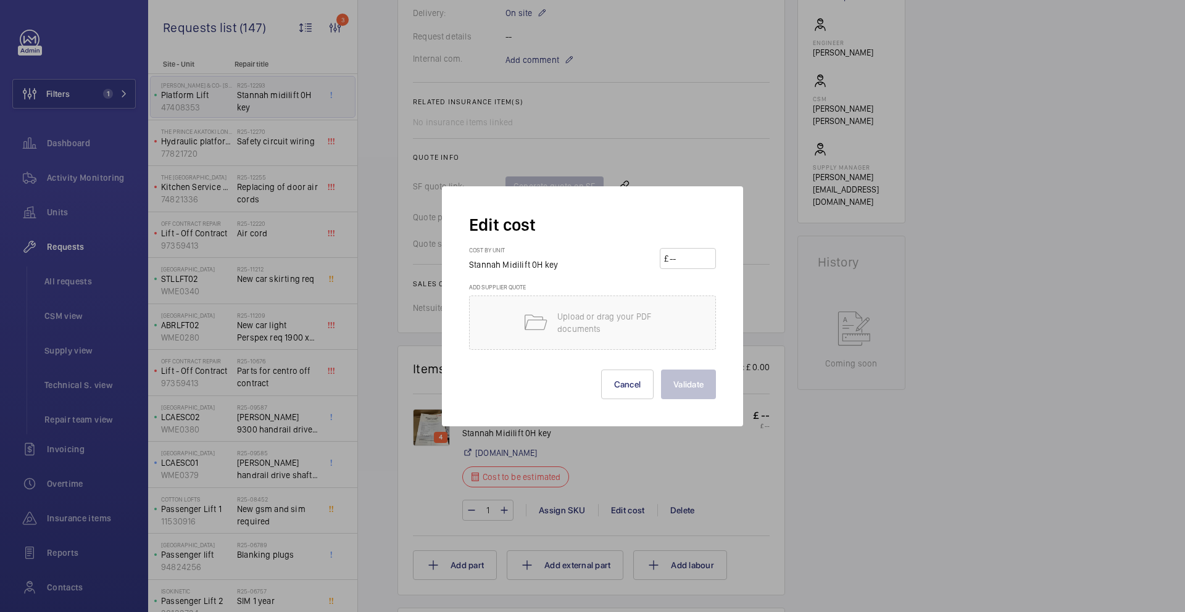
click at [702, 255] on input "number" at bounding box center [690, 259] width 43 height 20
click at [702, 256] on input "number" at bounding box center [690, 259] width 43 height 20
paste input "46.25"
type input "46.25"
click at [698, 388] on button "Validate" at bounding box center [688, 385] width 55 height 30
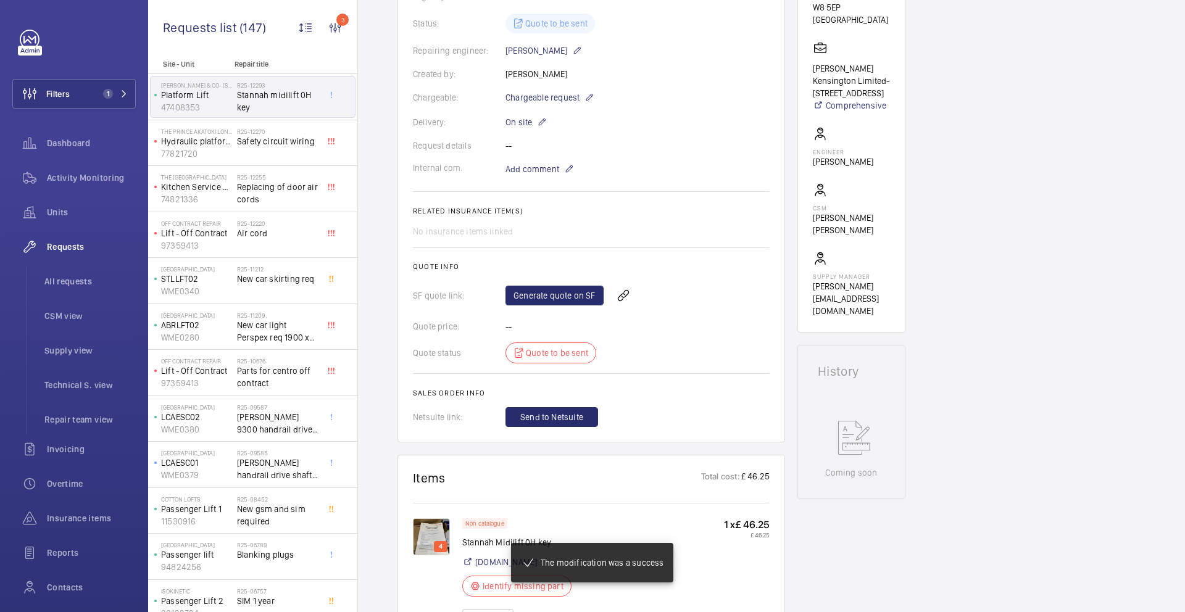
scroll to position [262, 0]
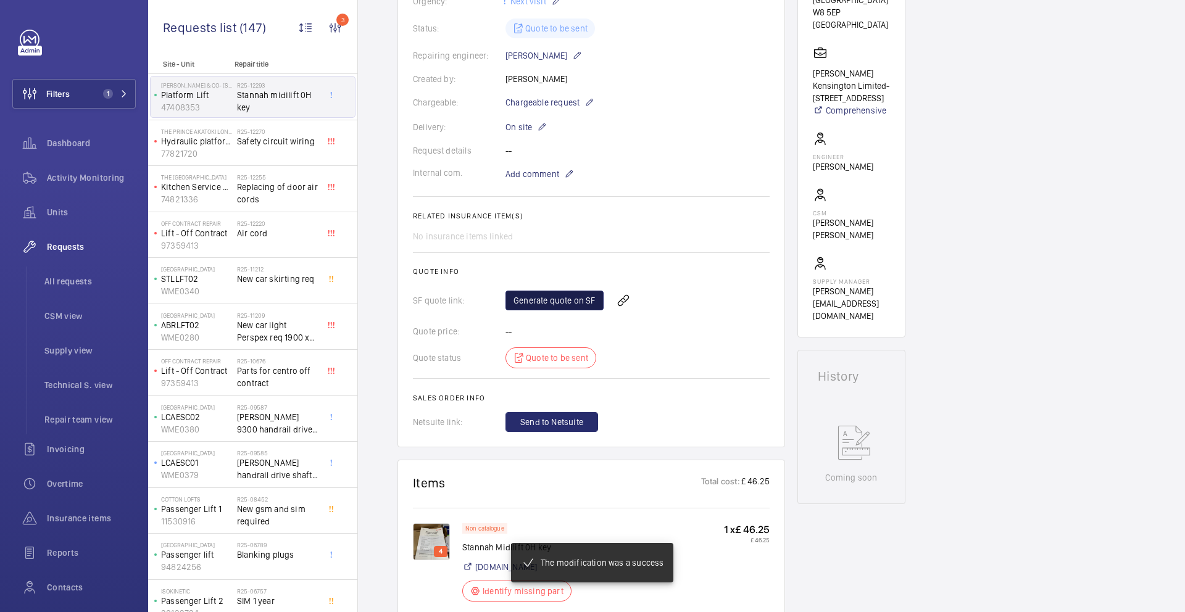
click at [591, 294] on link "Generate quote on SF" at bounding box center [555, 301] width 98 height 20
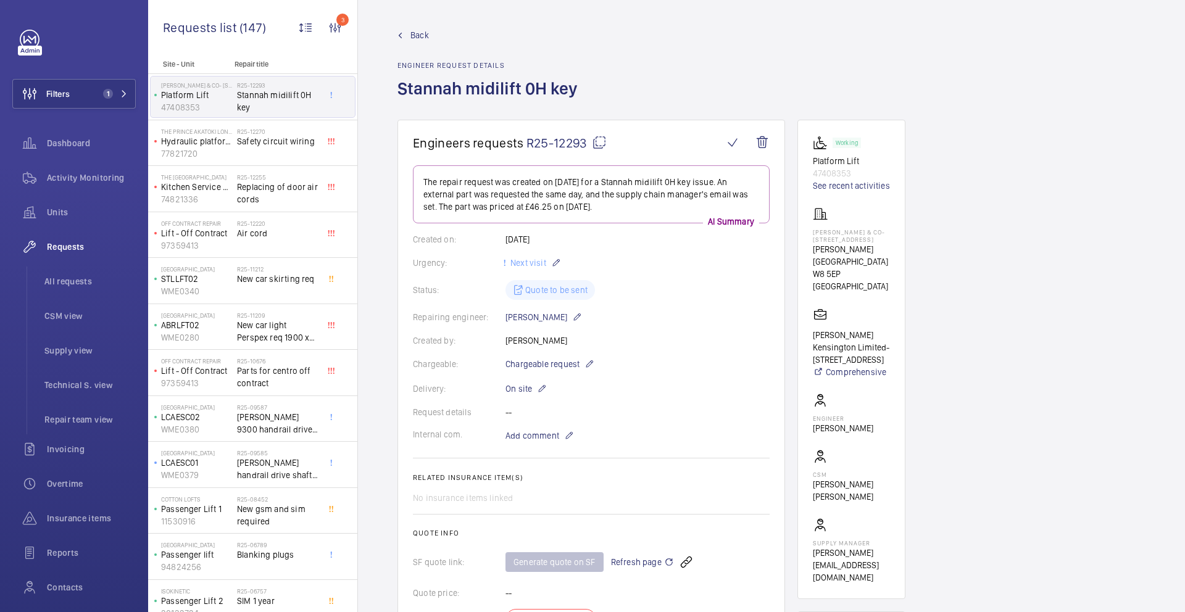
scroll to position [0, 0]
click at [604, 144] on mat-icon at bounding box center [599, 143] width 15 height 15
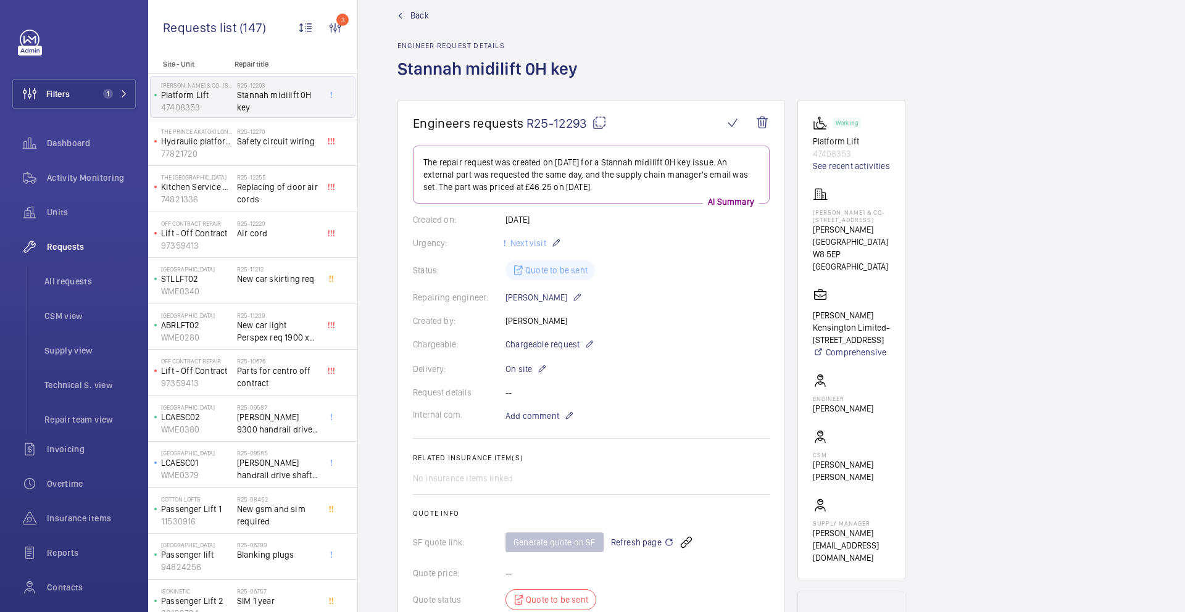
scroll to position [20, 0]
click at [75, 280] on span "All requests" at bounding box center [89, 281] width 91 height 12
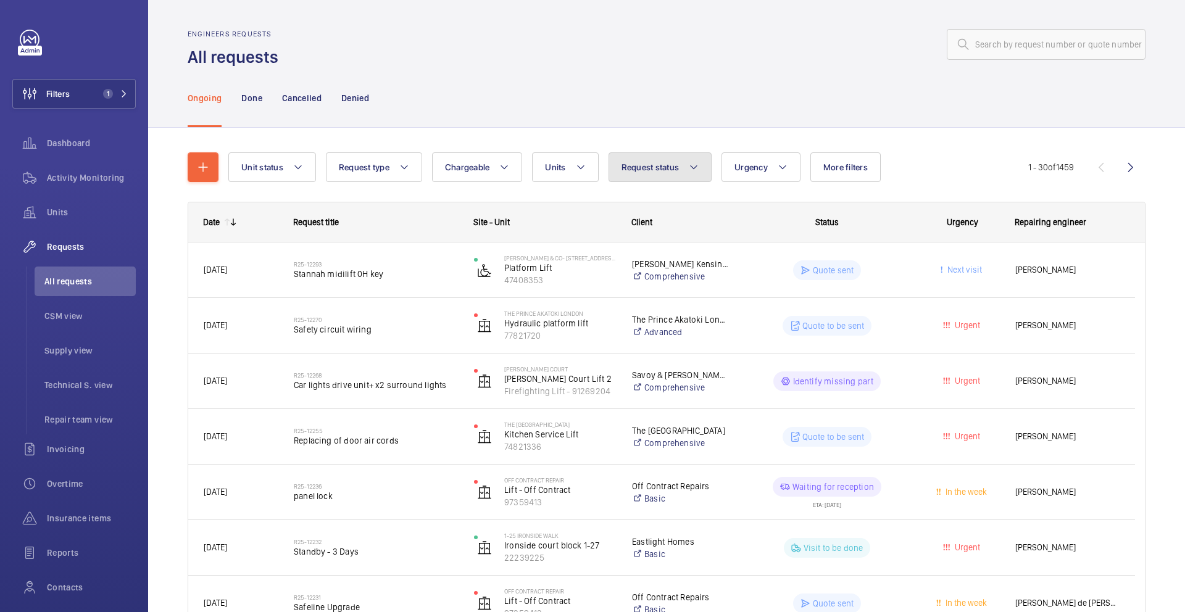
click at [638, 169] on span "Request status" at bounding box center [651, 167] width 58 height 10
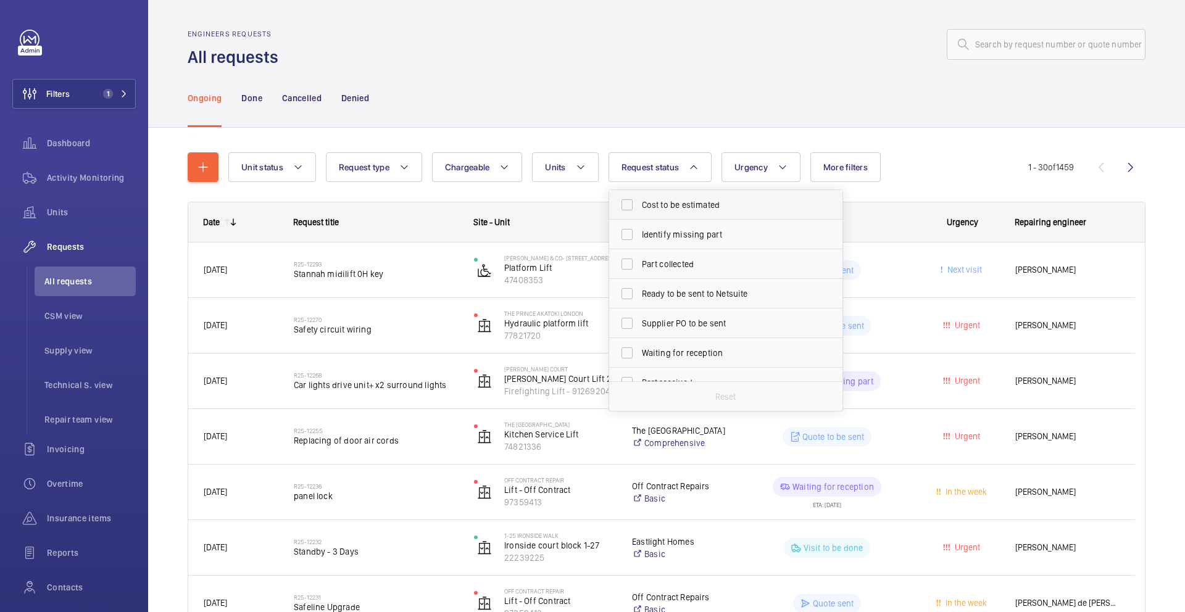
click at [665, 212] on label "Cost to be estimated" at bounding box center [716, 205] width 215 height 30
click at [640, 212] on input "Cost to be estimated" at bounding box center [627, 205] width 25 height 25
checkbox input "true"
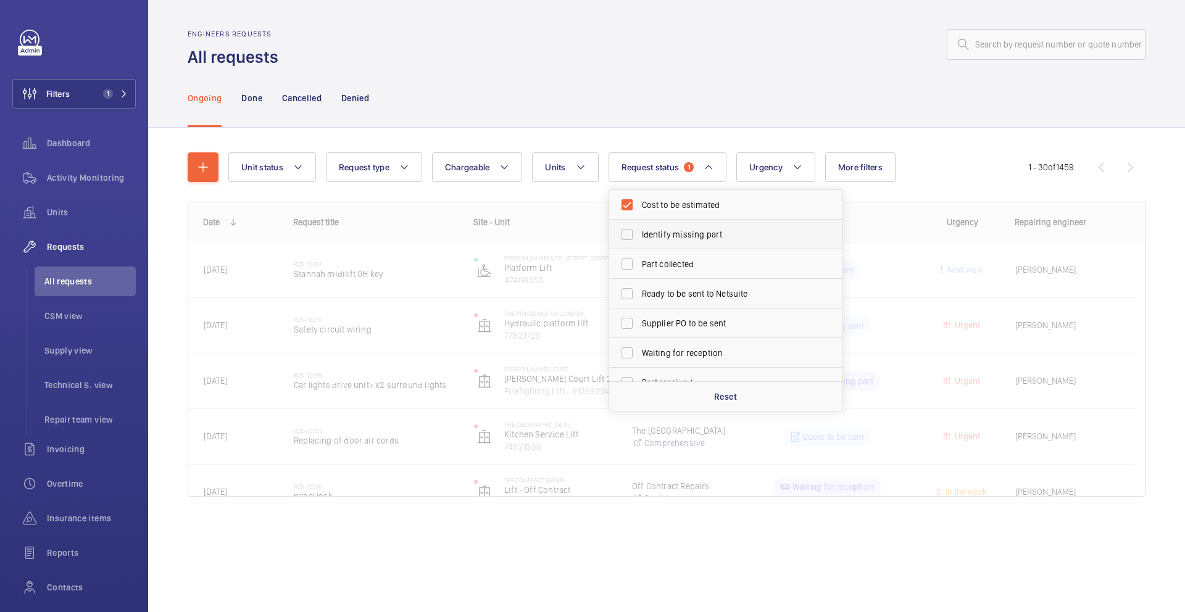
click at [666, 233] on span "Identify missing part" at bounding box center [727, 234] width 170 height 12
click at [640, 233] on input "Identify missing part" at bounding box center [627, 234] width 25 height 25
checkbox input "true"
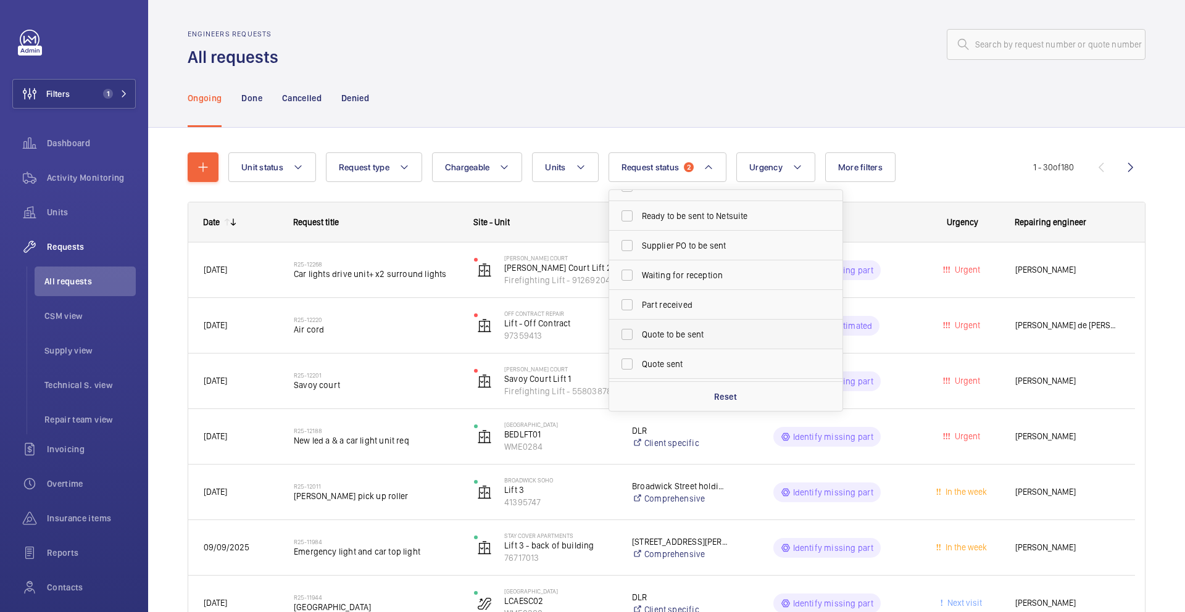
scroll to position [82, 0]
click at [673, 325] on span "Quote to be sent" at bounding box center [727, 330] width 170 height 12
click at [640, 325] on input "Quote to be sent" at bounding box center [627, 330] width 25 height 25
checkbox input "true"
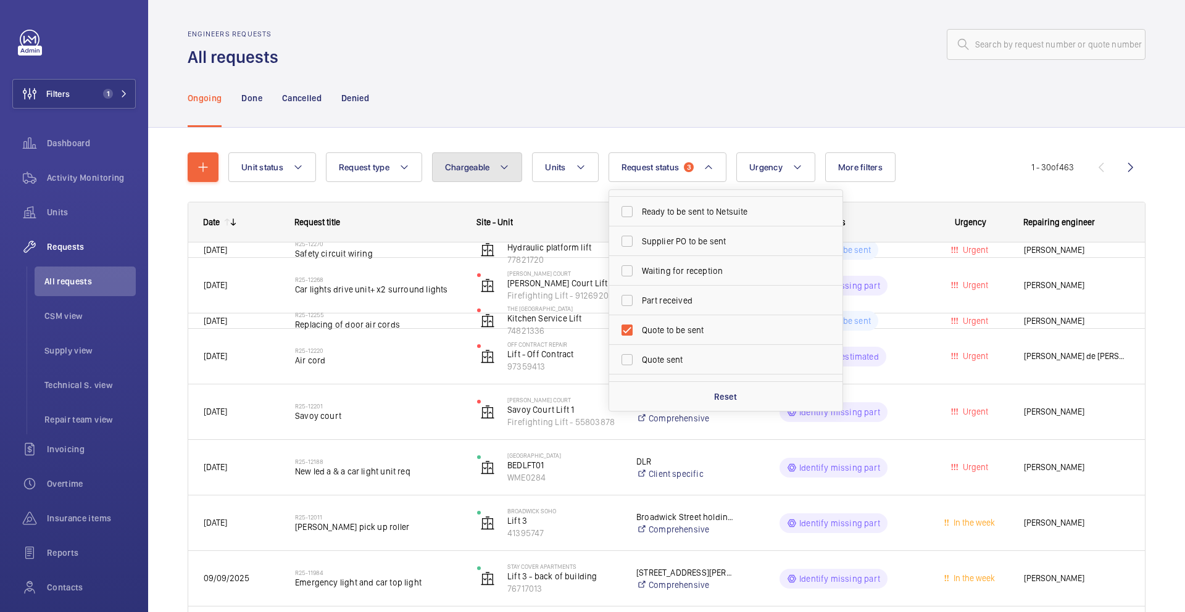
click at [467, 172] on button "Chargeable" at bounding box center [477, 167] width 91 height 30
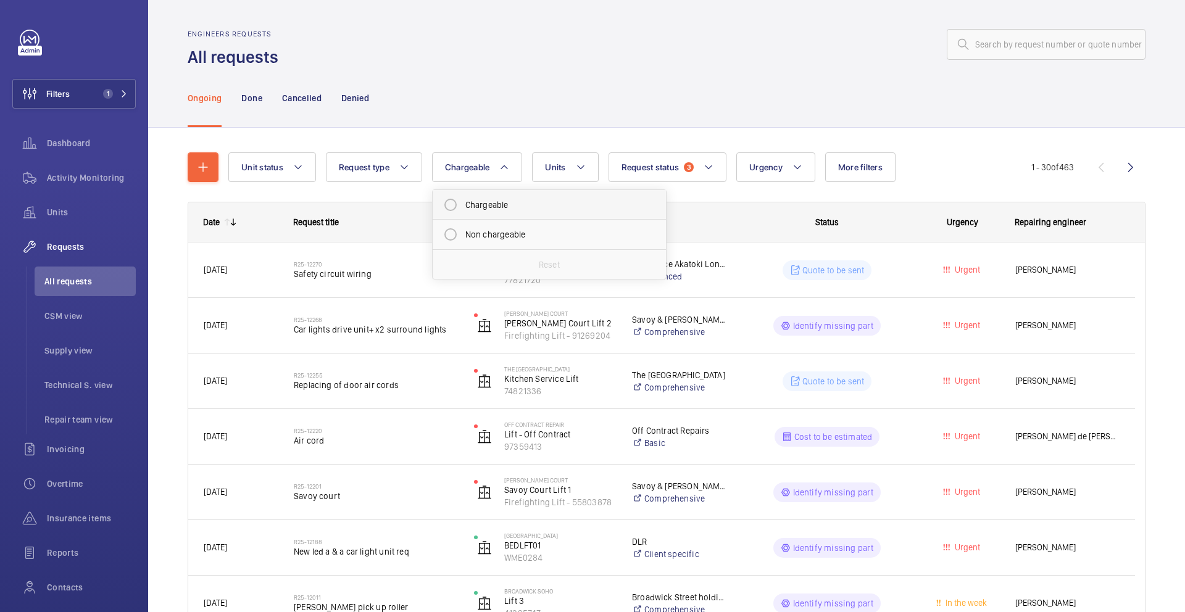
click at [477, 218] on li "Chargeable" at bounding box center [549, 205] width 233 height 30
click at [477, 210] on mat-radio-button "Chargeable" at bounding box center [549, 205] width 222 height 25
radio input "true"
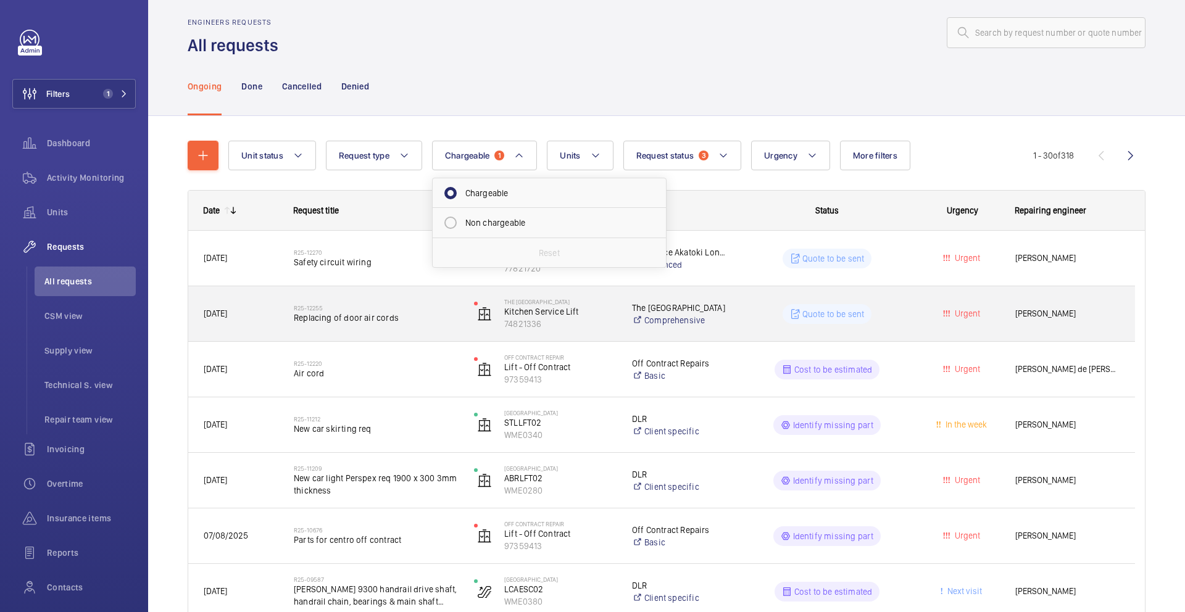
scroll to position [14, 0]
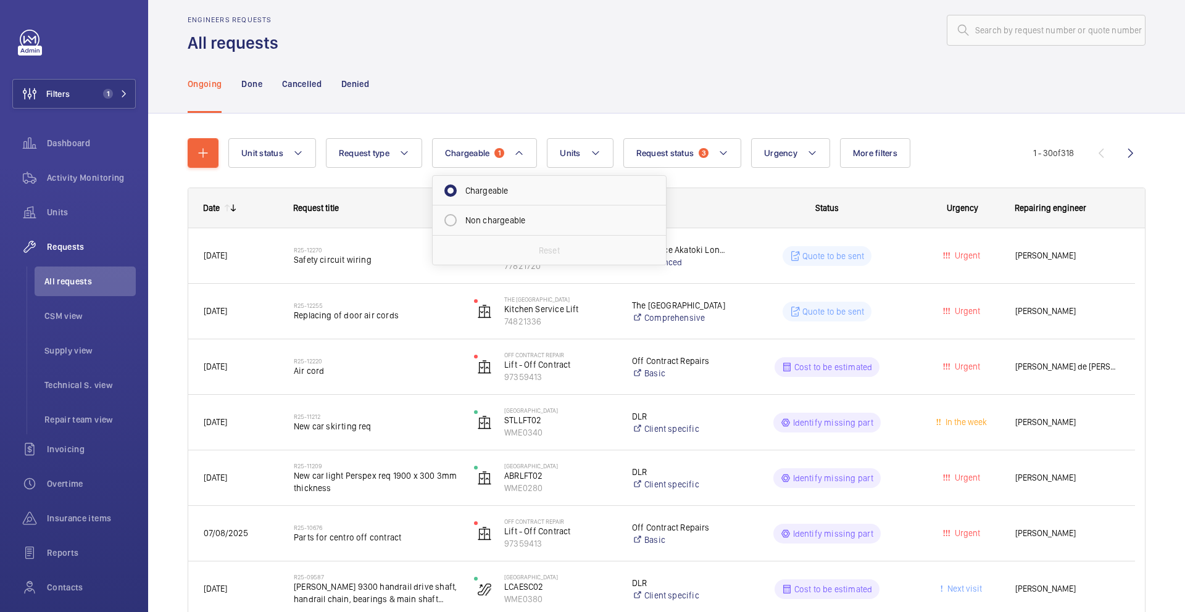
click at [724, 78] on div "Ongoing Done Cancelled Denied" at bounding box center [667, 83] width 958 height 59
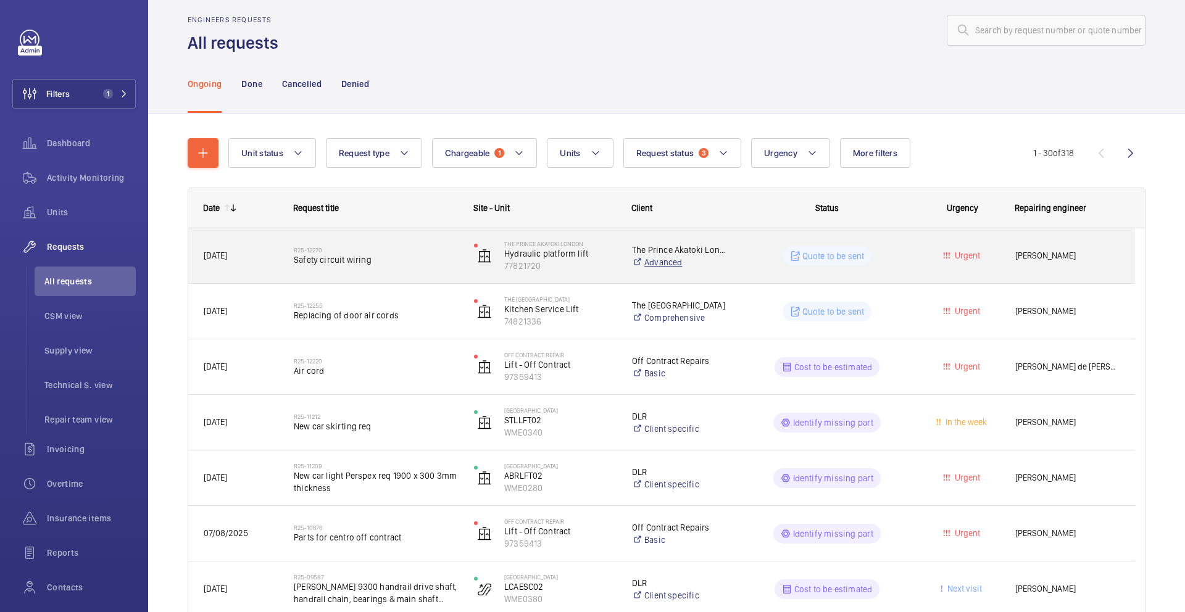
click at [718, 267] on link "Advanced" at bounding box center [680, 262] width 97 height 12
click at [402, 264] on span "Safety circuit wiring" at bounding box center [376, 260] width 164 height 12
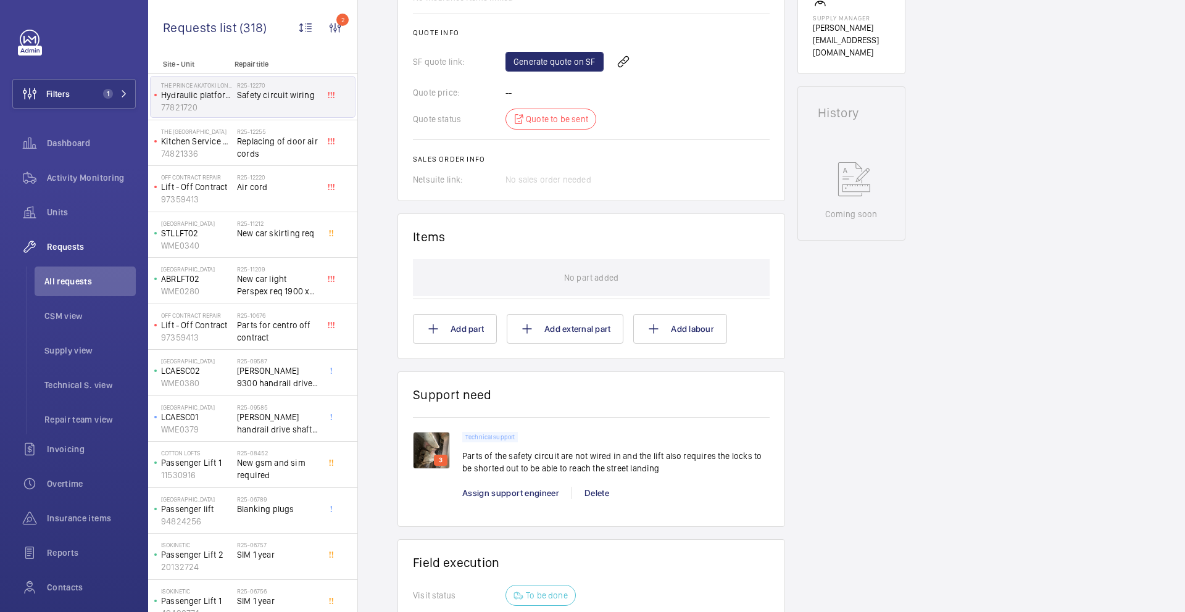
scroll to position [549, 0]
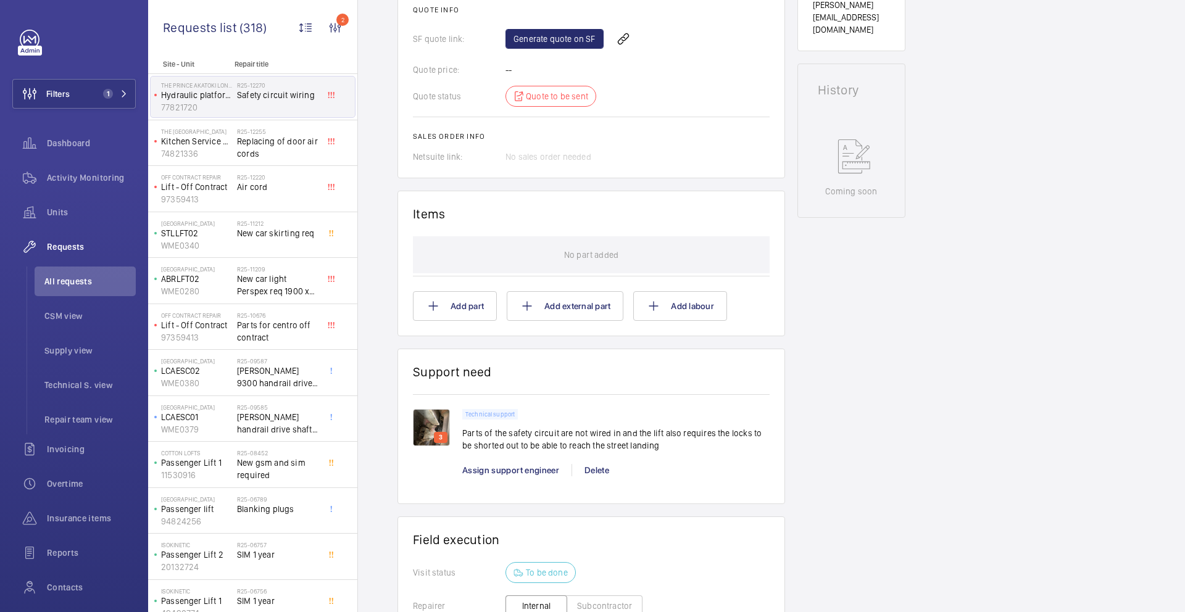
click at [442, 430] on img at bounding box center [431, 427] width 37 height 37
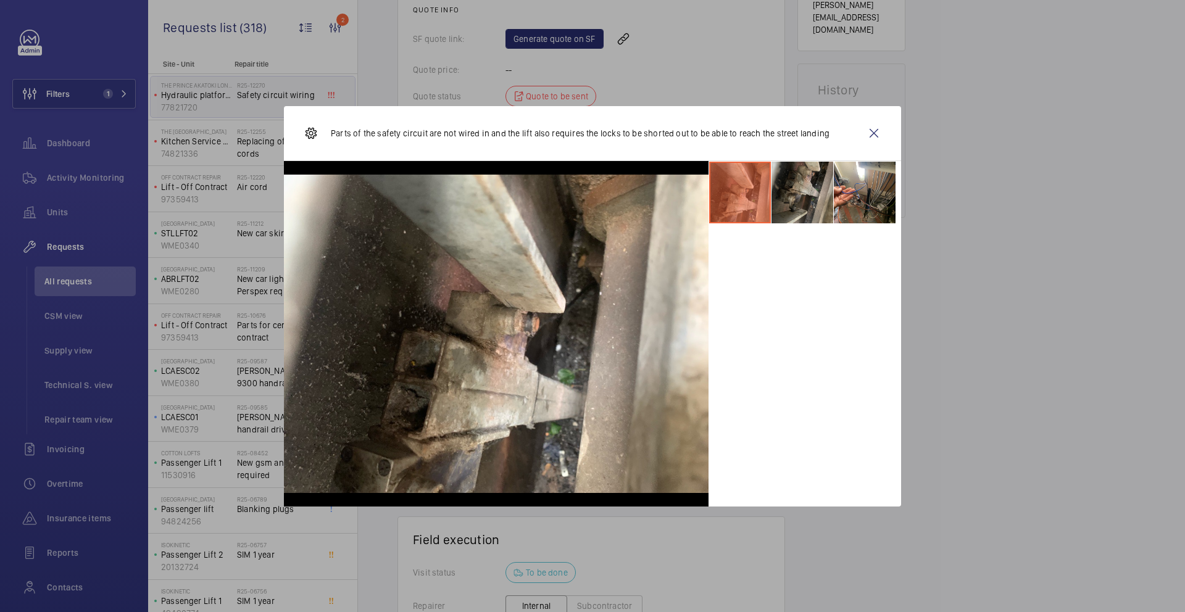
click at [820, 193] on li at bounding box center [803, 193] width 62 height 62
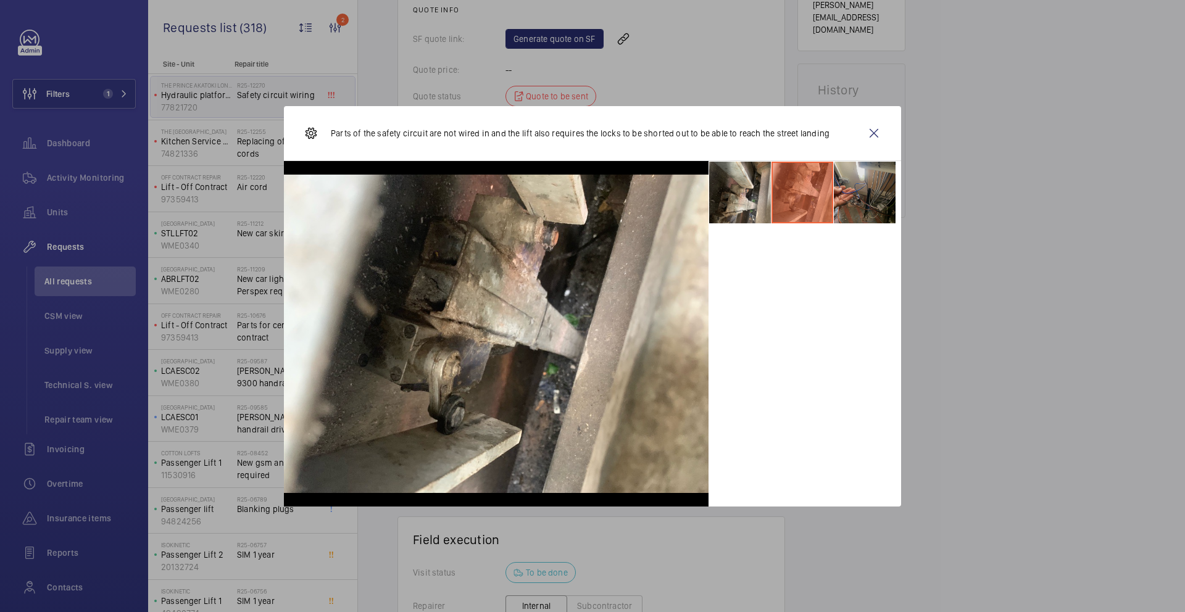
click at [849, 194] on li at bounding box center [865, 193] width 62 height 62
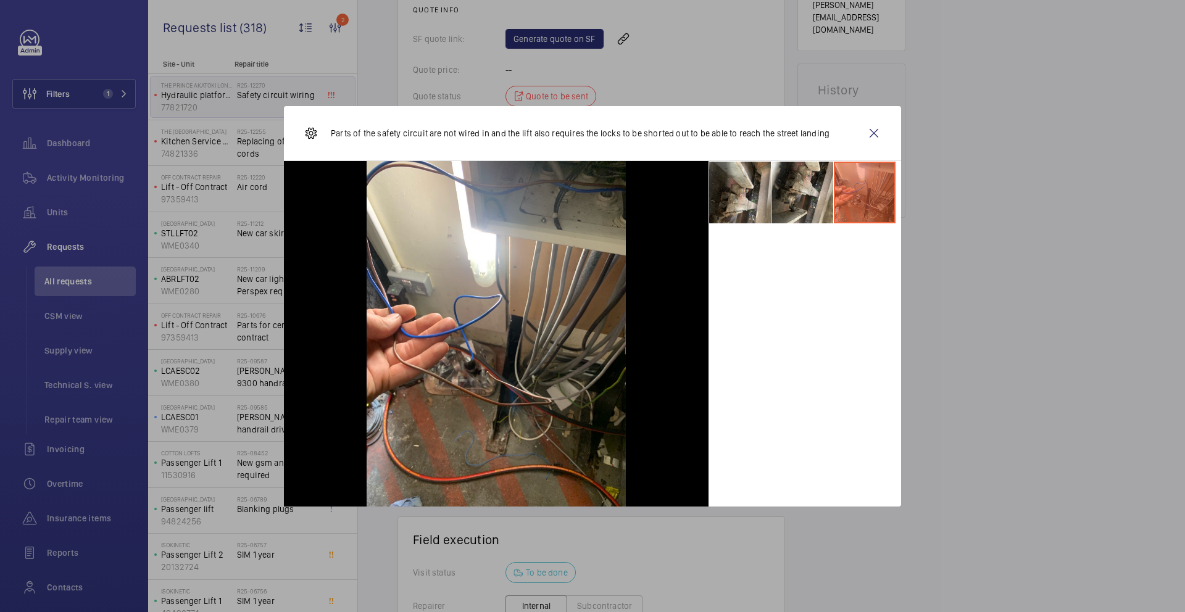
click at [767, 132] on p "Parts of the safety circuit are not wired in and the lift also requires the loc…" at bounding box center [580, 133] width 499 height 12
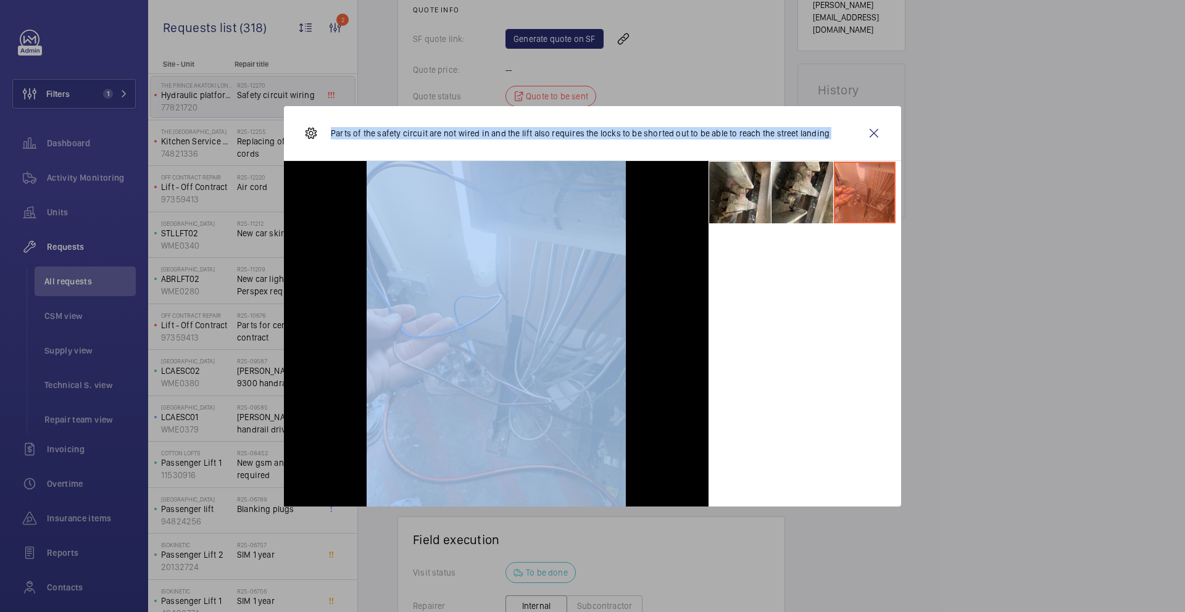
click at [767, 132] on p "Parts of the safety circuit are not wired in and the lift also requires the loc…" at bounding box center [580, 133] width 499 height 12
copy div "Parts of the safety circuit are not wired in and the lift also requires the loc…"
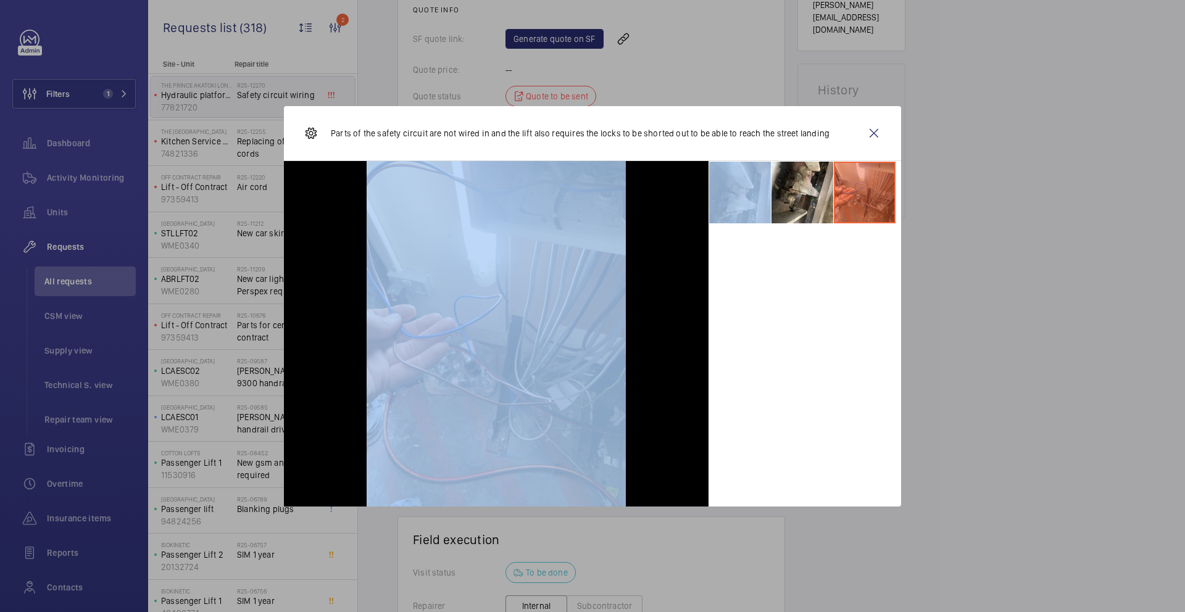
click at [872, 136] on wm-front-icon-button at bounding box center [874, 134] width 30 height 30
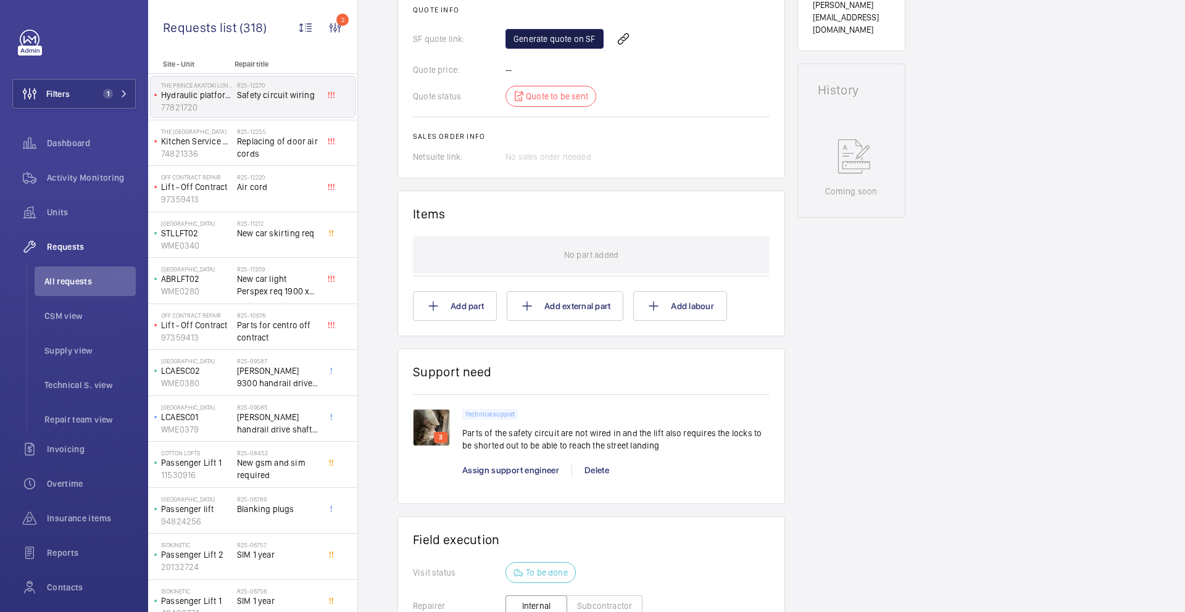
click at [544, 43] on link "Generate quote on SF" at bounding box center [555, 39] width 98 height 20
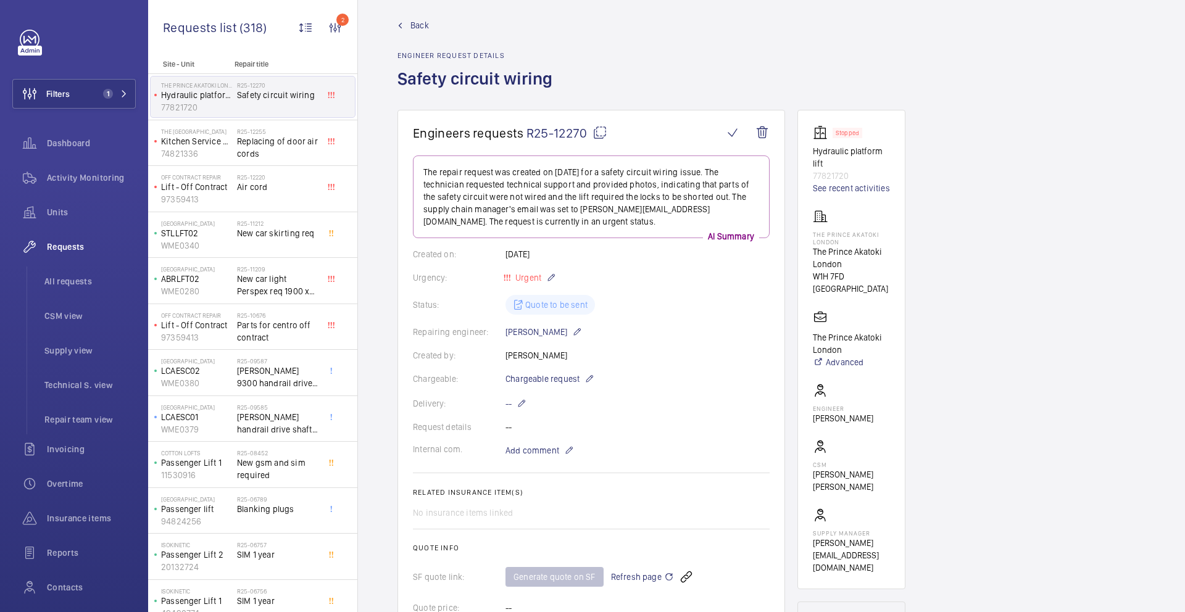
scroll to position [0, 0]
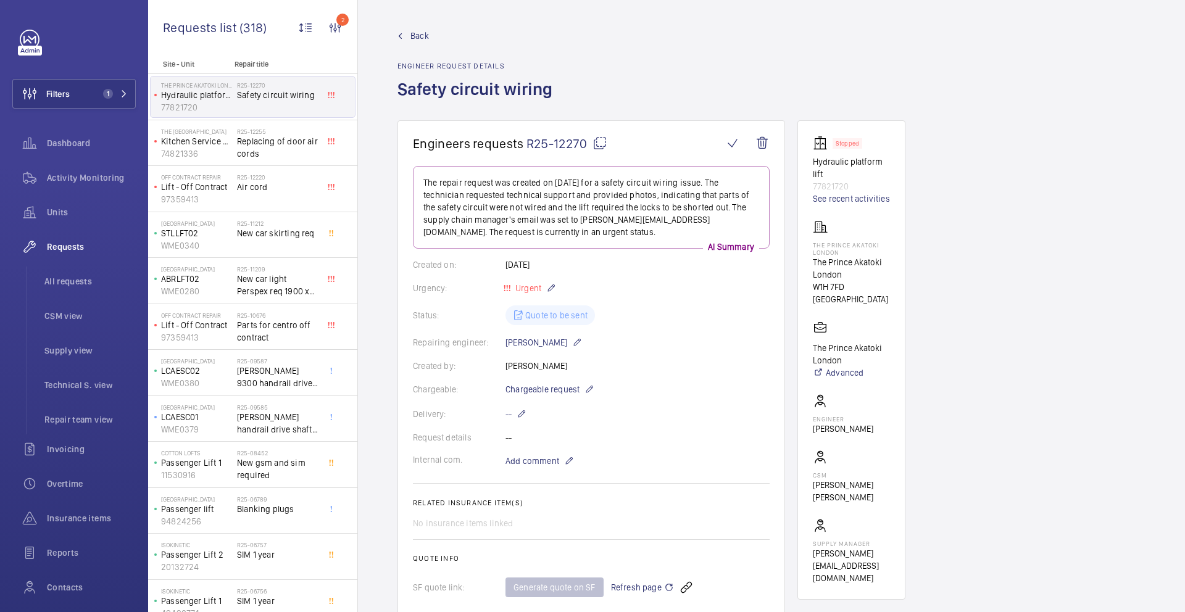
click at [596, 146] on mat-icon at bounding box center [600, 143] width 15 height 15
copy div
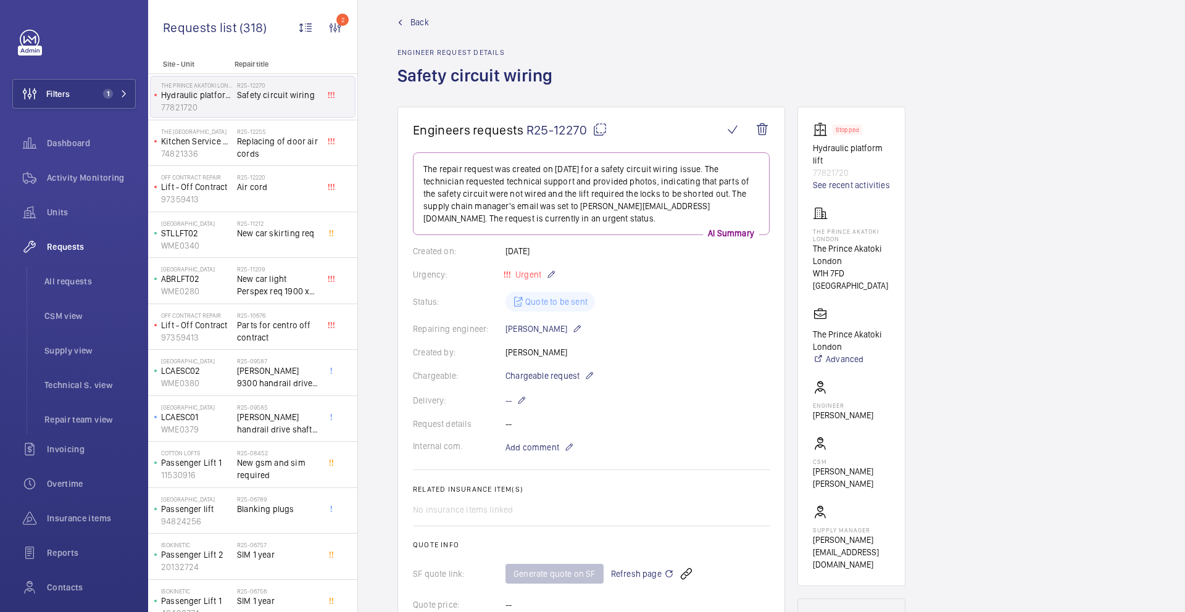
scroll to position [78, 0]
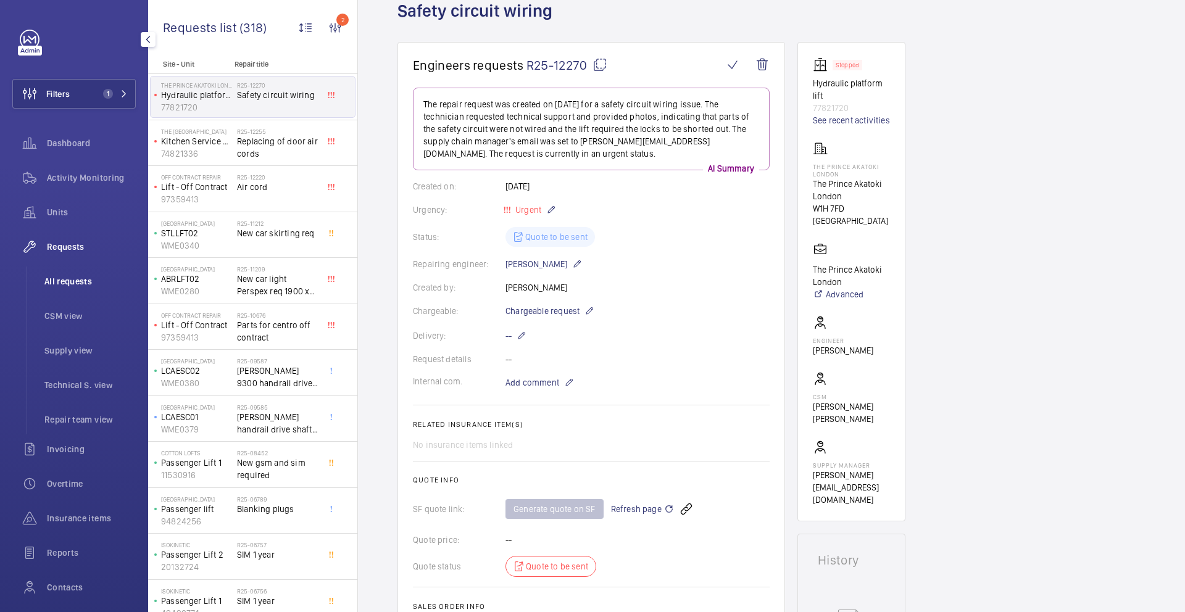
click at [63, 285] on span "All requests" at bounding box center [89, 281] width 91 height 12
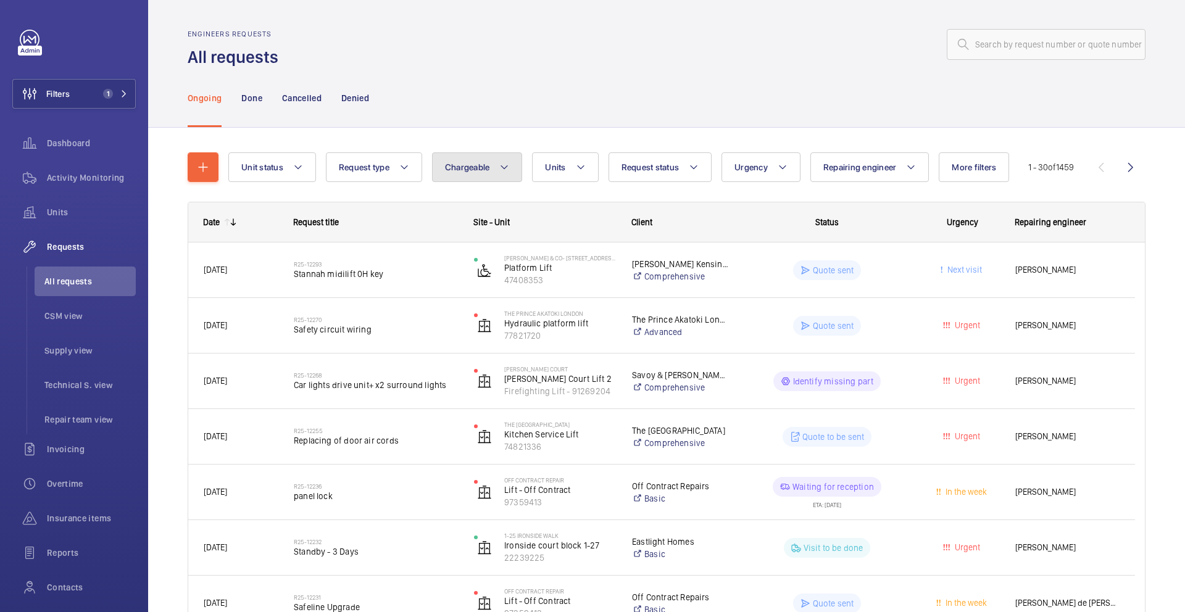
click at [450, 174] on button "Chargeable" at bounding box center [477, 167] width 91 height 30
click at [462, 204] on mat-radio-button "Chargeable" at bounding box center [549, 205] width 222 height 25
radio input "true"
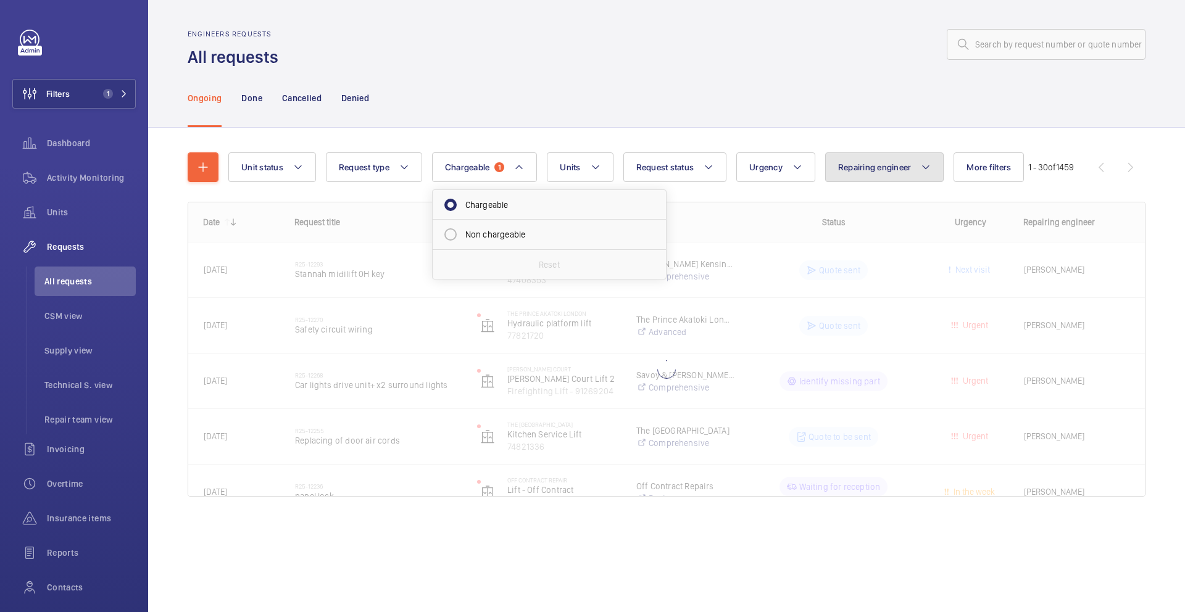
click at [875, 166] on span "Repairing engineer" at bounding box center [874, 167] width 73 height 10
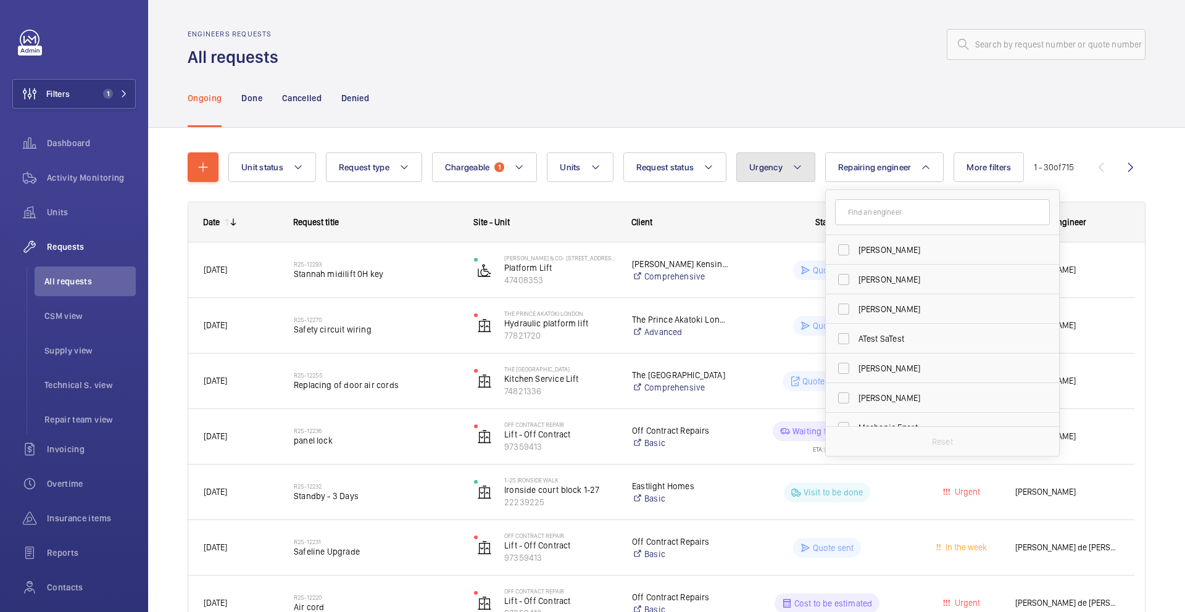
click at [764, 169] on span "Urgency" at bounding box center [765, 167] width 33 height 10
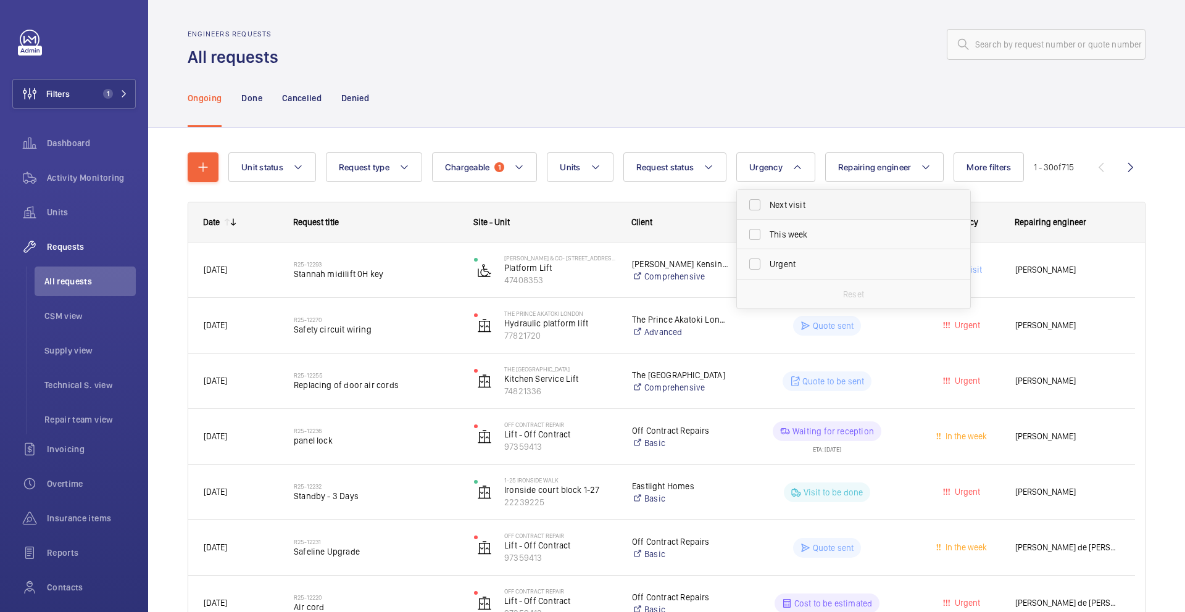
click at [788, 206] on span "Next visit" at bounding box center [855, 205] width 170 height 12
click at [767, 206] on input "Next visit" at bounding box center [755, 205] width 25 height 25
checkbox input "true"
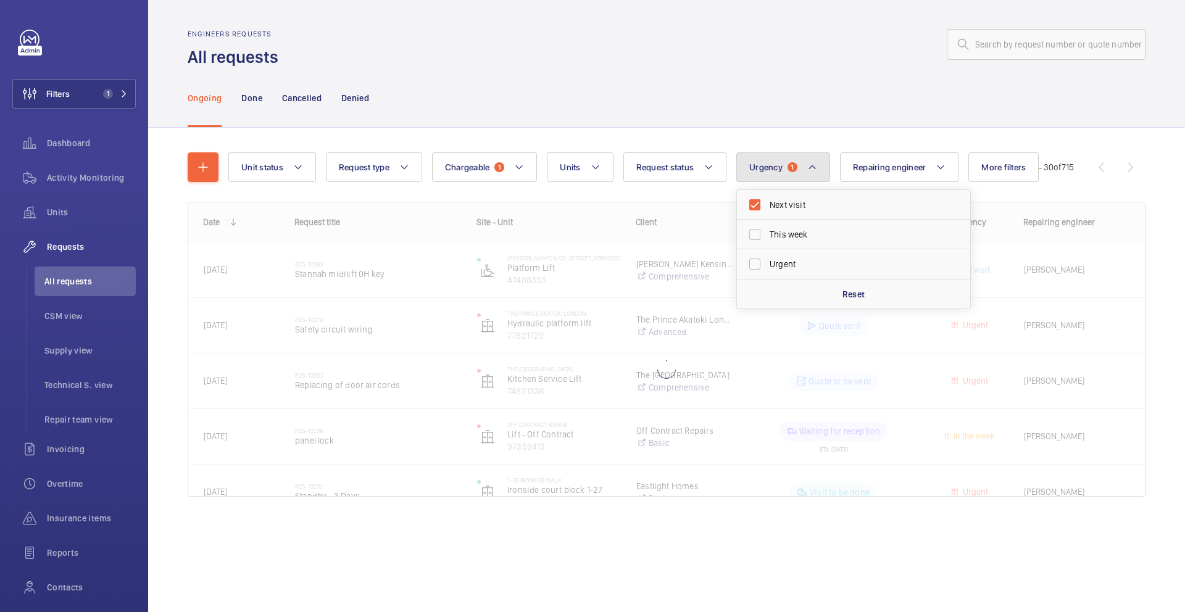
click at [782, 160] on button "Urgency 1" at bounding box center [783, 167] width 94 height 30
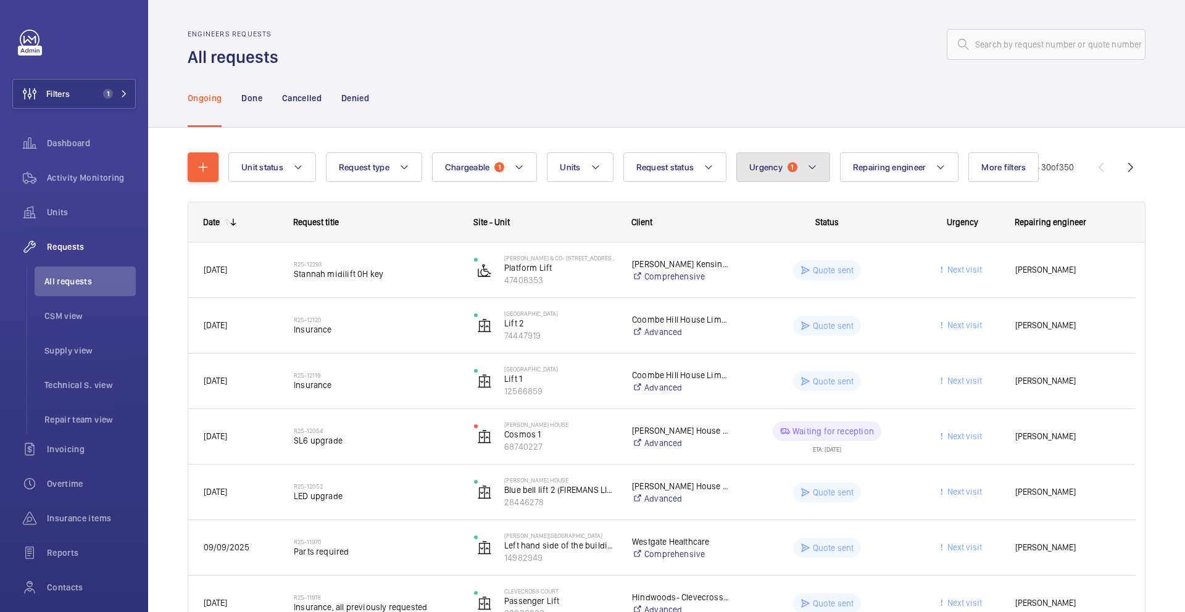
click at [796, 165] on span "1" at bounding box center [793, 167] width 10 height 10
click at [770, 203] on span "Next visit" at bounding box center [855, 205] width 170 height 12
click at [767, 203] on input "Next visit" at bounding box center [755, 205] width 25 height 25
checkbox input "false"
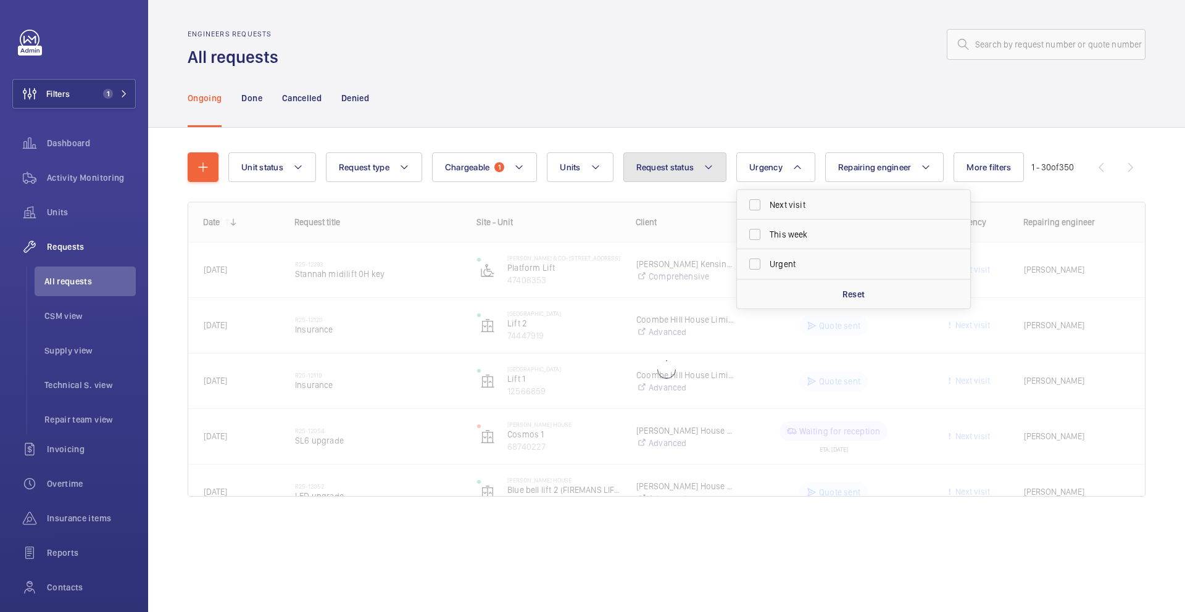
click at [680, 170] on span "Request status" at bounding box center [665, 167] width 58 height 10
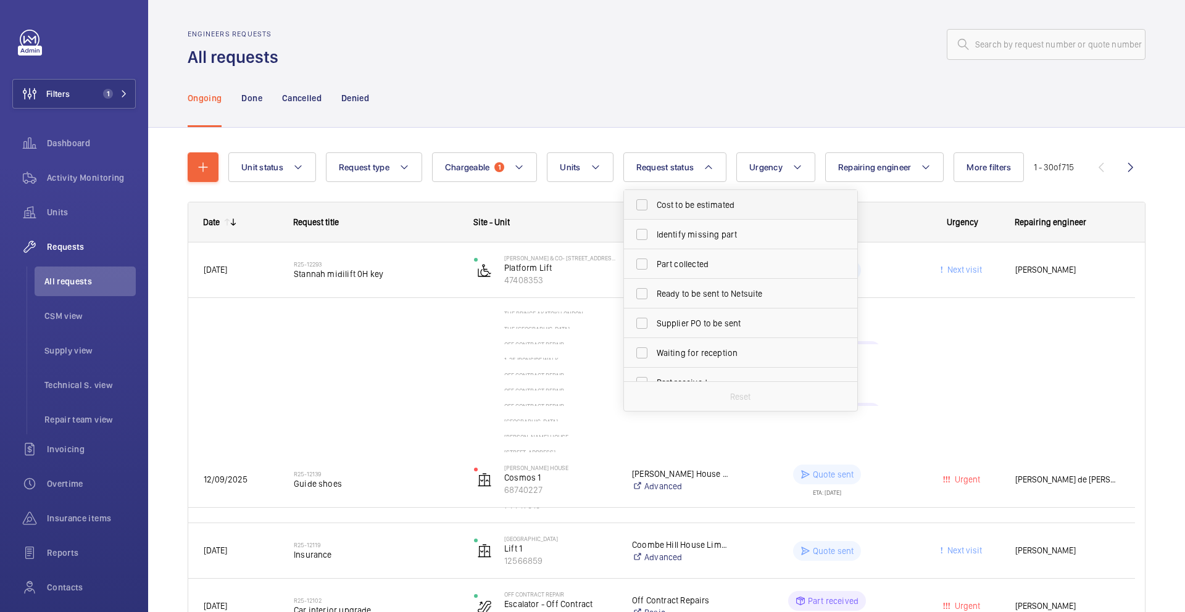
click at [692, 206] on span "Cost to be estimated" at bounding box center [742, 205] width 170 height 12
click at [654, 206] on input "Cost to be estimated" at bounding box center [642, 205] width 25 height 25
checkbox input "true"
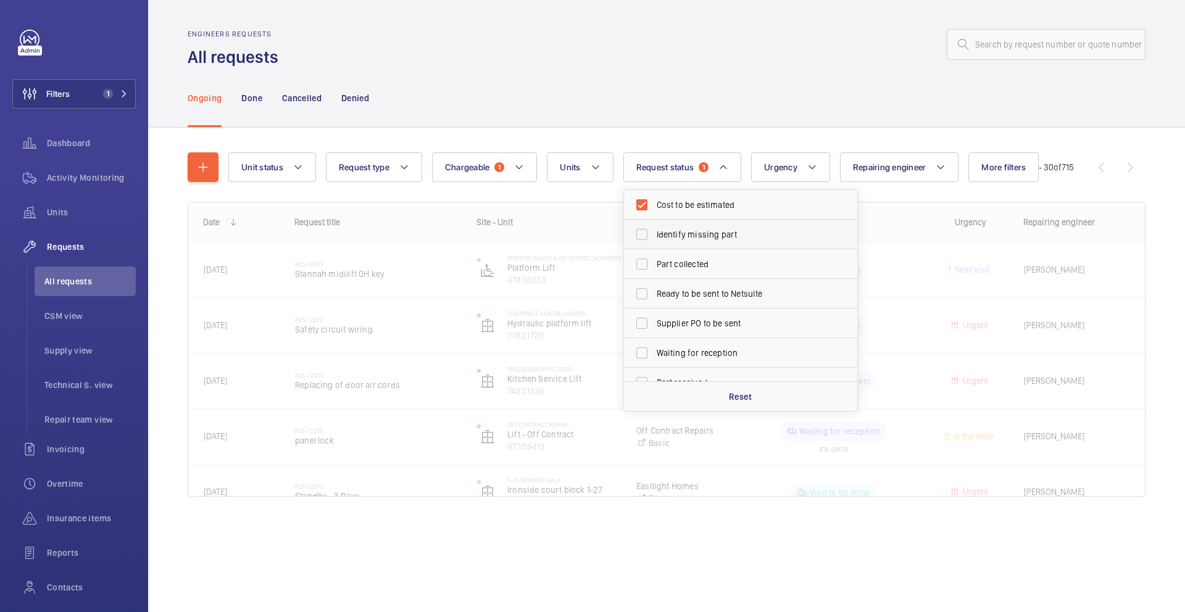
click at [694, 230] on span "Identify missing part" at bounding box center [742, 234] width 170 height 12
click at [654, 230] on input "Identify missing part" at bounding box center [642, 234] width 25 height 25
checkbox input "true"
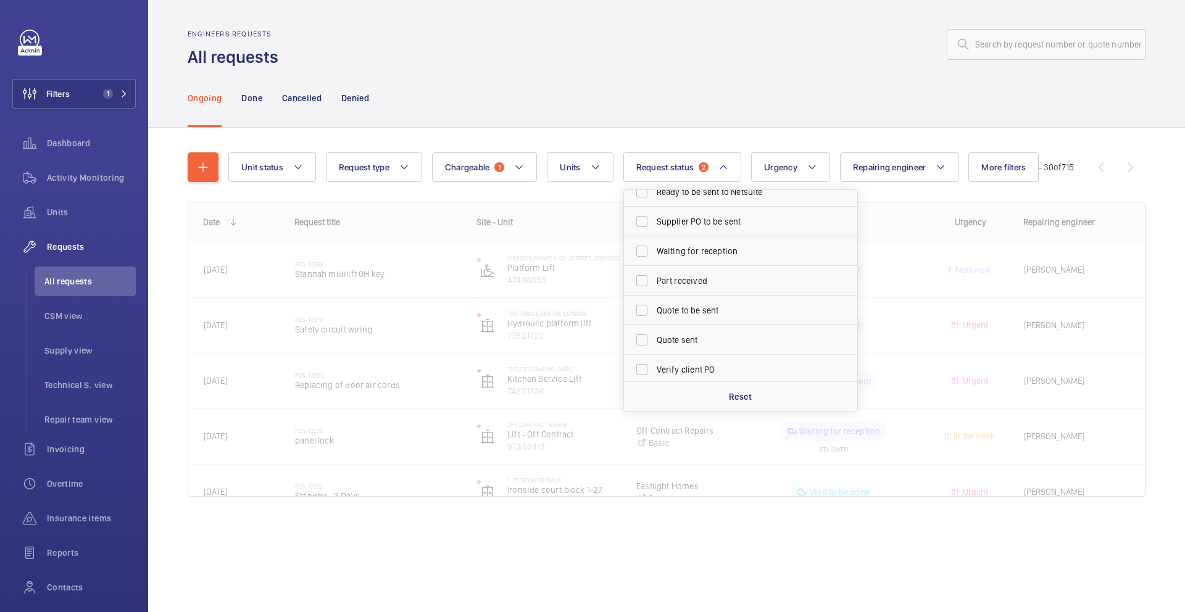
scroll to position [122, 0]
click at [693, 286] on span "Quote to be sent" at bounding box center [742, 290] width 170 height 12
click at [654, 286] on input "Quote to be sent" at bounding box center [642, 290] width 25 height 25
checkbox input "true"
click at [678, 110] on div "Ongoing Done Cancelled Denied" at bounding box center [667, 98] width 958 height 59
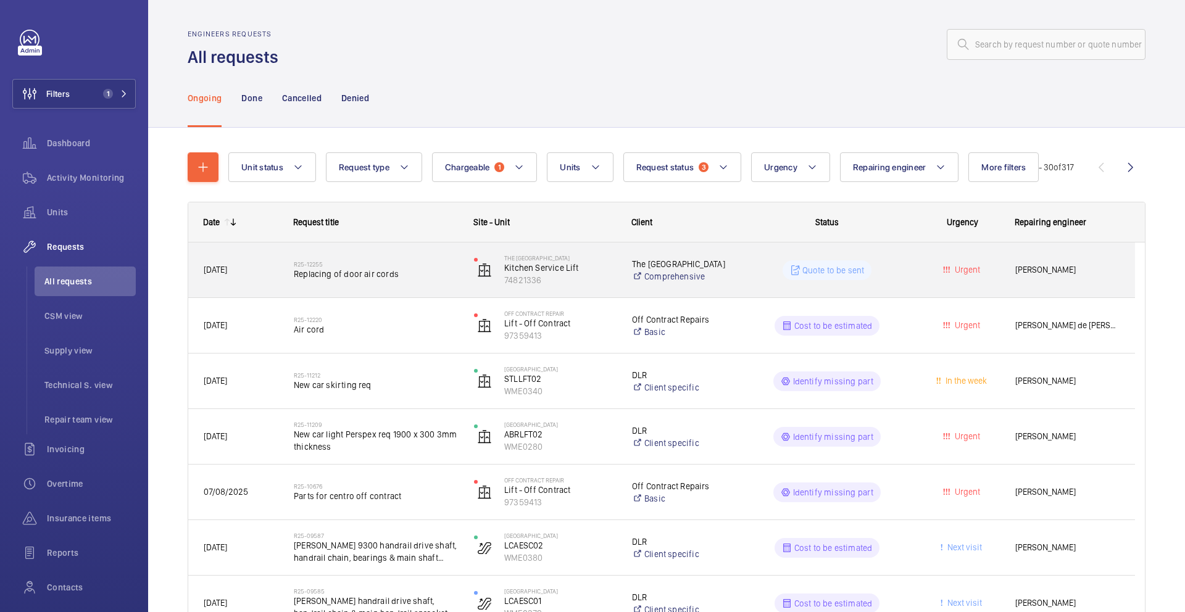
click at [424, 275] on span "Replacing of door air cords" at bounding box center [376, 274] width 164 height 12
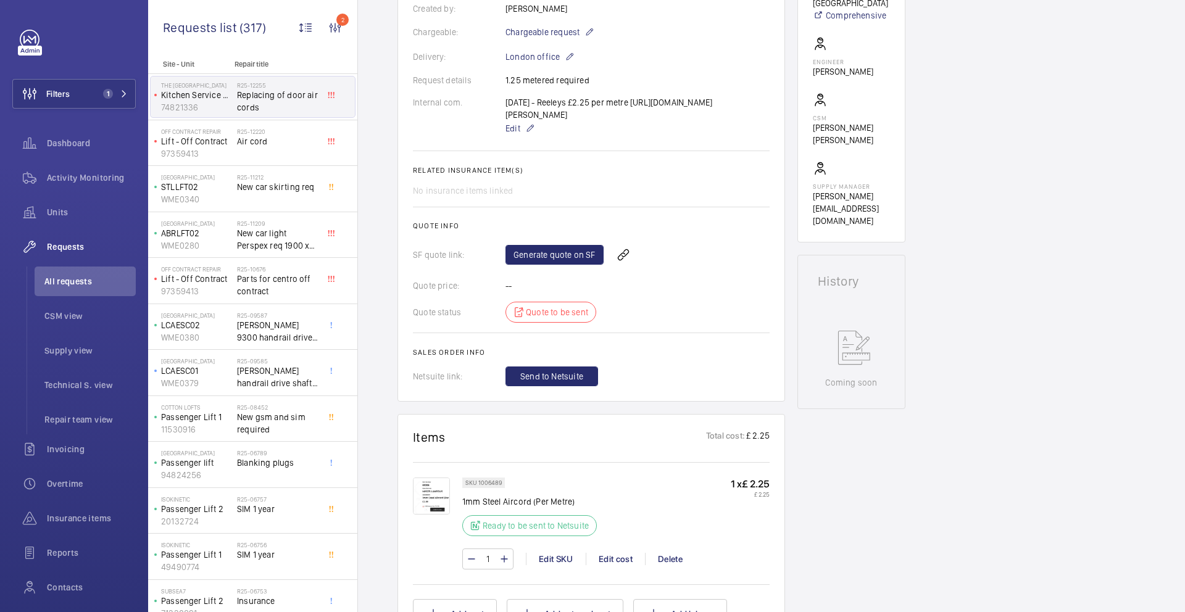
scroll to position [91, 0]
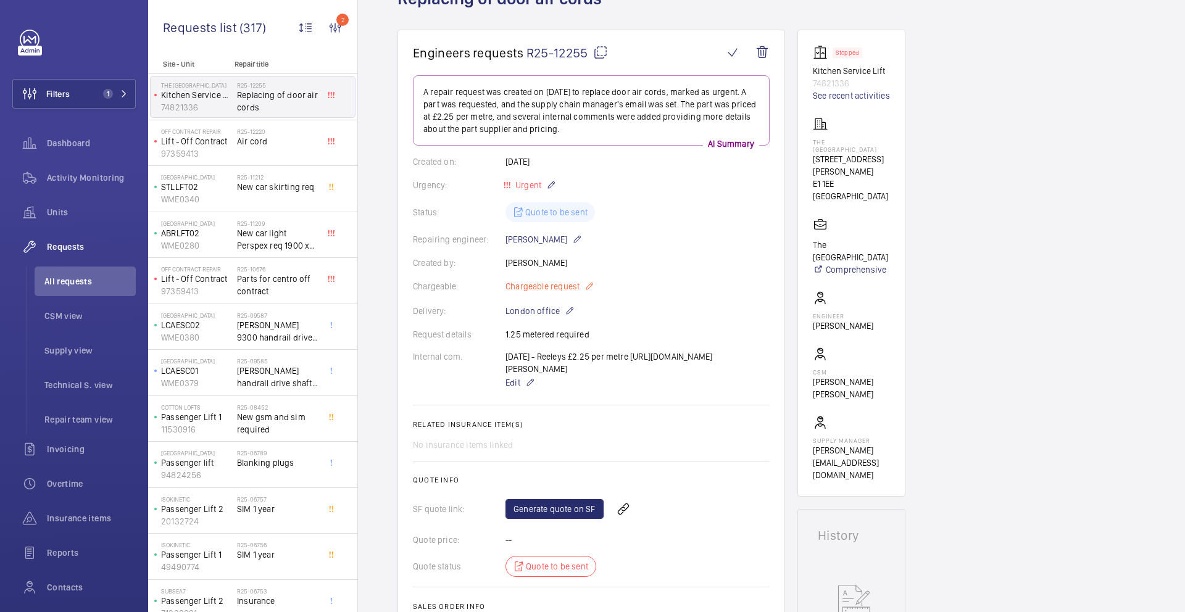
click at [586, 286] on mat-icon at bounding box center [590, 286] width 10 height 15
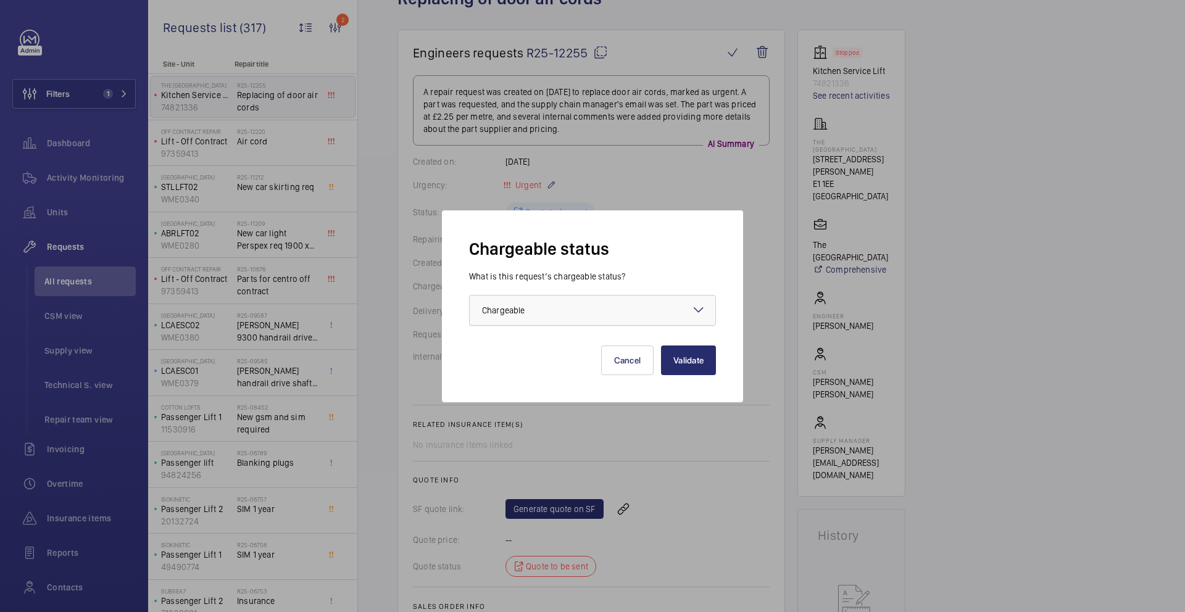
click at [575, 305] on div at bounding box center [593, 311] width 246 height 30
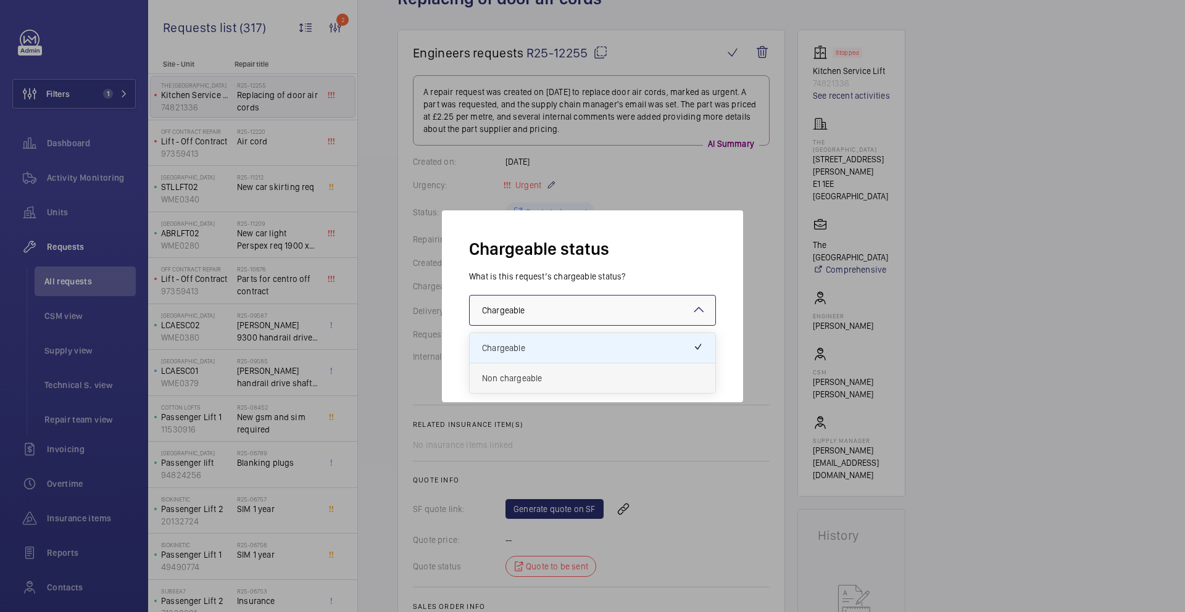
click at [538, 381] on span "Non chargeable" at bounding box center [592, 378] width 221 height 12
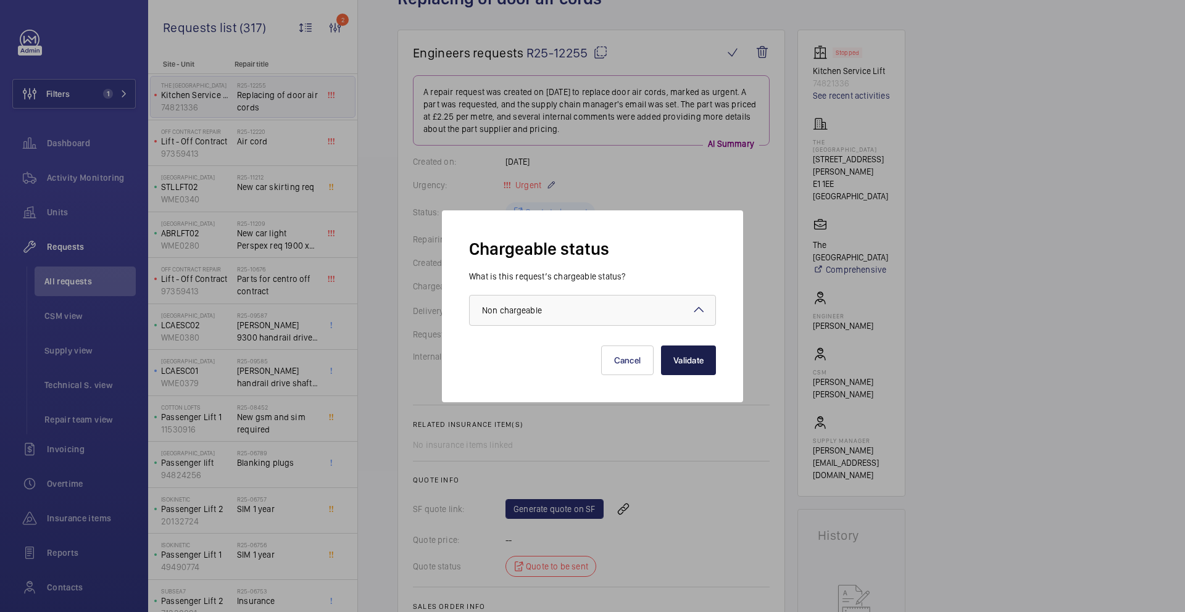
click at [714, 360] on button "Validate" at bounding box center [688, 361] width 55 height 30
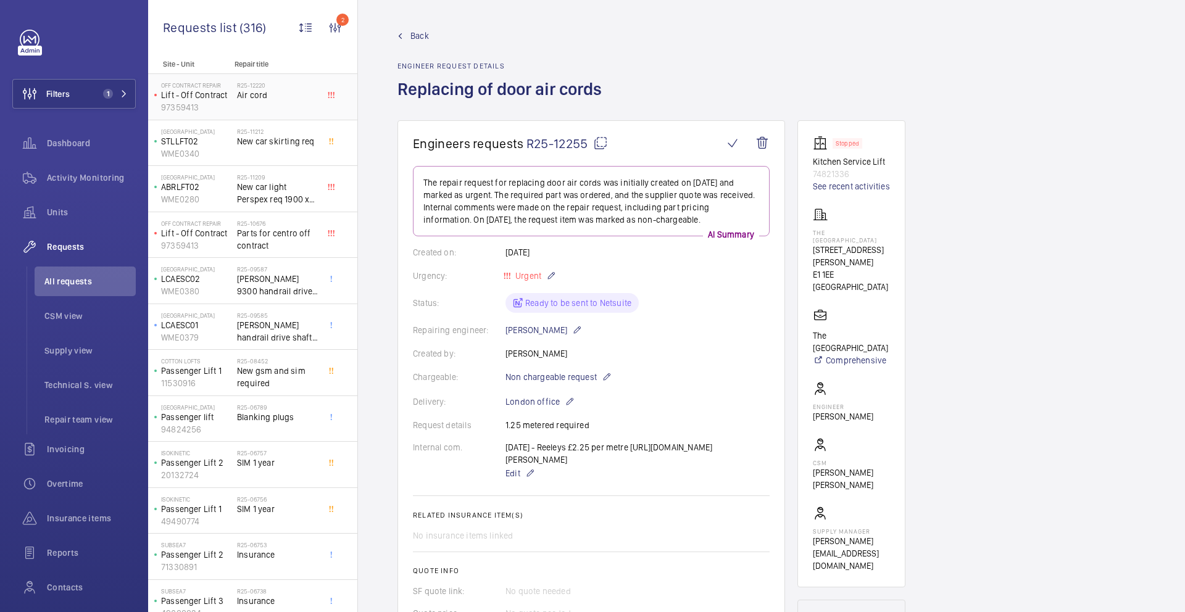
click at [291, 99] on span "Air cord" at bounding box center [277, 95] width 81 height 12
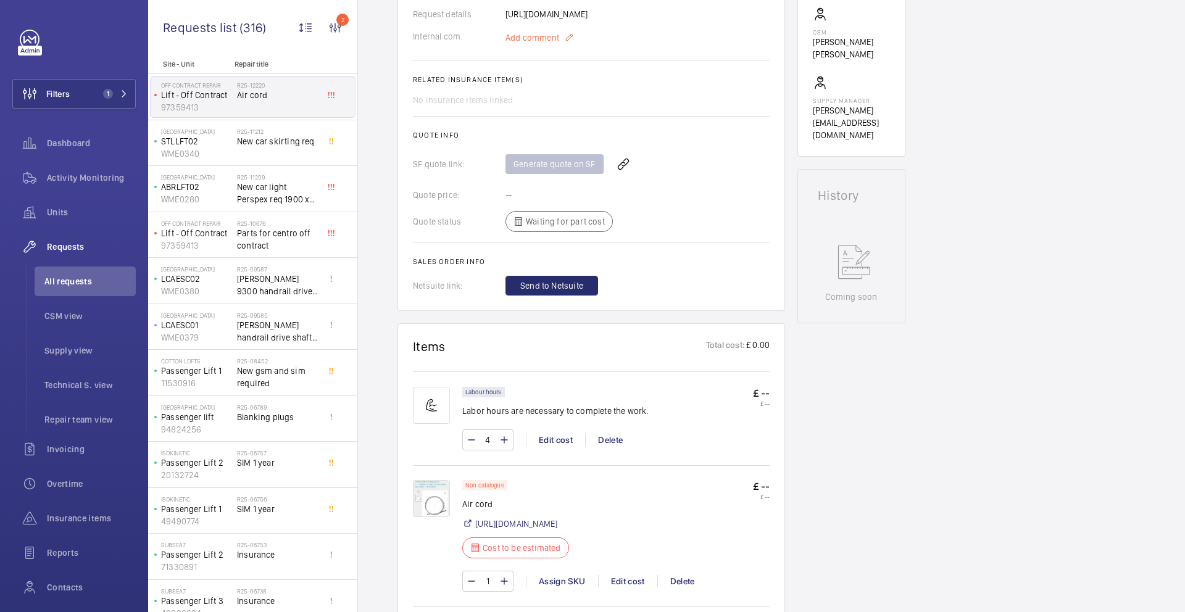
scroll to position [269, 0]
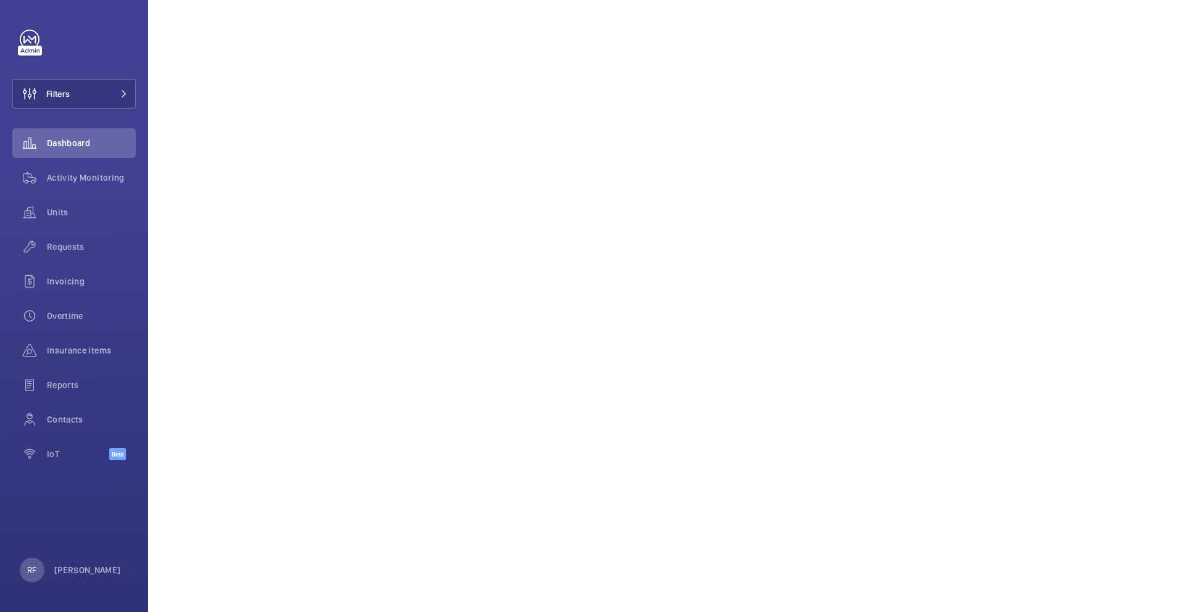
scroll to position [317, 0]
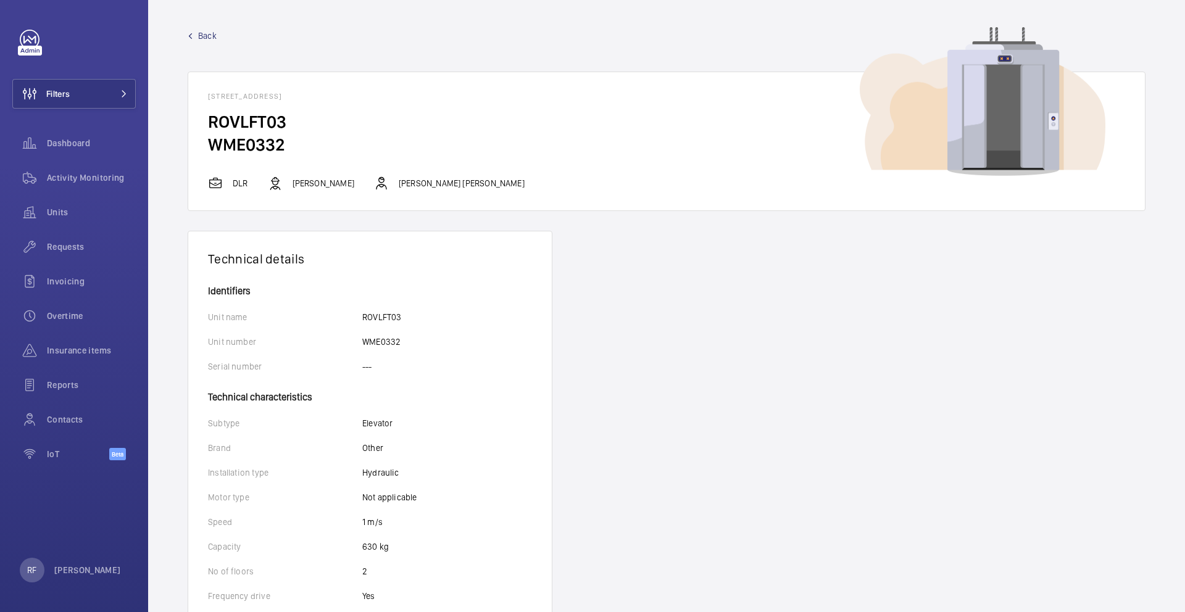
click at [237, 142] on h2 "WME0332" at bounding box center [666, 144] width 917 height 23
click at [238, 145] on h2 "WME0332" at bounding box center [666, 144] width 917 height 23
copy h2 "WME0332"
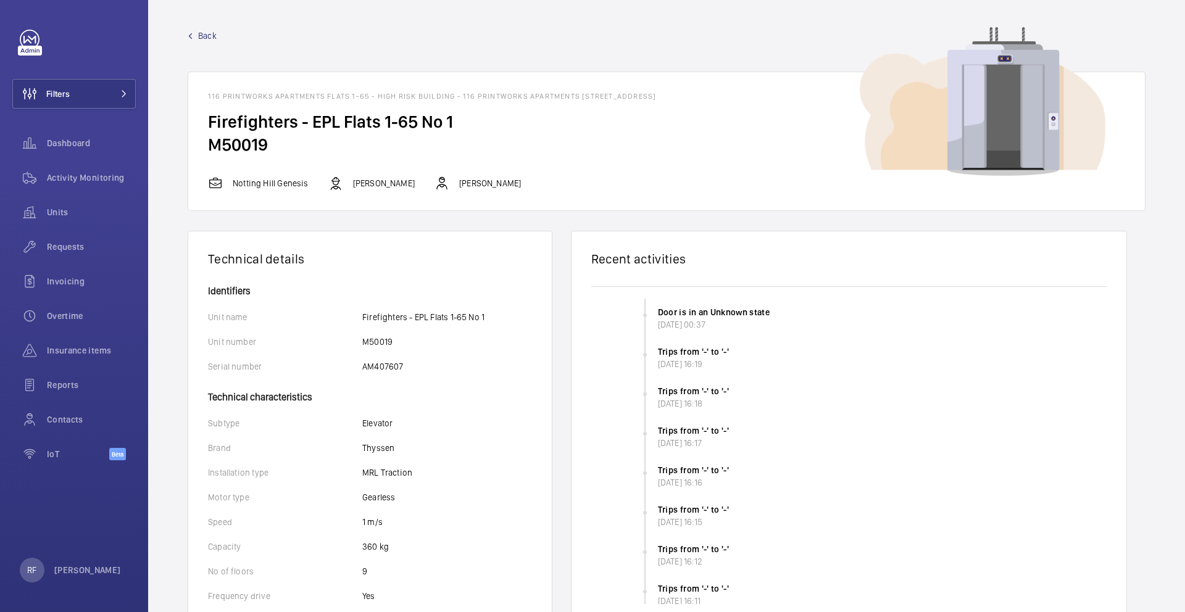
click at [251, 148] on h2 "M50019" at bounding box center [666, 144] width 917 height 23
copy h2 "M50019"
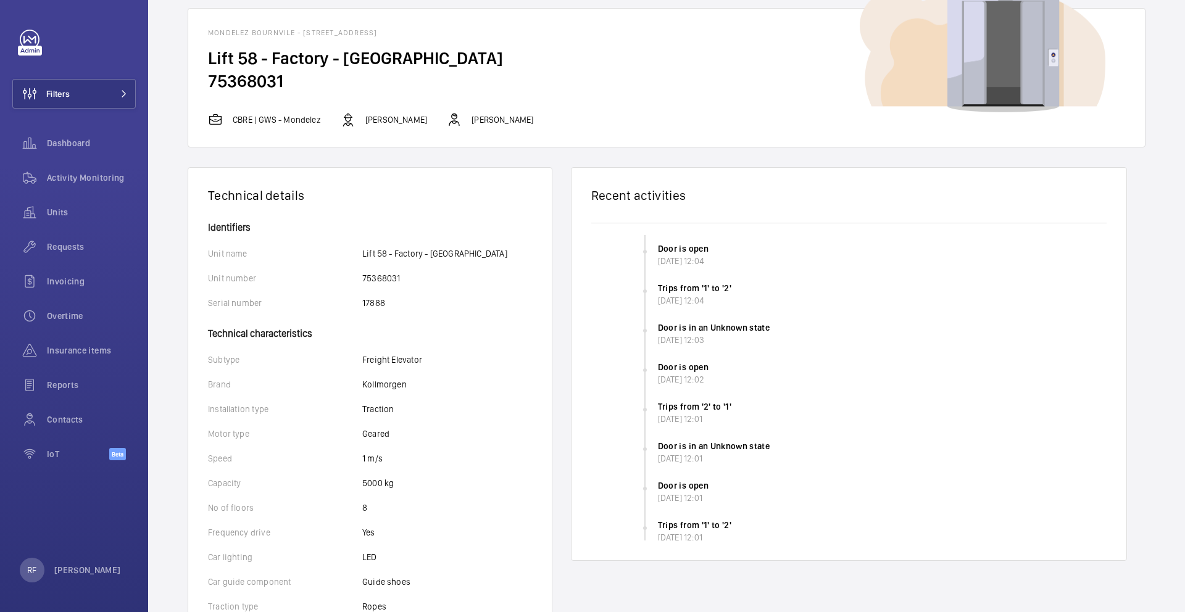
scroll to position [65, 0]
click at [244, 73] on h2 "75368031" at bounding box center [666, 79] width 917 height 23
copy h2 "75368031"
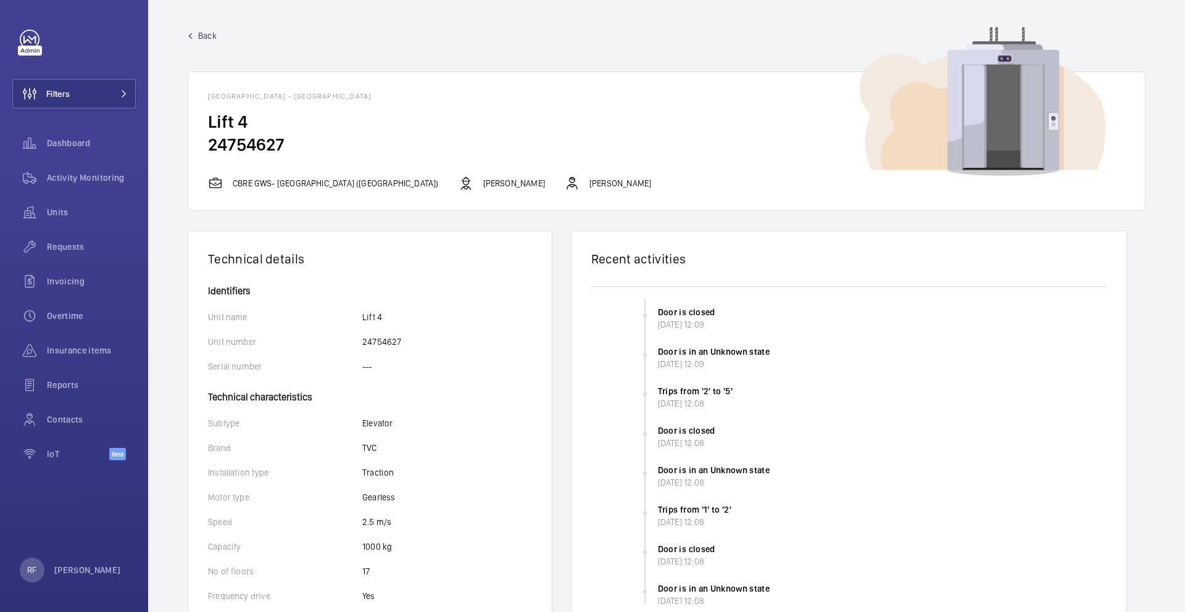
click at [252, 144] on h2 "24754627" at bounding box center [666, 144] width 917 height 23
copy h2
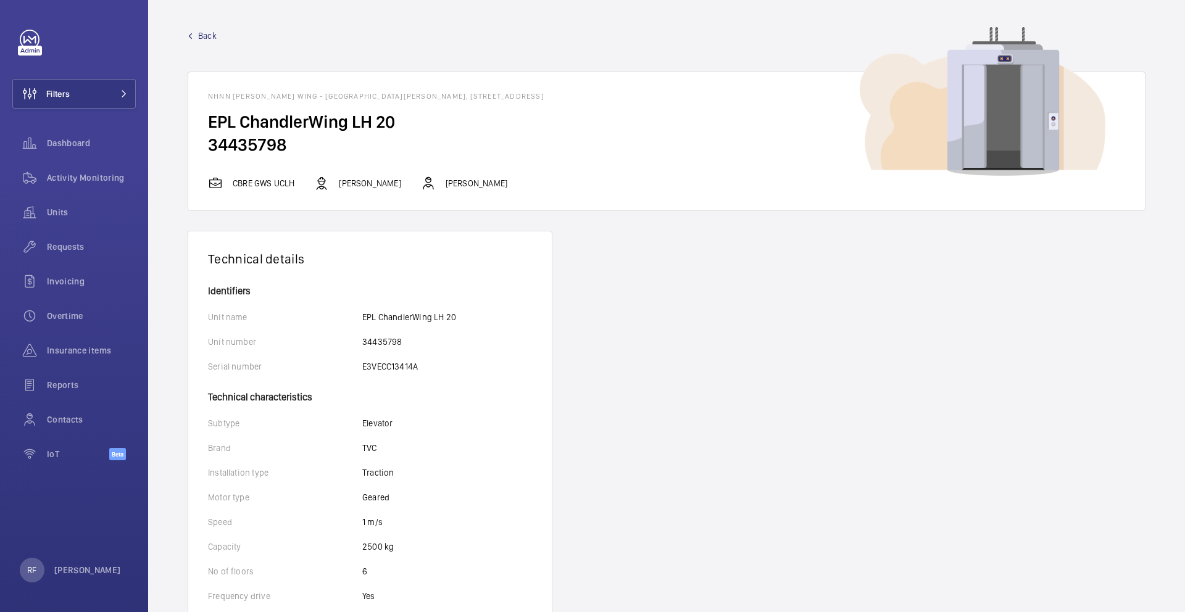
click at [266, 141] on h2 "34435798" at bounding box center [666, 144] width 917 height 23
copy h2
